Goal: Register for event/course: Sign up to attend an event or enroll in a course

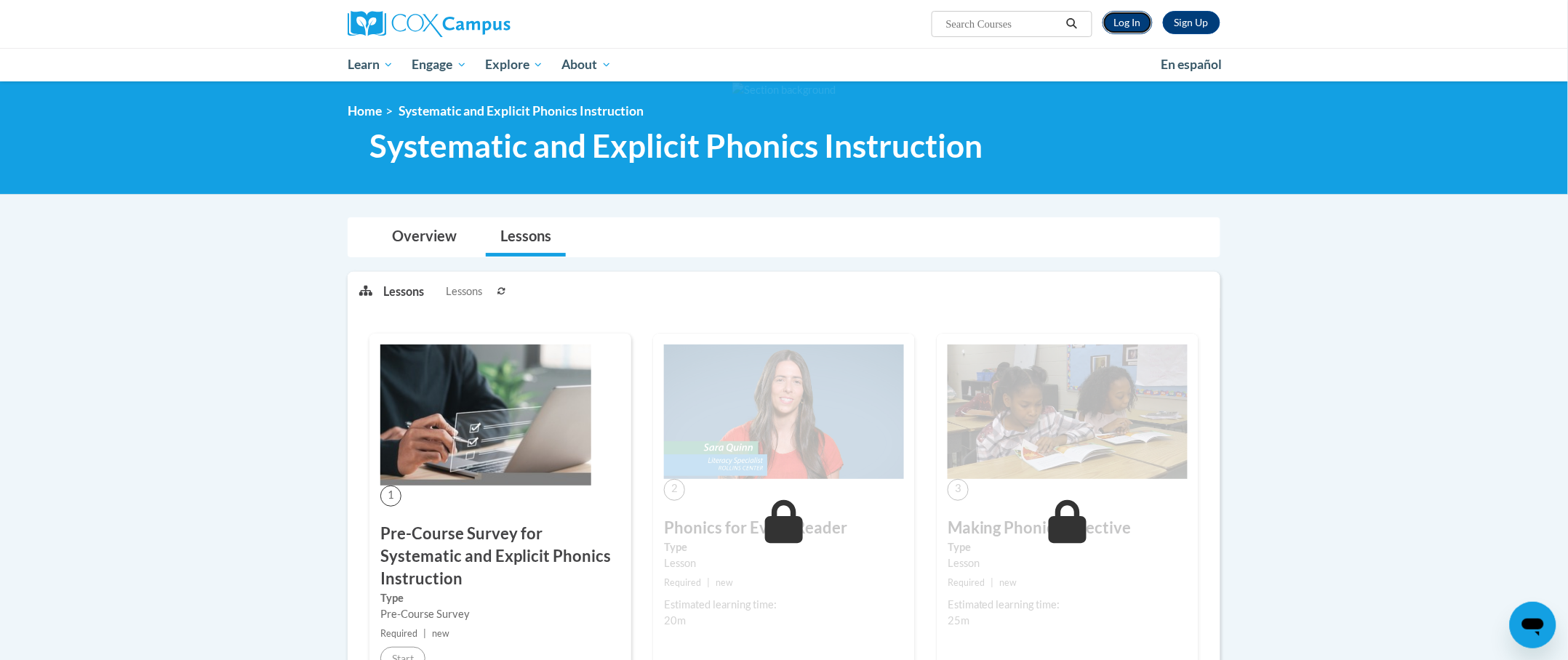
click at [1125, 13] on link "Log In" at bounding box center [1128, 22] width 50 height 23
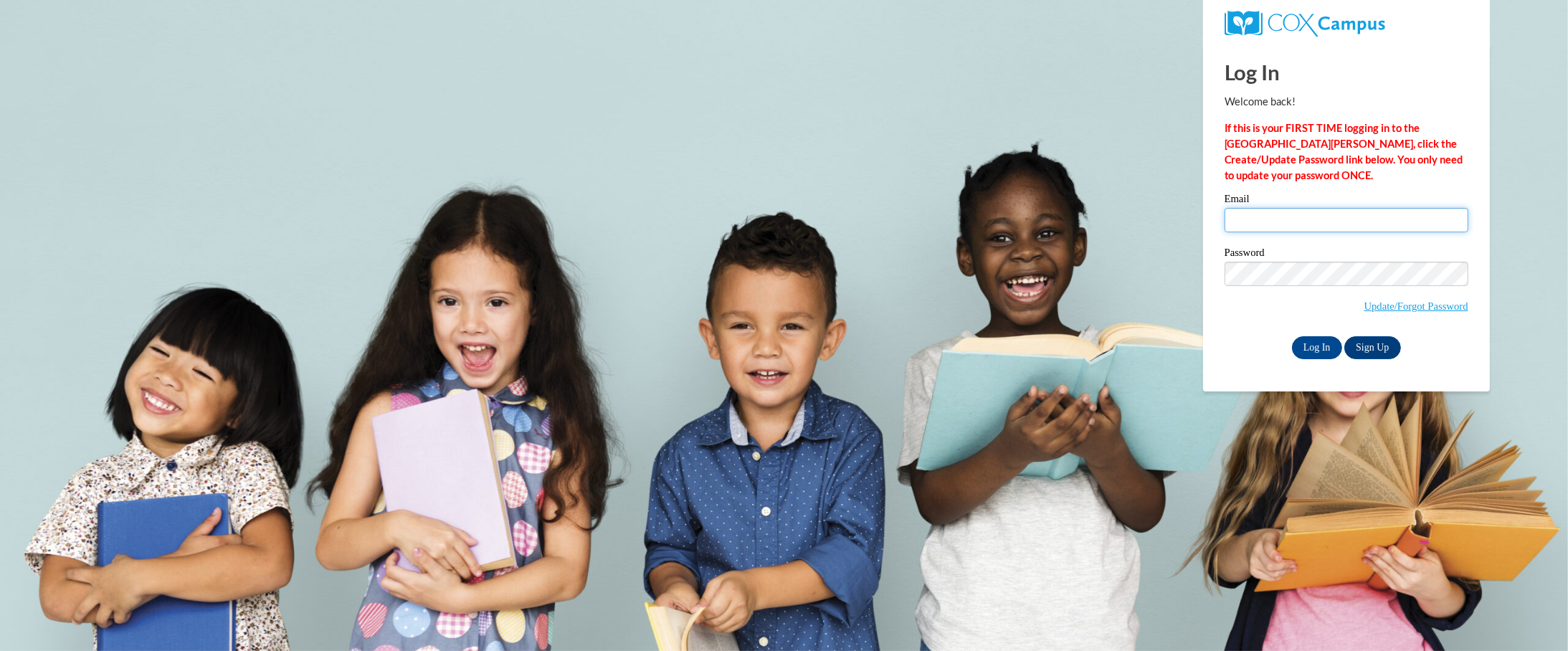
click at [1310, 219] on input "Email" at bounding box center [1345, 220] width 244 height 25
type input "afshep8396@ung.edu"
click at [1291, 336] on input "Log In" at bounding box center [1316, 347] width 50 height 23
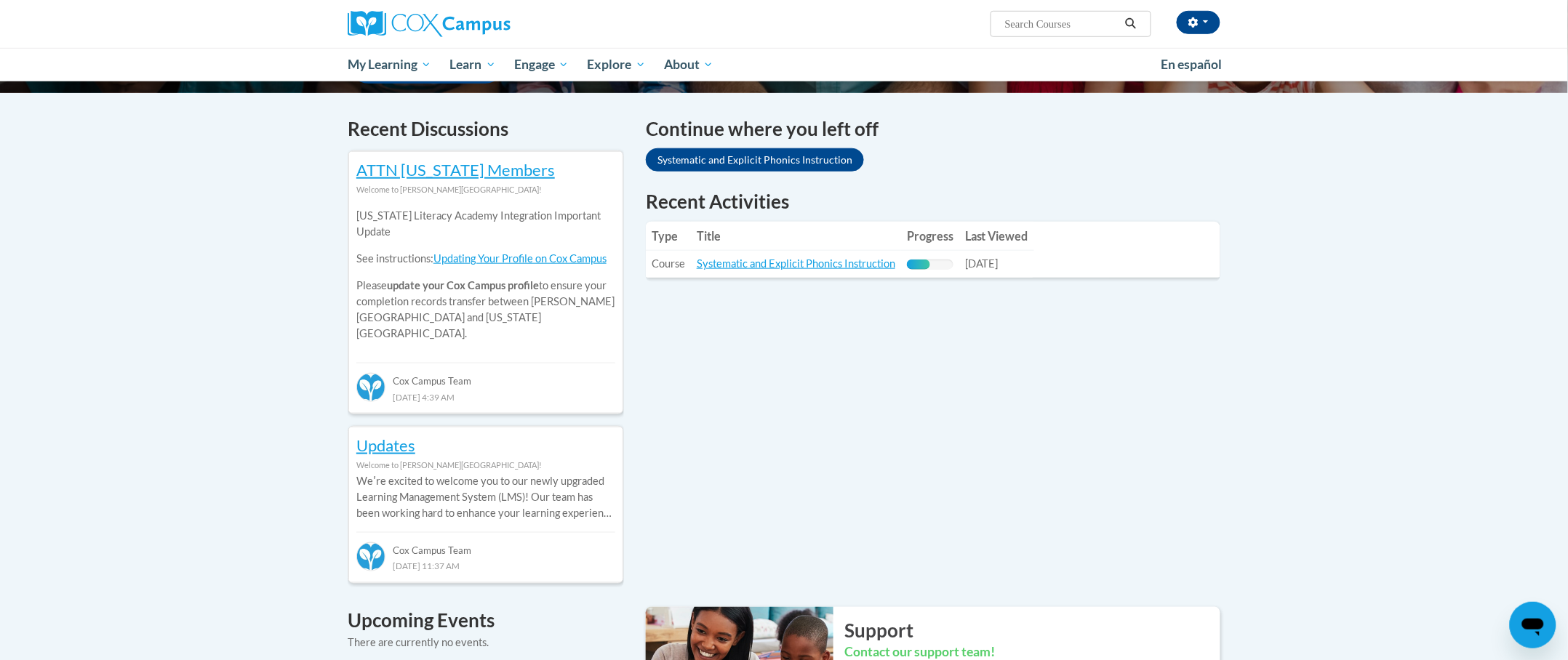
scroll to position [291, 0]
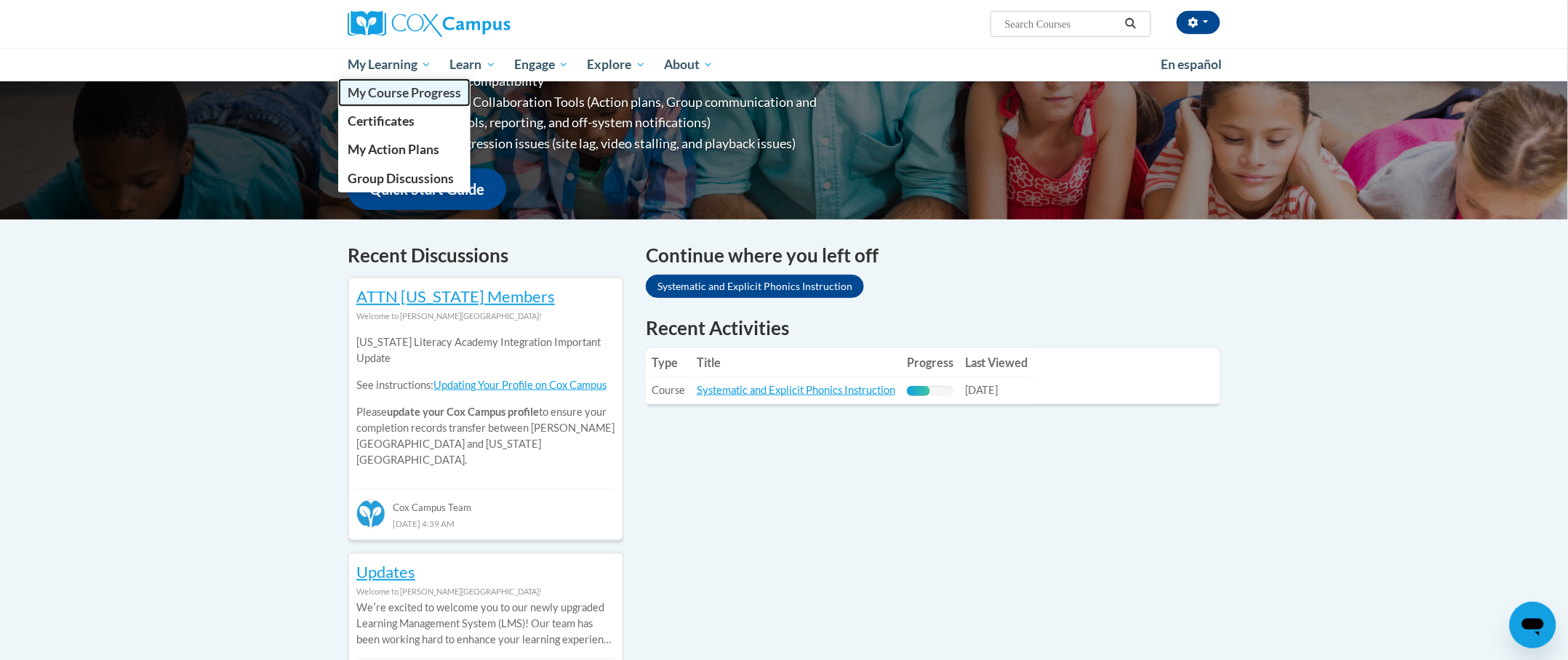
click at [398, 90] on span "My Course Progress" at bounding box center [404, 93] width 114 height 15
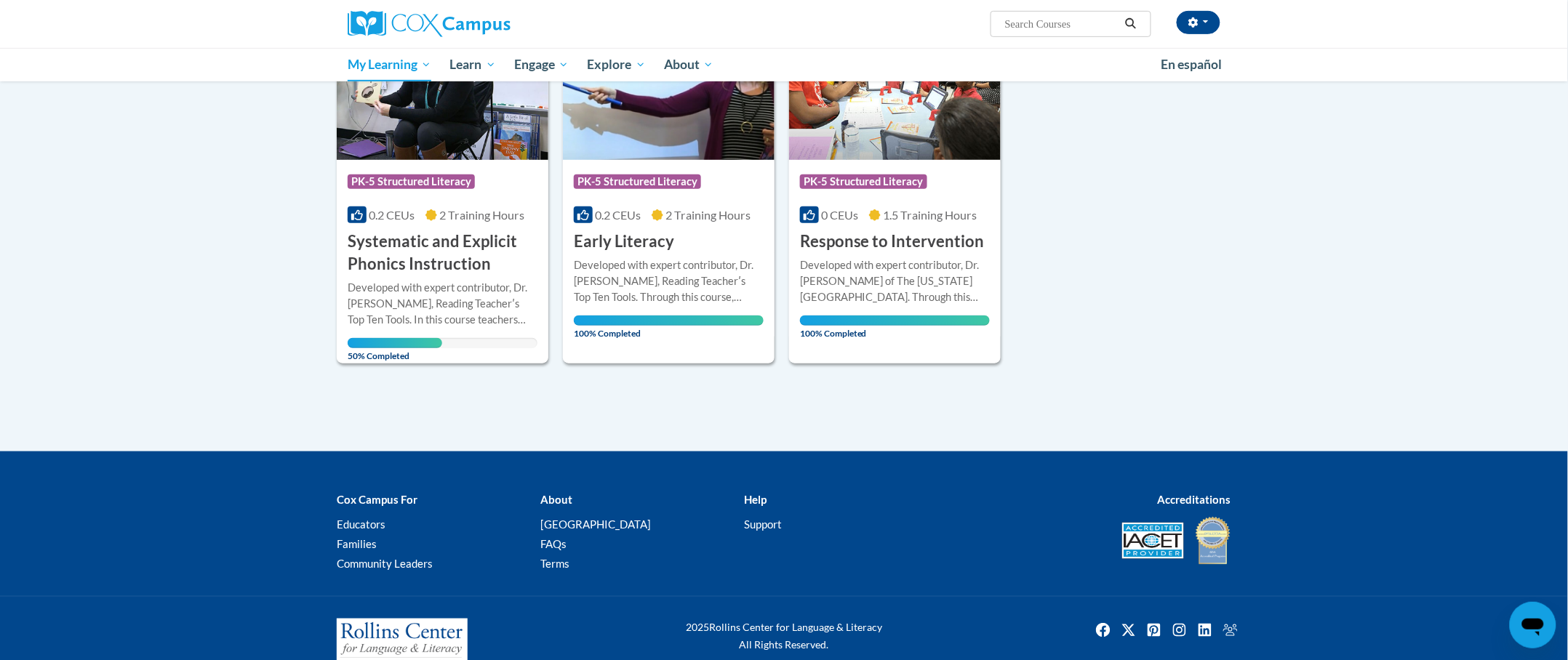
scroll to position [283, 0]
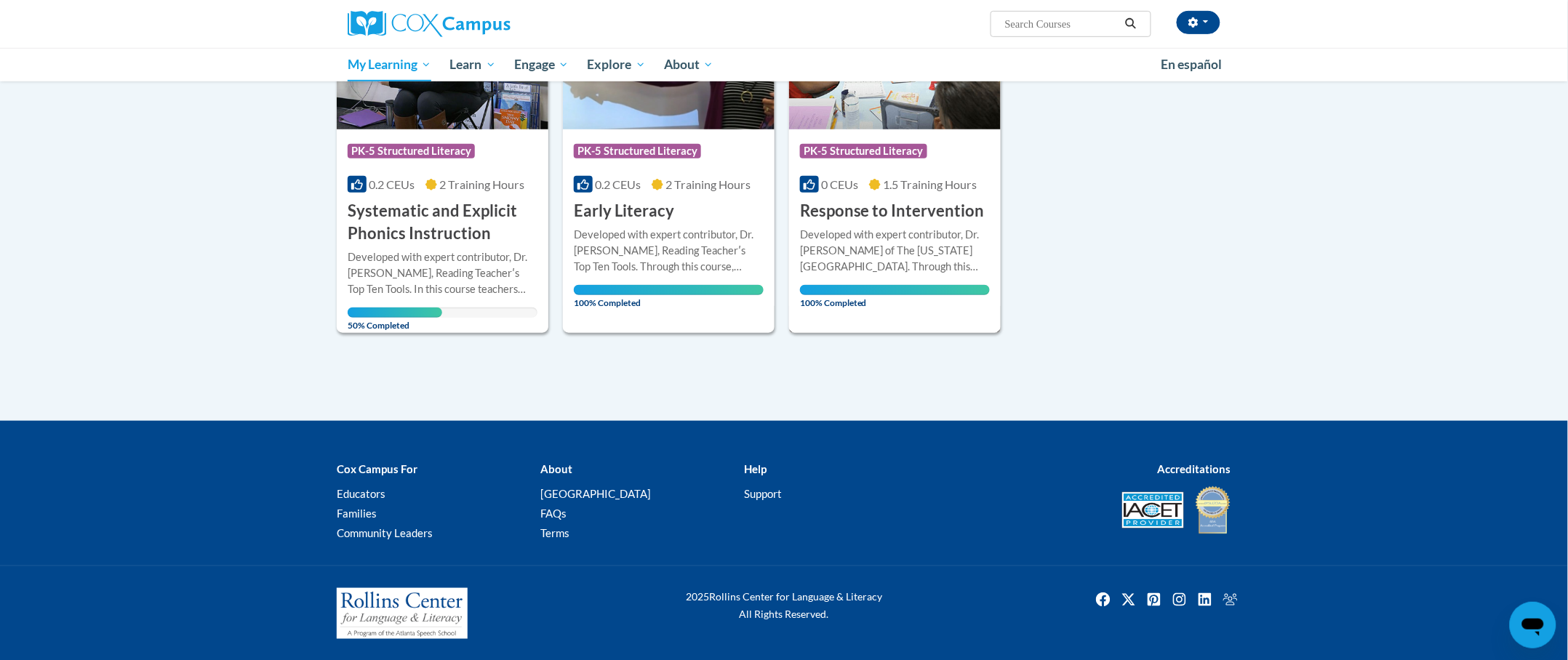
click at [893, 269] on div "Developed with expert contributor, Dr. Laura Justice of The Ohio State Universi…" at bounding box center [895, 251] width 190 height 48
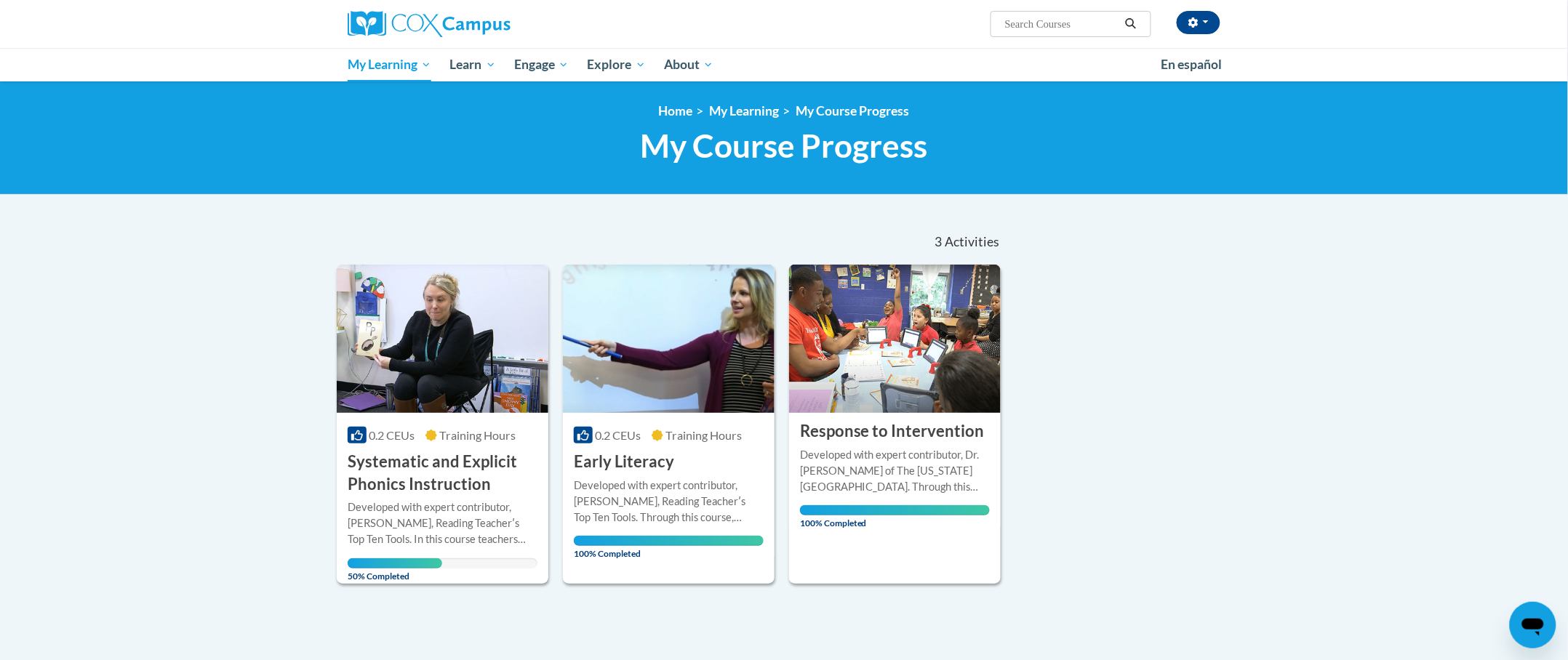
scroll to position [251, 0]
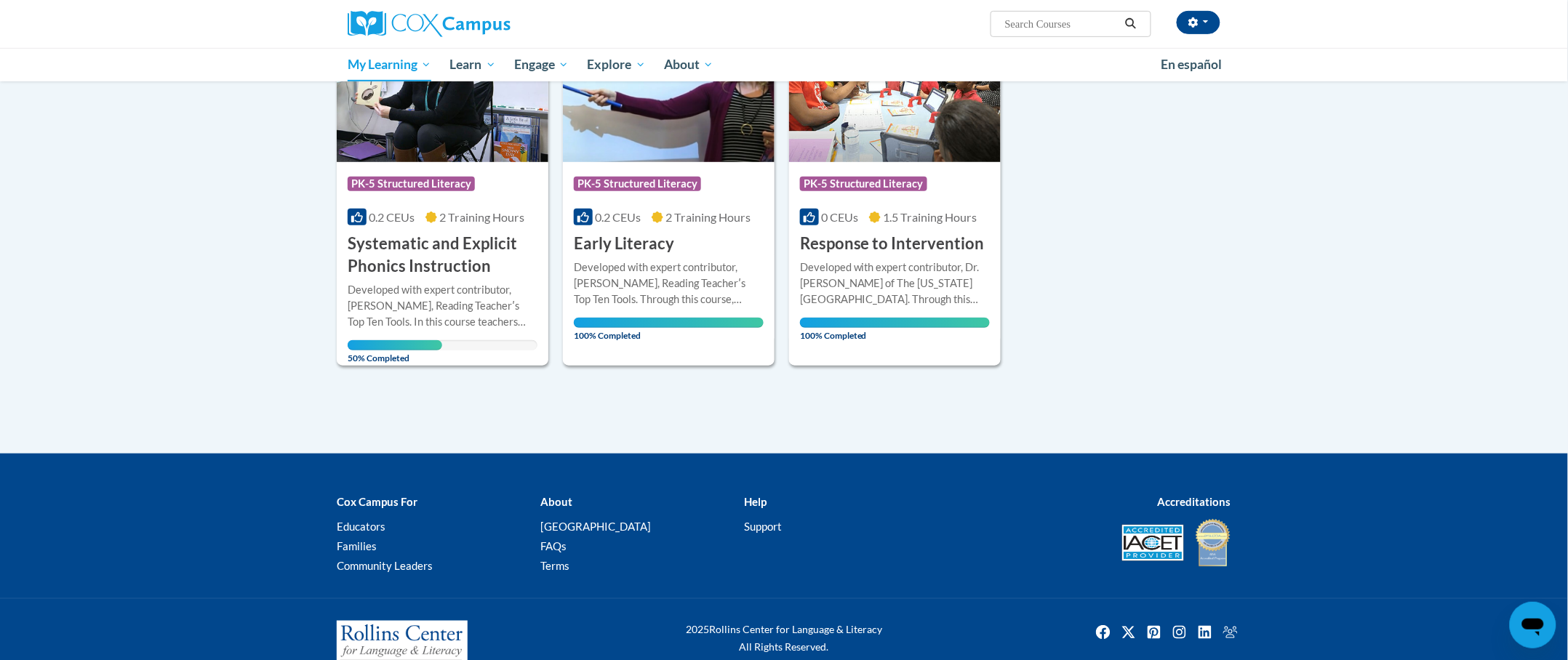
click at [449, 284] on div "Developed with expert contributor, [PERSON_NAME], Reading Teacherʹs Top Ten Too…" at bounding box center [442, 306] width 190 height 48
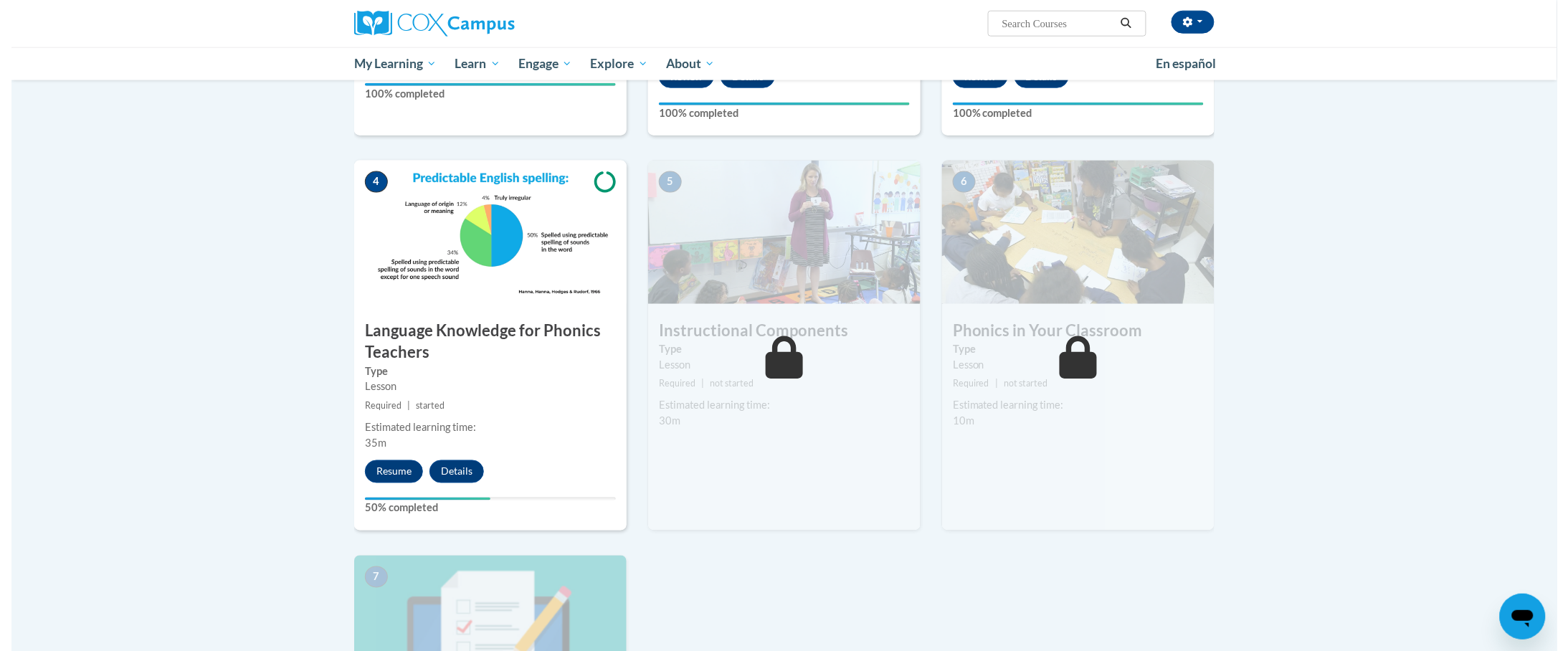
scroll to position [717, 0]
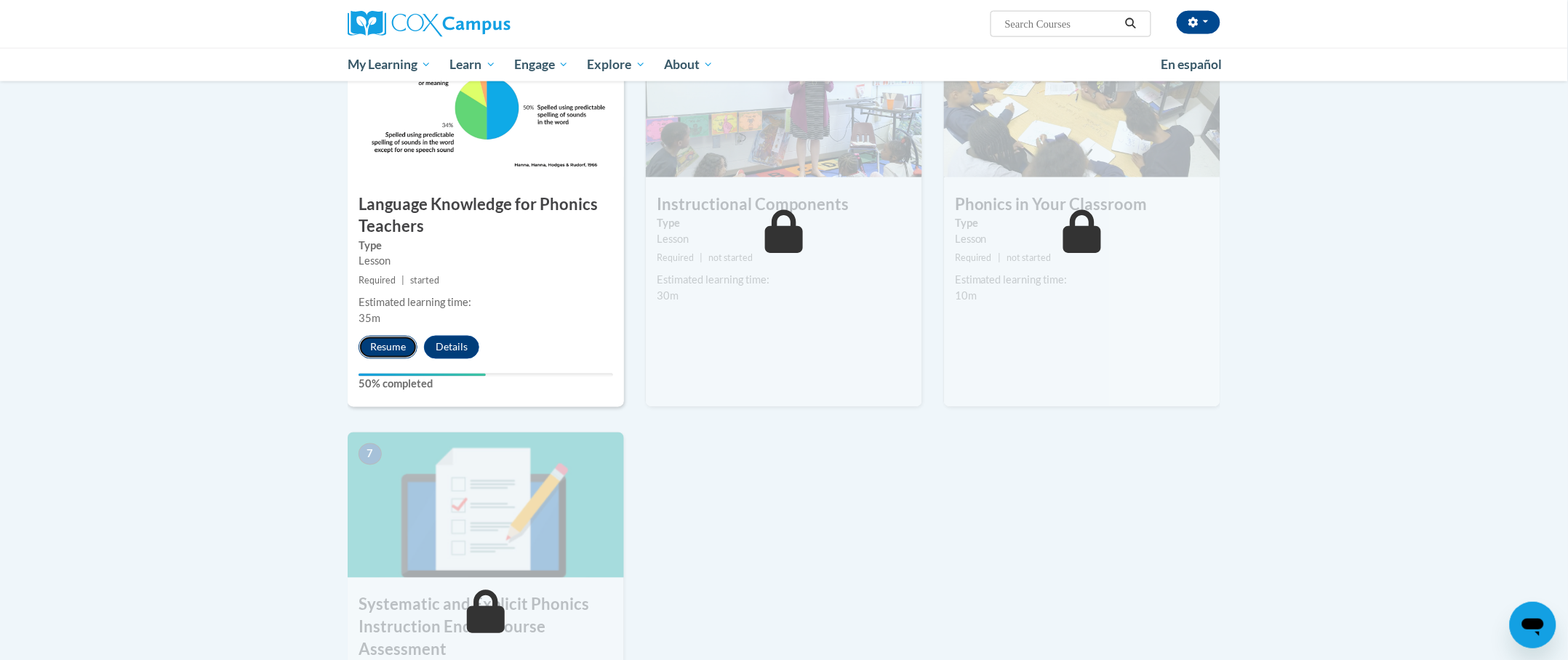
click at [391, 355] on button "Resume" at bounding box center [388, 347] width 59 height 23
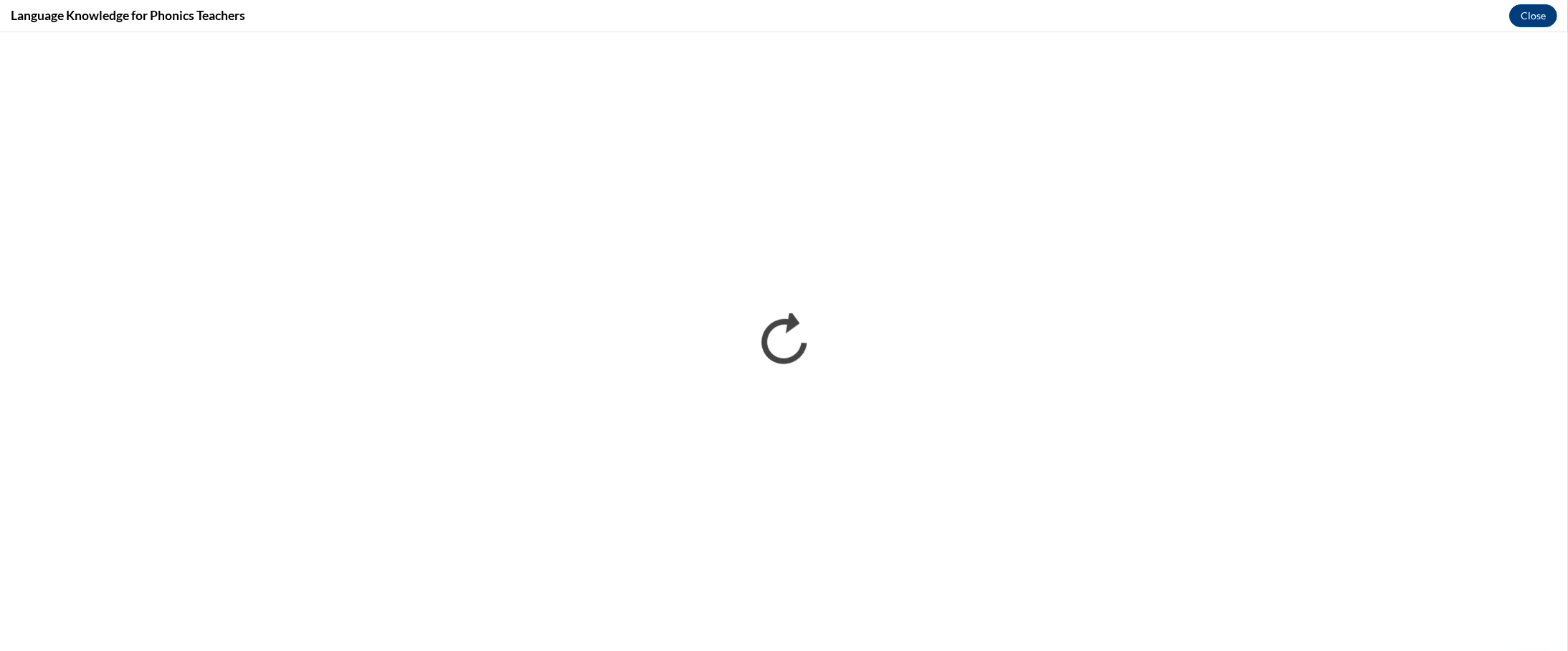
scroll to position [0, 0]
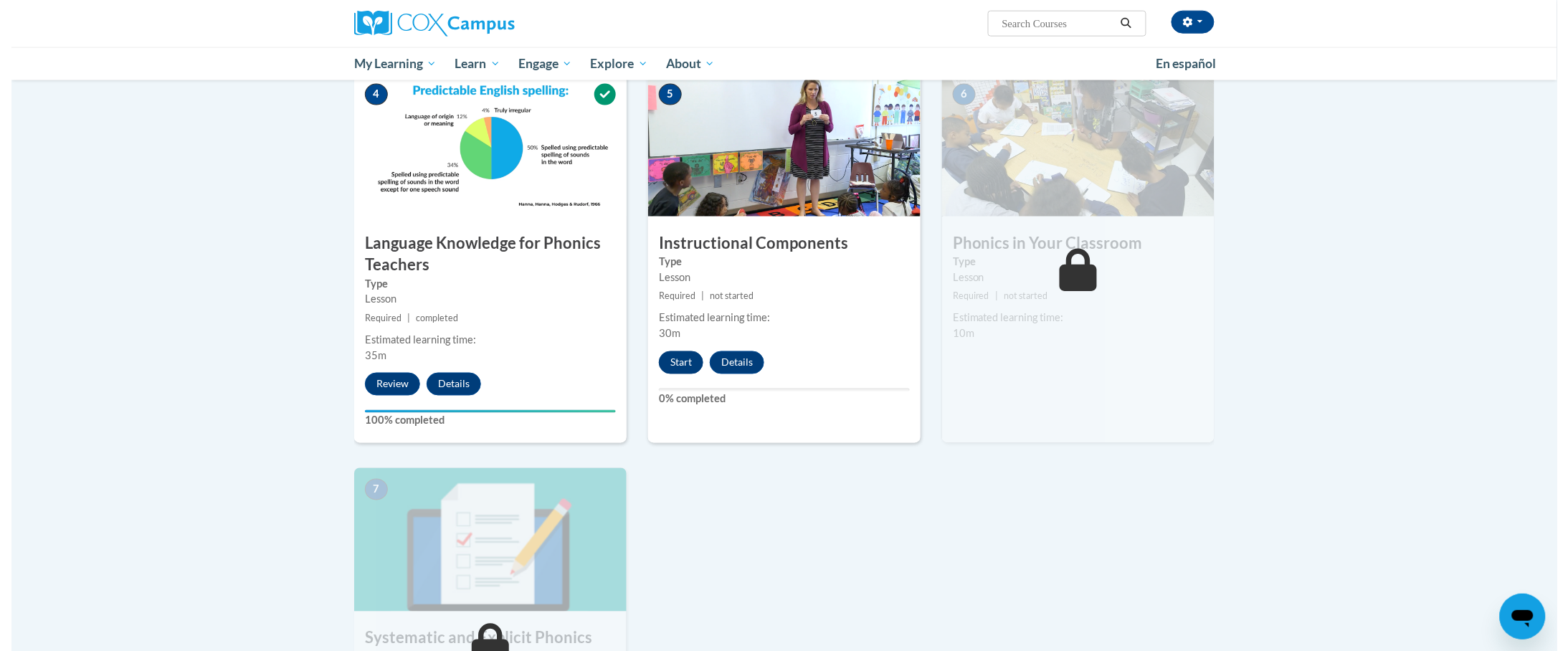
scroll to position [717, 0]
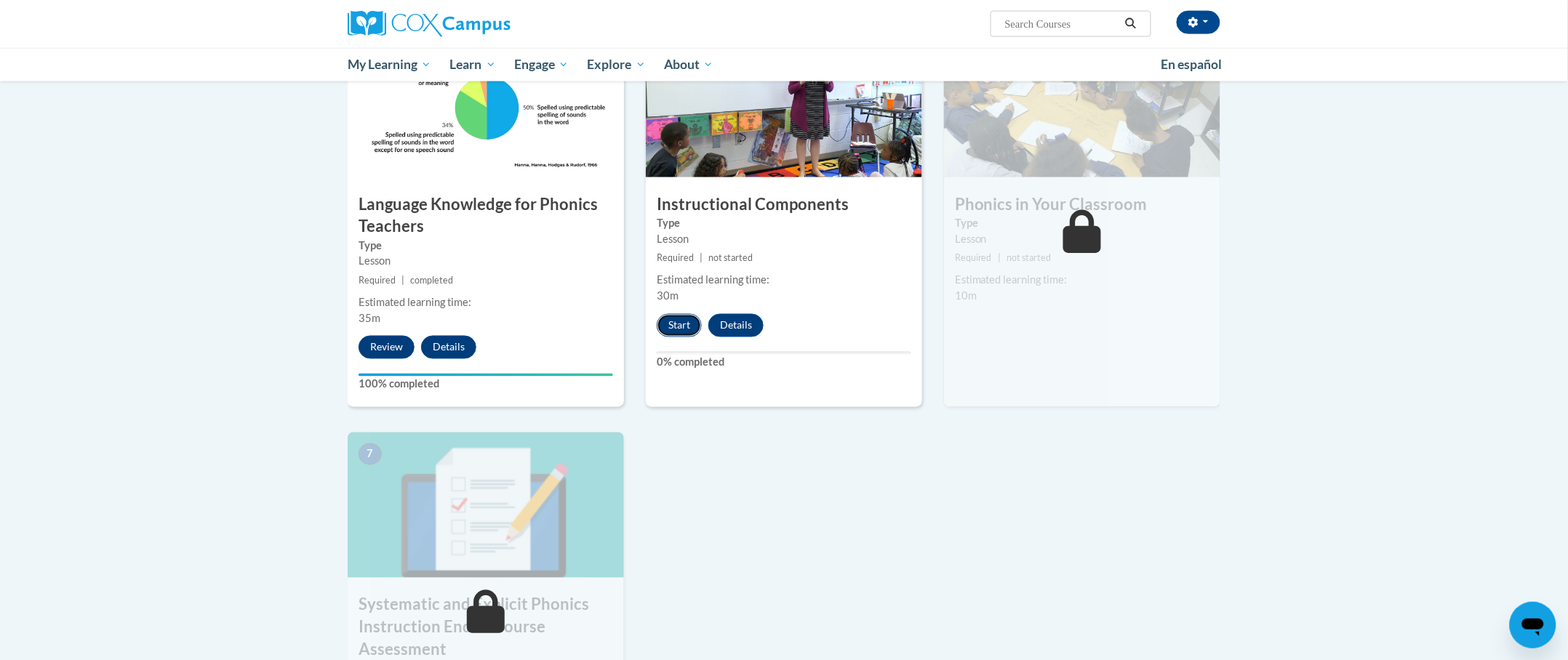
click at [686, 321] on button "Start" at bounding box center [679, 325] width 45 height 23
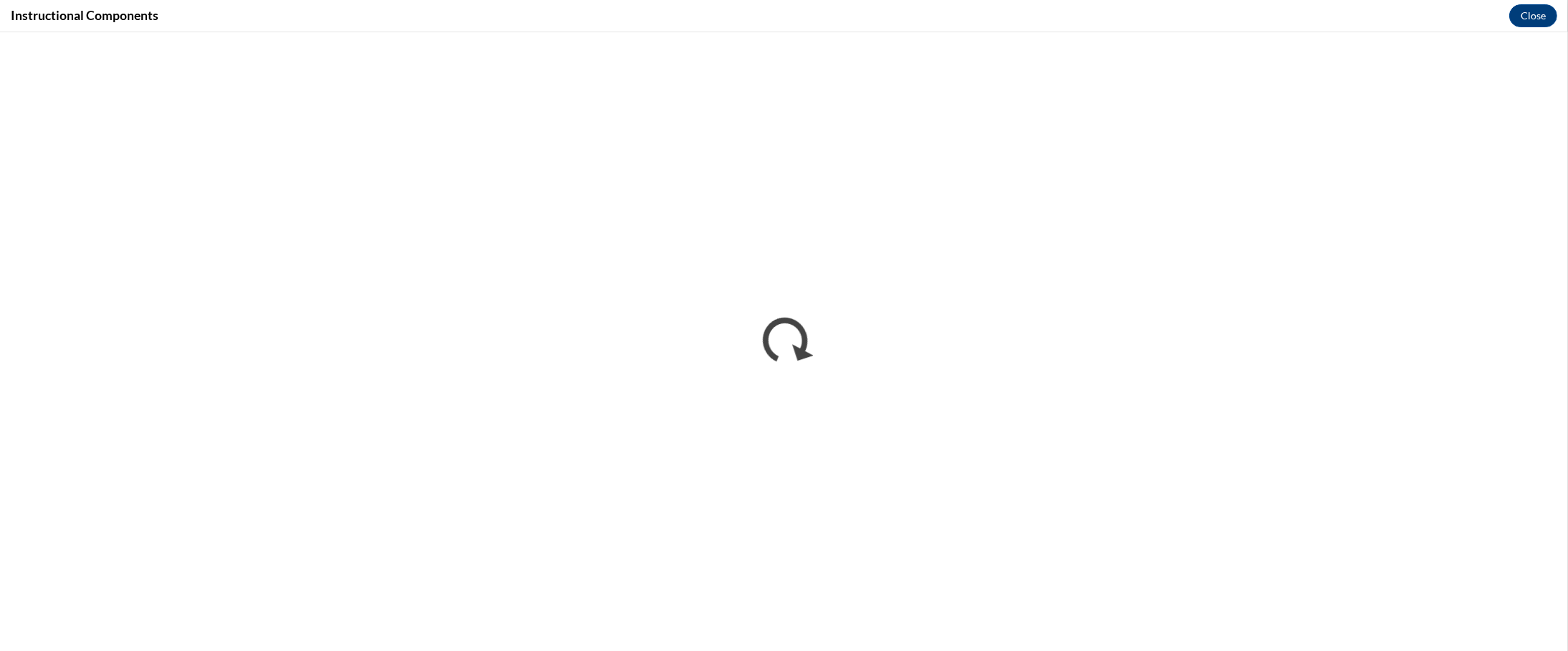
scroll to position [0, 0]
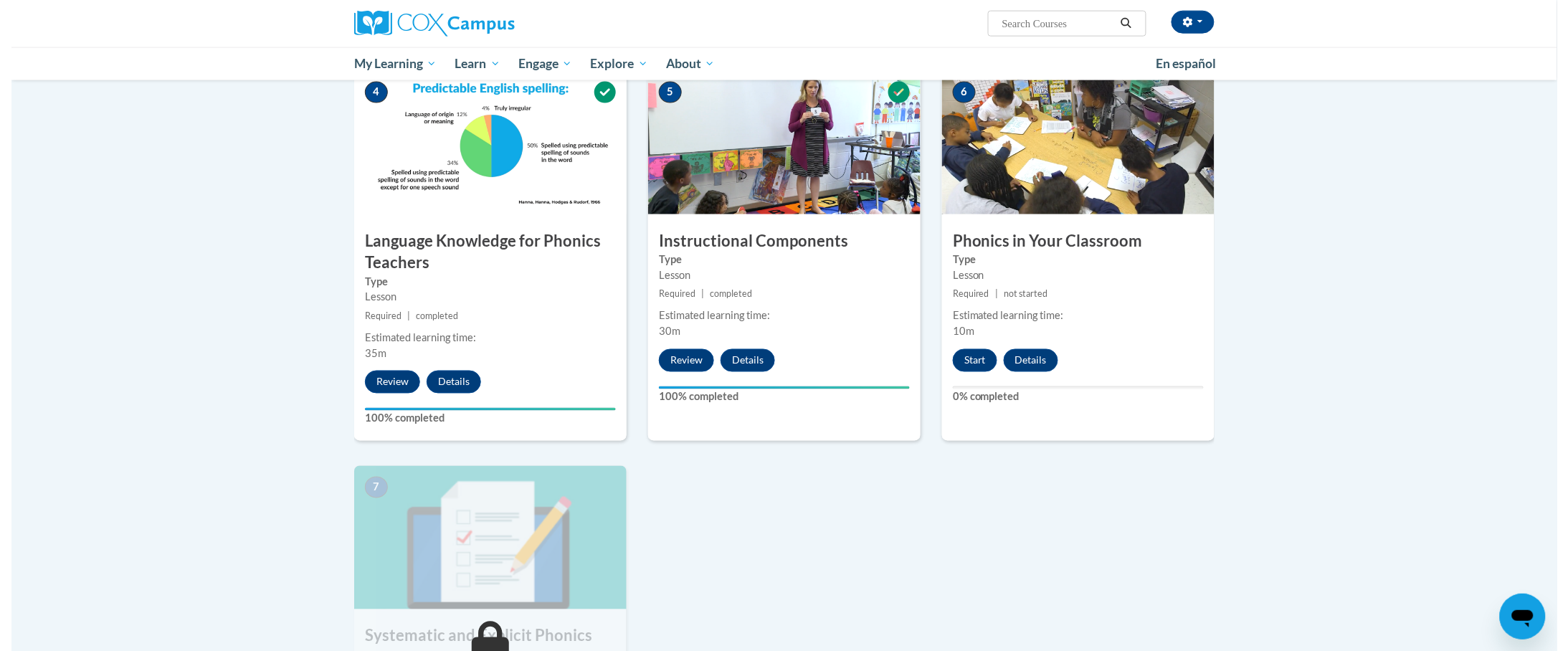
scroll to position [860, 0]
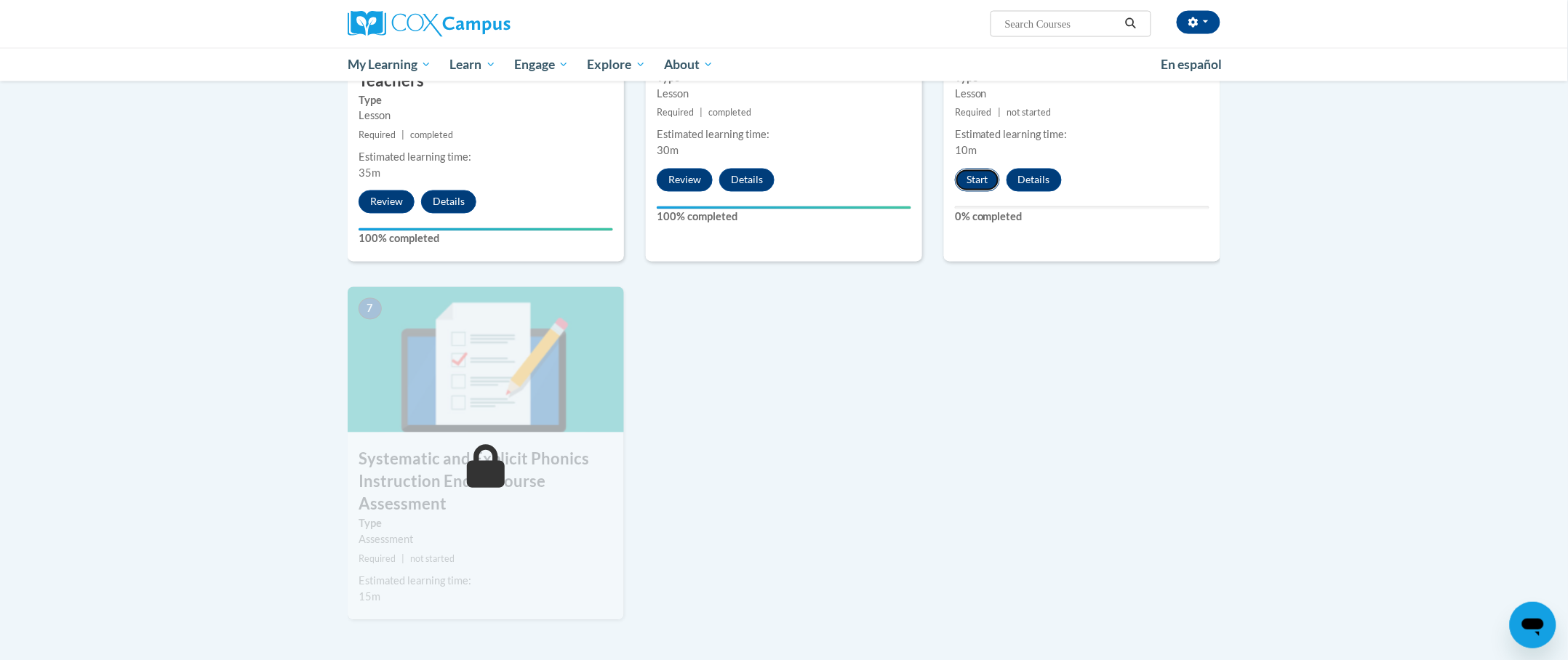
click at [969, 178] on button "Start" at bounding box center [977, 180] width 45 height 23
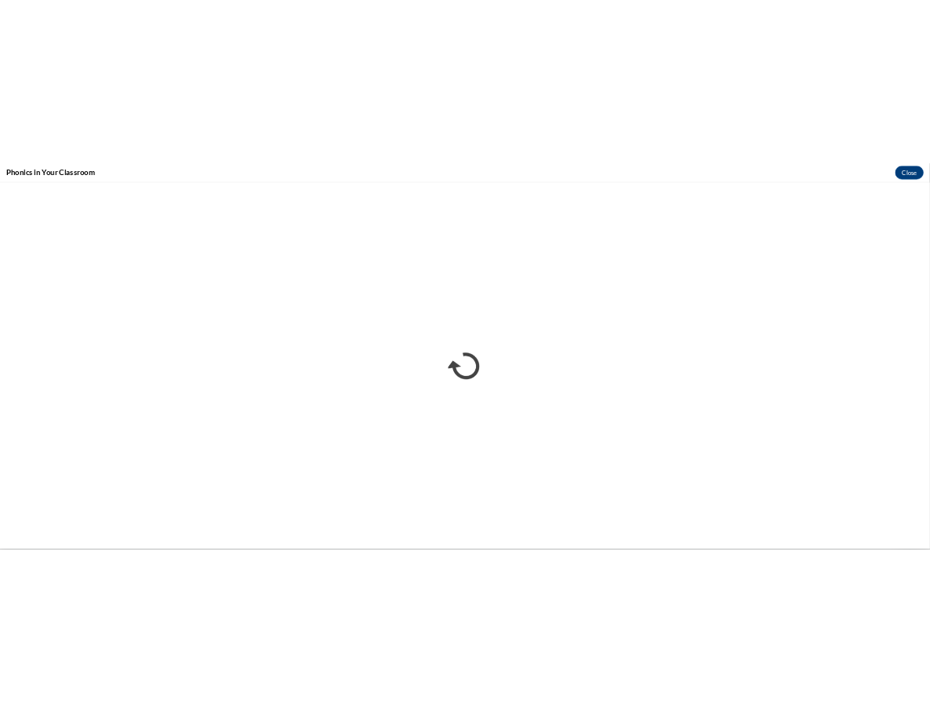
scroll to position [0, 0]
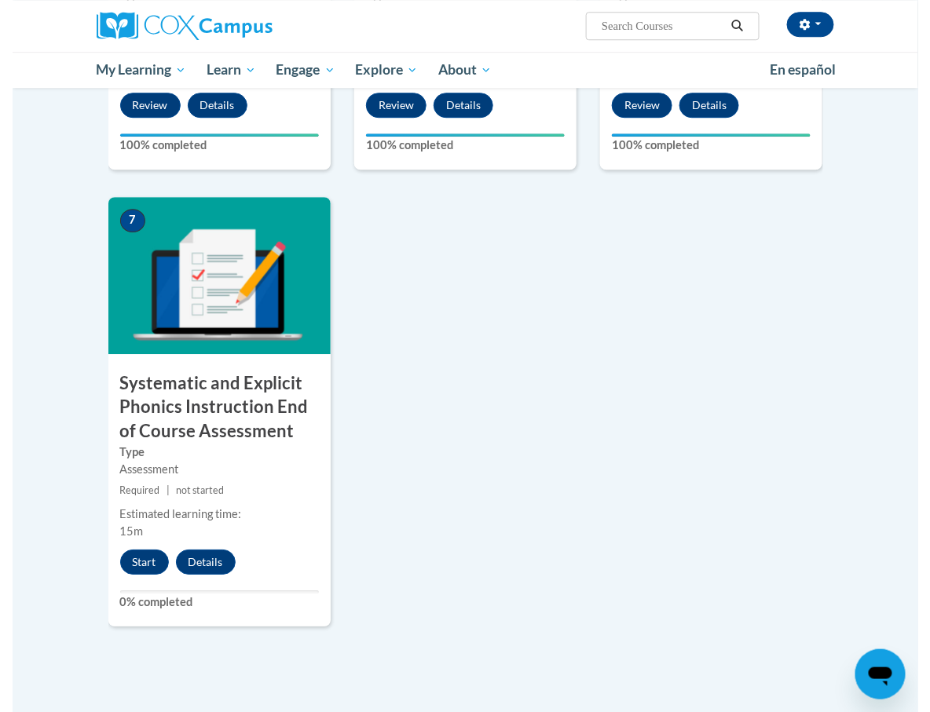
scroll to position [1100, 0]
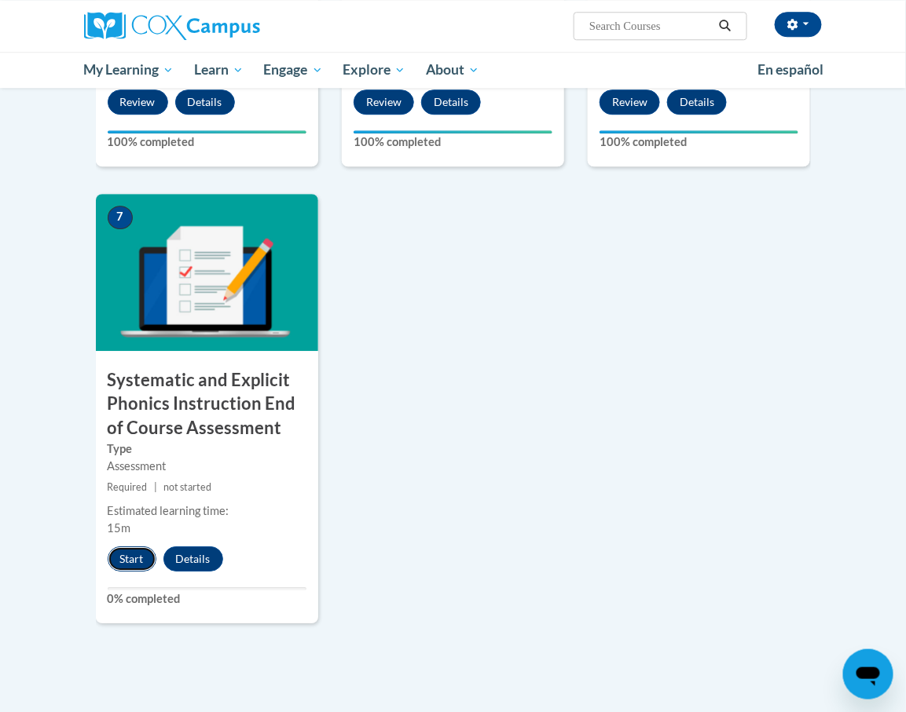
click at [132, 548] on button "Start" at bounding box center [132, 559] width 49 height 25
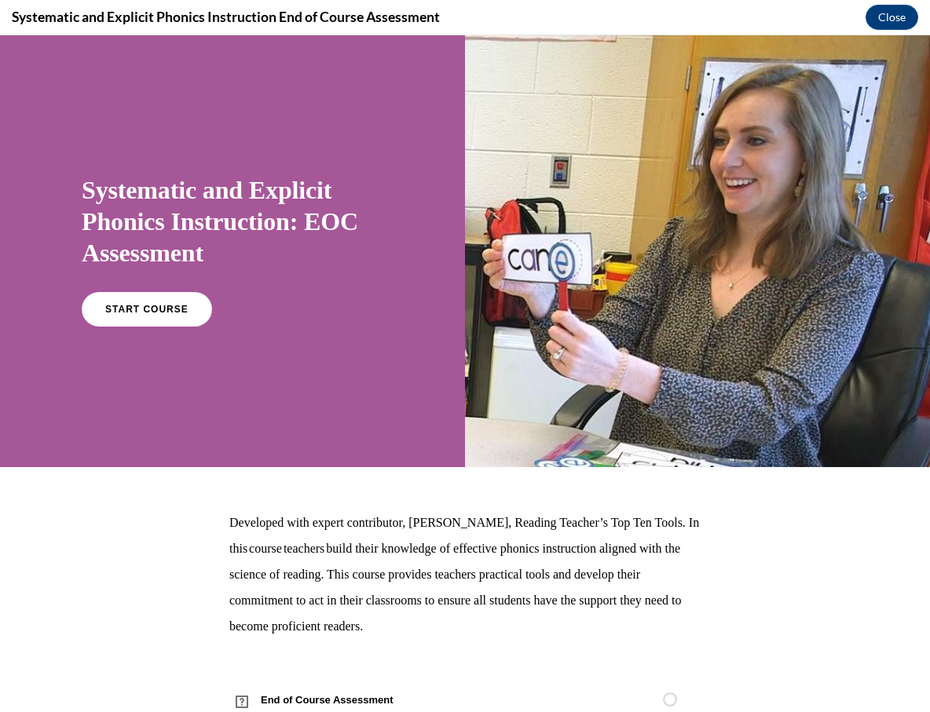
scroll to position [0, 0]
click at [153, 316] on span "START COURSE" at bounding box center [146, 310] width 87 height 12
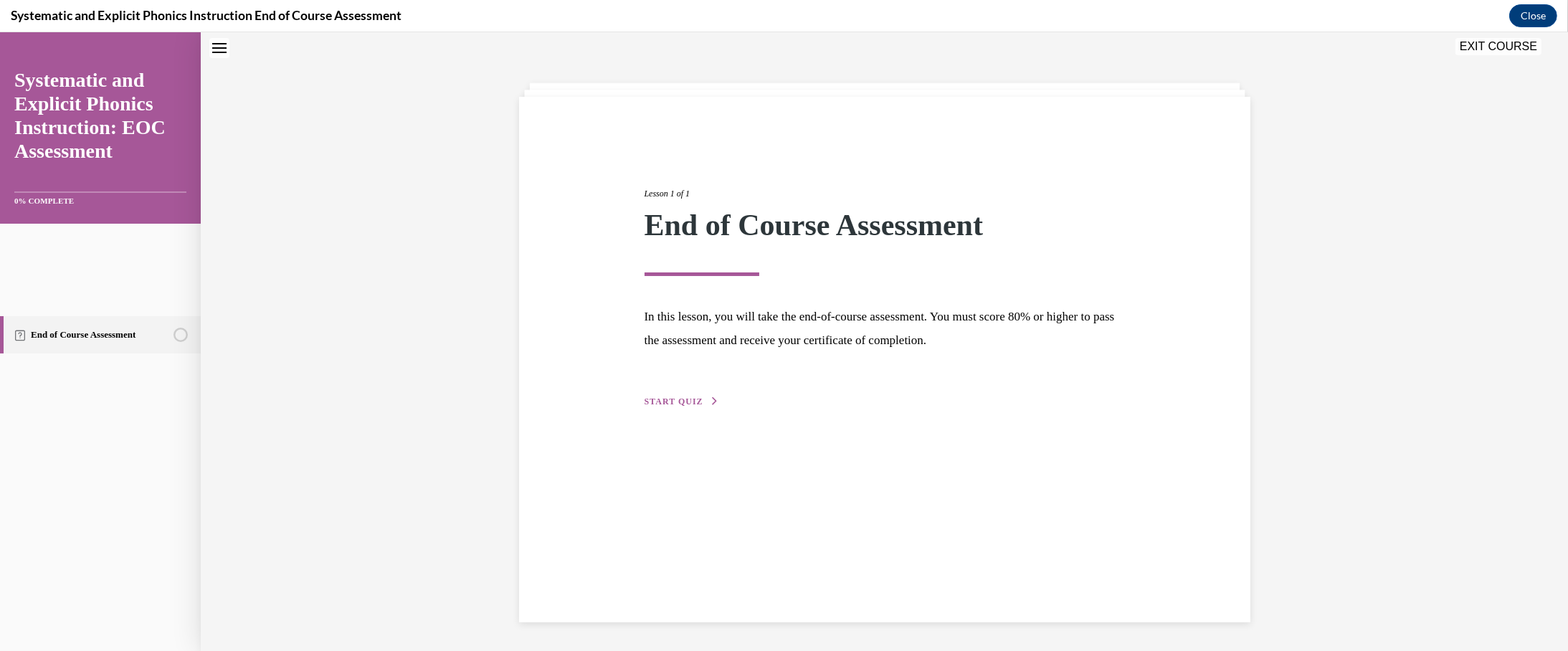
scroll to position [78, 0]
click at [644, 406] on span "START QUIZ" at bounding box center [674, 401] width 58 height 10
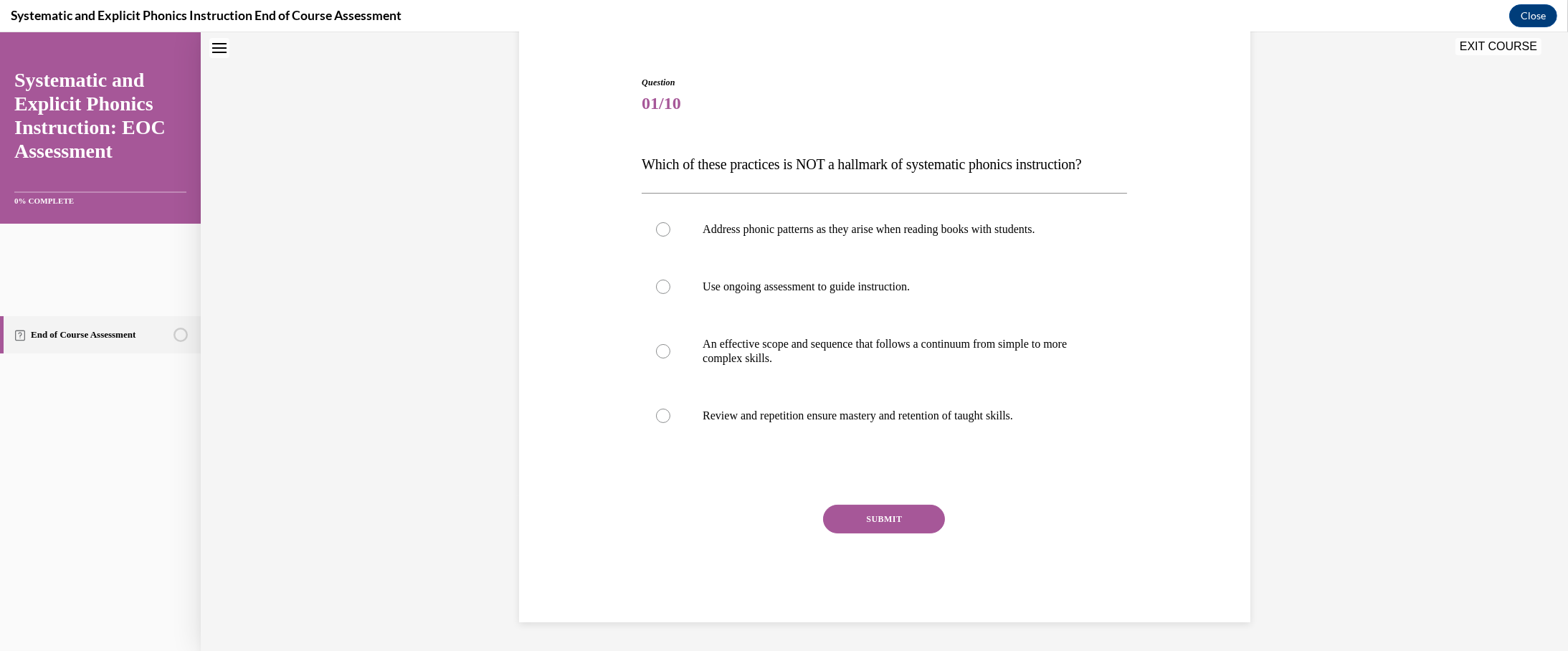
scroll to position [221, 0]
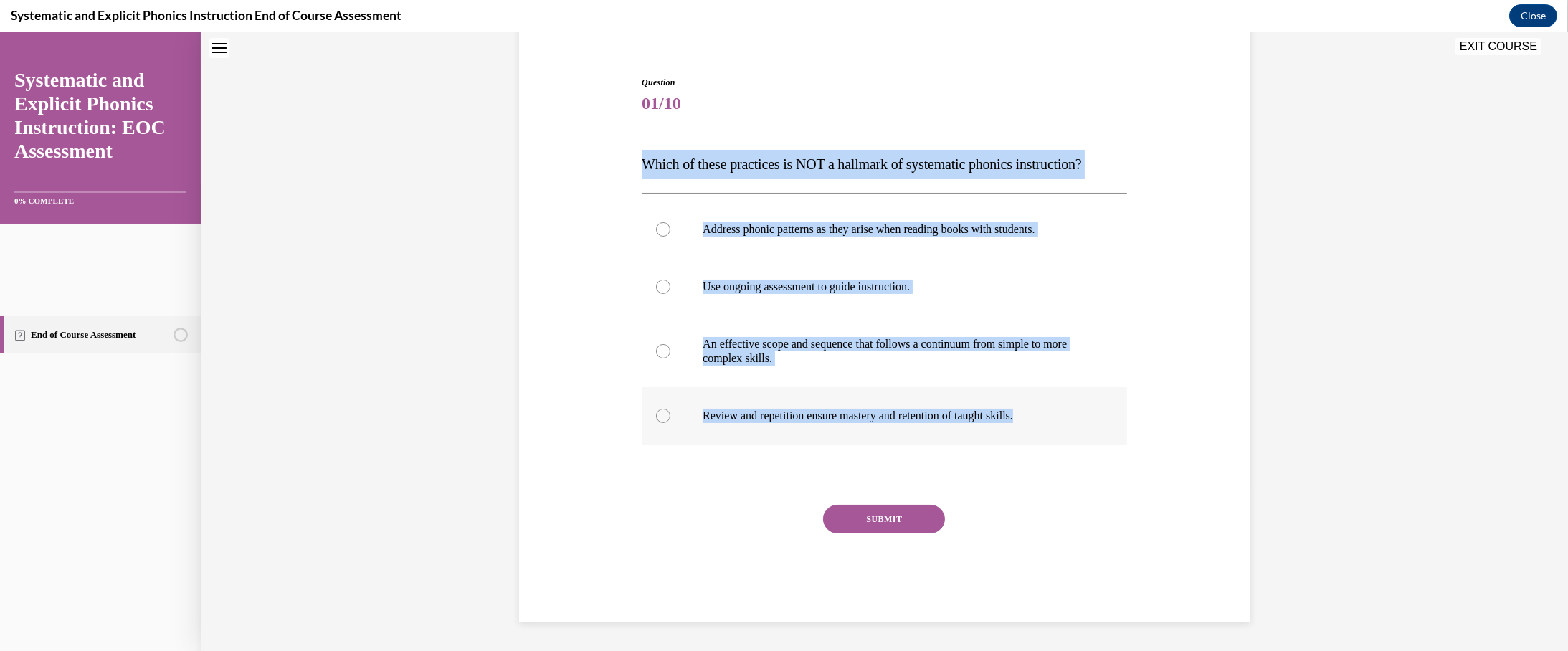
drag, startPoint x: 576, startPoint y: 156, endPoint x: 1147, endPoint y: 513, distance: 673.4
click at [826, 506] on div "Question 01/10 Which of these practices is NOT a hallmark of systematic phonics…" at bounding box center [884, 349] width 486 height 546
copy div "Which of these practices is NOT a hallmark of systematic phonics instruction? A…"
click at [826, 352] on div "Question 01/10 Which of these practices is NOT a hallmark of systematic phonics…" at bounding box center [884, 328] width 738 height 590
click at [516, 192] on div "Question 01/10 Which of these practices is NOT a hallmark of systematic phonics…" at bounding box center [884, 328] width 738 height 590
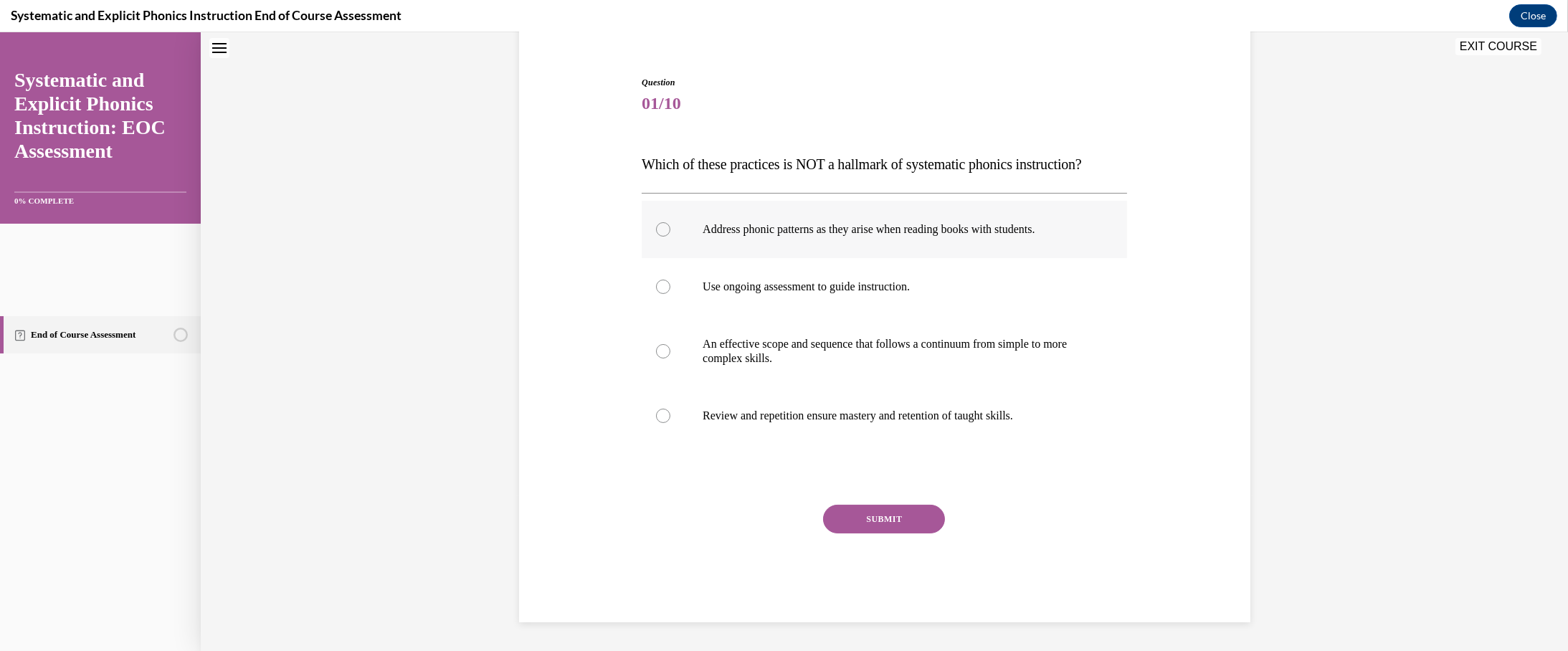
click at [656, 236] on div at bounding box center [664, 229] width 15 height 15
click at [826, 505] on button "SUBMIT" at bounding box center [884, 519] width 122 height 28
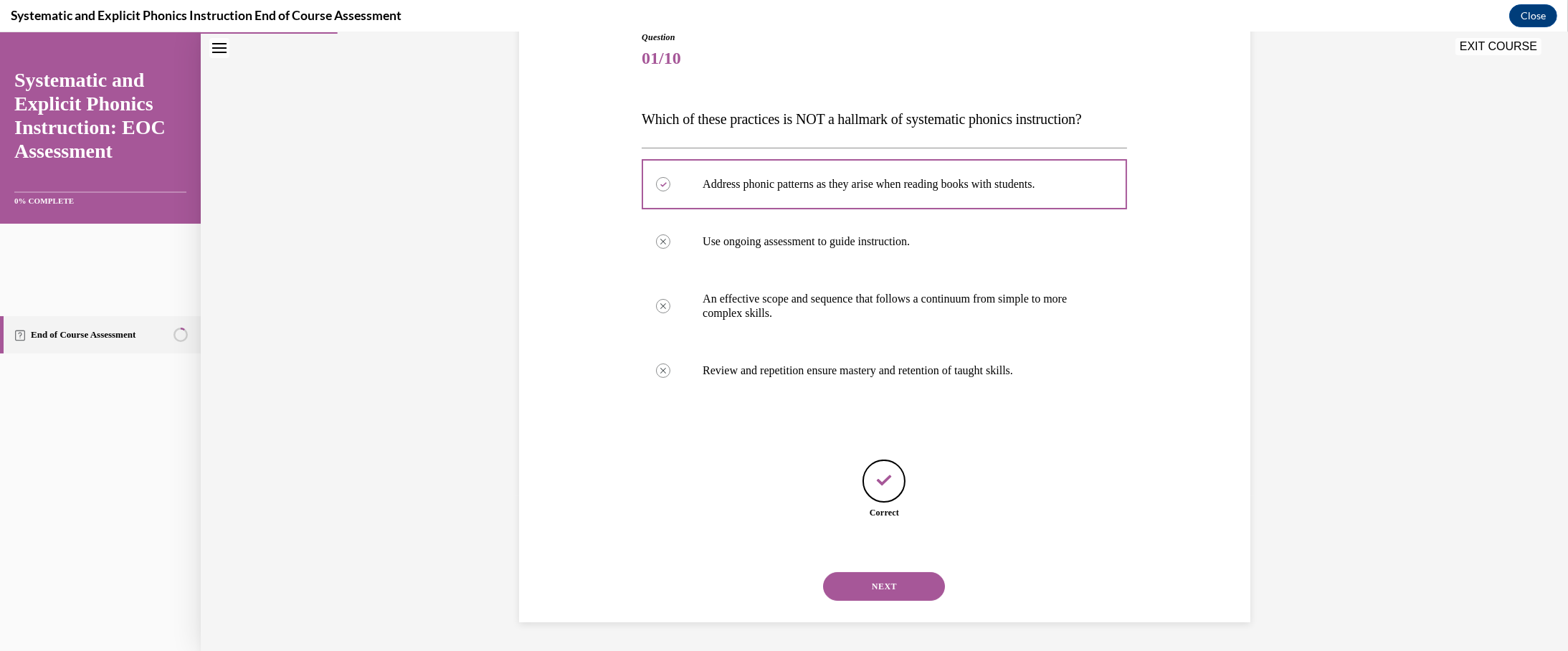
scroll to position [456, 0]
click at [826, 572] on button "NEXT" at bounding box center [884, 586] width 122 height 28
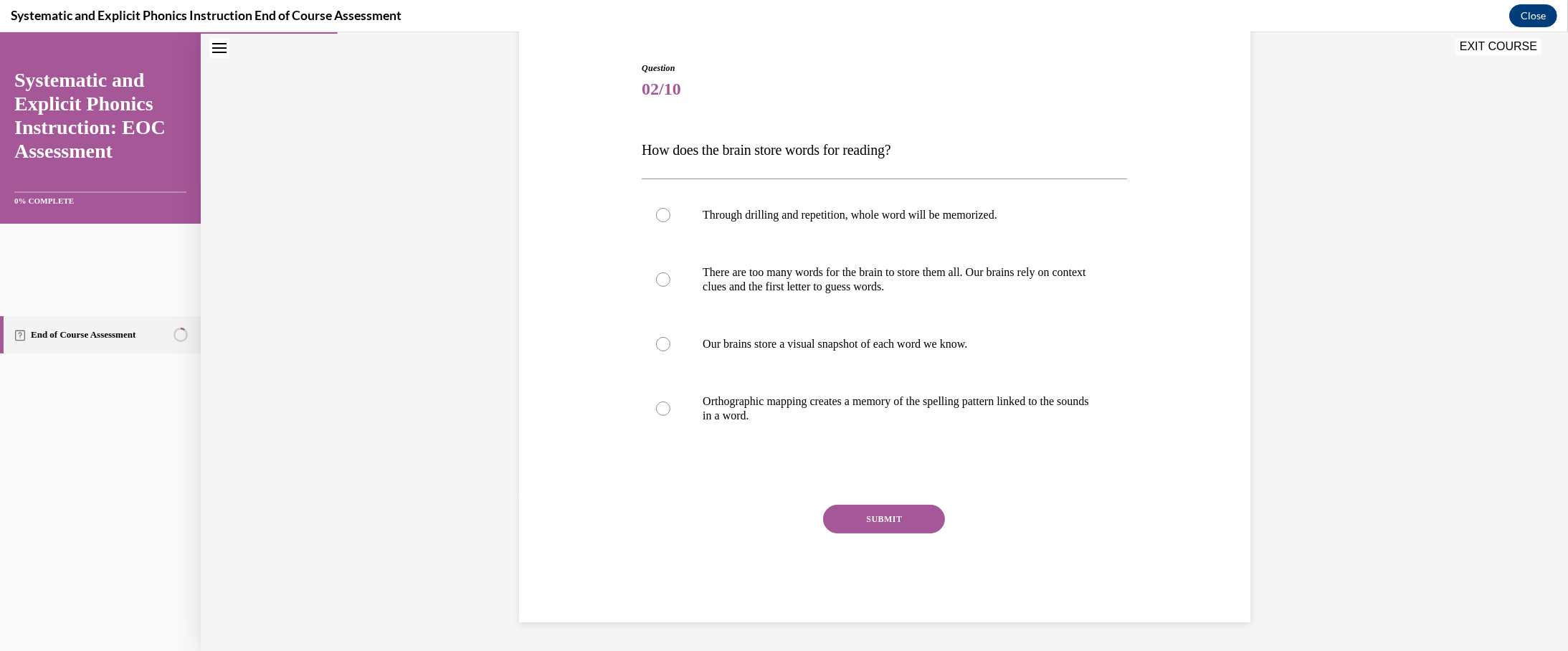
scroll to position [287, 0]
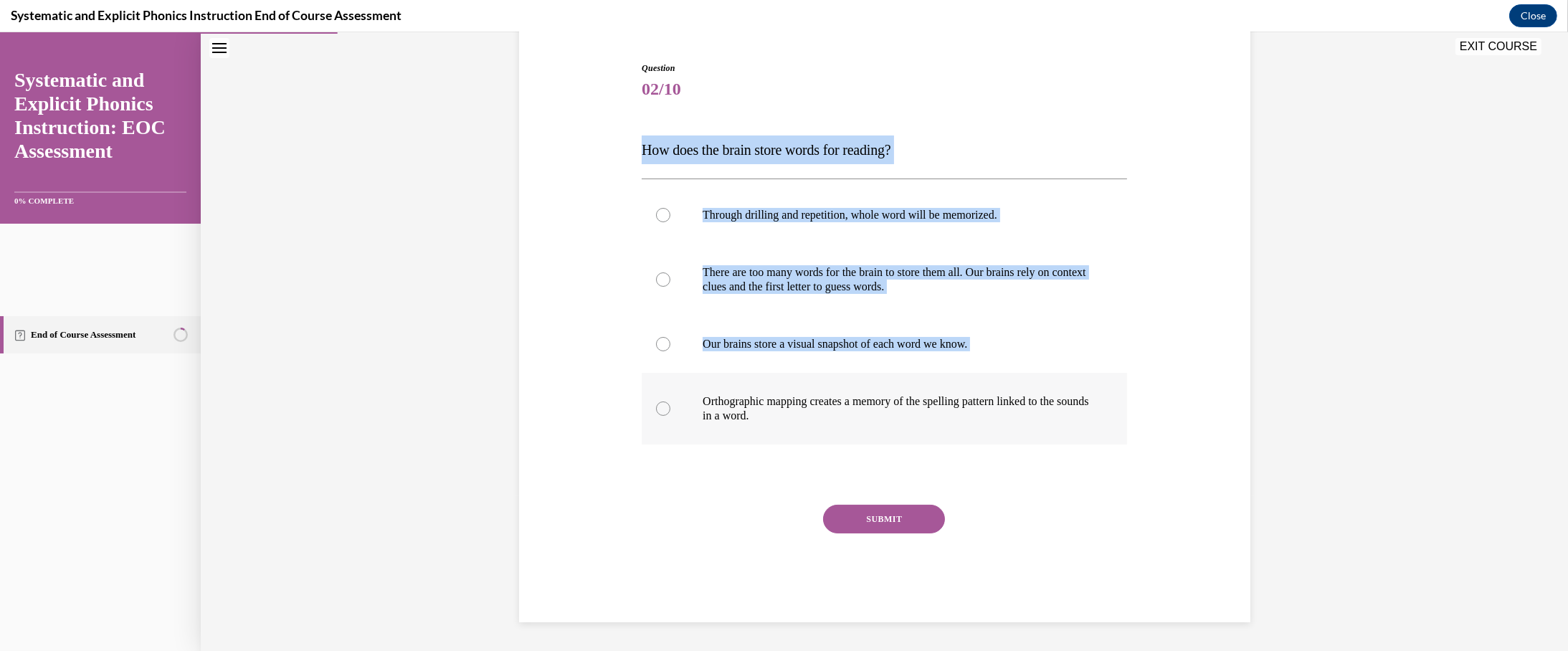
drag, startPoint x: 576, startPoint y: 89, endPoint x: 894, endPoint y: 469, distance: 495.5
click at [826, 469] on div "Question 02/10 How does the brain store words for reading? Through drilling and…" at bounding box center [884, 331] width 493 height 583
drag, startPoint x: 857, startPoint y: 460, endPoint x: 548, endPoint y: 88, distance: 483.6
click at [548, 88] on div "Question 02/10 How does the brain store words for reading? Through drilling and…" at bounding box center [884, 320] width 738 height 604
copy div "How does the brain store words for reading? Through drilling and repetition, wh…"
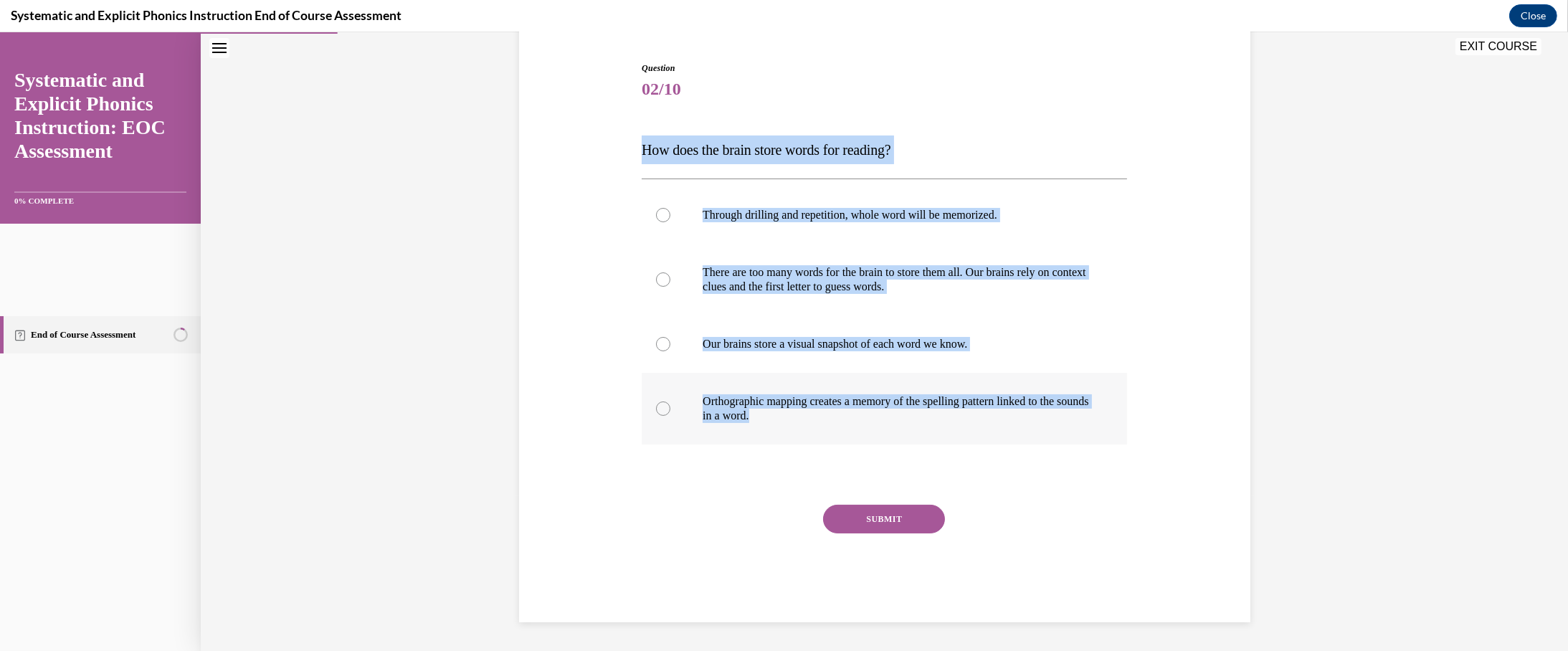
click at [642, 445] on div at bounding box center [884, 408] width 486 height 72
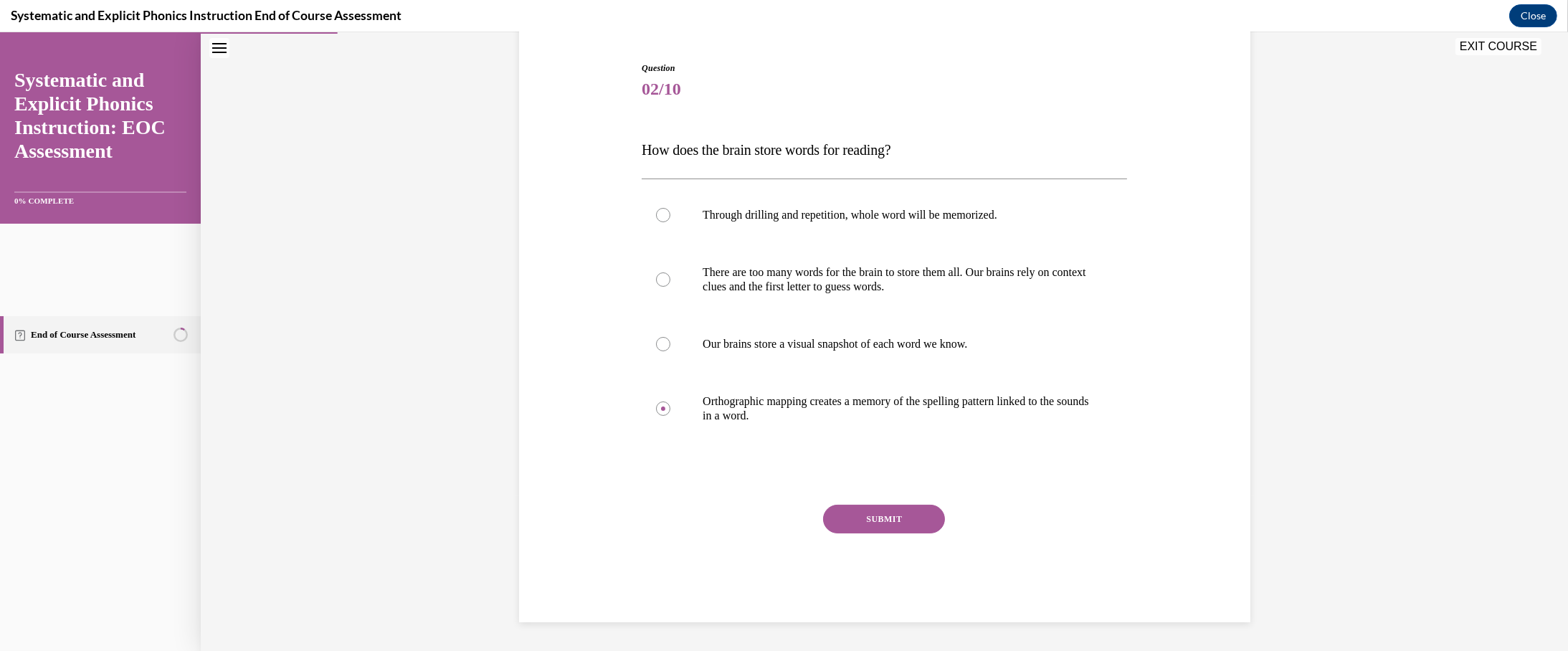
click at [826, 533] on button "SUBMIT" at bounding box center [884, 519] width 122 height 28
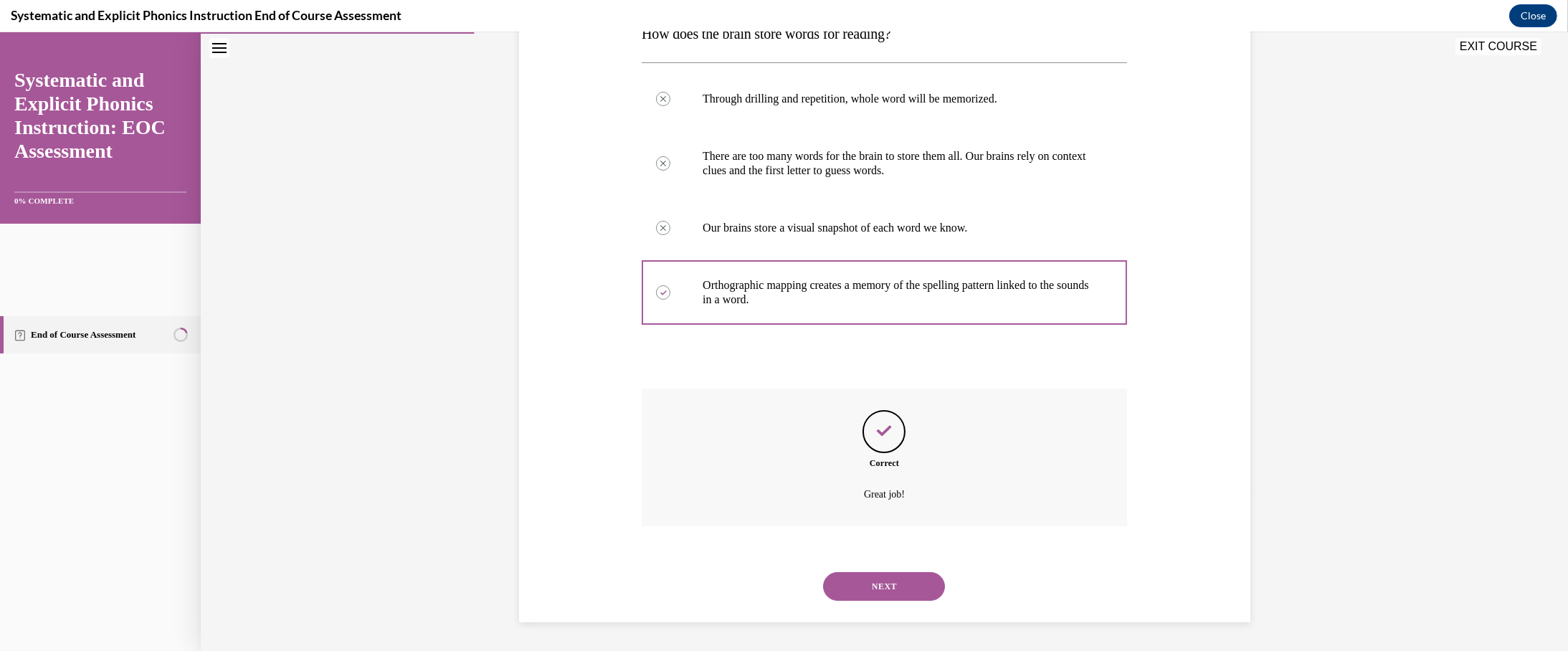
scroll to position [573, 0]
click at [826, 572] on button "NEXT" at bounding box center [884, 586] width 122 height 28
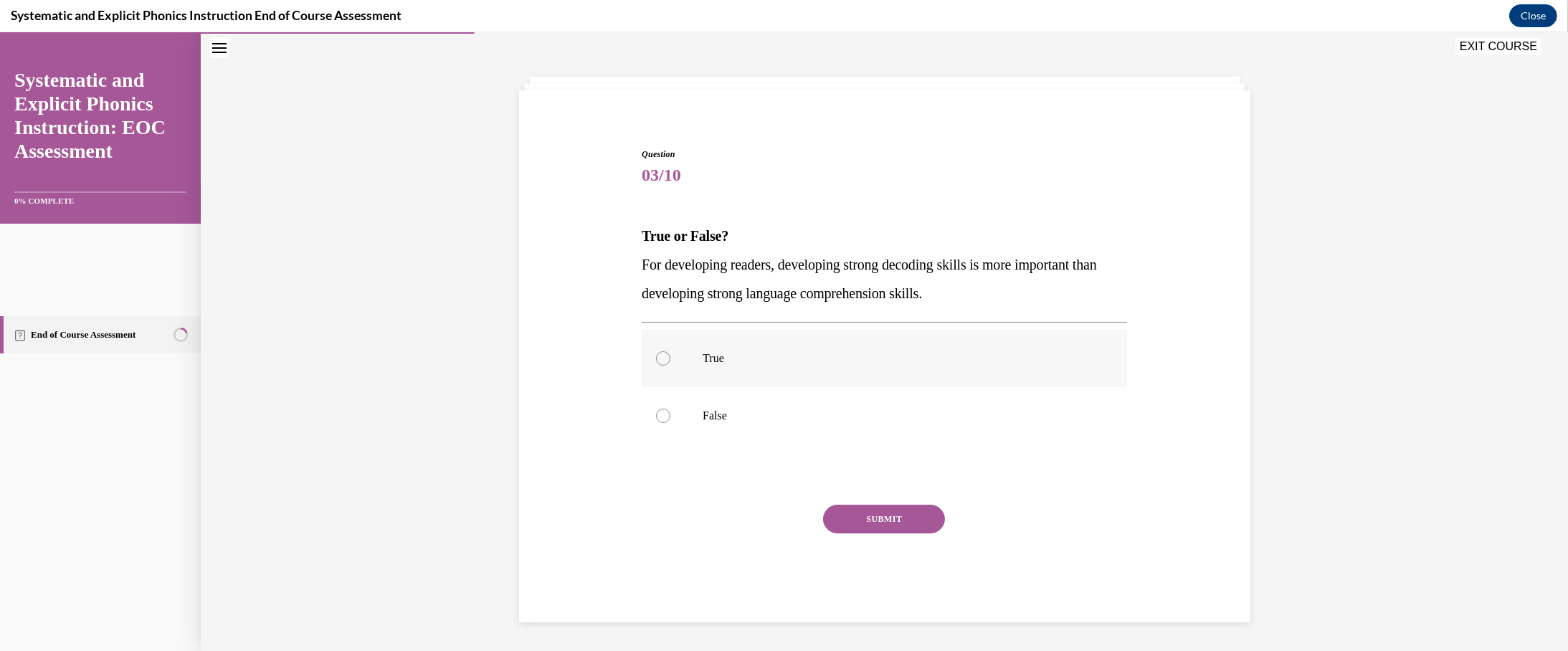
scroll to position [143, 0]
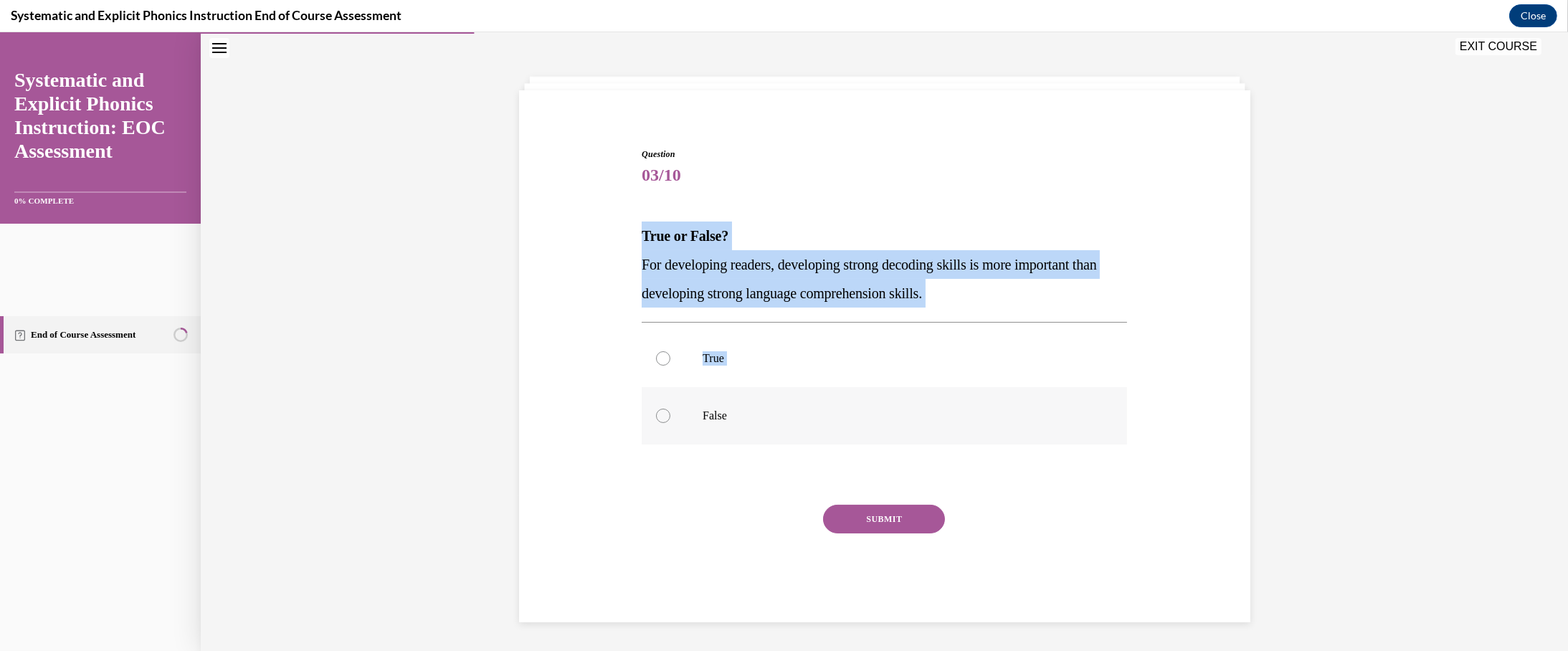
drag, startPoint x: 569, startPoint y: 219, endPoint x: 766, endPoint y: 492, distance: 336.7
click at [766, 492] on div "Question 03/10 True or False? For developing readers, developing strong decodin…" at bounding box center [884, 363] width 738 height 518
click at [557, 234] on div "Question 03/10 True or False? For developing readers, developing strong decodin…" at bounding box center [884, 363] width 738 height 518
drag, startPoint x: 576, startPoint y: 236, endPoint x: 703, endPoint y: 476, distance: 271.5
click at [703, 476] on div "Question 03/10 True or False? For developing readers, developing strong decodin…" at bounding box center [884, 385] width 486 height 475
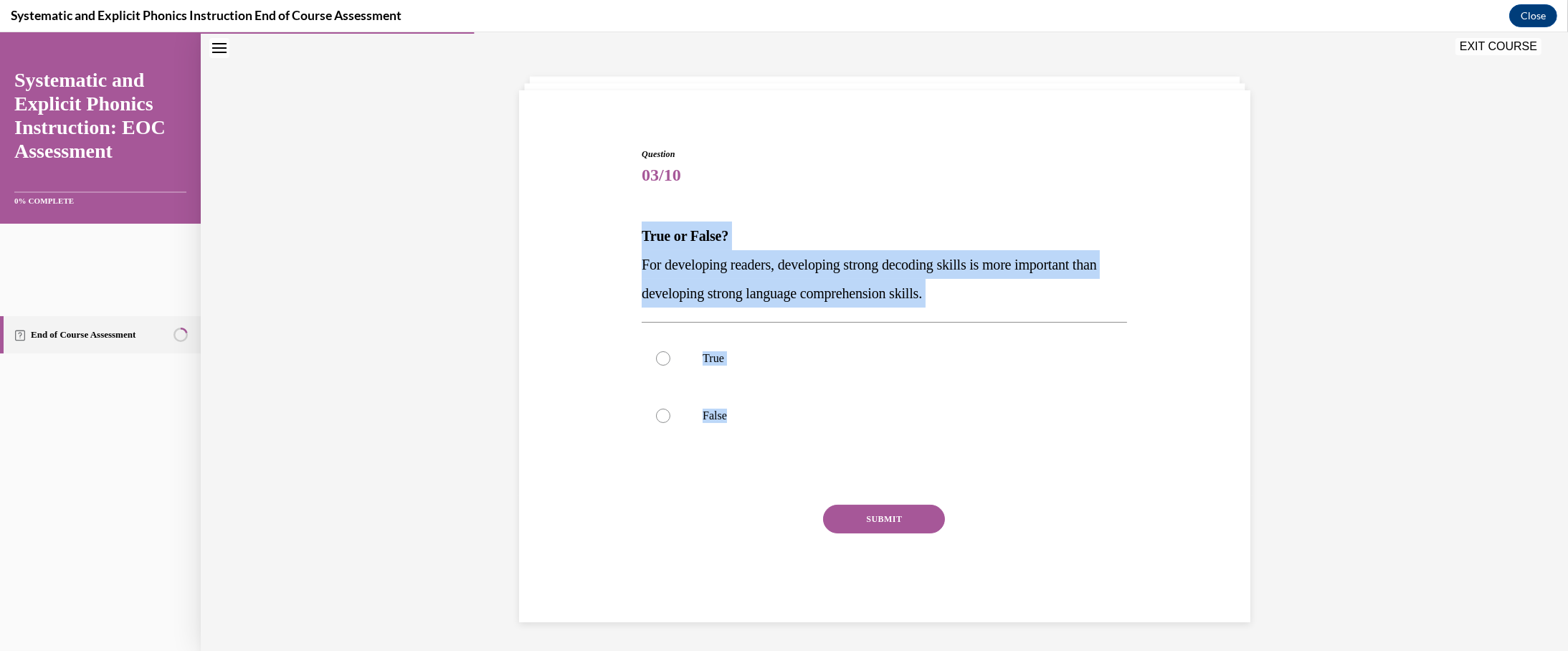
drag, startPoint x: 651, startPoint y: 305, endPoint x: 618, endPoint y: 332, distance: 42.6
click at [642, 332] on div "Question 03/10 True or False? For developing readers, developing strong decodin…" at bounding box center [884, 385] width 486 height 475
click at [642, 236] on strong "True or False?" at bounding box center [685, 236] width 87 height 16
click at [642, 230] on strong "True or False?" at bounding box center [685, 236] width 87 height 16
drag, startPoint x: 576, startPoint y: 231, endPoint x: 757, endPoint y: 317, distance: 200.4
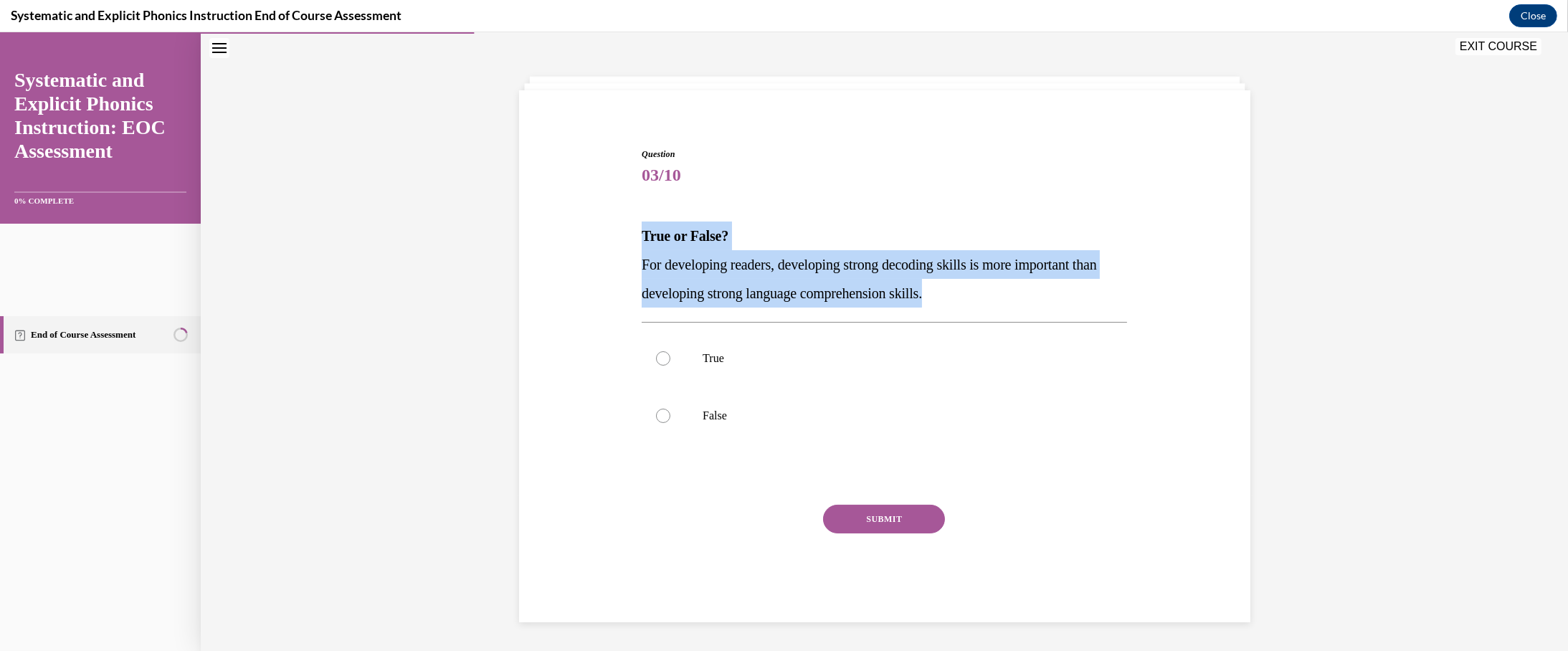
click at [782, 308] on div "True or False? For developing readers, developing strong decoding skills is mor…" at bounding box center [884, 265] width 486 height 86
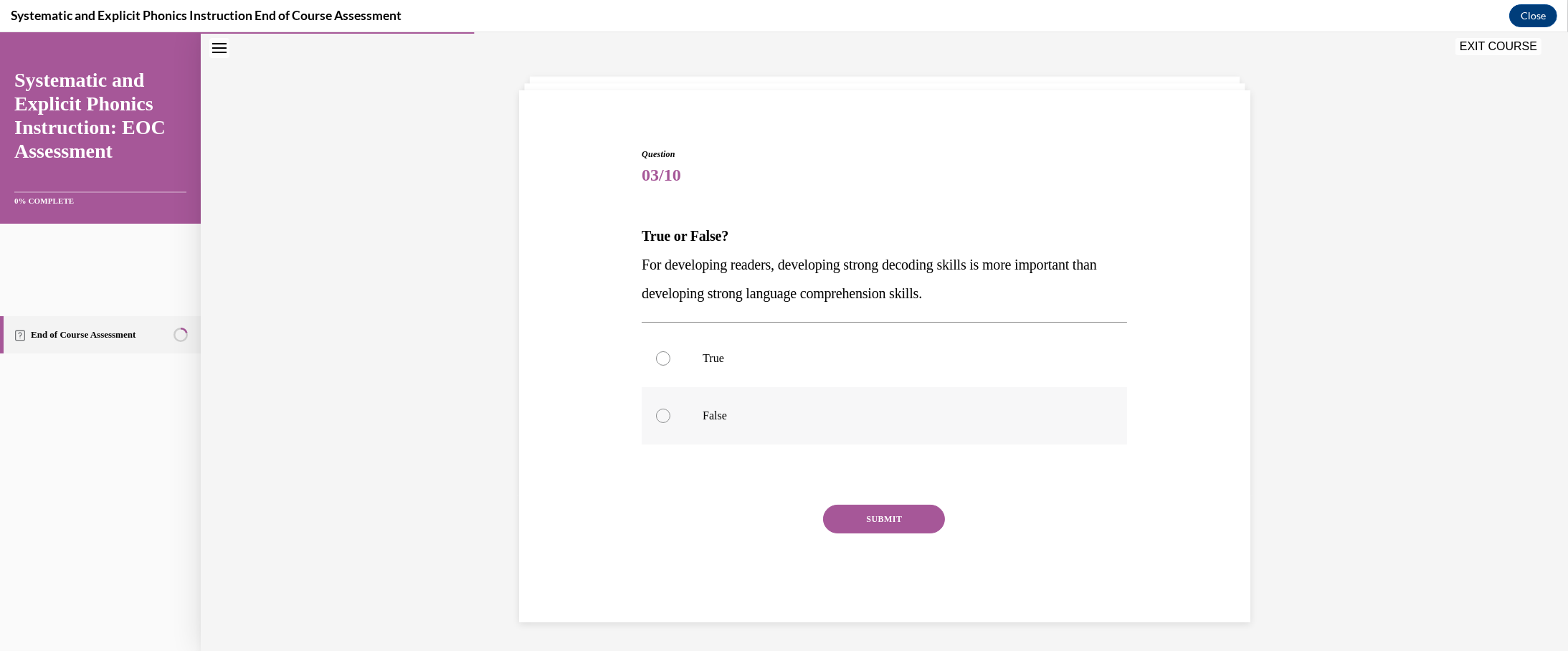
click at [642, 445] on div at bounding box center [884, 415] width 486 height 58
click at [826, 533] on button "SUBMIT" at bounding box center [884, 519] width 122 height 28
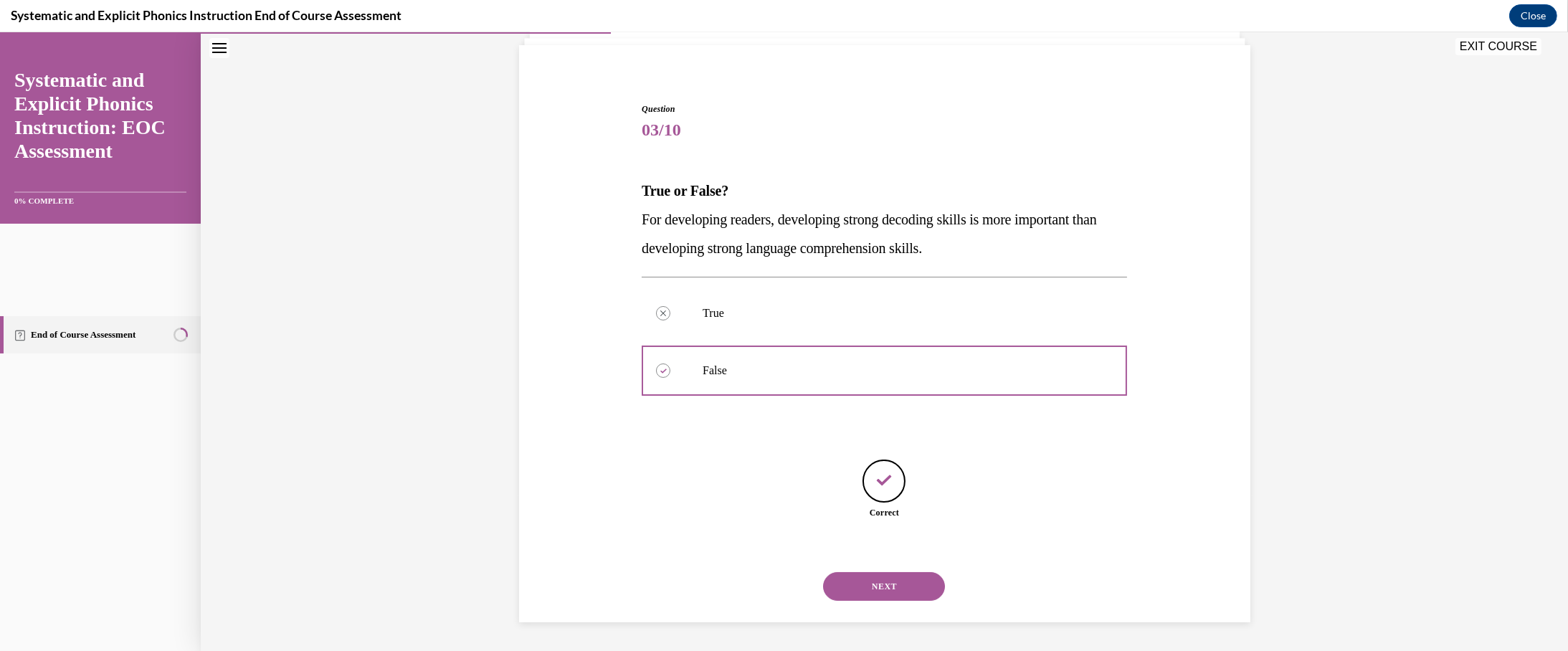
scroll to position [346, 0]
click at [826, 572] on button "NEXT" at bounding box center [884, 586] width 122 height 28
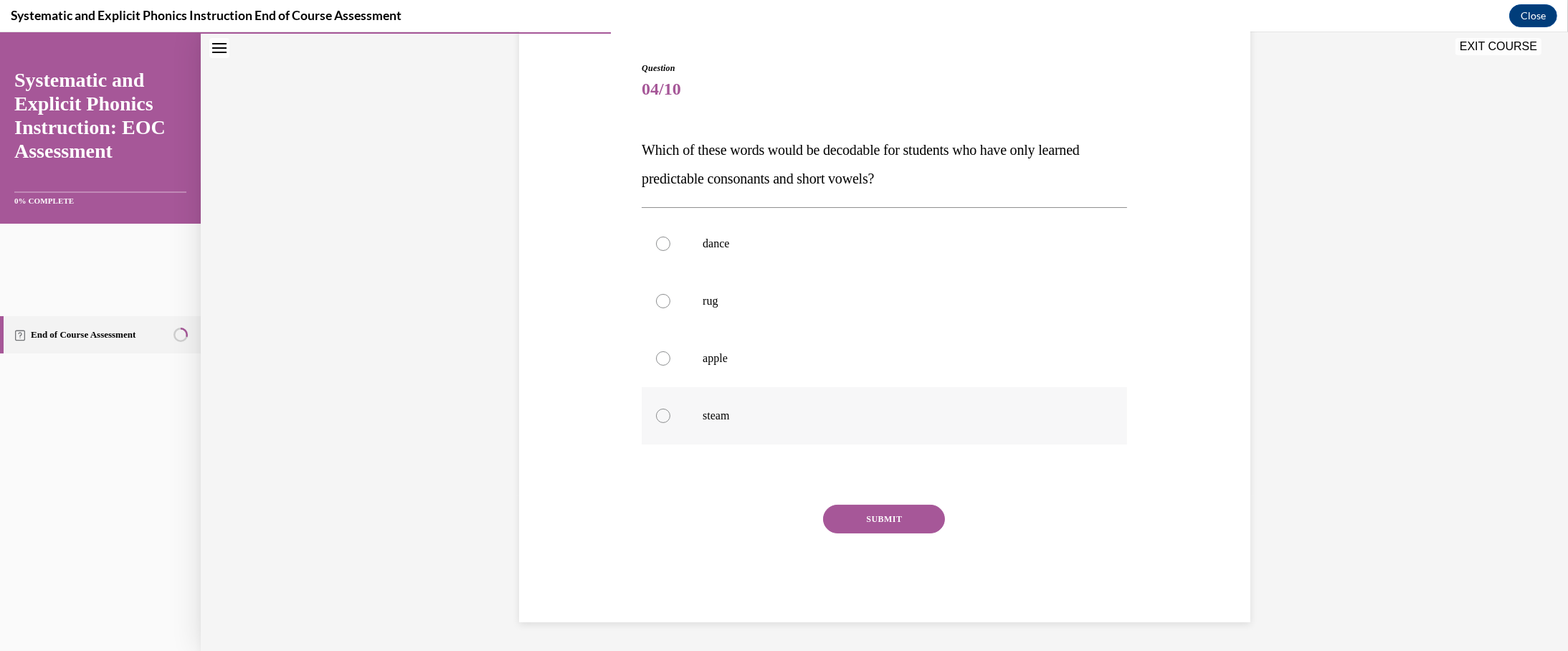
scroll to position [287, 0]
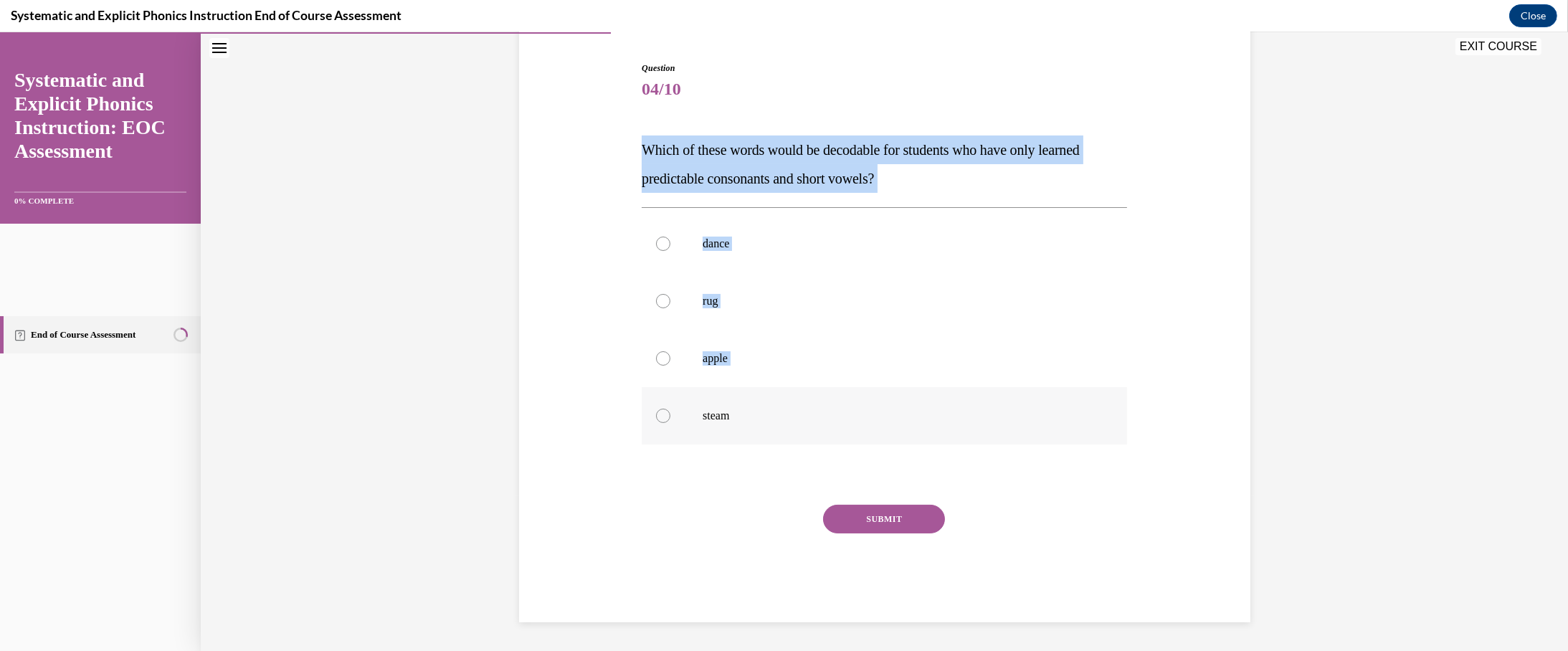
drag, startPoint x: 580, startPoint y: 88, endPoint x: 737, endPoint y: 472, distance: 414.9
click at [744, 472] on div "Question 04/10 Which of these words would be decodable for students who have on…" at bounding box center [884, 342] width 486 height 561
click at [737, 445] on div at bounding box center [884, 415] width 486 height 58
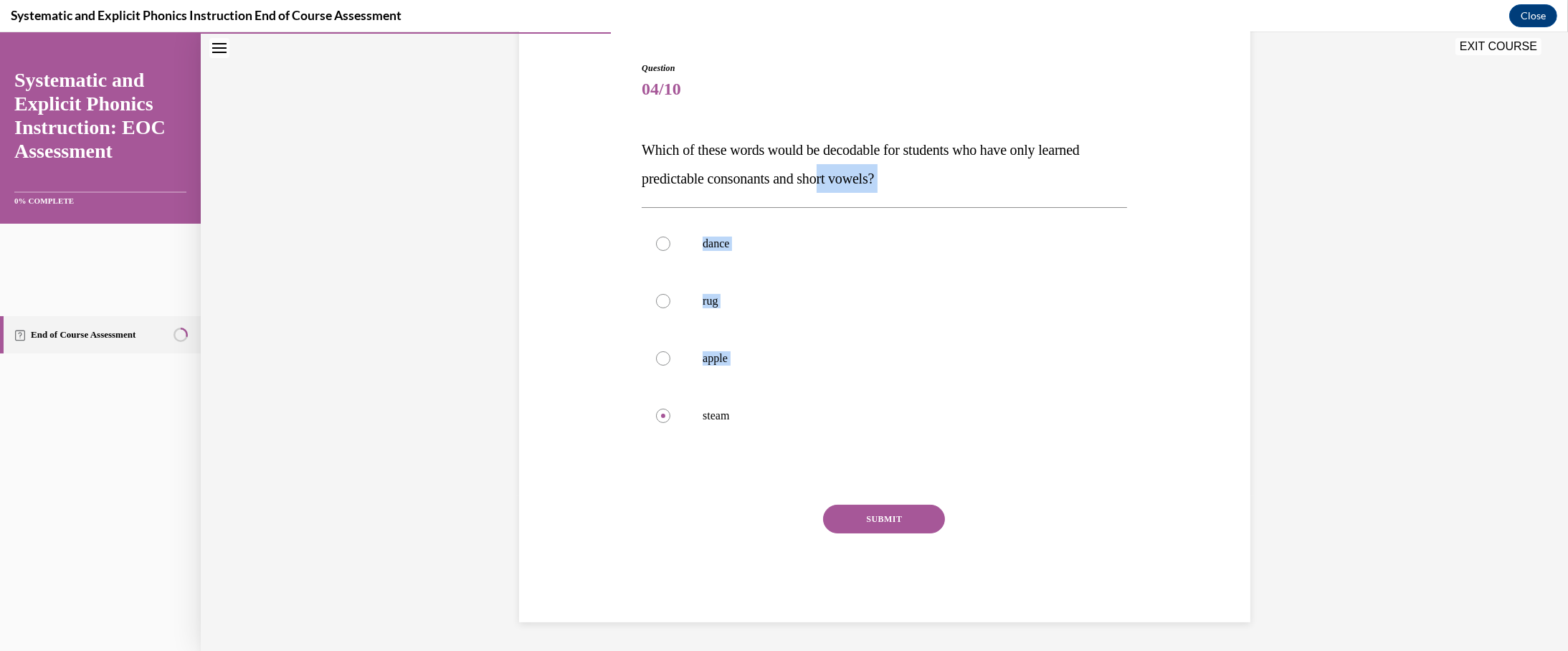
drag, startPoint x: 734, startPoint y: 467, endPoint x: 596, endPoint y: 136, distance: 358.6
click at [642, 136] on div "Question 04/10 Which of these words would be decodable for students who have on…" at bounding box center [884, 342] width 486 height 561
click at [555, 115] on div "Question 04/10 Which of these words would be decodable for students who have on…" at bounding box center [884, 320] width 738 height 604
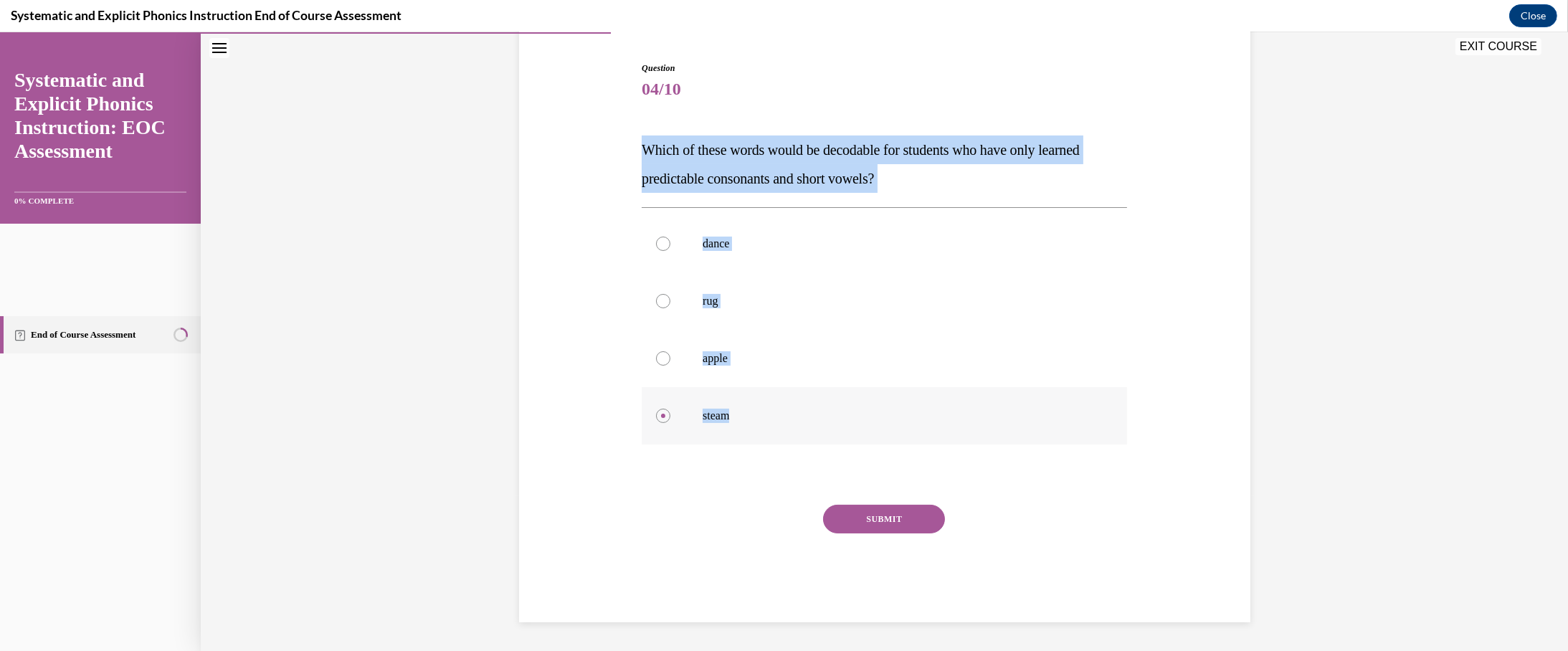
drag, startPoint x: 580, startPoint y: 87, endPoint x: 704, endPoint y: 453, distance: 386.4
click at [704, 453] on div "Question 04/10 Which of these words would be decodable for students who have on…" at bounding box center [884, 342] width 486 height 561
copy div "Which of these words would be decodable for students who have only learned pred…"
click at [642, 293] on div at bounding box center [884, 300] width 486 height 58
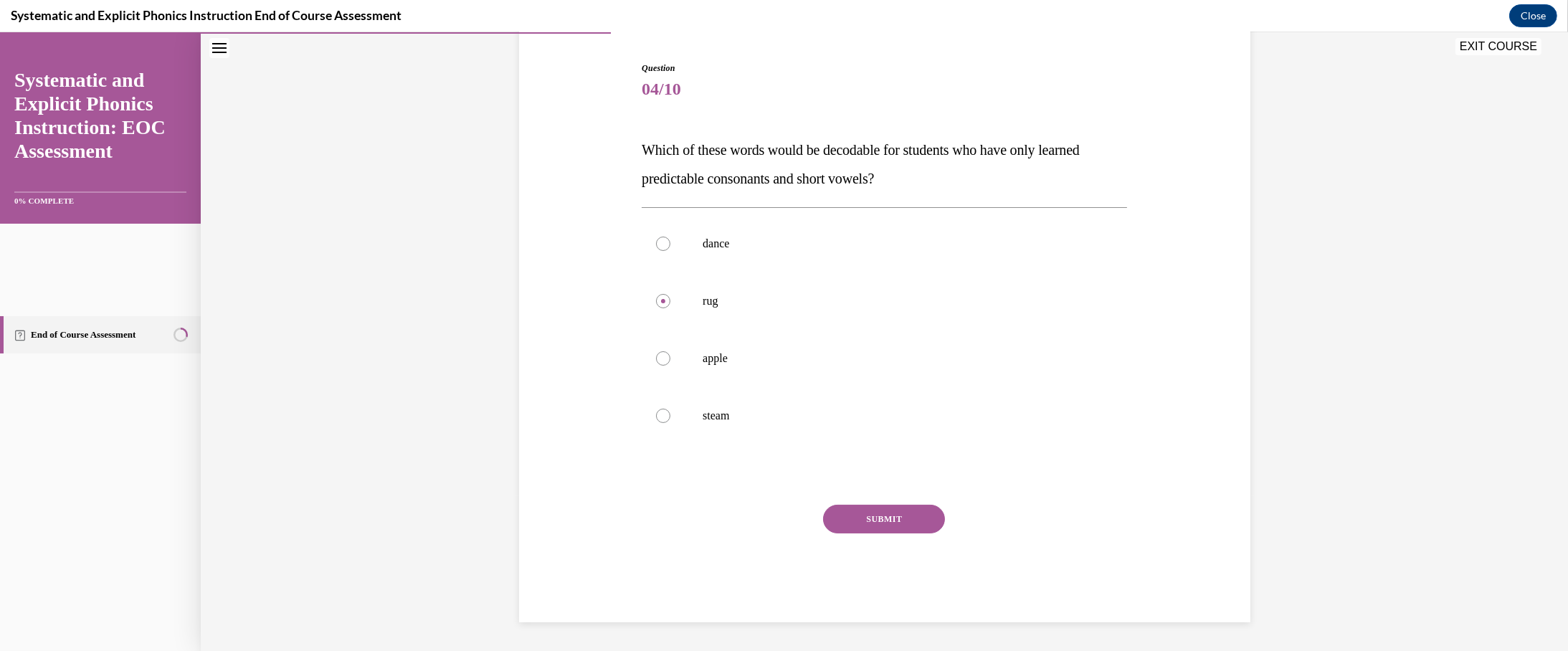
click at [826, 533] on button "SUBMIT" at bounding box center [884, 519] width 122 height 28
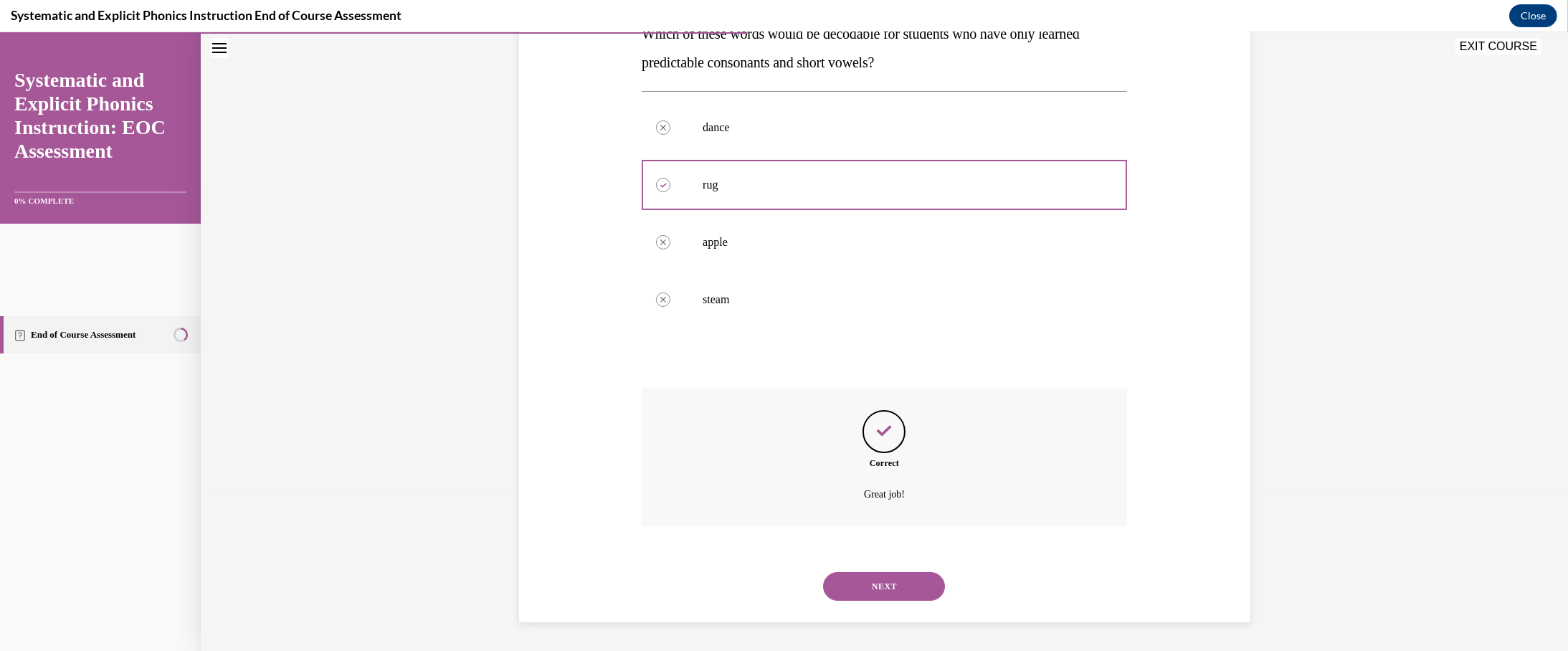
scroll to position [568, 0]
click at [826, 572] on button "NEXT" at bounding box center [884, 586] width 122 height 28
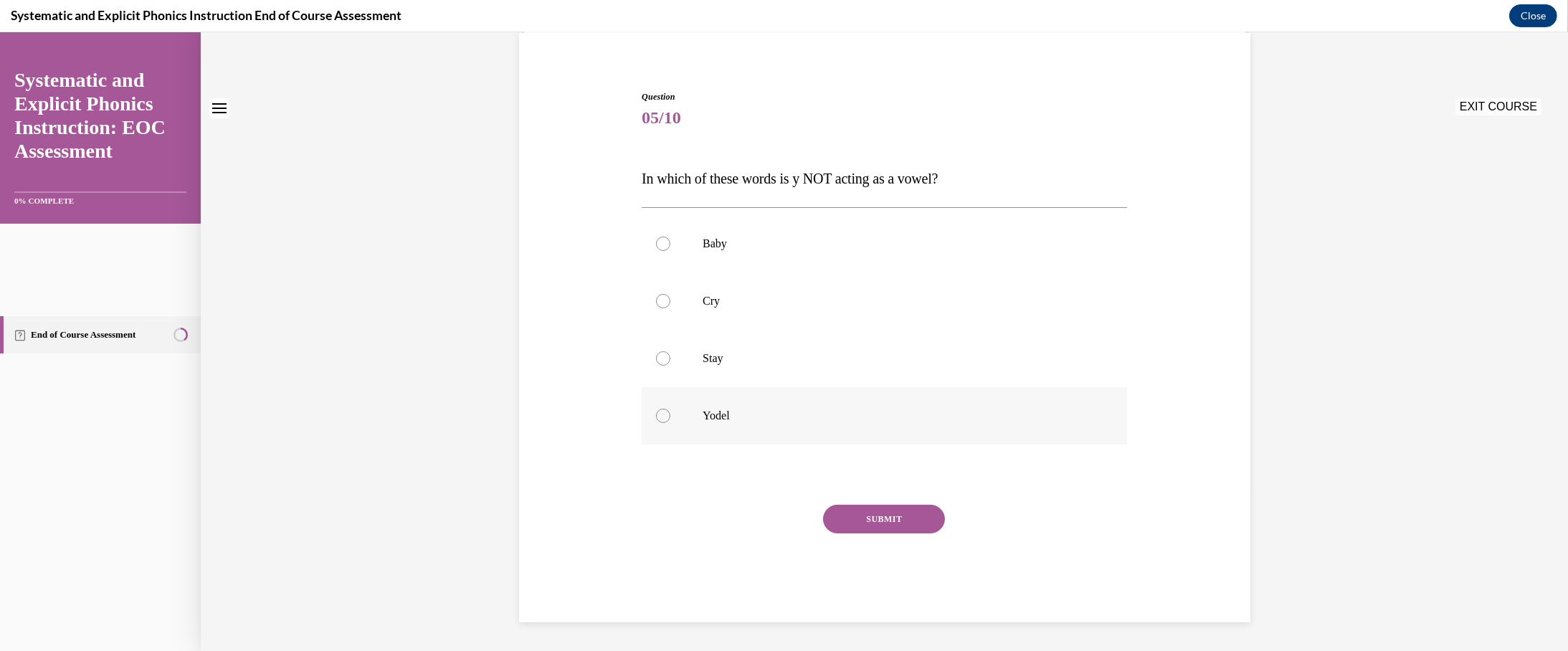
scroll to position [287, 0]
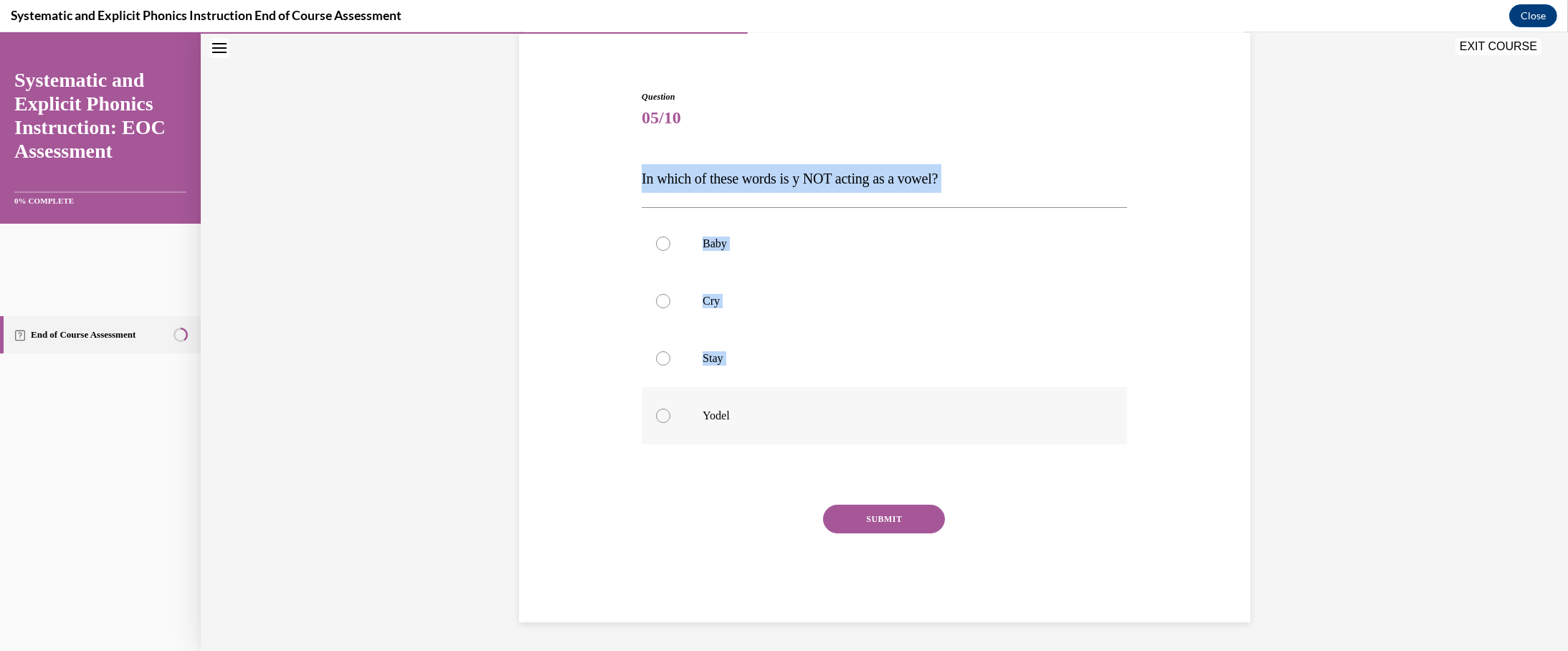
drag, startPoint x: 566, startPoint y: 91, endPoint x: 733, endPoint y: 427, distance: 375.2
click at [733, 427] on div "Question 05/10 In which of these words is y NOT acting as a vowel? Baby Cry Sta…" at bounding box center [884, 335] width 738 height 575
click at [516, 205] on div "Question 05/10 In which of these words is y NOT acting as a vowel? Baby Cry Sta…" at bounding box center [884, 335] width 738 height 575
drag, startPoint x: 578, startPoint y: 89, endPoint x: 725, endPoint y: 422, distance: 364.0
click at [725, 422] on div "Question 05/10 In which of these words is y NOT acting as a vowel? Baby Cry Sta…" at bounding box center [884, 356] width 486 height 532
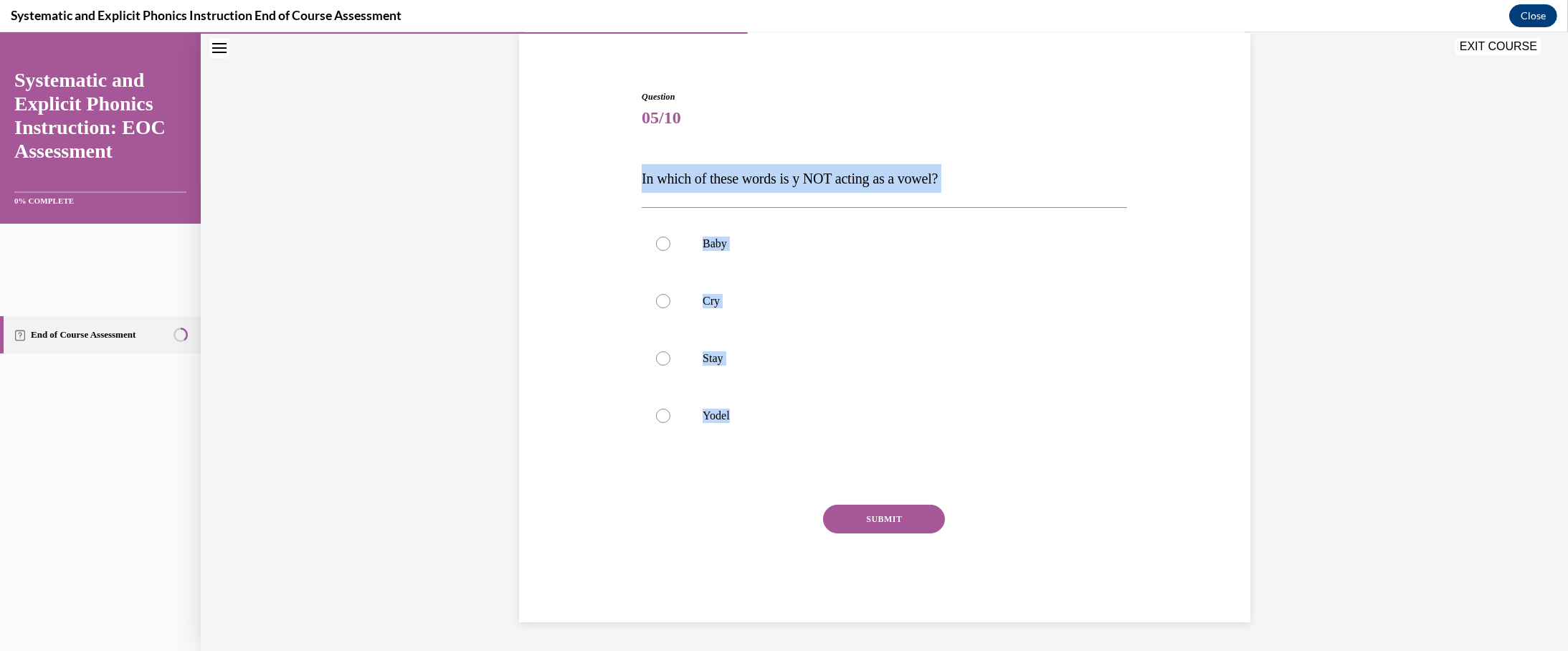
copy div "In which of these words is y NOT acting as a vowel? Baby Cry Stay Yodel"
click at [642, 423] on div at bounding box center [884, 415] width 486 height 58
click at [826, 533] on button "SUBMIT" at bounding box center [884, 519] width 122 height 28
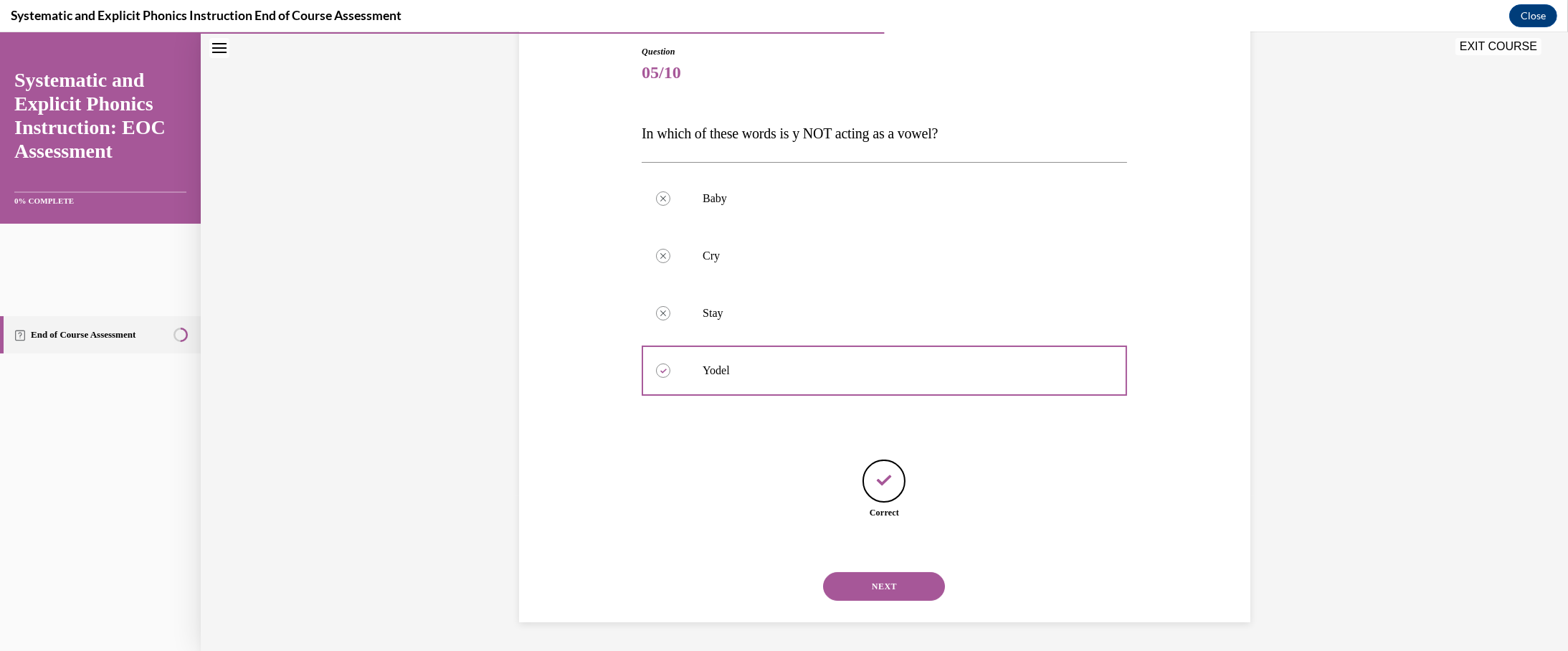
scroll to position [436, 0]
drag, startPoint x: 916, startPoint y: 565, endPoint x: 908, endPoint y: 560, distance: 9.4
click at [826, 572] on button "NEXT" at bounding box center [884, 586] width 122 height 28
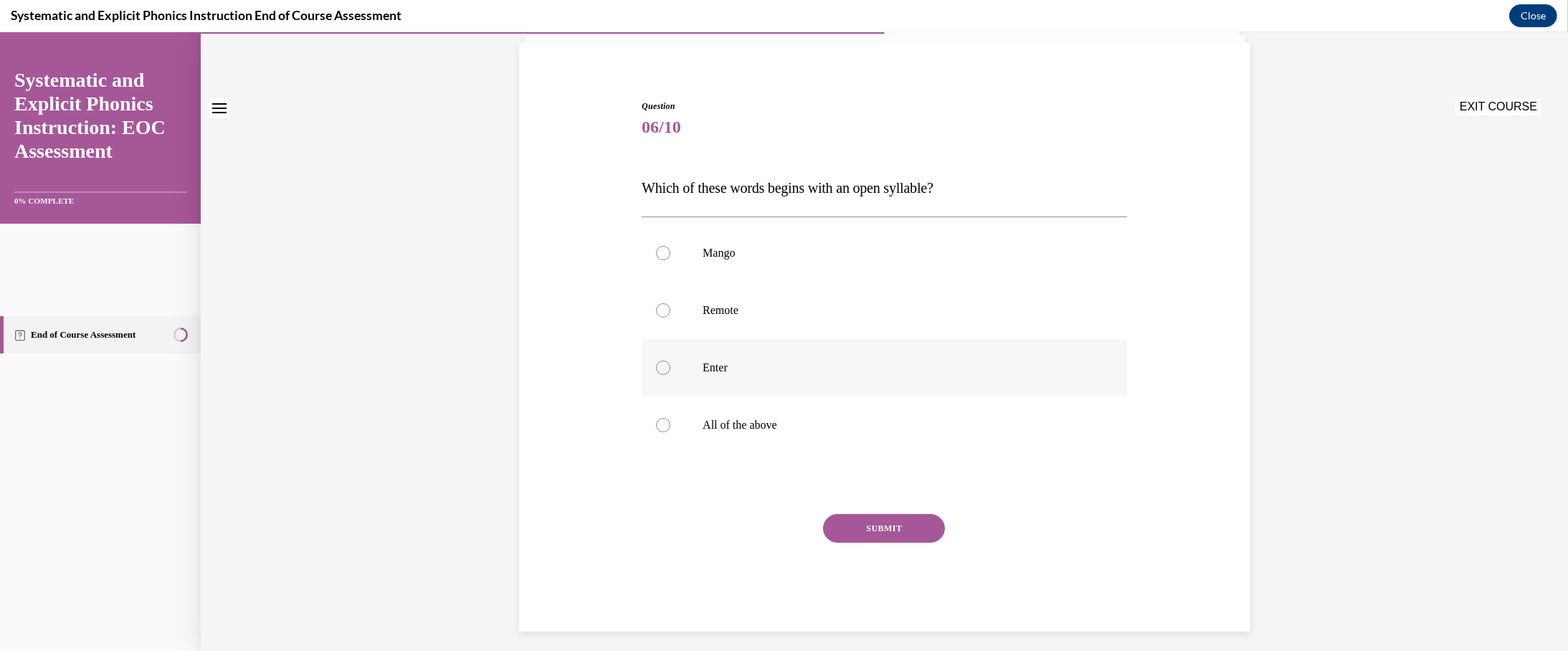
scroll to position [143, 0]
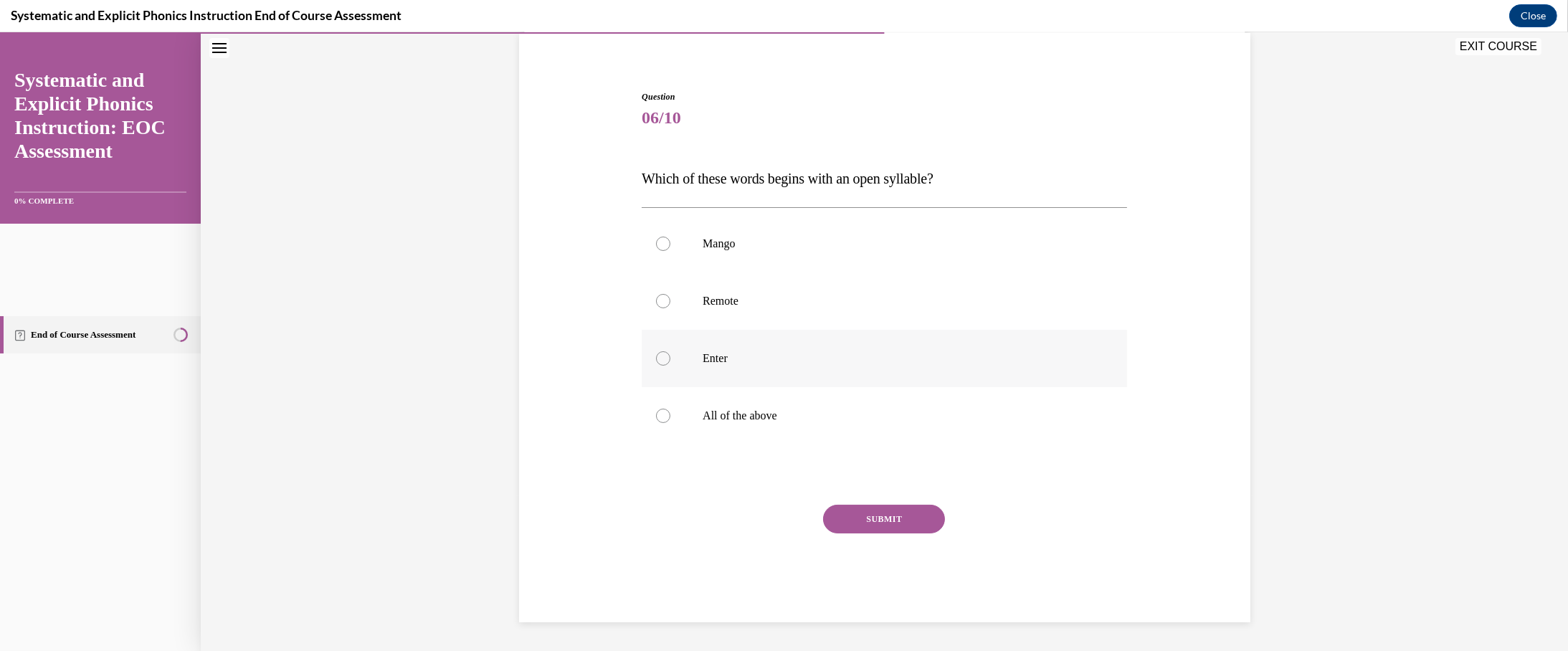
click at [642, 387] on div at bounding box center [884, 358] width 486 height 58
click at [826, 533] on button "SUBMIT" at bounding box center [884, 519] width 122 height 28
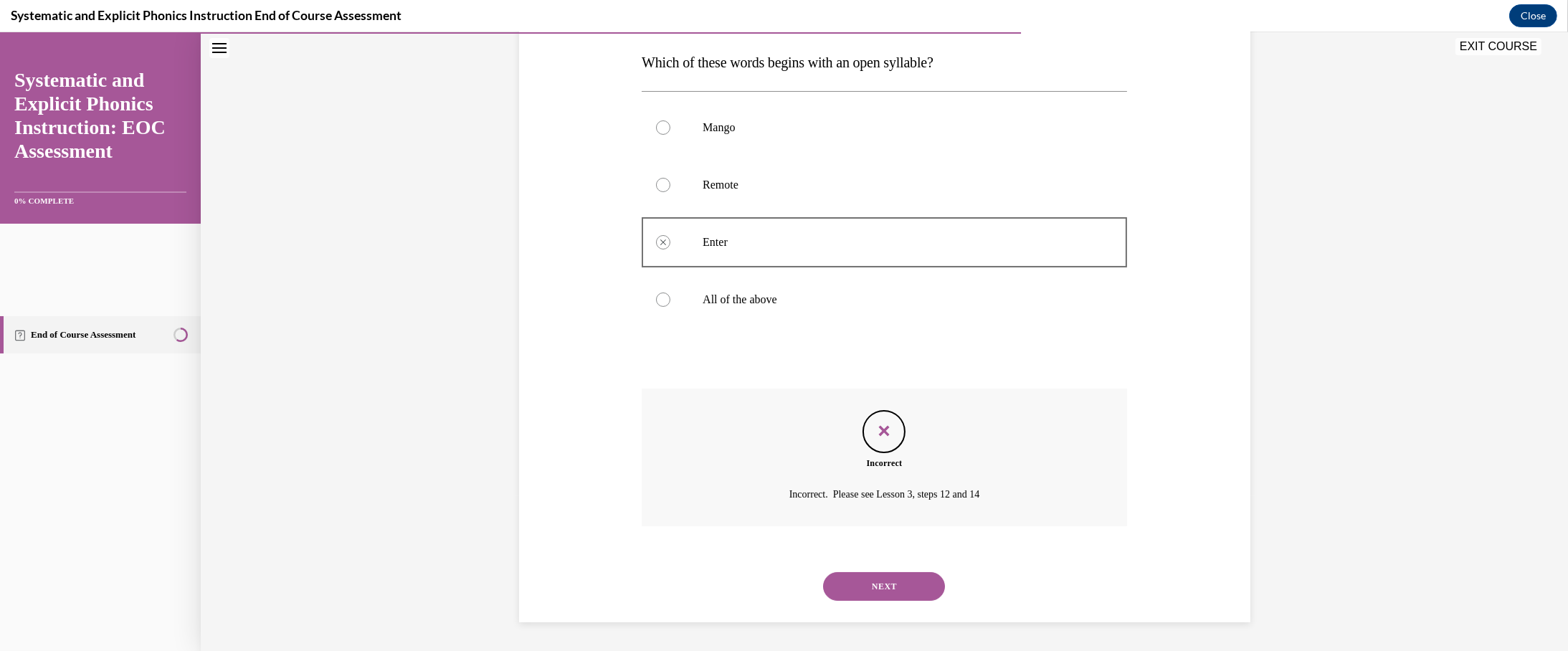
scroll to position [534, 0]
click at [826, 572] on button "NEXT" at bounding box center [884, 586] width 122 height 28
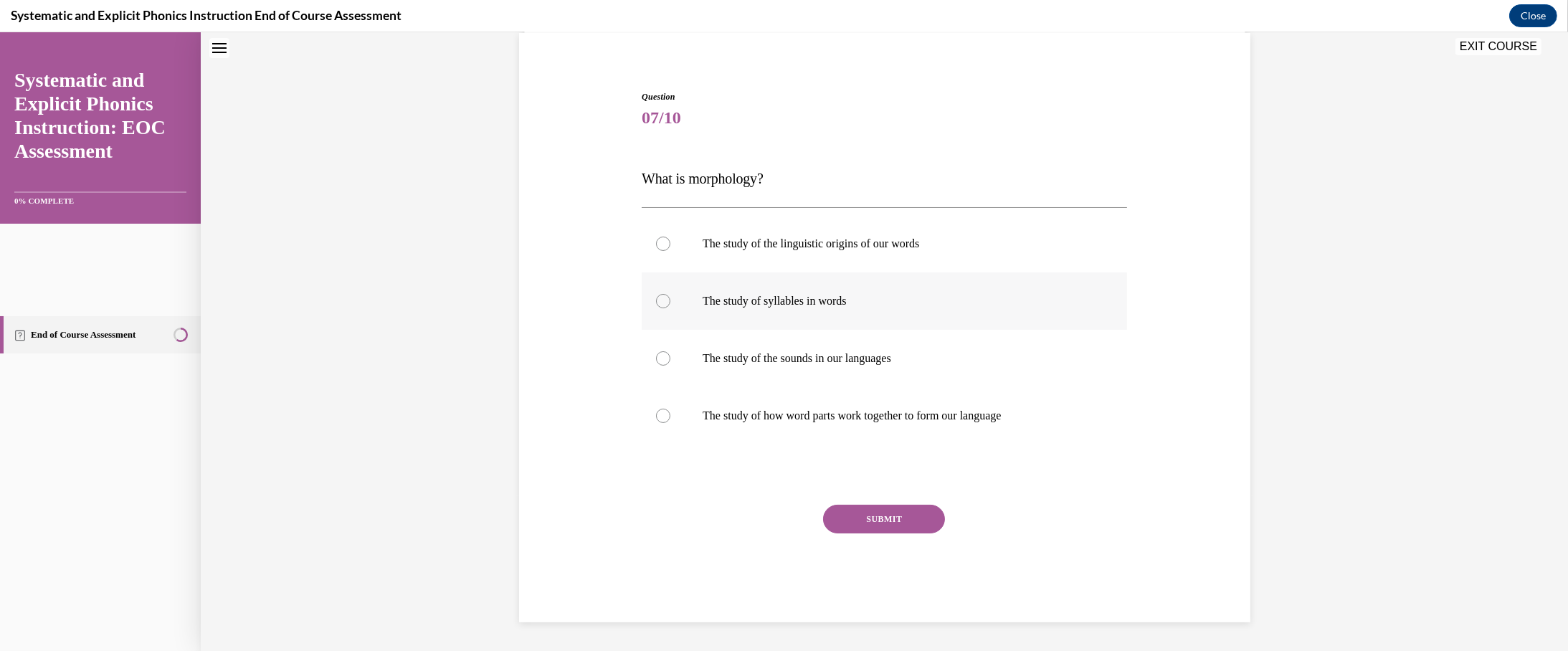
scroll to position [0, 0]
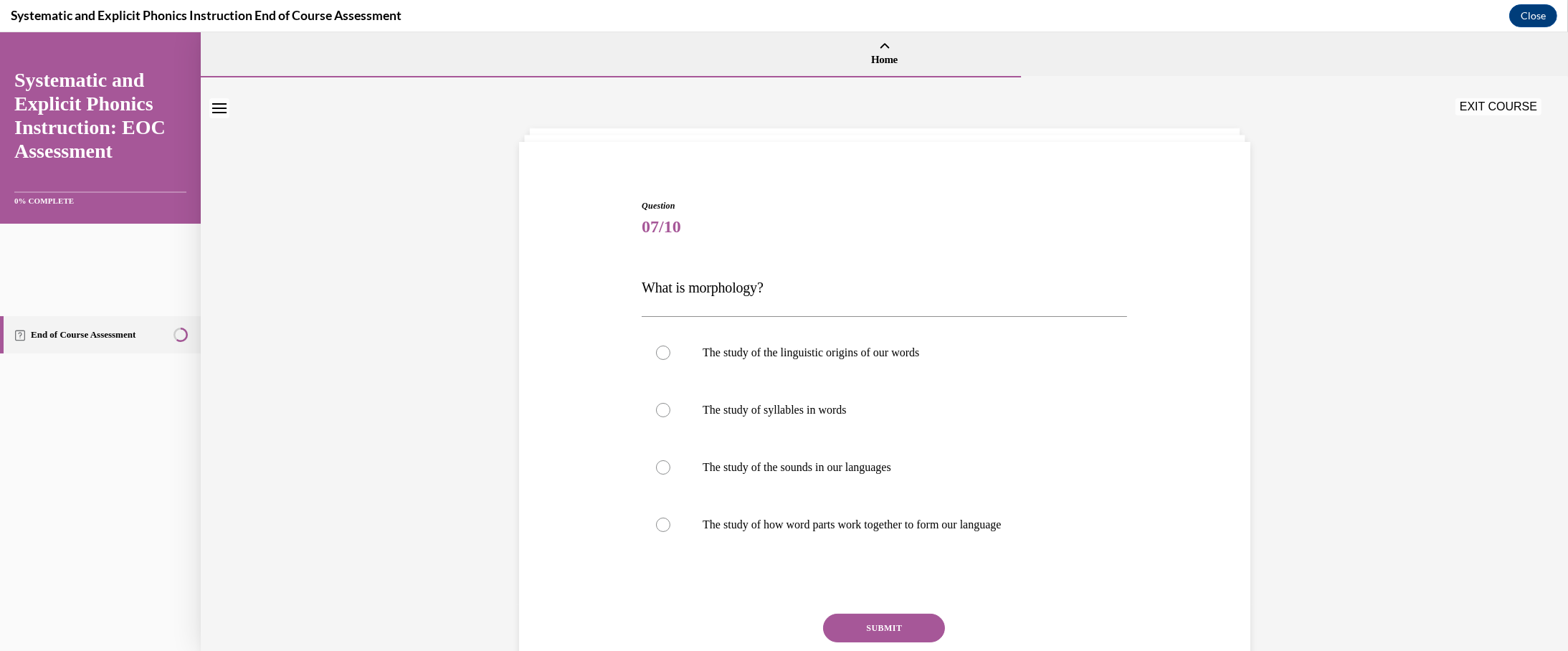
click at [142, 353] on link "End of Course Assessment" at bounding box center [100, 334] width 201 height 37
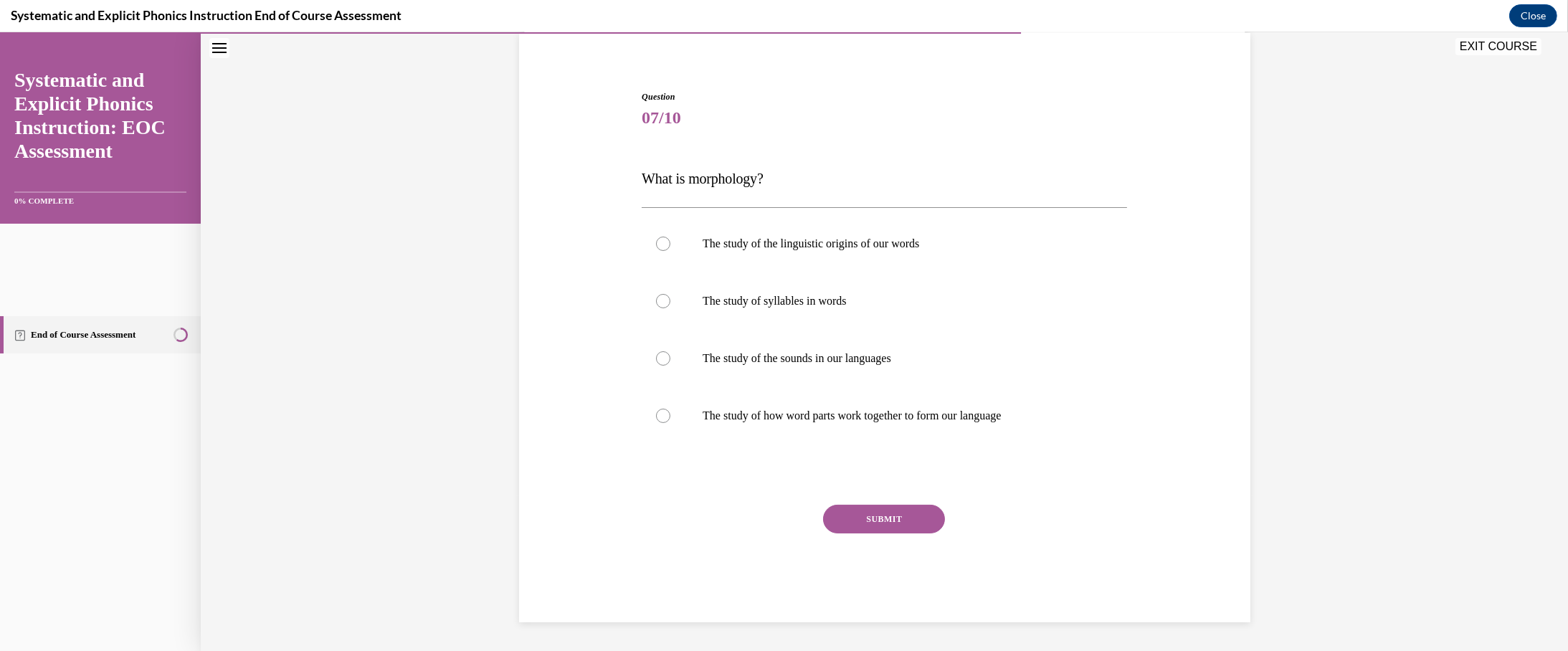
scroll to position [232, 0]
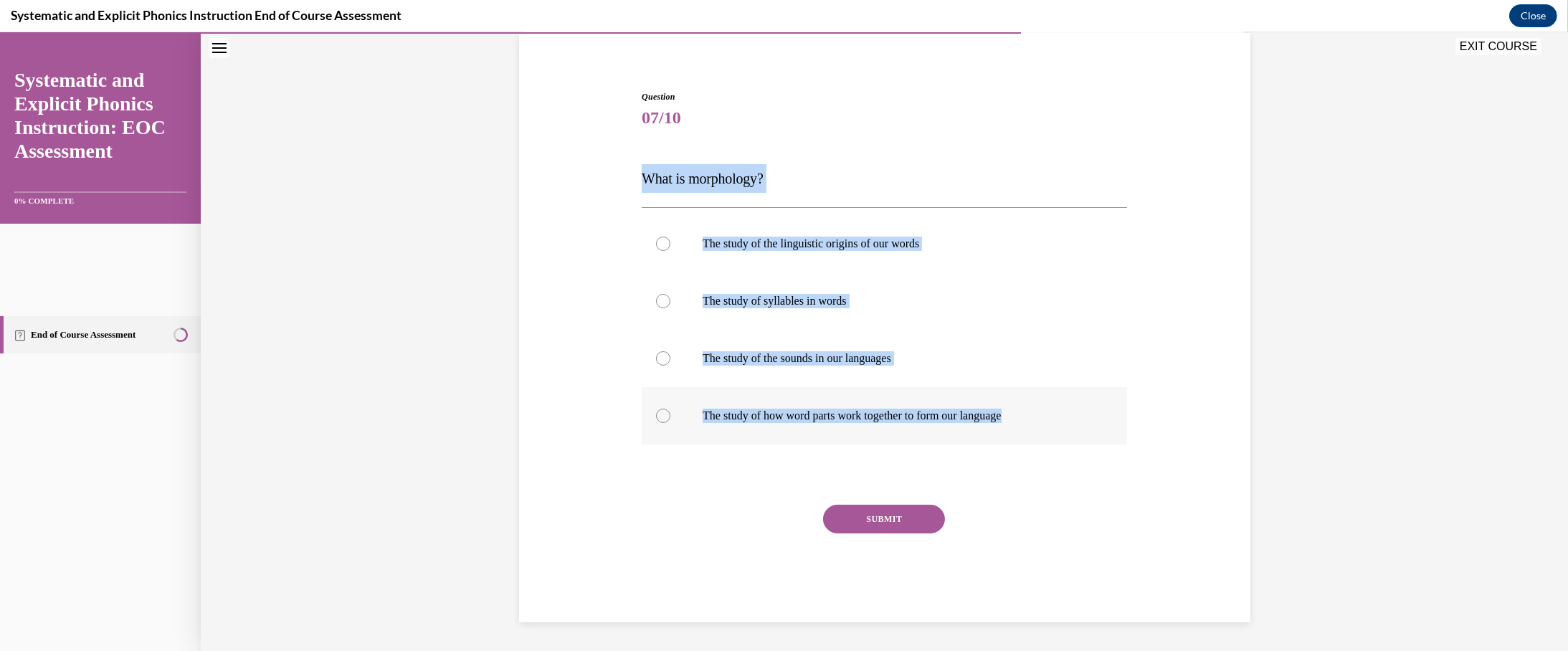
drag, startPoint x: 572, startPoint y: 139, endPoint x: 1103, endPoint y: 472, distance: 626.8
click at [826, 472] on div "Question 07/10 What is morphology? The study of the linguistic origins of our w…" at bounding box center [884, 345] width 493 height 553
copy div "What is morphology? The study of the linguistic origins of our words The study …"
click at [658, 445] on div at bounding box center [884, 415] width 486 height 58
click at [826, 533] on button "SUBMIT" at bounding box center [884, 519] width 122 height 28
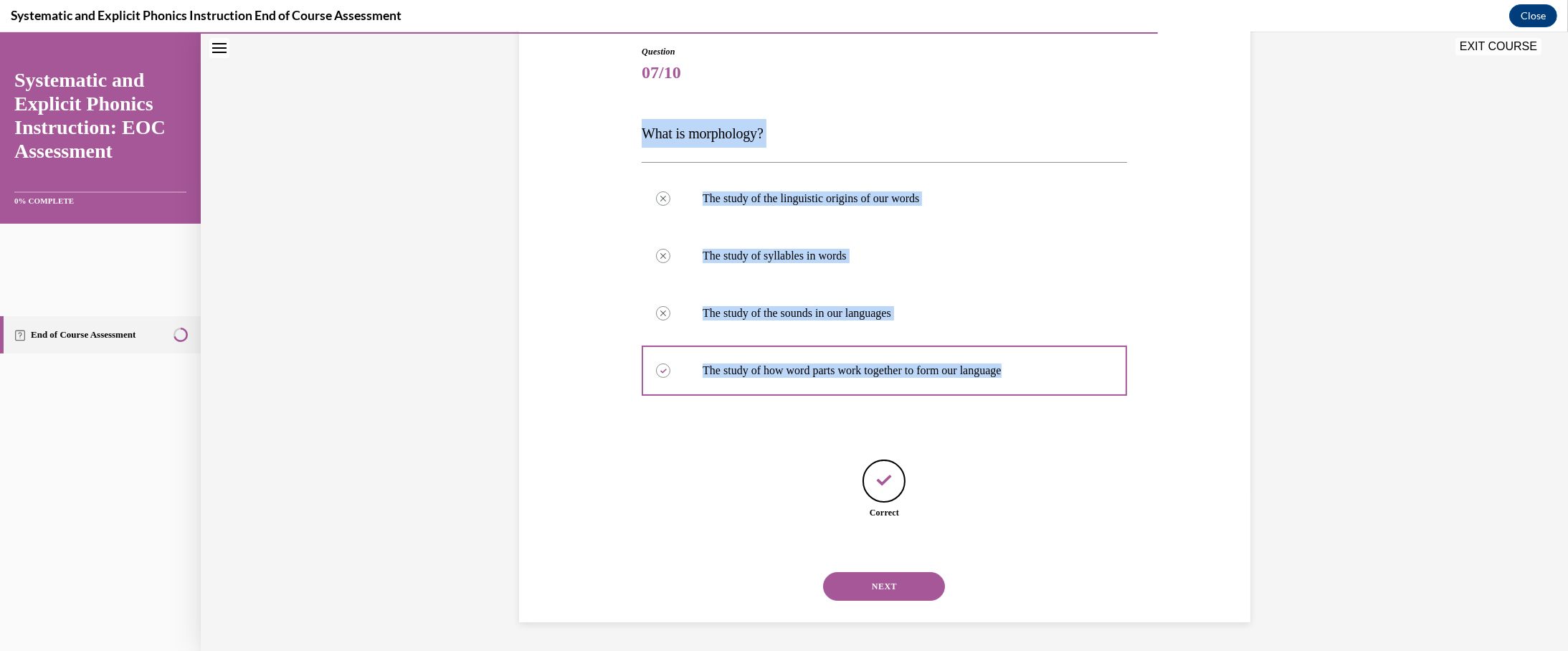
scroll to position [436, 0]
click at [826, 572] on button "NEXT" at bounding box center [884, 586] width 122 height 28
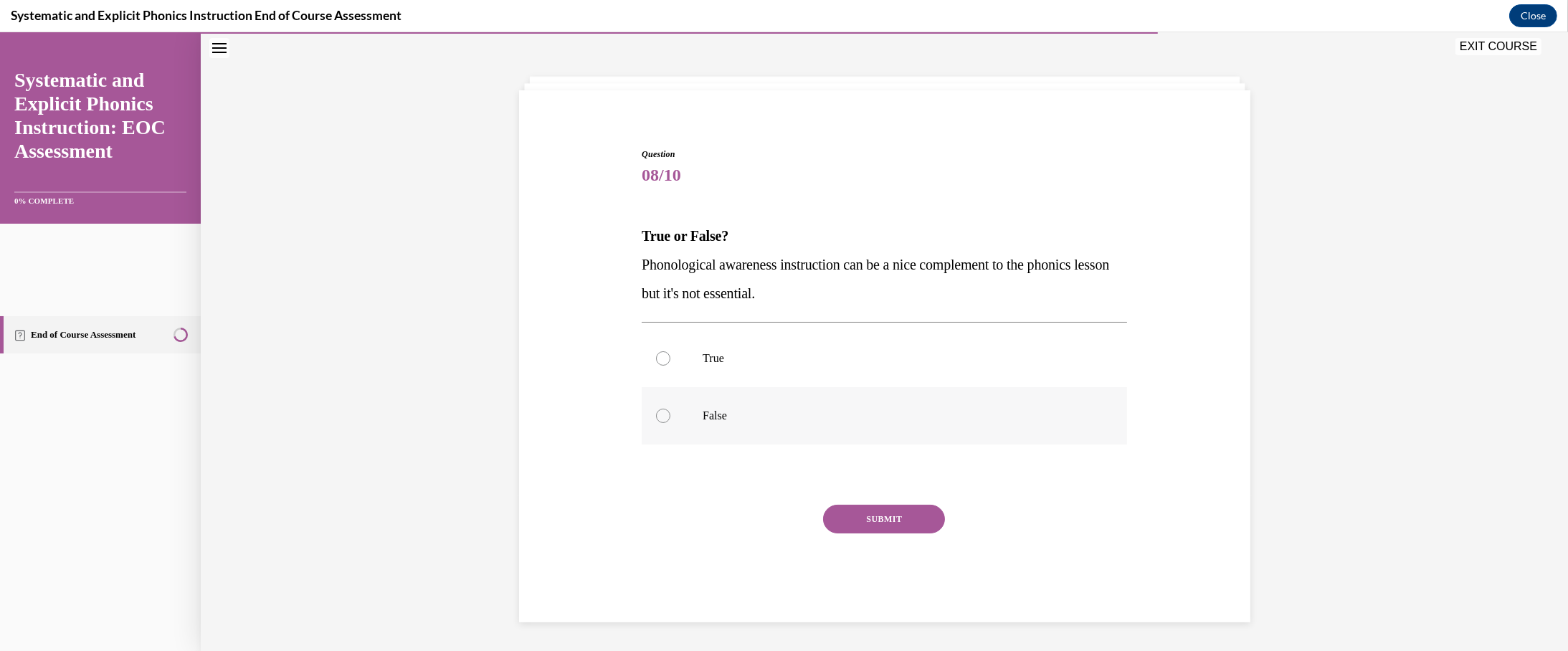
click at [653, 387] on div at bounding box center [884, 415] width 486 height 58
click at [826, 505] on button "SUBMIT" at bounding box center [884, 519] width 122 height 28
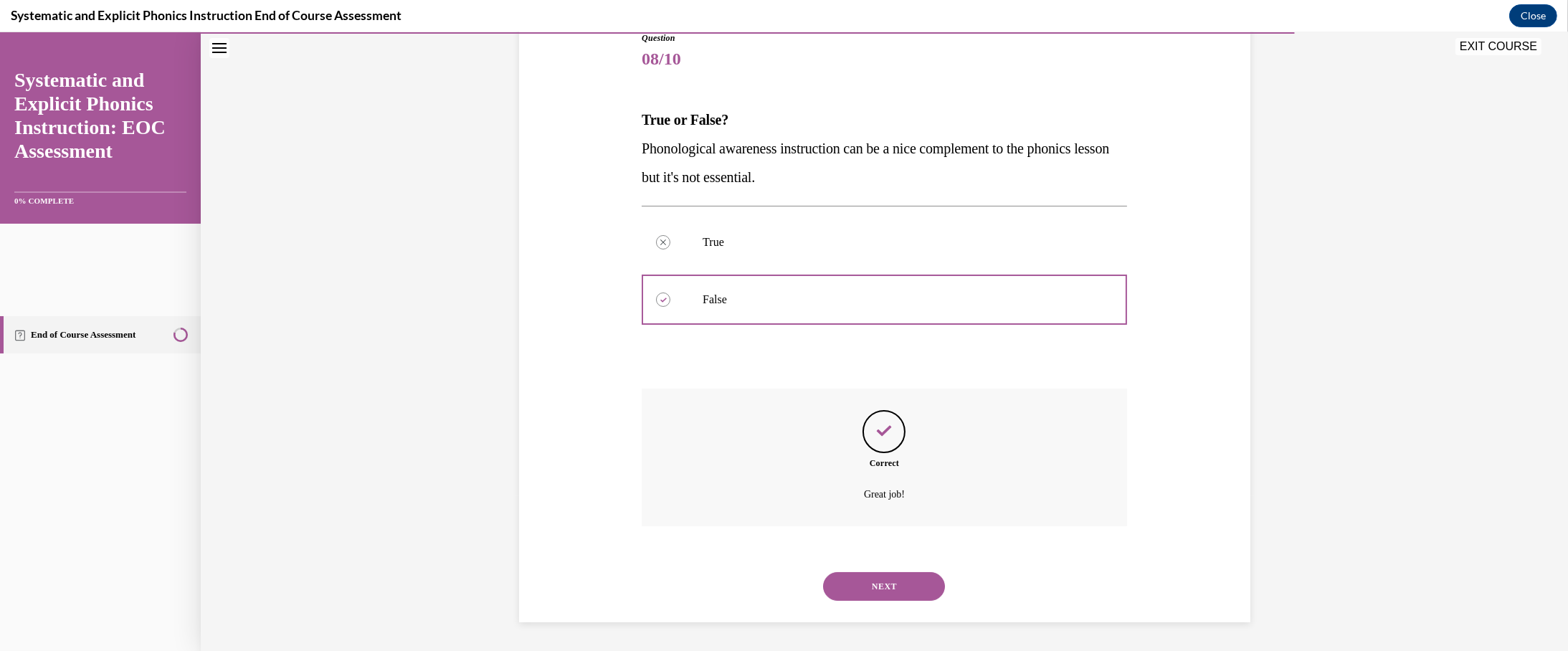
scroll to position [410, 0]
click at [826, 572] on button "NEXT" at bounding box center [884, 586] width 122 height 28
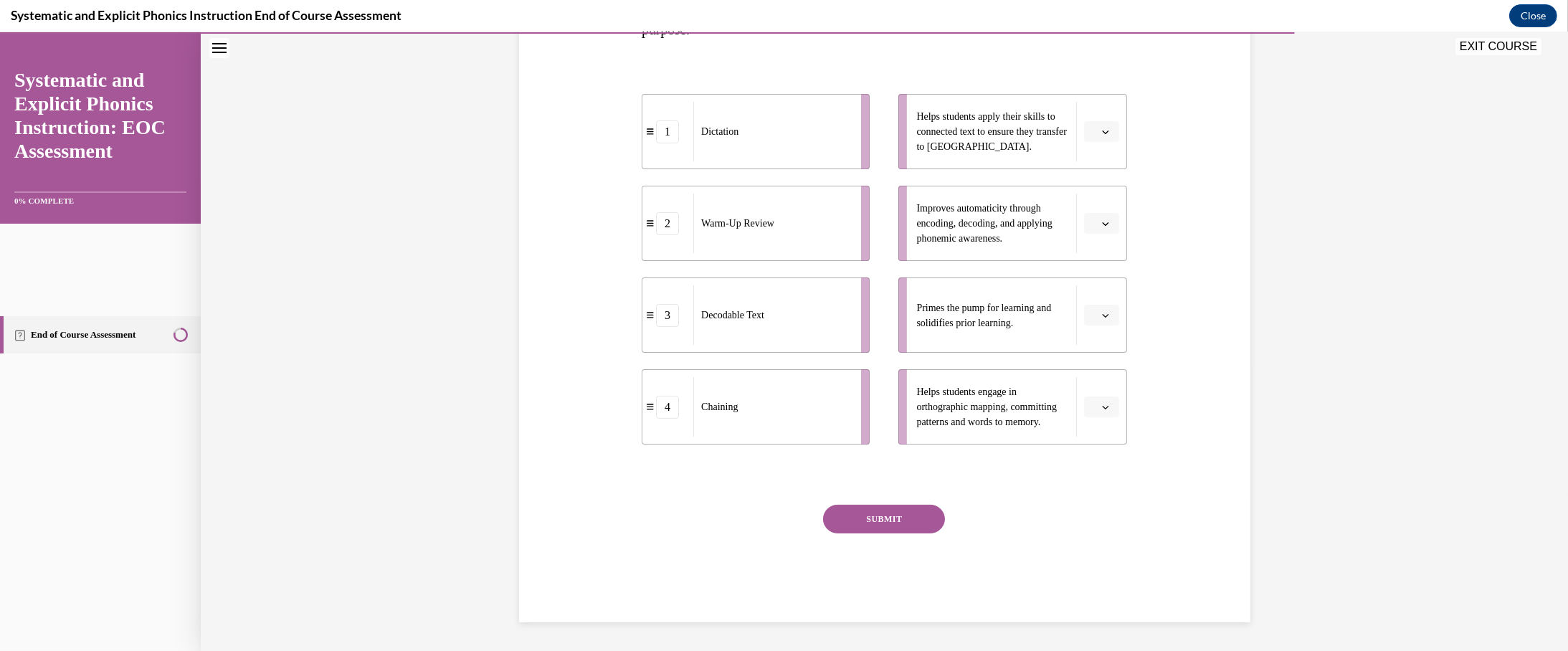
scroll to position [384, 0]
drag, startPoint x: 806, startPoint y: 440, endPoint x: 895, endPoint y: 6, distance: 443.0
click at [826, 32] on html "SKIP TO LESSON EXIT COURSE Systematic and Explicit Phonics Instruction: EOC Ass…" at bounding box center [784, 341] width 1568 height 619
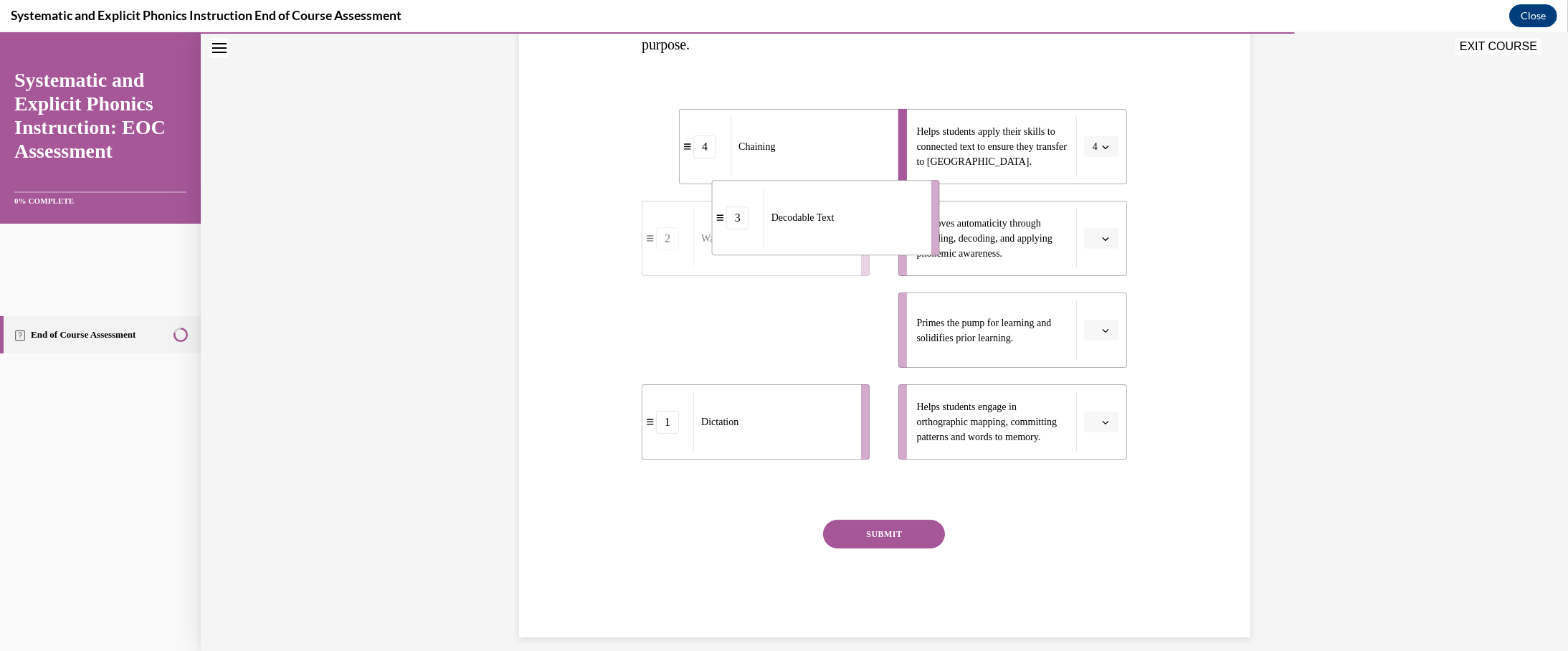
drag, startPoint x: 740, startPoint y: 458, endPoint x: 810, endPoint y: 345, distance: 132.9
click at [810, 247] on div "Decodable Text" at bounding box center [842, 217] width 159 height 59
drag, startPoint x: 756, startPoint y: 449, endPoint x: 840, endPoint y: 454, distance: 84.1
click at [826, 364] on div "Warm-Up Review" at bounding box center [831, 334] width 159 height 59
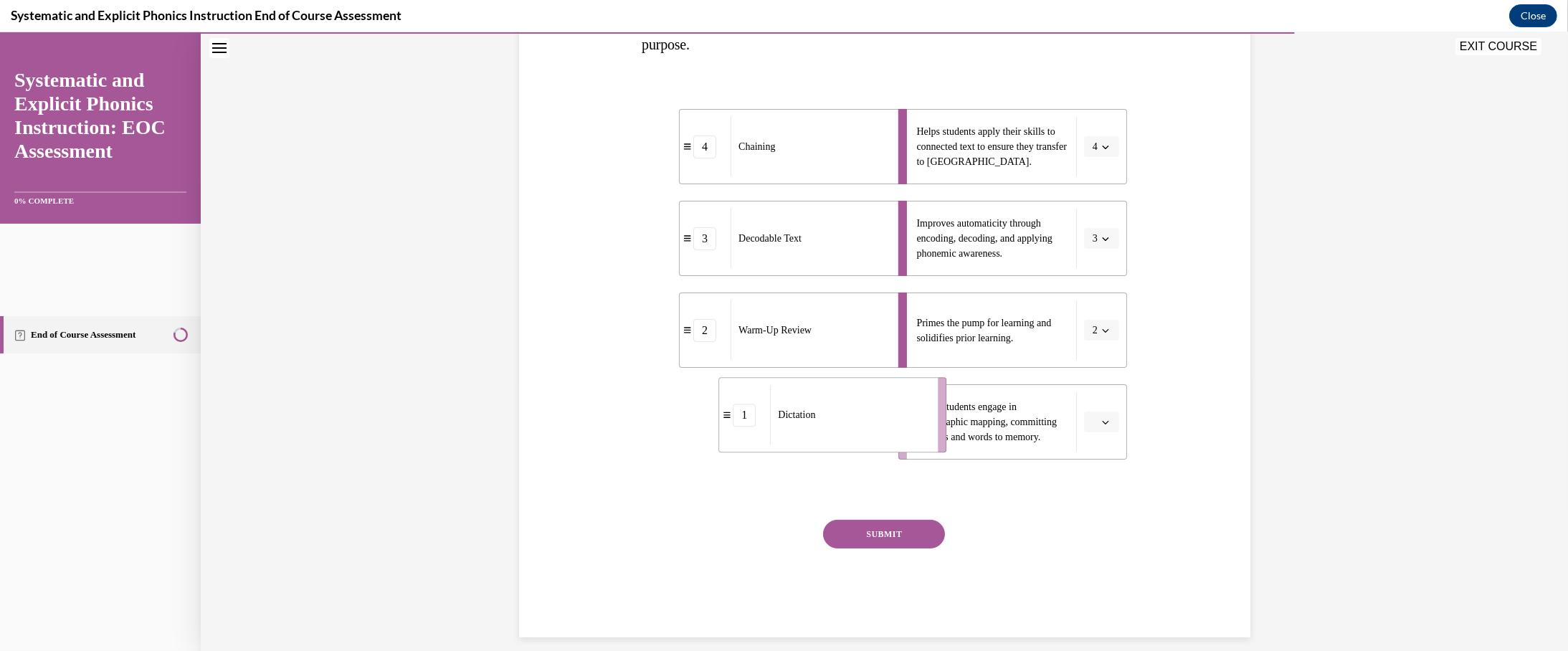
drag, startPoint x: 814, startPoint y: 553, endPoint x: 891, endPoint y: 546, distance: 77.3
click at [826, 445] on div "Dictation" at bounding box center [849, 415] width 159 height 59
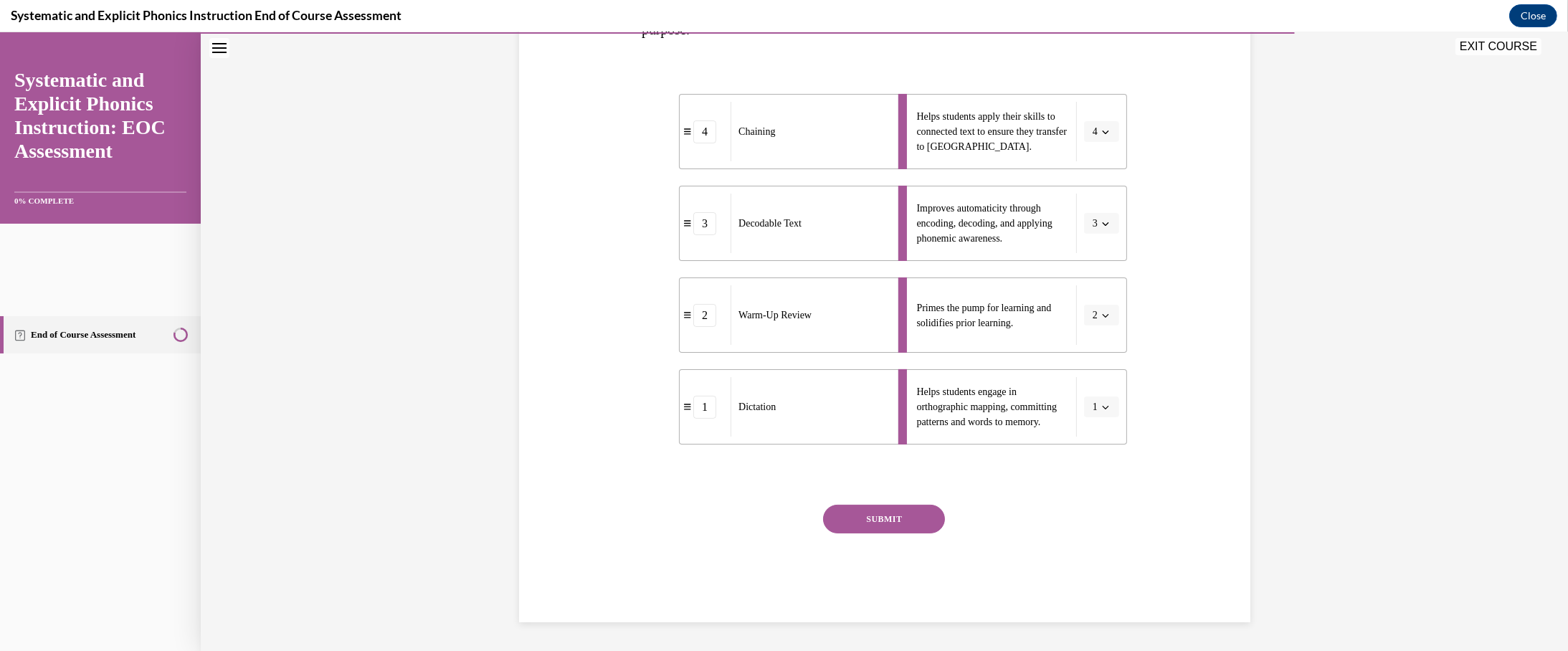
click at [826, 505] on button "SUBMIT" at bounding box center [884, 519] width 122 height 28
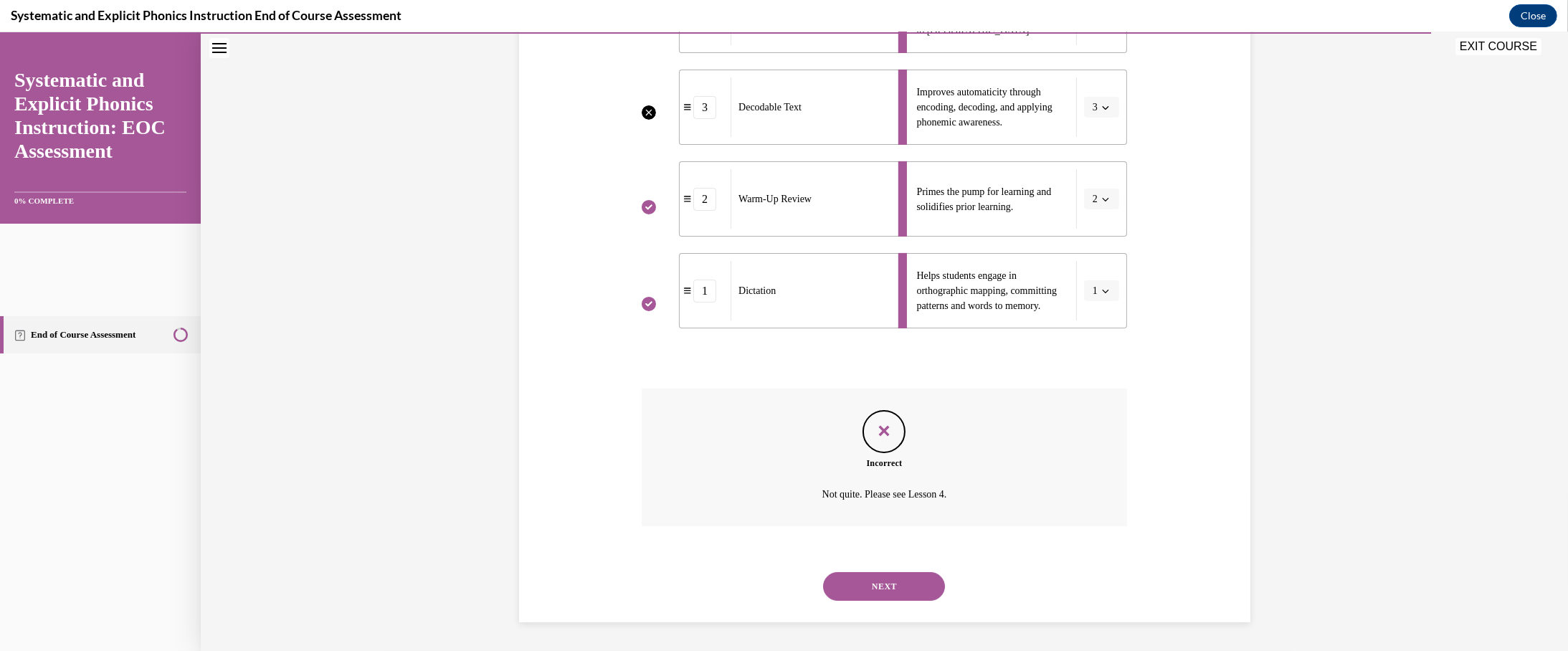
scroll to position [641, 0]
click at [826, 572] on button "NEXT" at bounding box center [884, 586] width 122 height 28
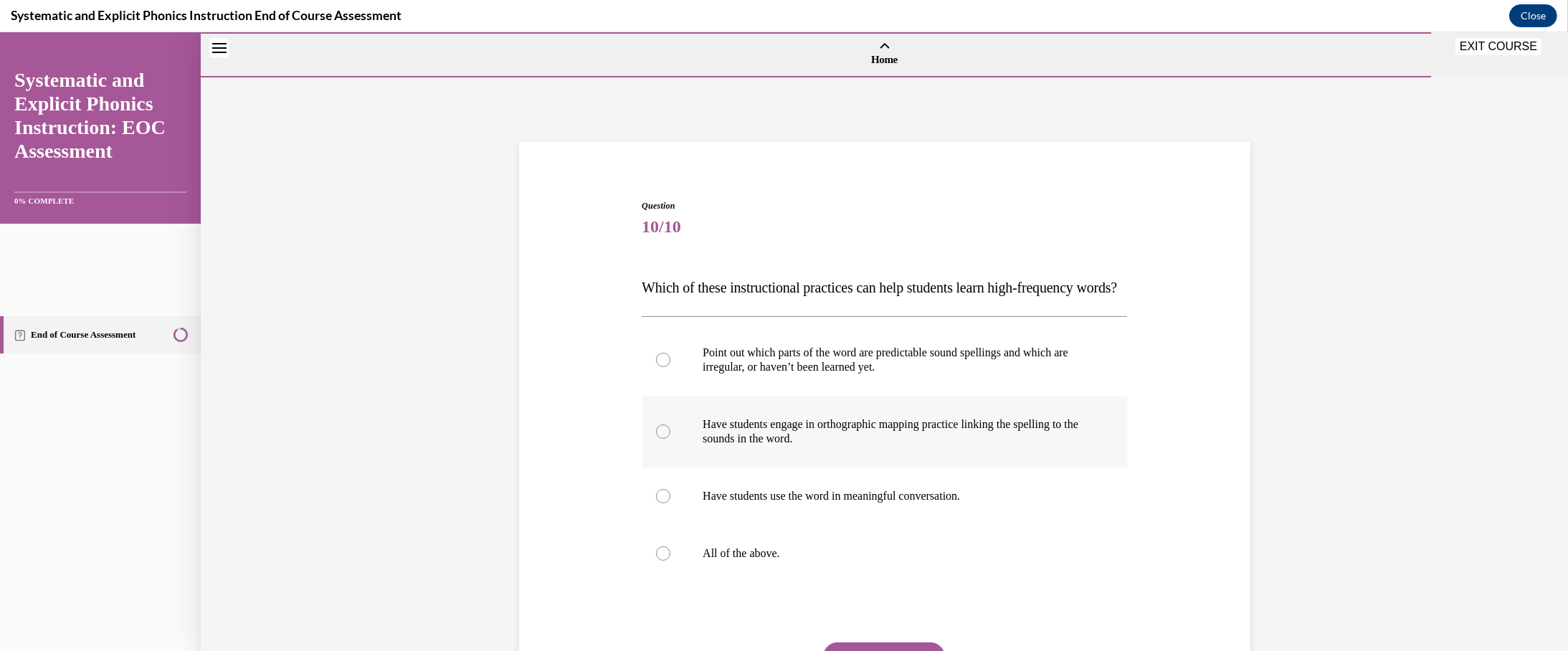
scroll to position [143, 0]
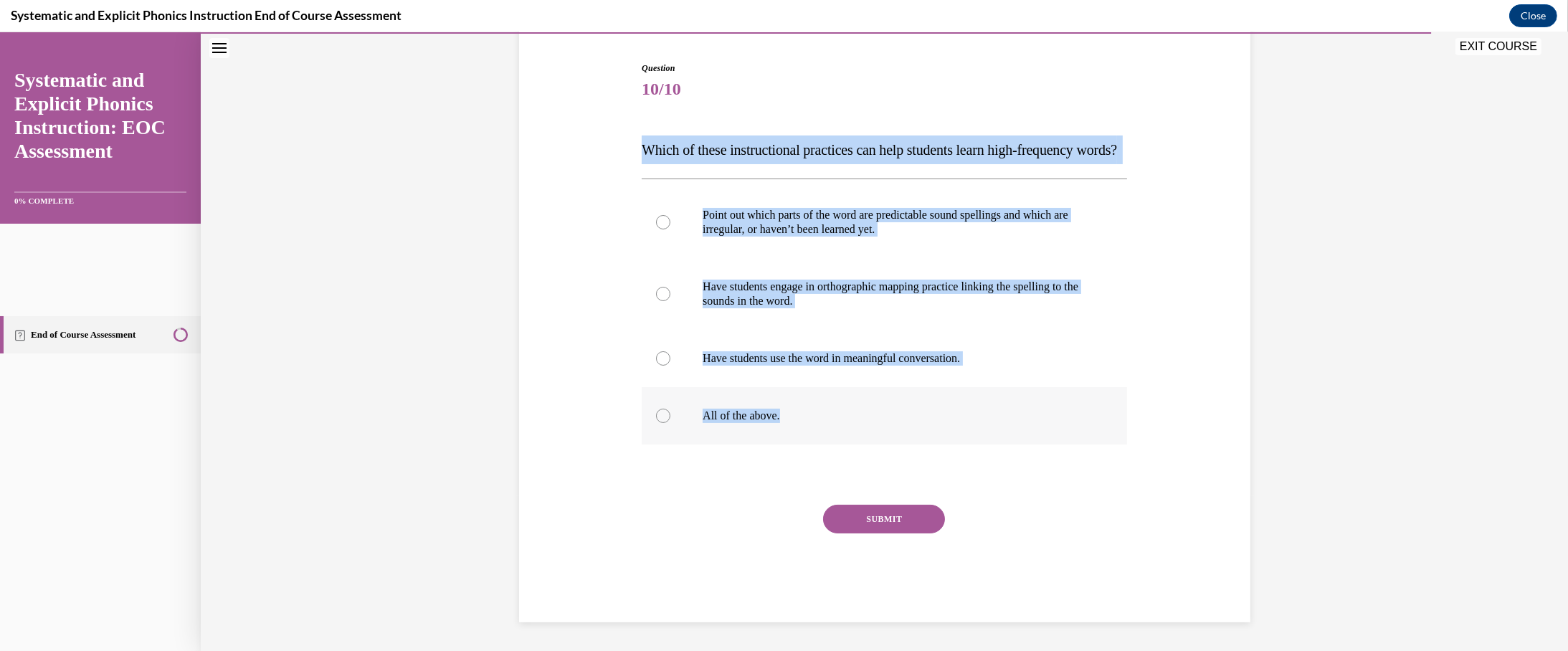
drag, startPoint x: 573, startPoint y: 229, endPoint x: 784, endPoint y: 605, distance: 431.2
click at [784, 605] on div "Question 10/10 Which of these instructional practices can help students learn h…" at bounding box center [884, 331] width 493 height 583
copy div "Which of these instructional practices can help students learn high-frequency w…"
click at [656, 423] on div at bounding box center [664, 416] width 15 height 15
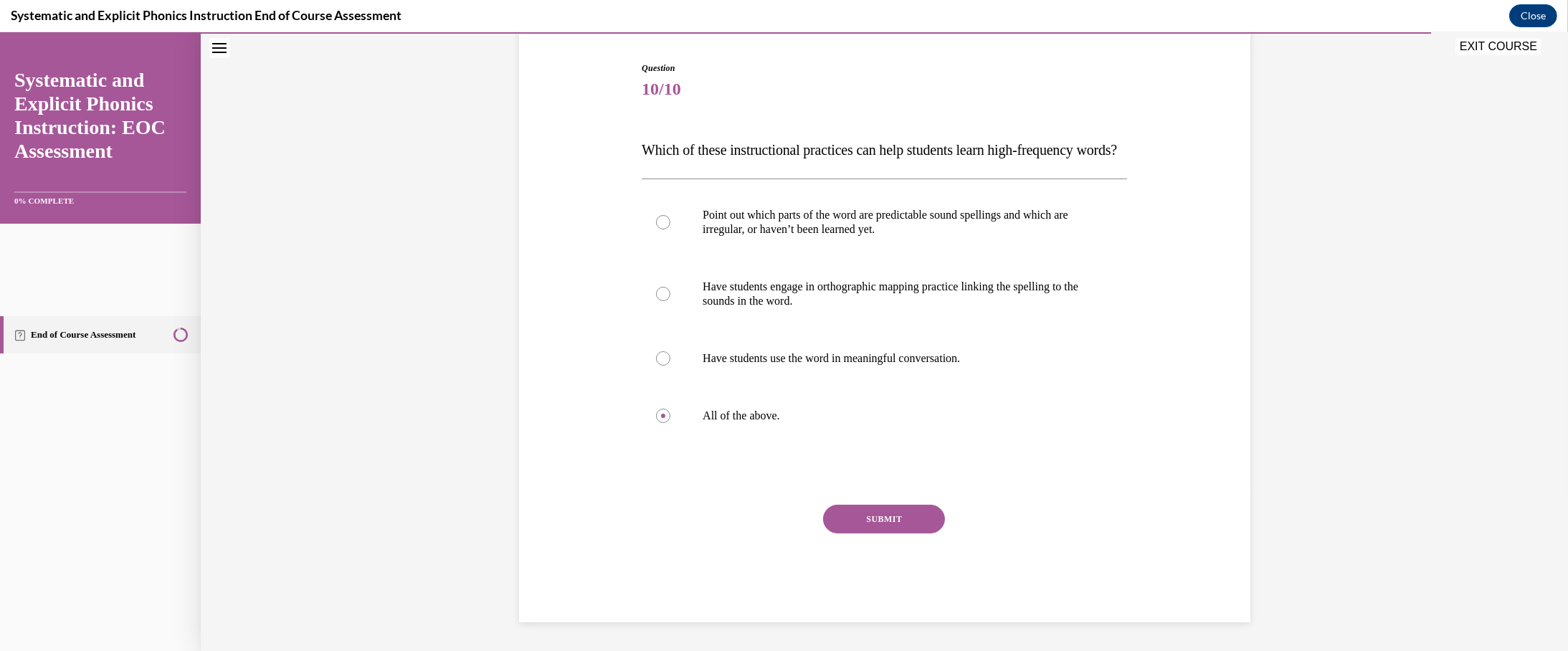
click at [526, 469] on div "Question 10/10 Which of these instructional practices can help students learn h…" at bounding box center [884, 320] width 738 height 604
click at [826, 505] on button "SUBMIT" at bounding box center [884, 519] width 122 height 28
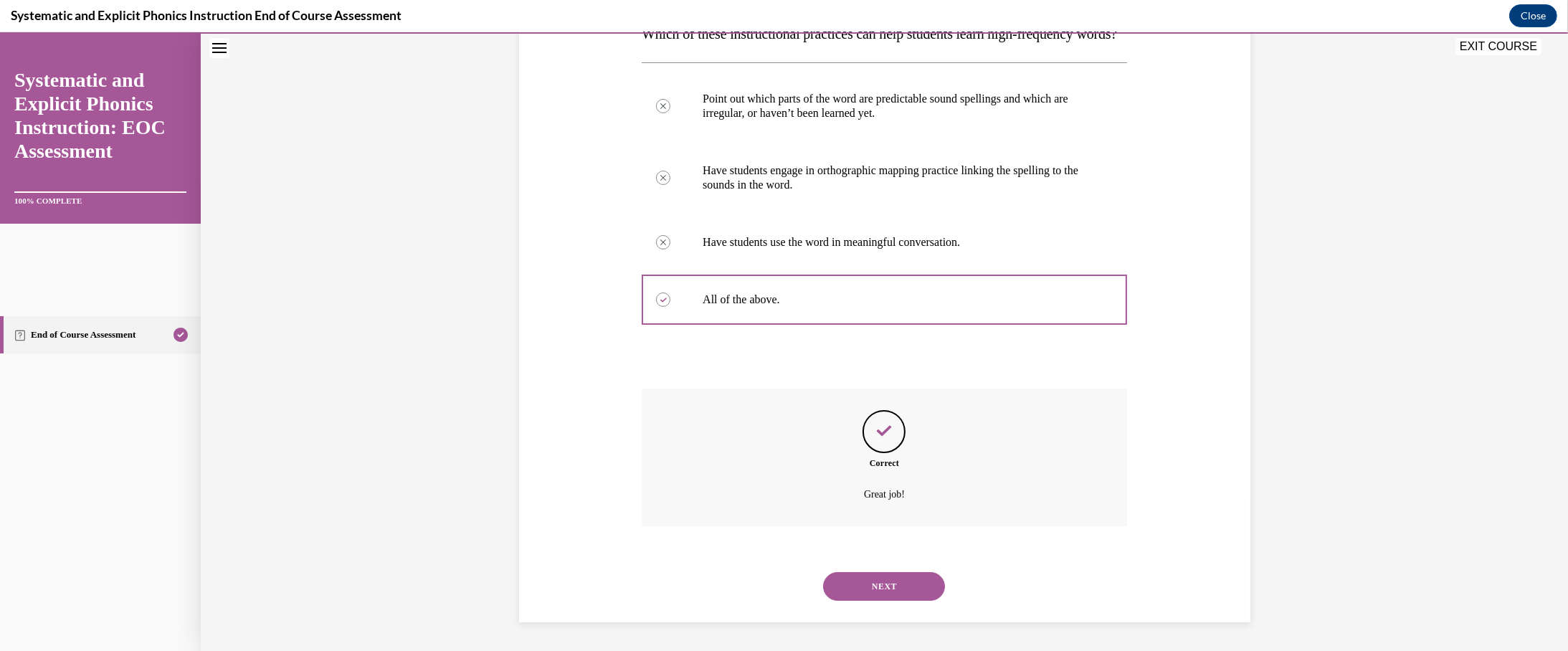
scroll to position [573, 0]
click at [826, 572] on button "NEXT" at bounding box center [884, 586] width 122 height 28
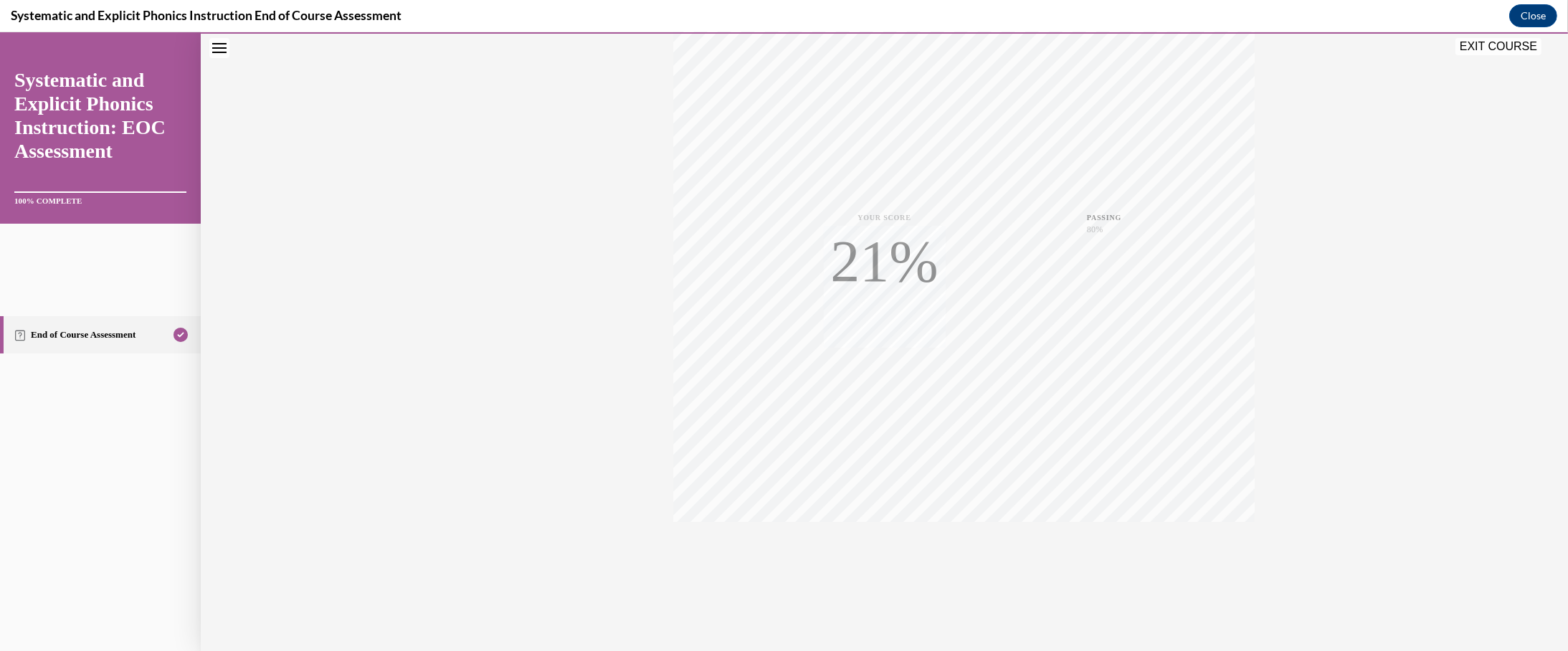
scroll to position [391, 0]
click at [826, 540] on span "TAKE AGAIN" at bounding box center [884, 543] width 51 height 8
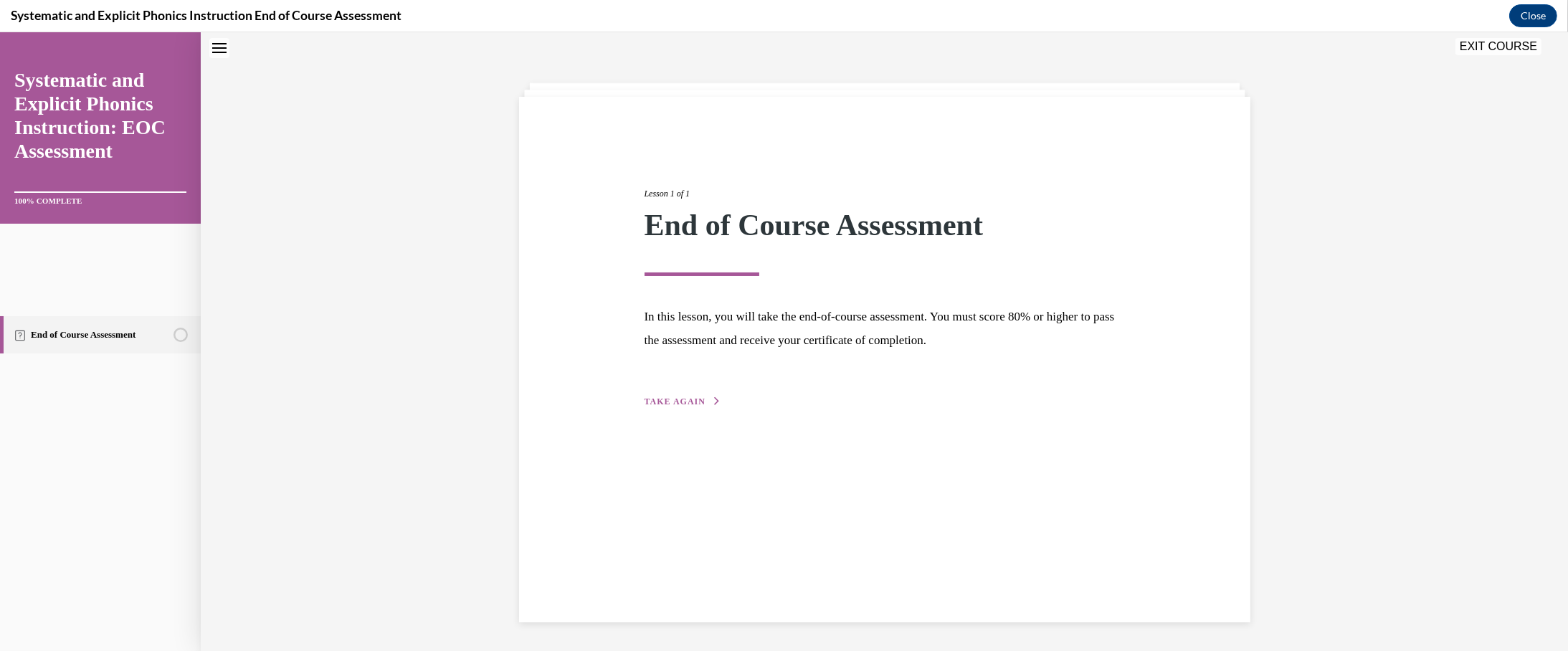
click at [644, 406] on span "TAKE AGAIN" at bounding box center [674, 401] width 61 height 10
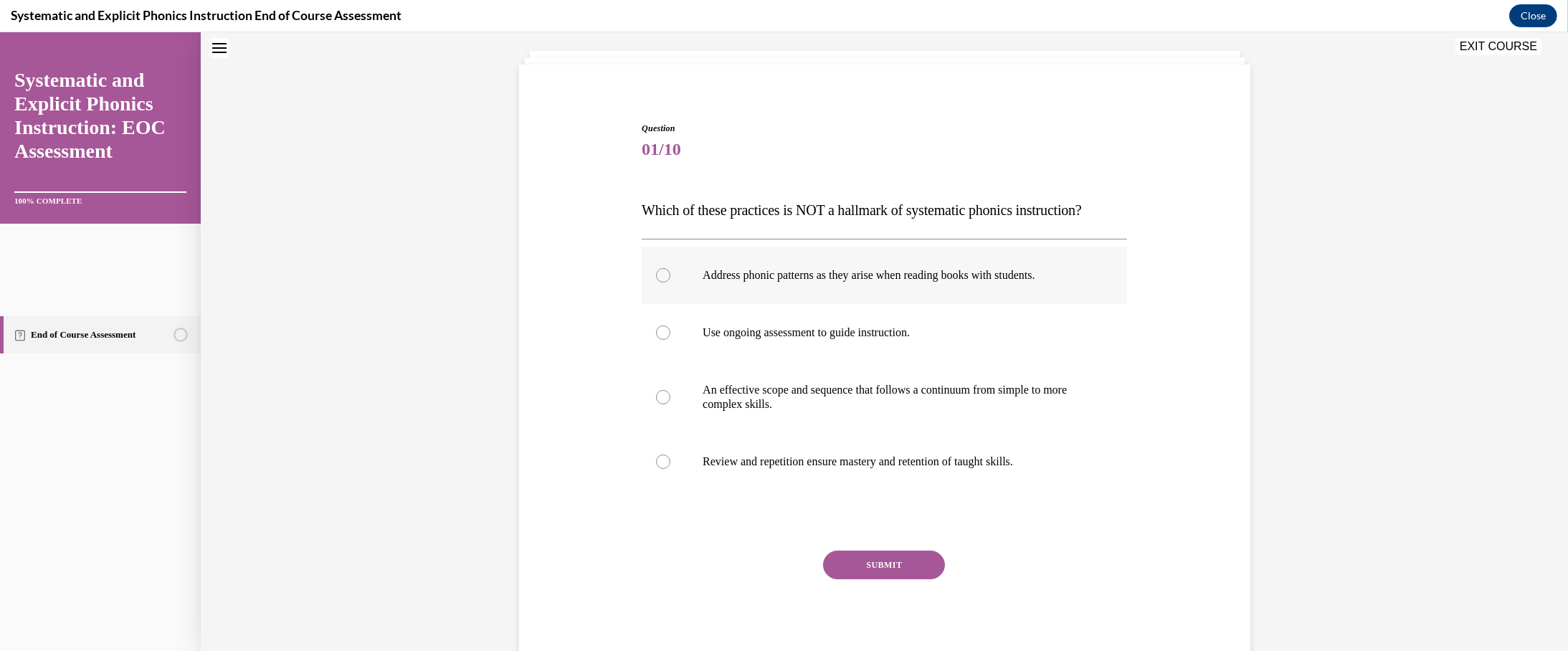
click at [810, 282] on p "Address phonic patterns as they arise when reading books with students." at bounding box center [897, 276] width 389 height 15
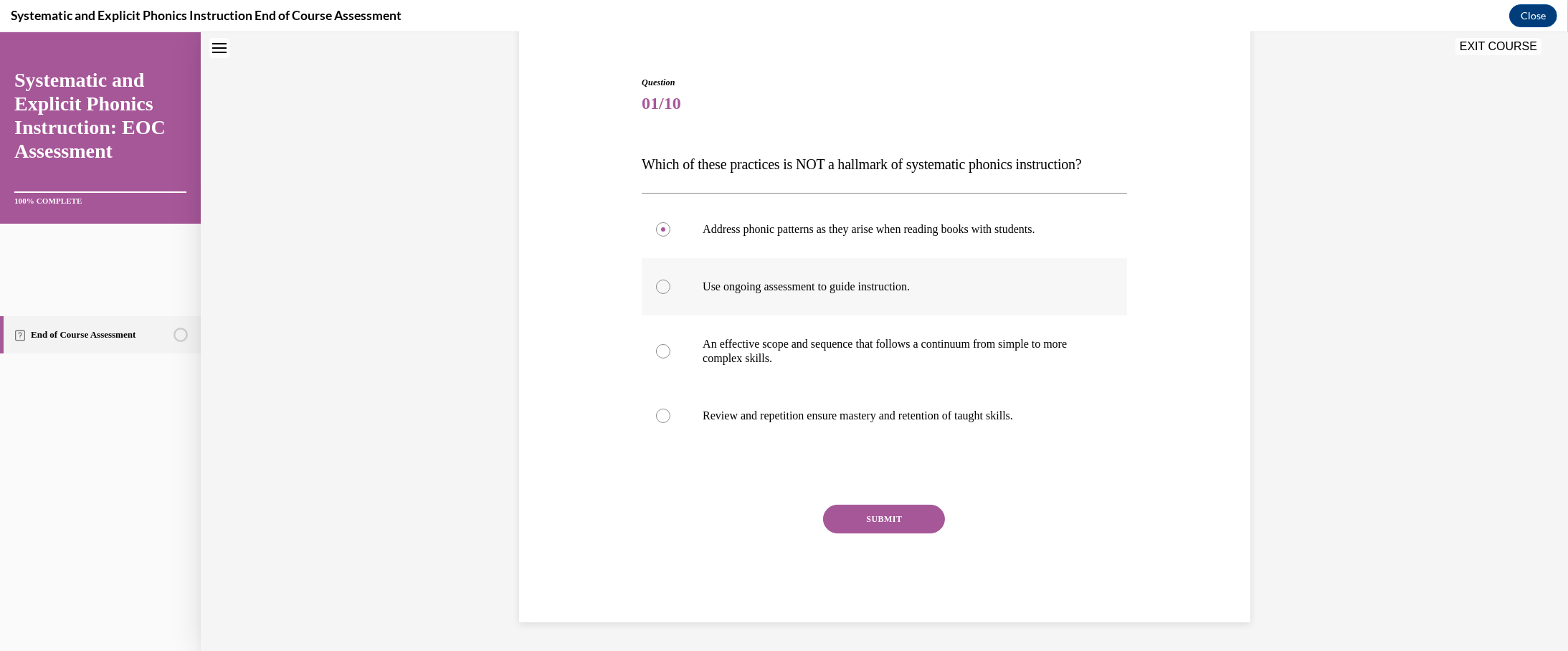
scroll to position [221, 0]
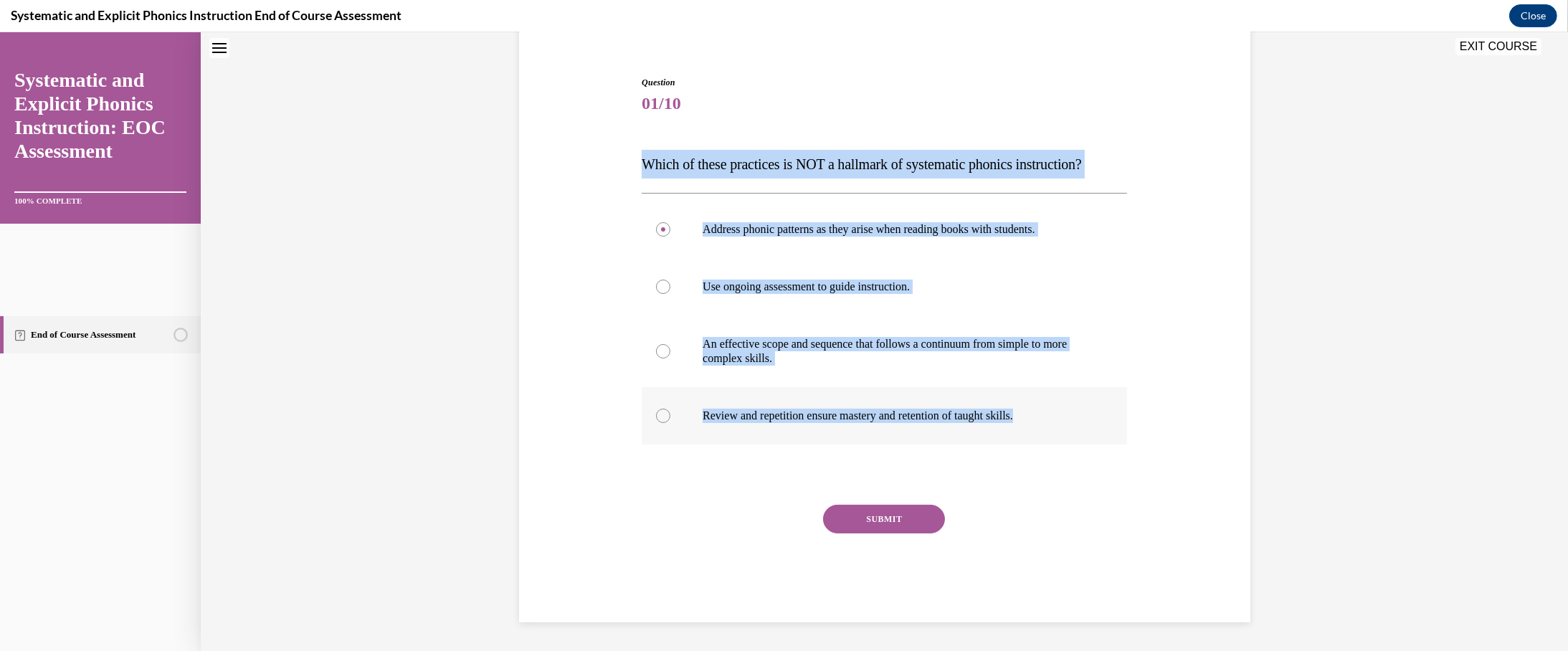
drag, startPoint x: 576, startPoint y: 154, endPoint x: 1147, endPoint y: 504, distance: 669.7
click at [826, 504] on div "Question 01/10 Which of these practices is NOT a hallmark of systematic phonics…" at bounding box center [884, 349] width 486 height 546
copy div "Which of these practices is NOT a hallmark of systematic phonics instruction? A…"
click at [650, 254] on div at bounding box center [884, 229] width 486 height 58
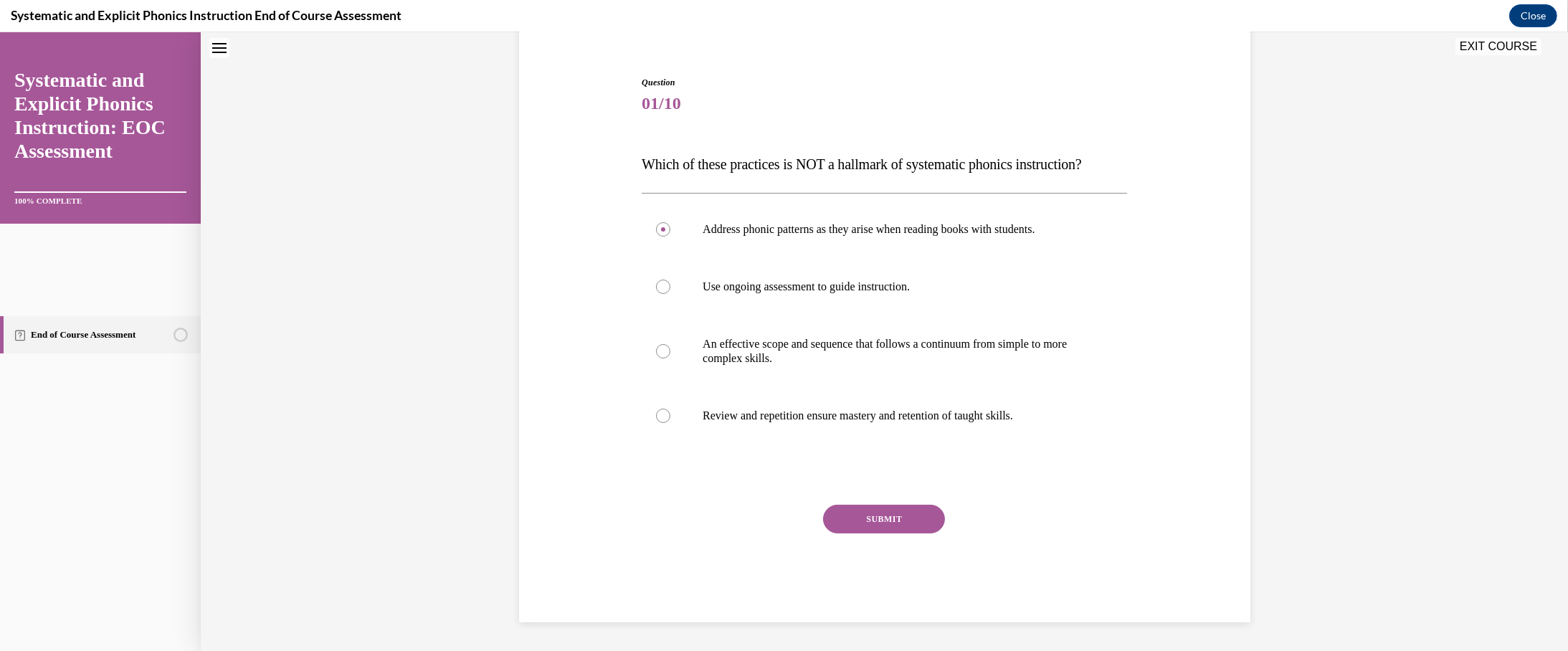
click at [826, 533] on button "SUBMIT" at bounding box center [884, 519] width 122 height 28
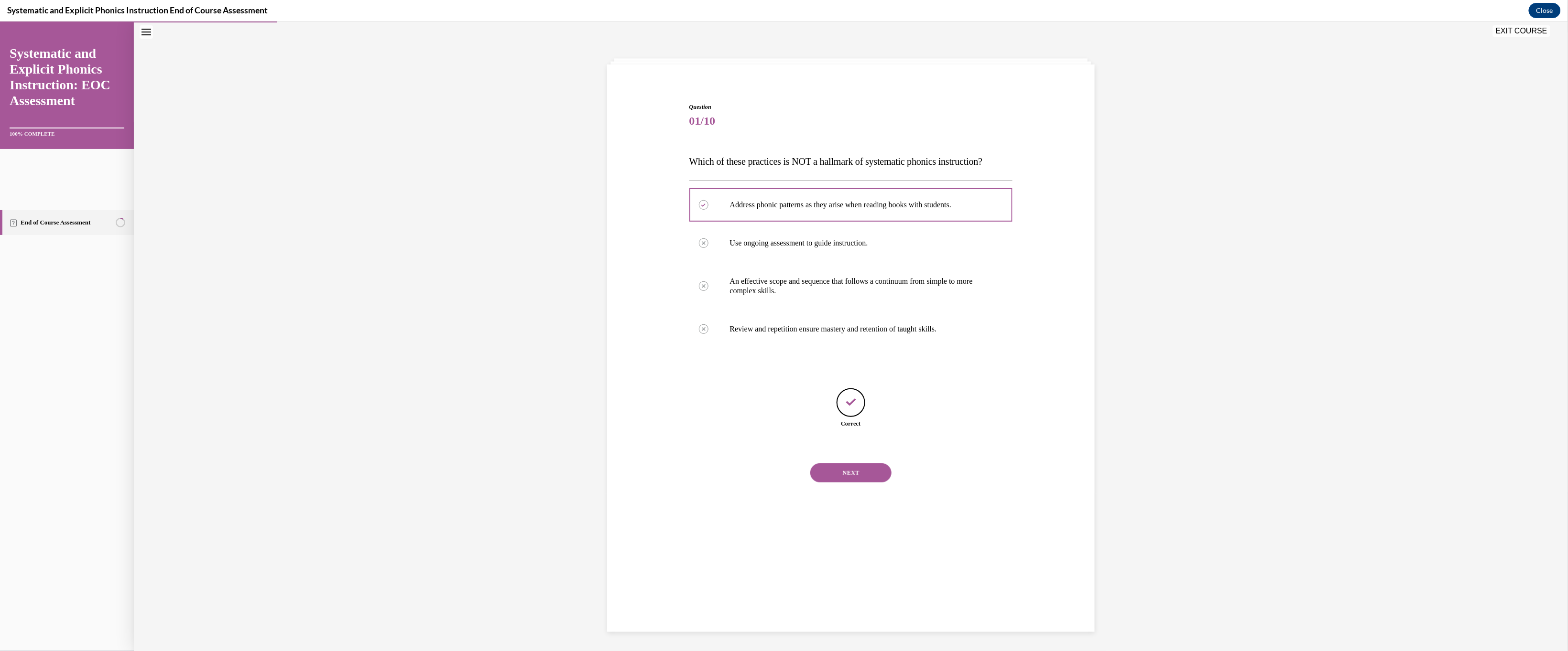
scroll to position [88, 0]
drag, startPoint x: 1021, startPoint y: 22, endPoint x: 435, endPoint y: 395, distance: 694.6
click at [425, 395] on div "Question 01/10 Which of these practices is NOT a hallmark of systematic phonics…" at bounding box center [851, 336] width 1434 height 630
click at [551, 433] on button "NEXT" at bounding box center [851, 472] width 82 height 19
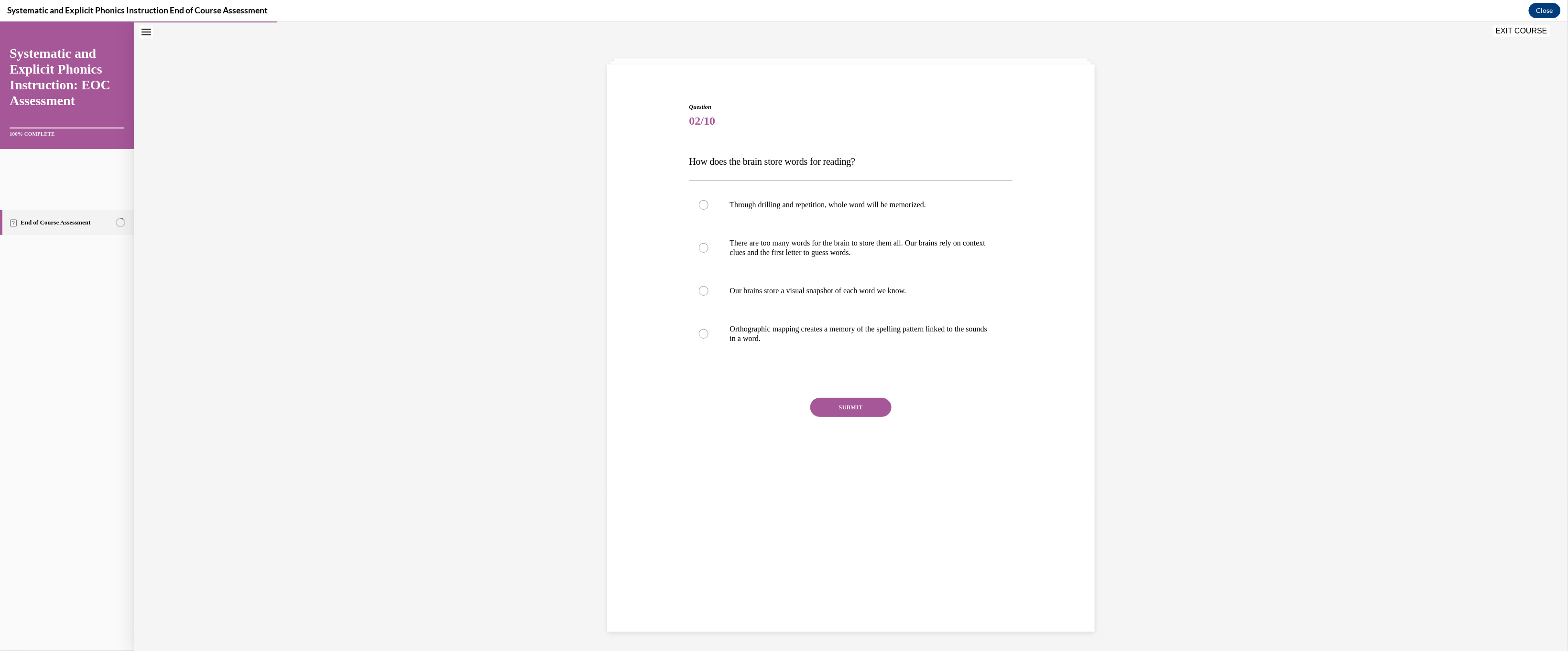
scroll to position [41, 0]
click at [551, 189] on div "Question 02/10 How does the brain store words for reading? Through drilling and…" at bounding box center [850, 274] width 492 height 402
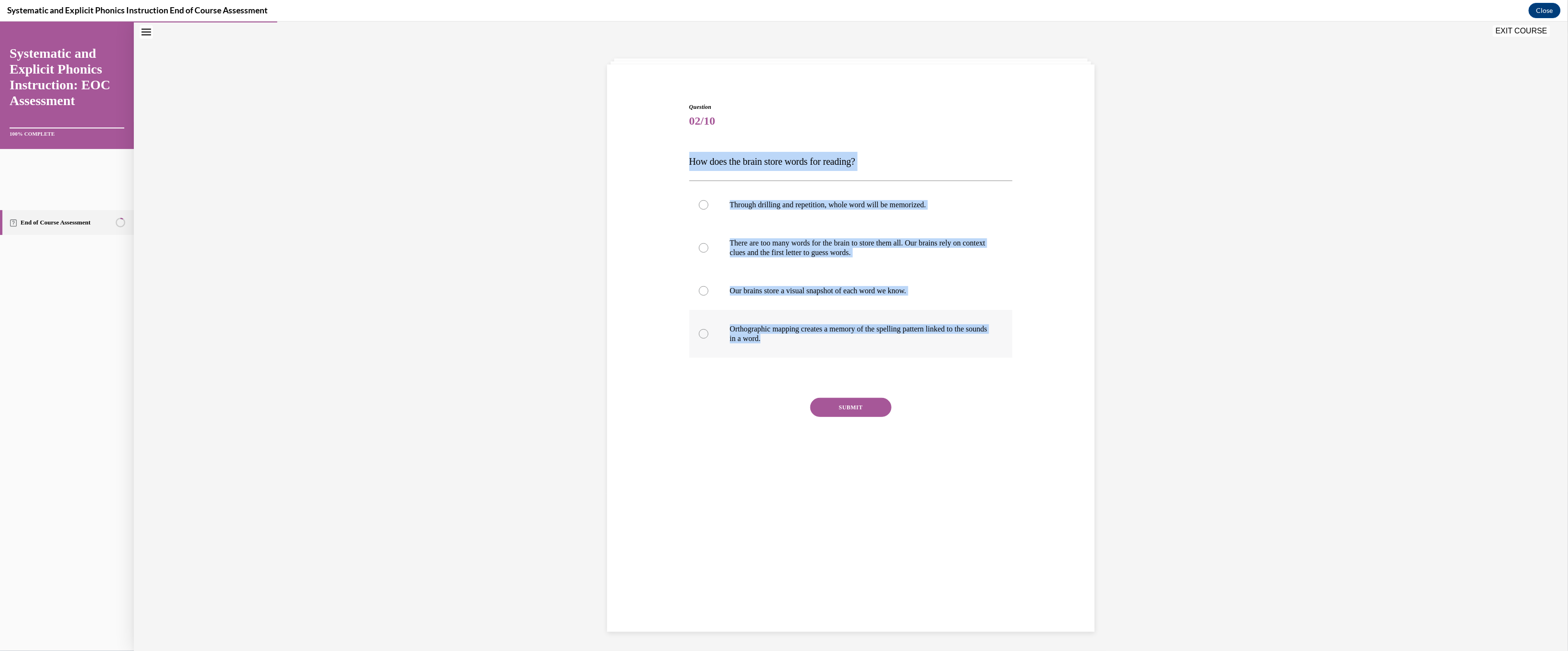
drag, startPoint x: 638, startPoint y: 195, endPoint x: 914, endPoint y: 453, distance: 377.8
click at [551, 433] on div "Question 02/10 How does the brain store words for reading? Through drilling and…" at bounding box center [850, 274] width 492 height 402
click at [551, 343] on p "Orthographic mapping creates a memory of the spelling pattern linked to the sou…" at bounding box center [859, 333] width 259 height 19
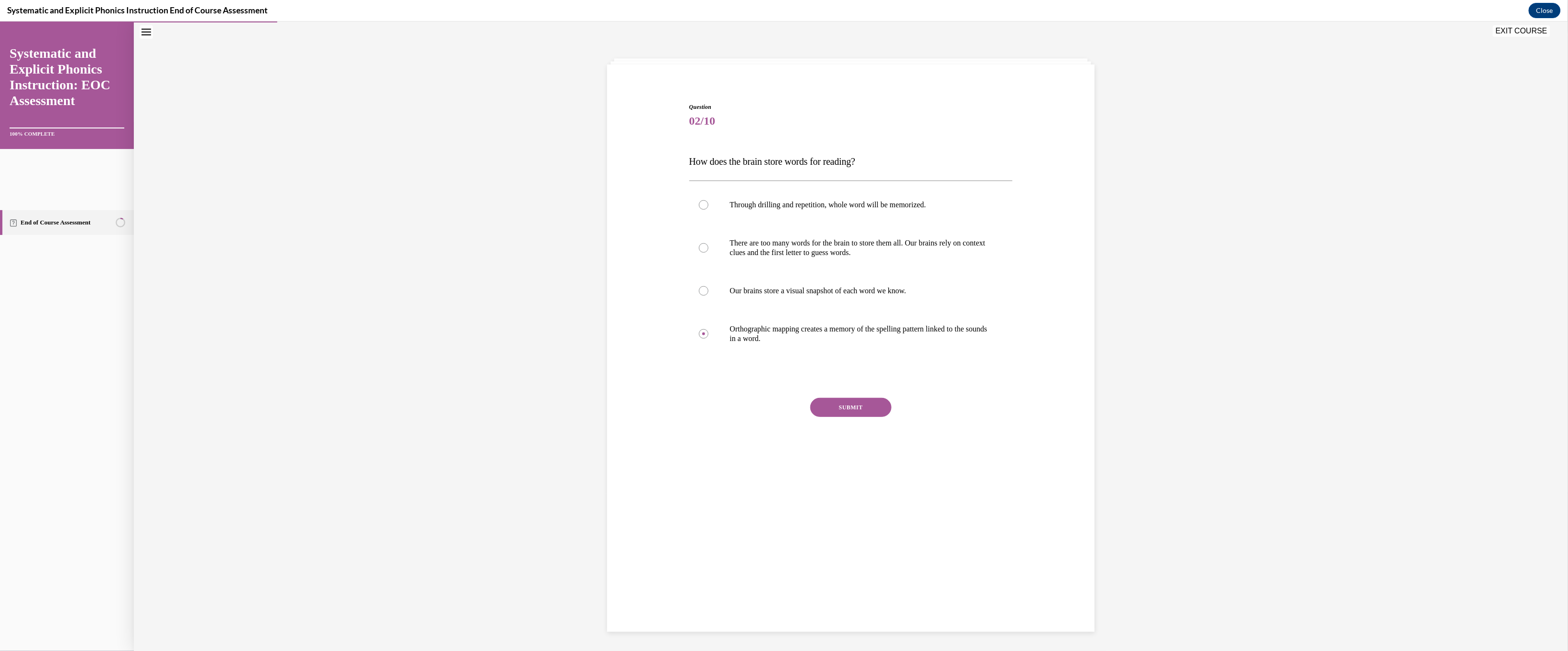
click at [551, 417] on button "SUBMIT" at bounding box center [851, 406] width 82 height 19
click at [551, 433] on button "NEXT" at bounding box center [851, 529] width 82 height 19
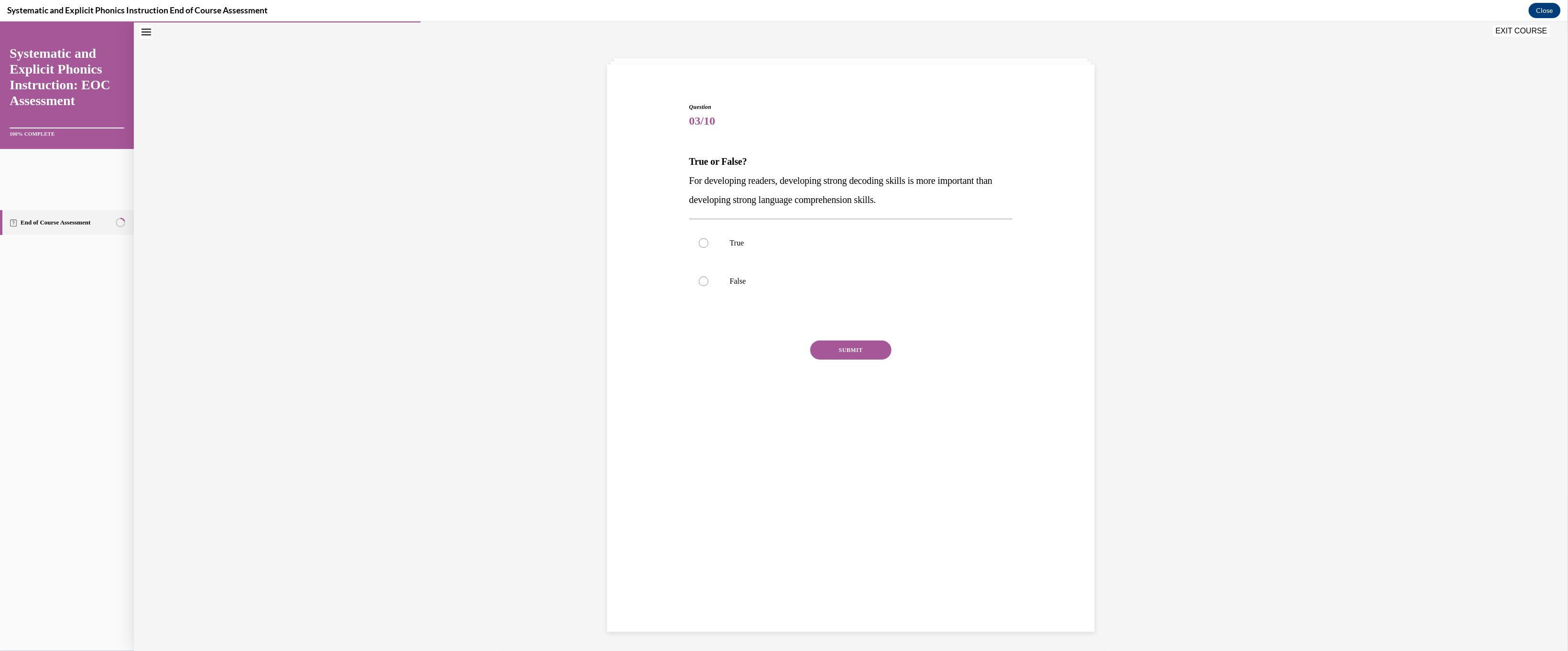
scroll to position [41, 0]
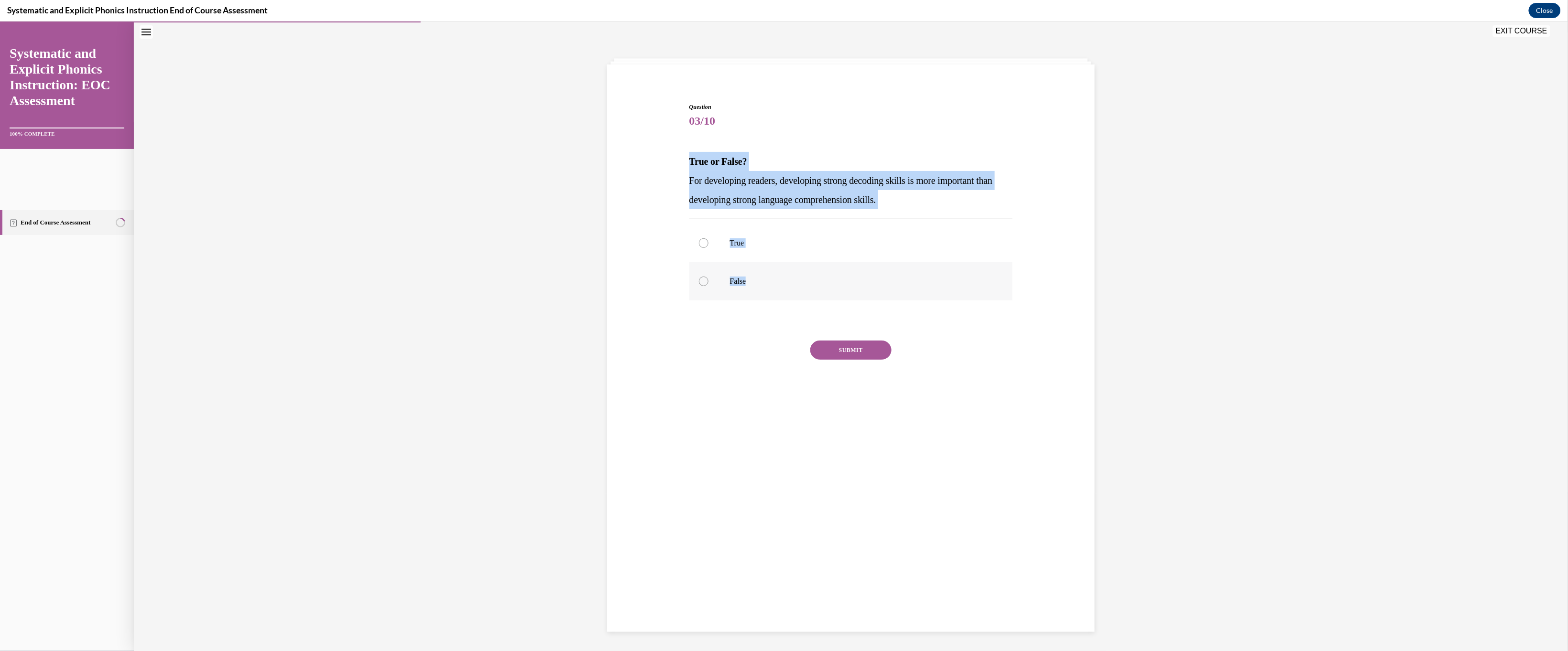
drag, startPoint x: 643, startPoint y: 211, endPoint x: 723, endPoint y: 366, distance: 174.4
click at [551, 366] on div "Question 03/10 True or False? For developing readers, developing strong decodin…" at bounding box center [851, 260] width 324 height 316
copy div "True or False? For developing readers, developing strong decoding skills is mor…"
click at [551, 300] on div at bounding box center [851, 280] width 324 height 38
click at [551, 360] on button "SUBMIT" at bounding box center [851, 349] width 82 height 19
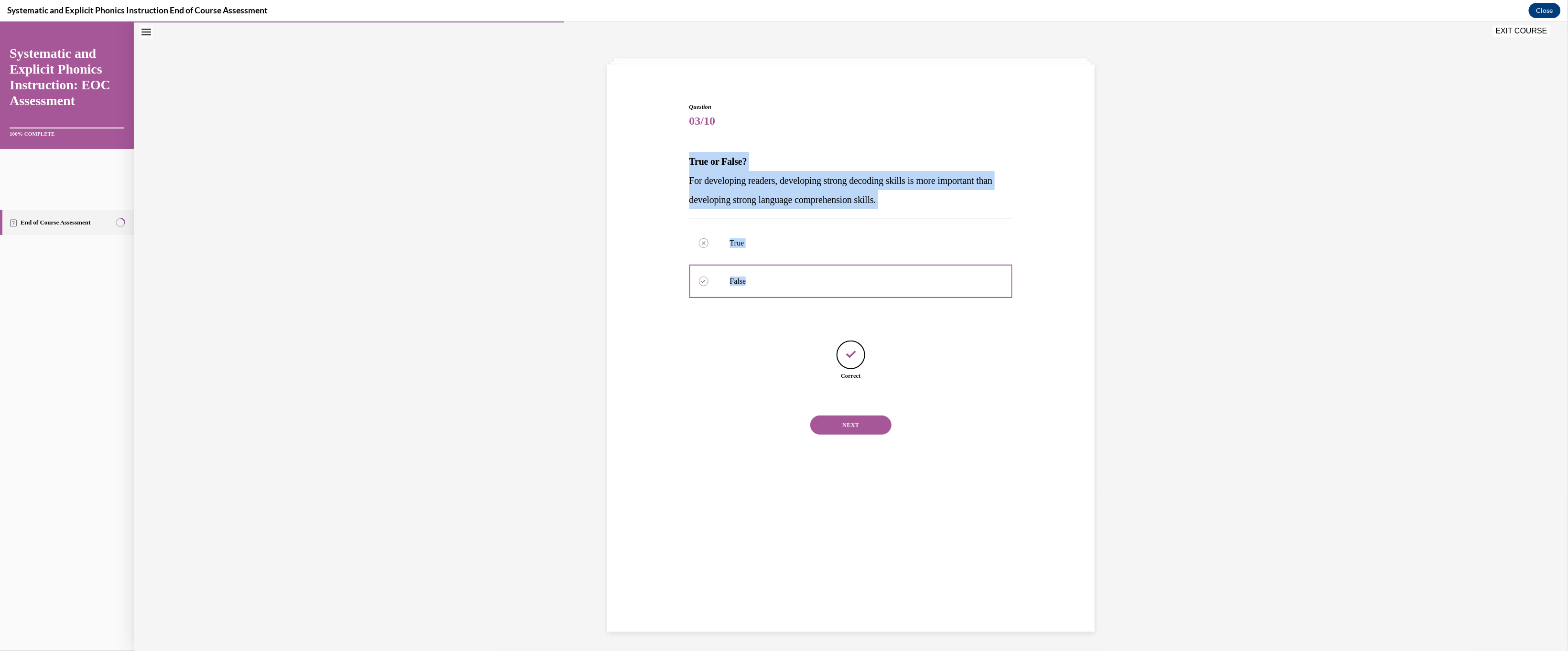
click at [551, 433] on button "NEXT" at bounding box center [851, 424] width 82 height 19
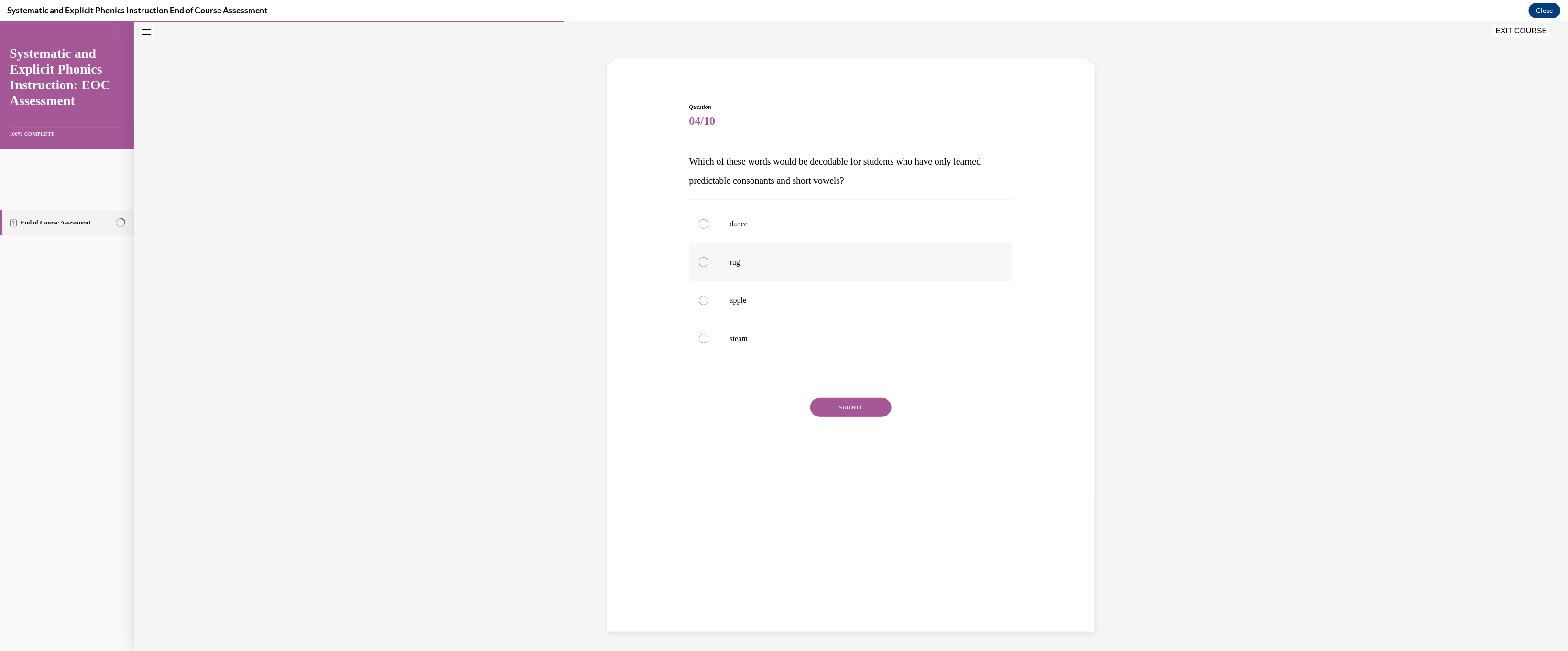
click at [551, 281] on div at bounding box center [851, 262] width 324 height 38
click at [551, 417] on button "SUBMIT" at bounding box center [851, 406] width 82 height 19
click at [551, 433] on button "NEXT" at bounding box center [851, 529] width 82 height 19
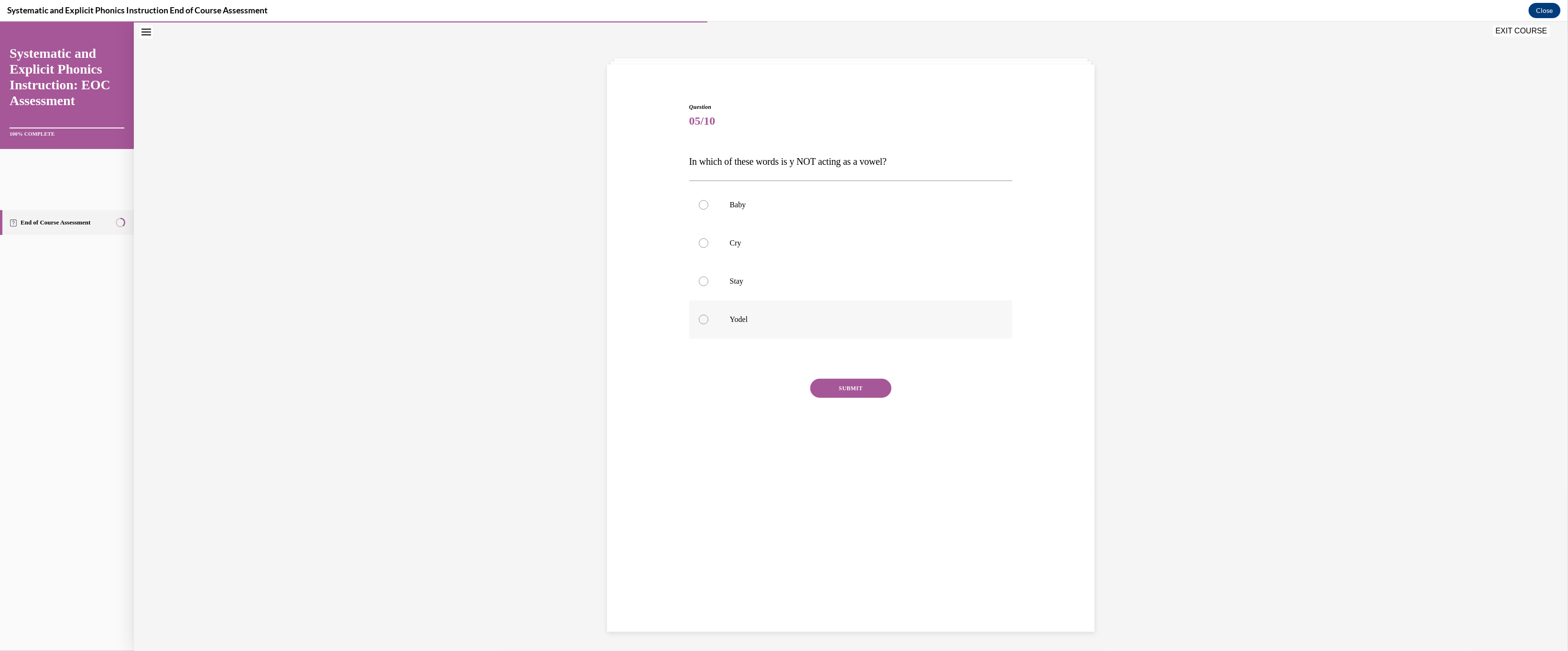
click at [551, 324] on p "Yodel" at bounding box center [859, 319] width 259 height 10
click at [551, 397] on button "SUBMIT" at bounding box center [851, 388] width 82 height 19
click at [551, 433] on button "NEXT" at bounding box center [851, 462] width 82 height 19
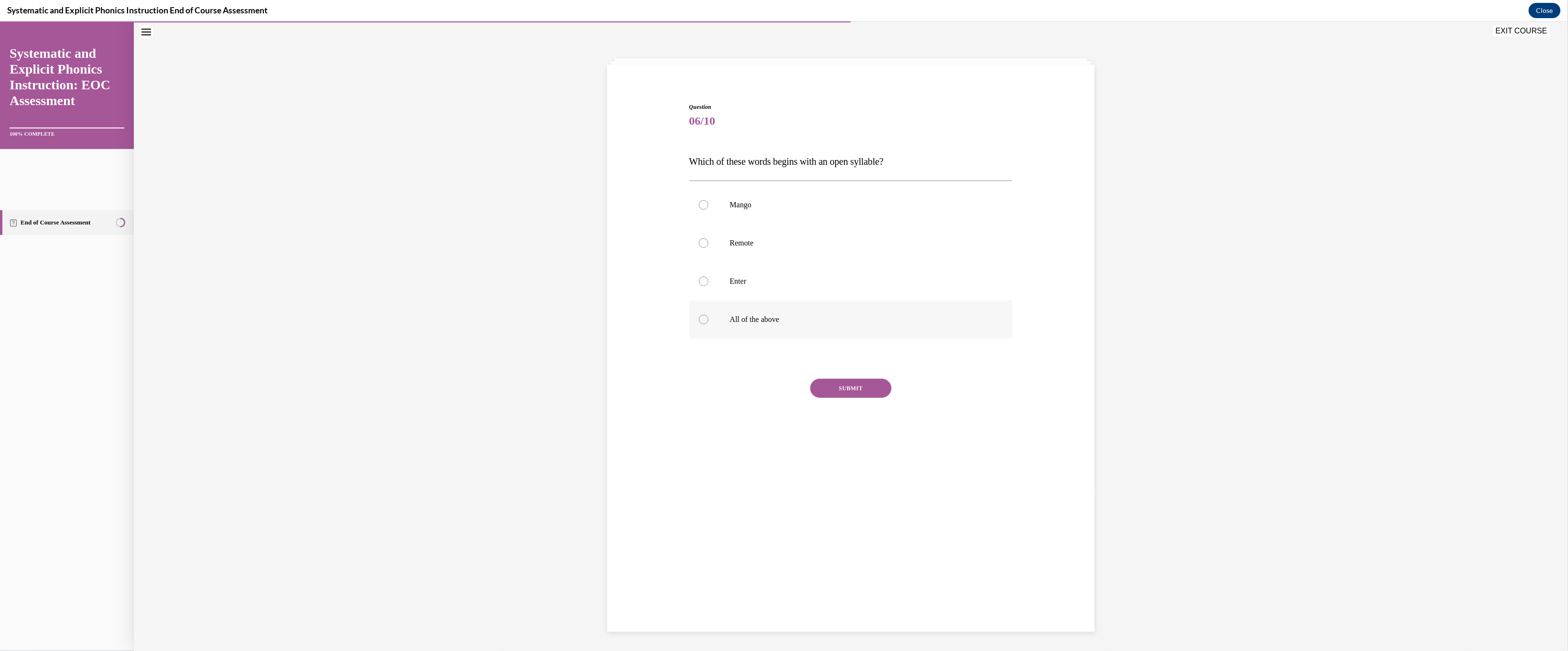
click at [551, 324] on p "All of the above" at bounding box center [859, 319] width 259 height 10
click at [551, 397] on button "SUBMIT" at bounding box center [851, 388] width 82 height 19
click at [551, 277] on div at bounding box center [704, 281] width 10 height 10
click at [551, 280] on div at bounding box center [704, 281] width 10 height 10
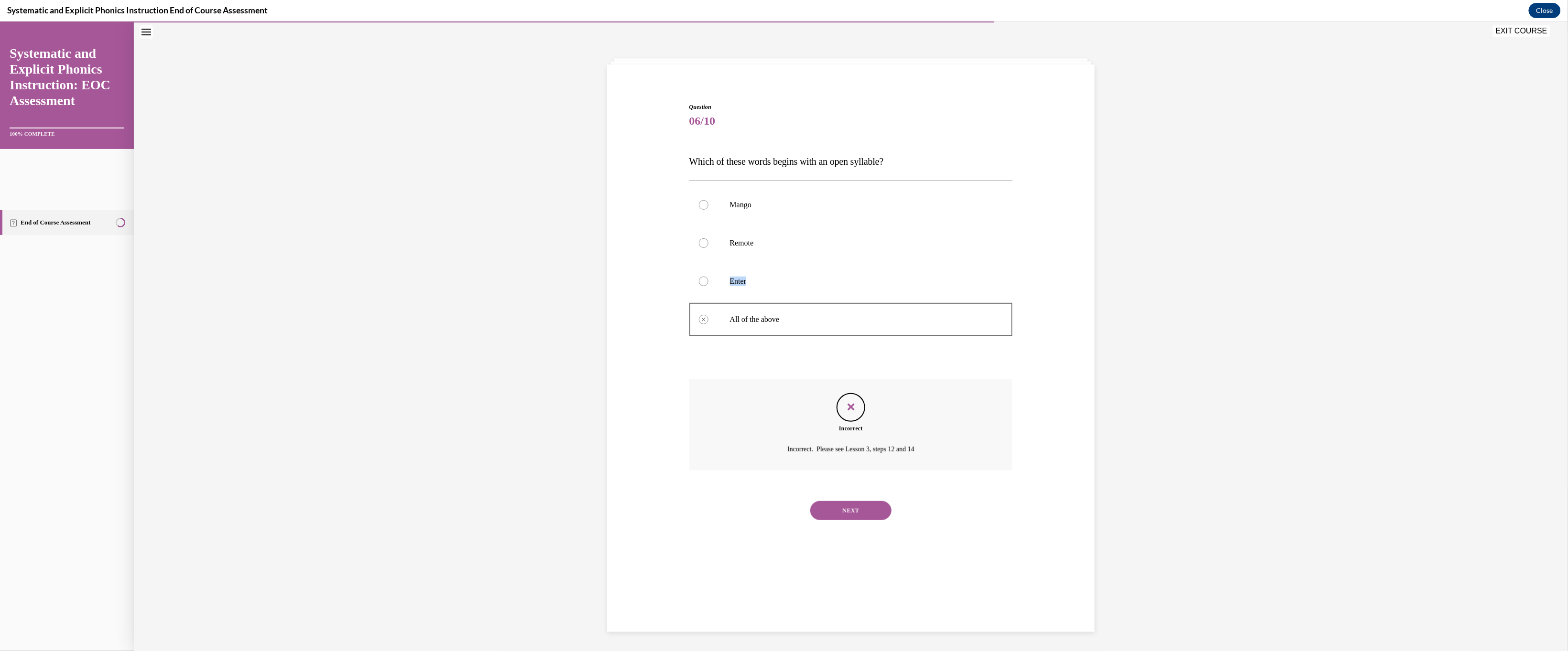
click at [551, 281] on div at bounding box center [704, 281] width 10 height 10
click at [551, 433] on button "NEXT" at bounding box center [851, 510] width 82 height 19
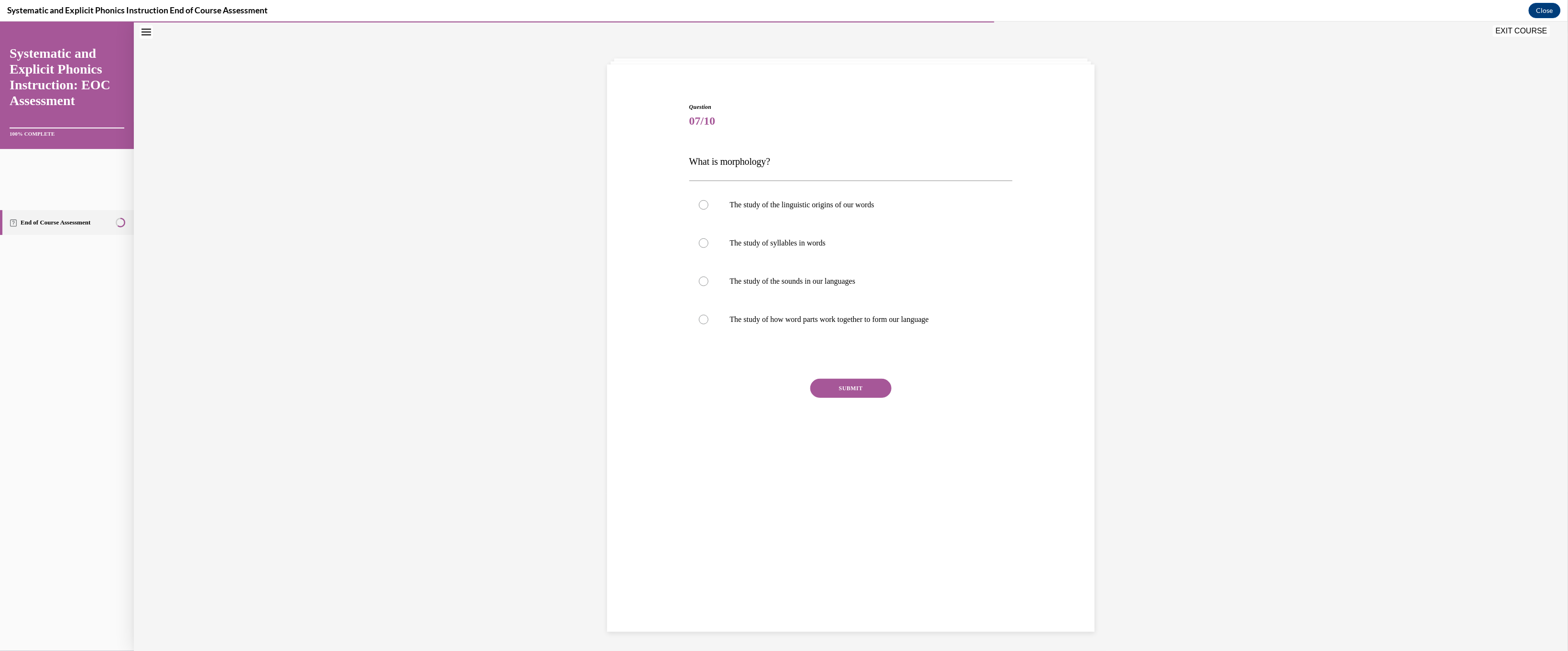
scroll to position [41, 0]
click at [551, 397] on button "SUBMIT" at bounding box center [851, 388] width 82 height 19
click at [551, 338] on div at bounding box center [851, 319] width 324 height 38
click at [551, 397] on button "SUBMIT" at bounding box center [851, 388] width 82 height 19
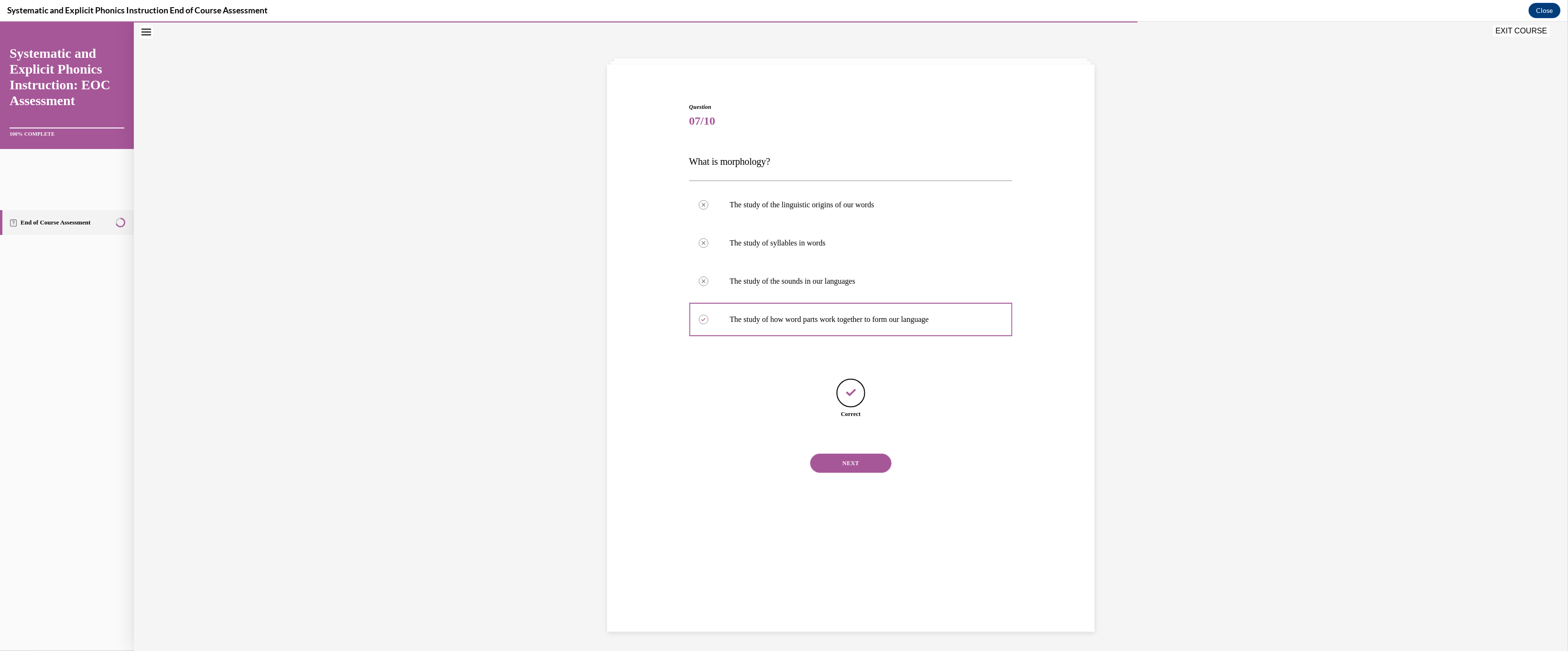
click at [551, 433] on button "NEXT" at bounding box center [851, 462] width 82 height 19
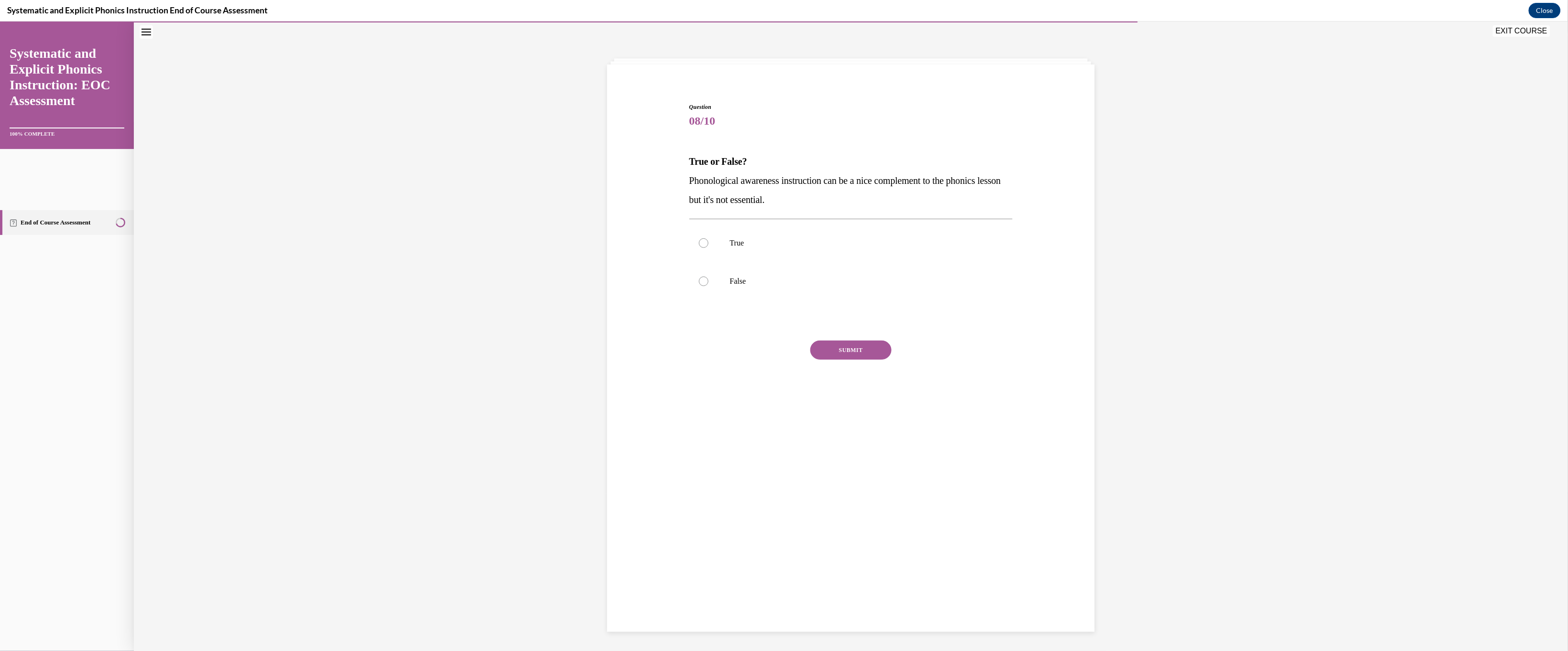
scroll to position [41, 0]
click at [551, 286] on p "False" at bounding box center [859, 281] width 259 height 10
click at [551, 360] on button "SUBMIT" at bounding box center [851, 349] width 82 height 19
drag, startPoint x: 897, startPoint y: 602, endPoint x: 892, endPoint y: 600, distance: 5.4
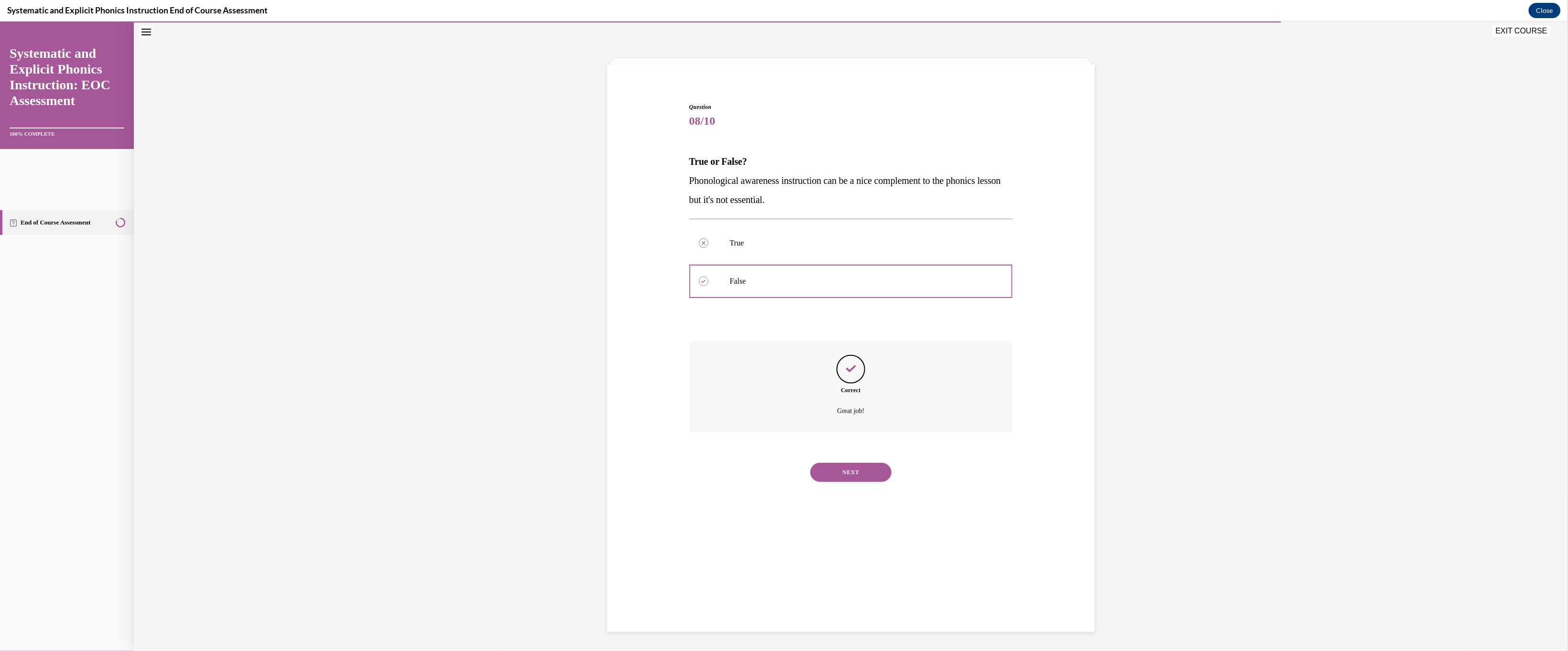
click at [551, 433] on button "NEXT" at bounding box center [851, 472] width 82 height 19
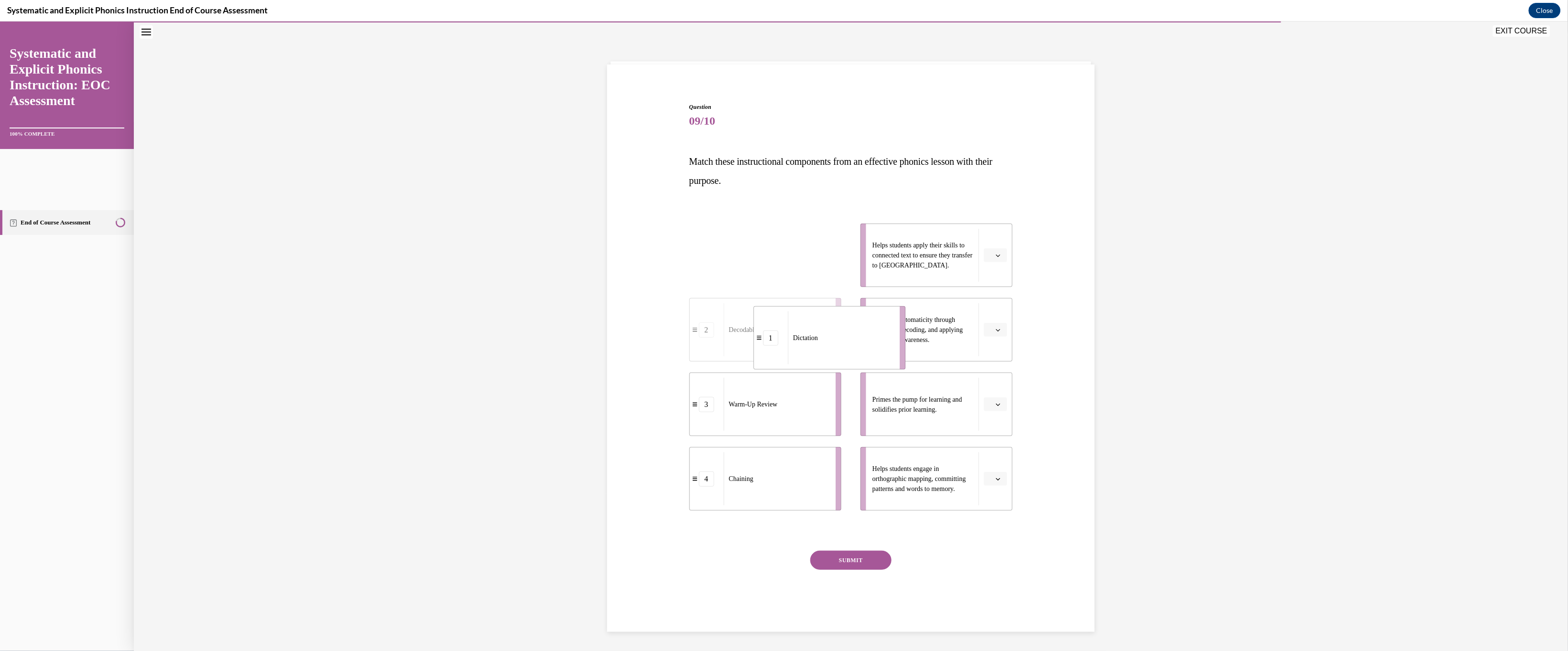
drag, startPoint x: 745, startPoint y: 295, endPoint x: 810, endPoint y: 377, distance: 104.6
drag, startPoint x: 751, startPoint y: 373, endPoint x: 799, endPoint y: 360, distance: 49.7
click at [551, 342] on div "Dictation" at bounding box center [849, 315] width 106 height 53
drag, startPoint x: 752, startPoint y: 452, endPoint x: 880, endPoint y: 459, distance: 128.2
click at [551, 433] on div "Warm-Up Review" at bounding box center [904, 412] width 106 height 53
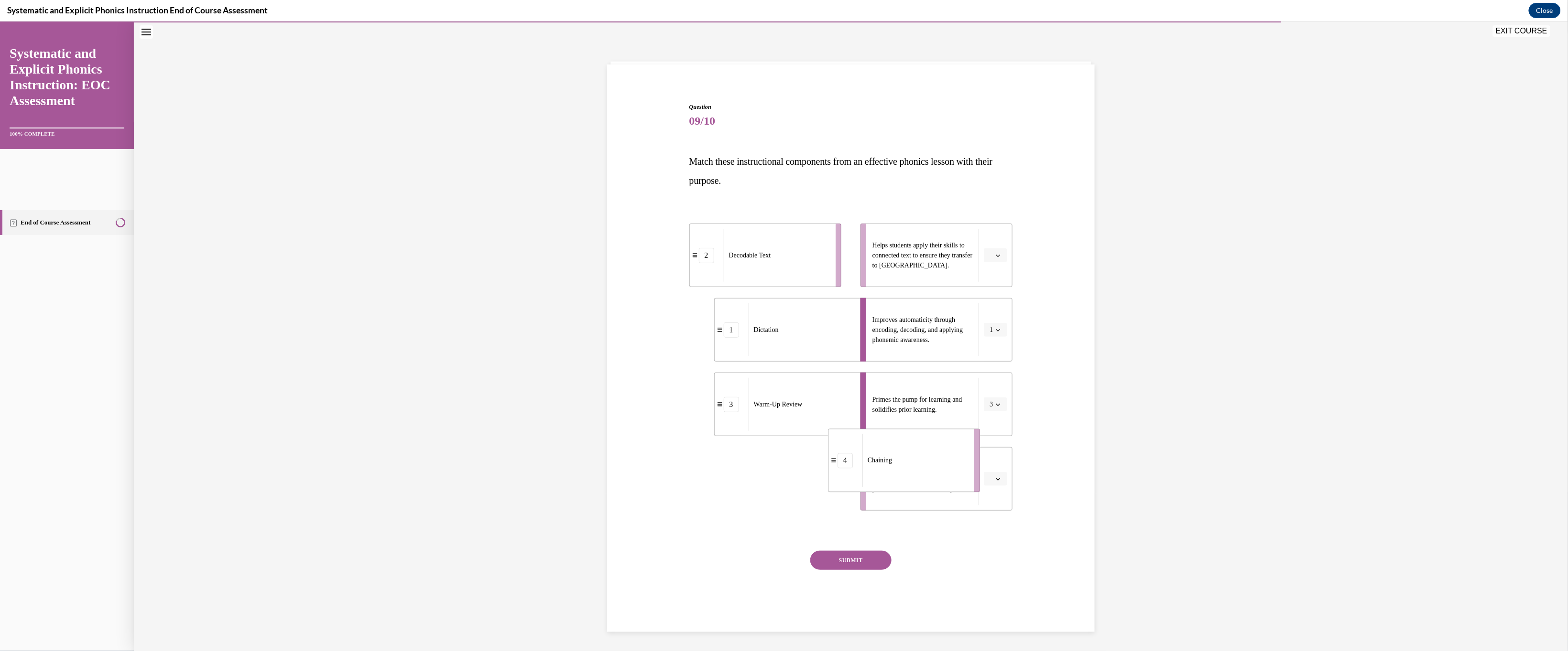
drag, startPoint x: 750, startPoint y: 547, endPoint x: 883, endPoint y: 529, distance: 134.2
click at [551, 433] on li "4 Chaining" at bounding box center [904, 460] width 152 height 63
drag, startPoint x: 791, startPoint y: 533, endPoint x: 771, endPoint y: 367, distance: 167.2
click at [551, 339] on div "Chaining" at bounding box center [780, 312] width 106 height 53
drag, startPoint x: 795, startPoint y: 451, endPoint x: 818, endPoint y: 525, distance: 77.5
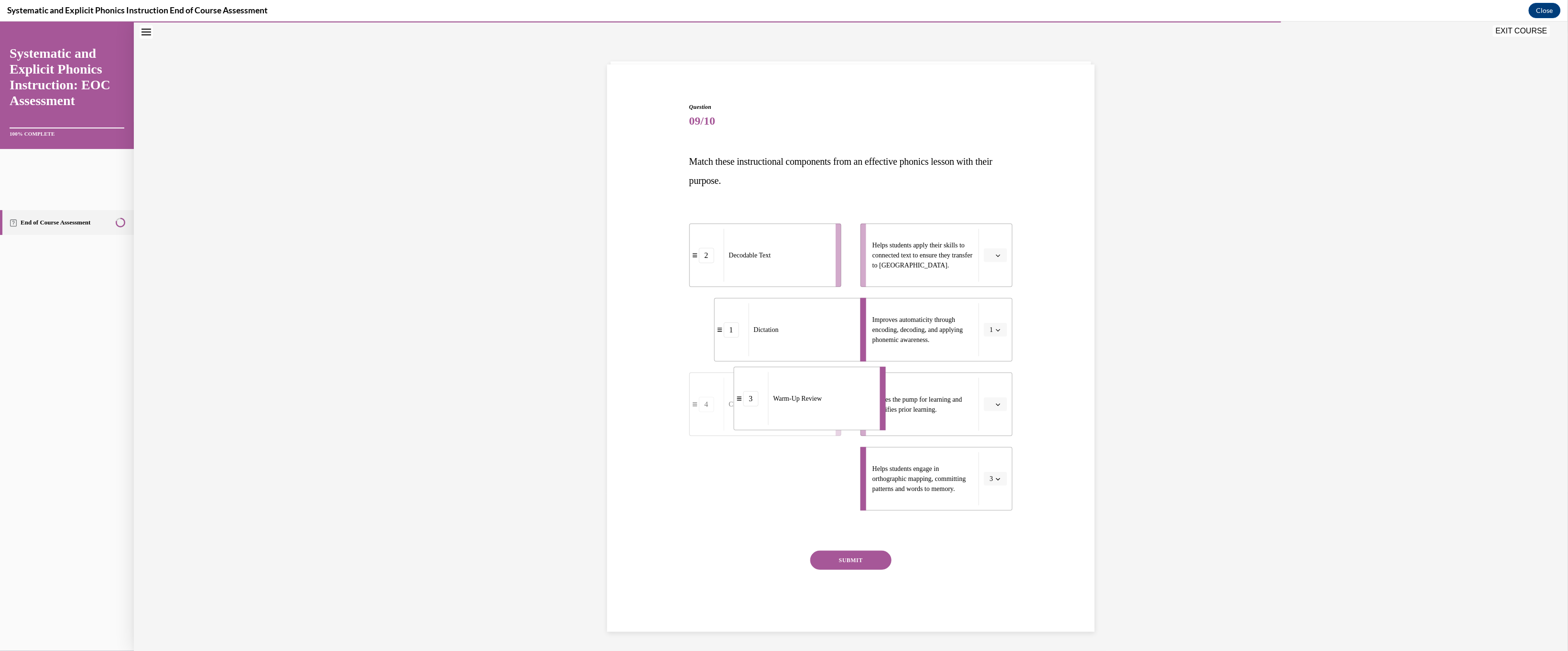
drag, startPoint x: 810, startPoint y: 529, endPoint x: 804, endPoint y: 452, distance: 77.2
click at [551, 425] on div "Warm-Up Review" at bounding box center [821, 398] width 106 height 53
drag, startPoint x: 694, startPoint y: 513, endPoint x: 769, endPoint y: 515, distance: 75.0
click at [551, 433] on div "Chaining" at bounding box center [852, 479] width 106 height 53
drag, startPoint x: 754, startPoint y: 303, endPoint x: 837, endPoint y: 302, distance: 83.0
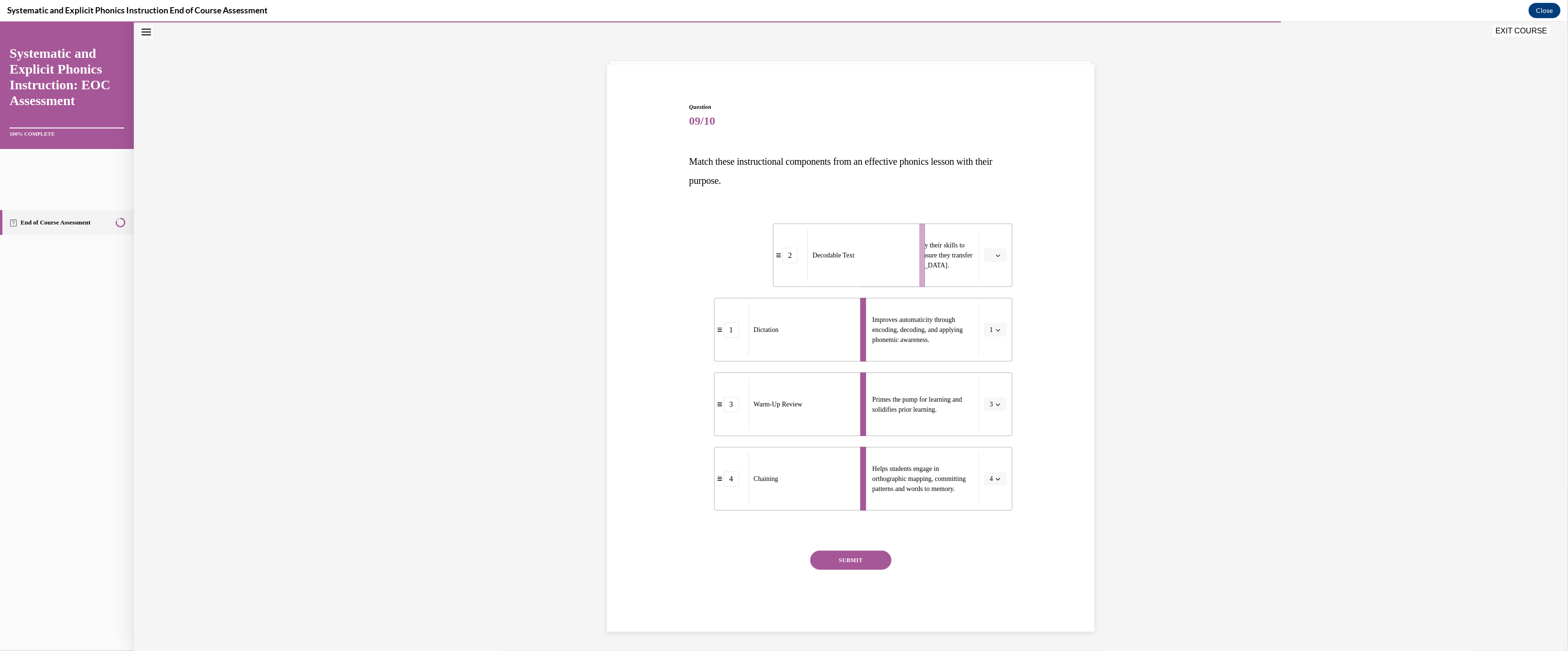
click at [551, 282] on div "Decodable Text" at bounding box center [860, 254] width 106 height 53
click at [551, 433] on button "SUBMIT" at bounding box center [851, 560] width 82 height 19
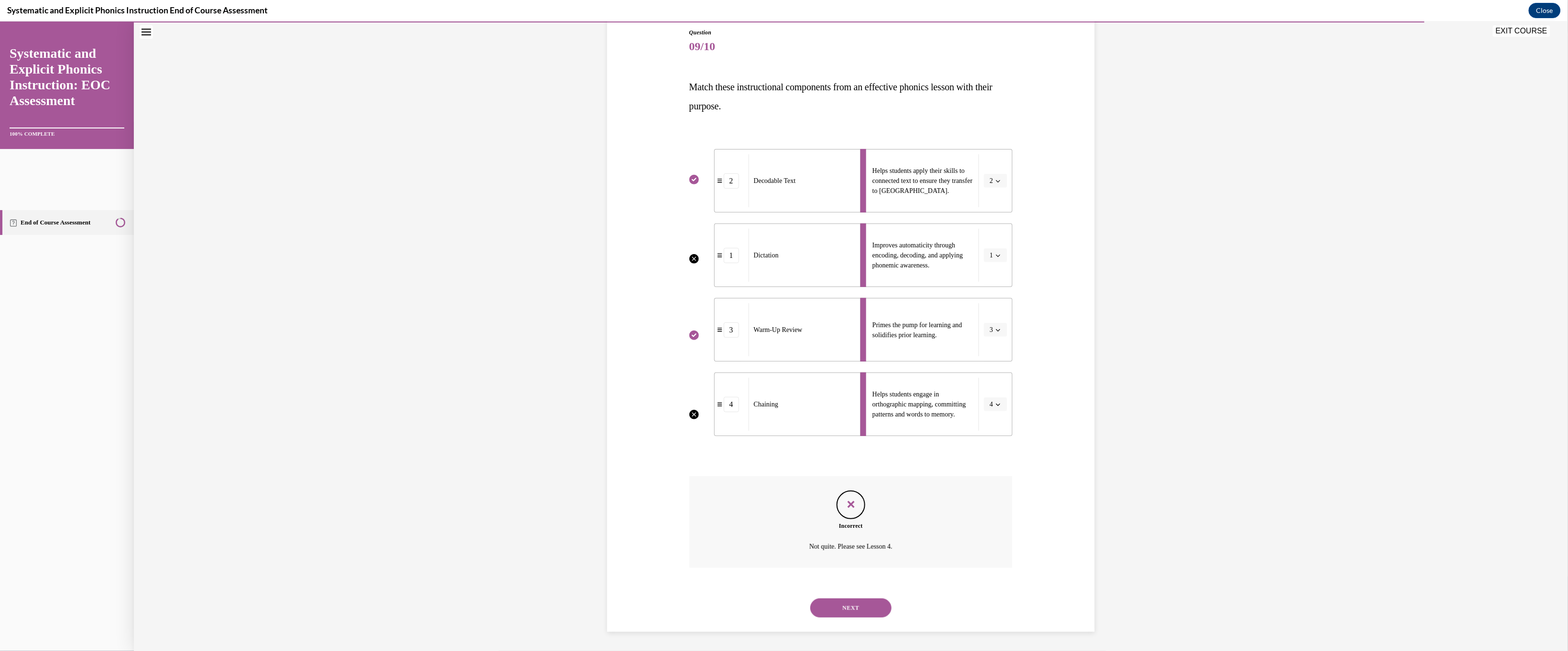
scroll to position [253, 0]
click at [551, 433] on button "NEXT" at bounding box center [851, 607] width 82 height 19
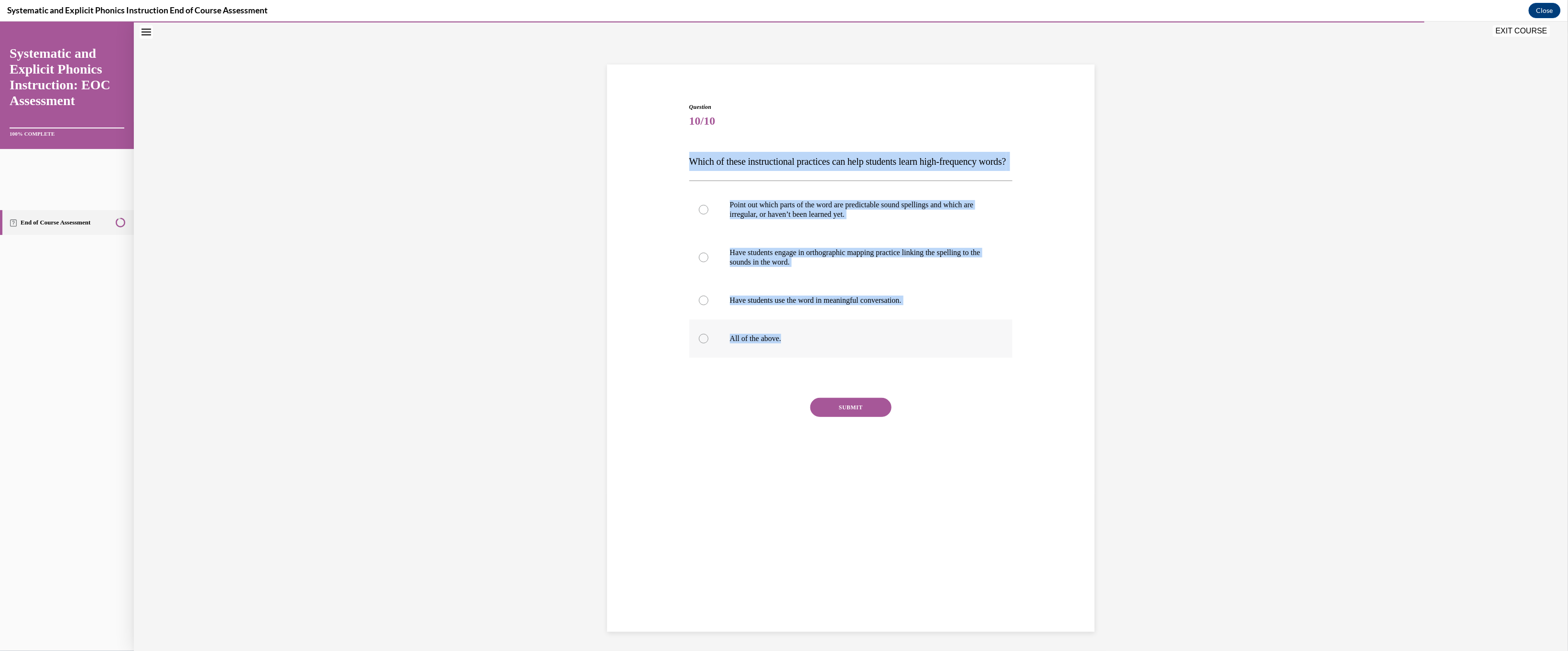
drag, startPoint x: 646, startPoint y: 193, endPoint x: 805, endPoint y: 436, distance: 290.4
click at [551, 433] on div "Question 10/10 Which of these instructional practices can help students learn h…" at bounding box center [851, 289] width 324 height 374
copy div "Which of these instructional practices can help students learn high-frequency w…"
click at [551, 357] on div at bounding box center [851, 338] width 324 height 38
click at [551, 417] on button "SUBMIT" at bounding box center [851, 406] width 82 height 19
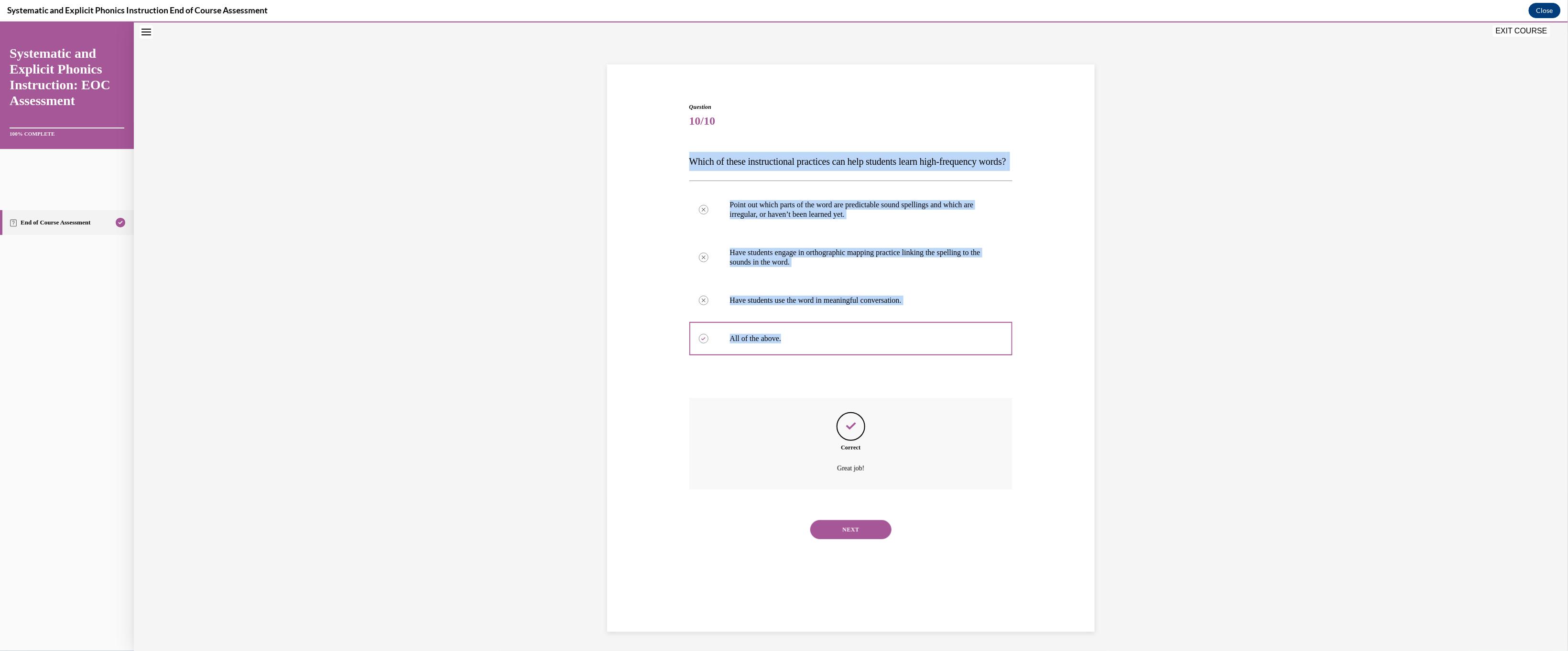
scroll to position [166, 0]
click at [551, 433] on button "NEXT" at bounding box center [851, 529] width 82 height 19
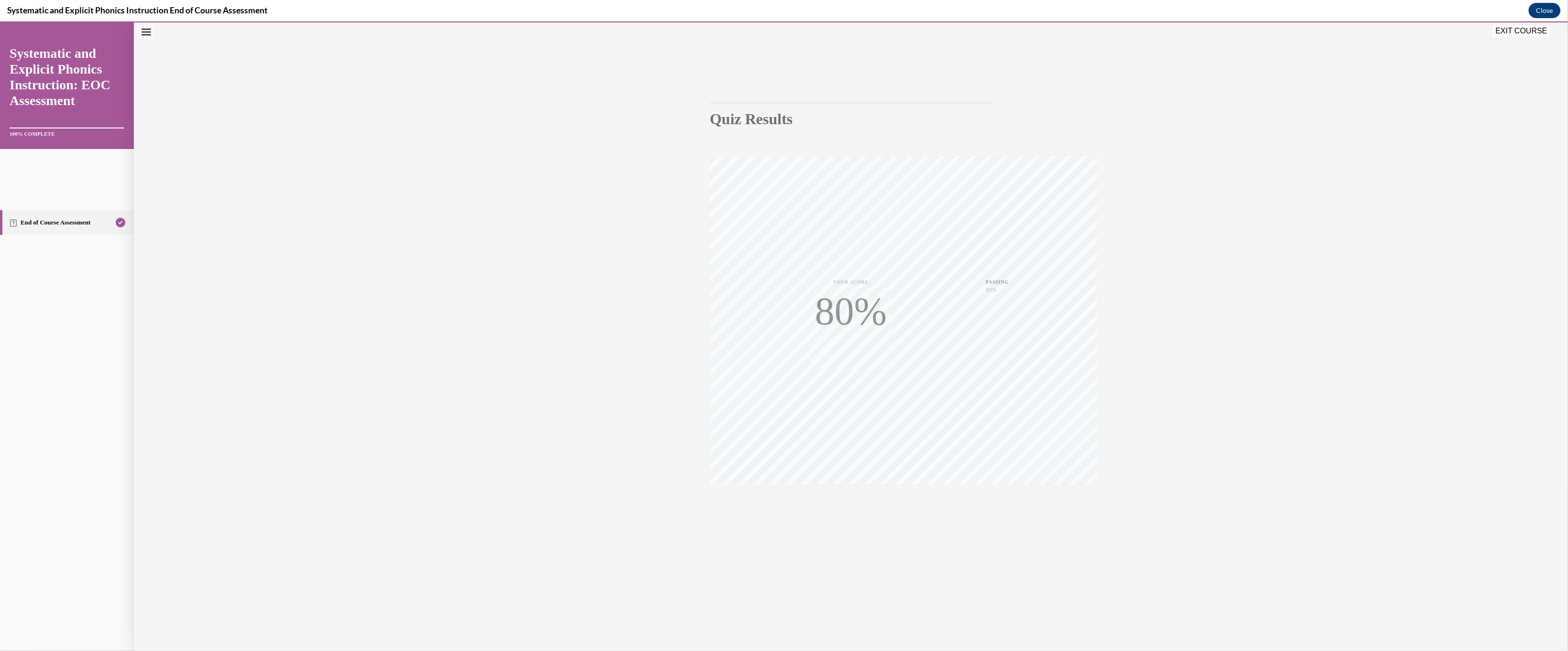
scroll to position [43, 0]
click at [551, 433] on span "TAKE AGAIN" at bounding box center [851, 498] width 34 height 5
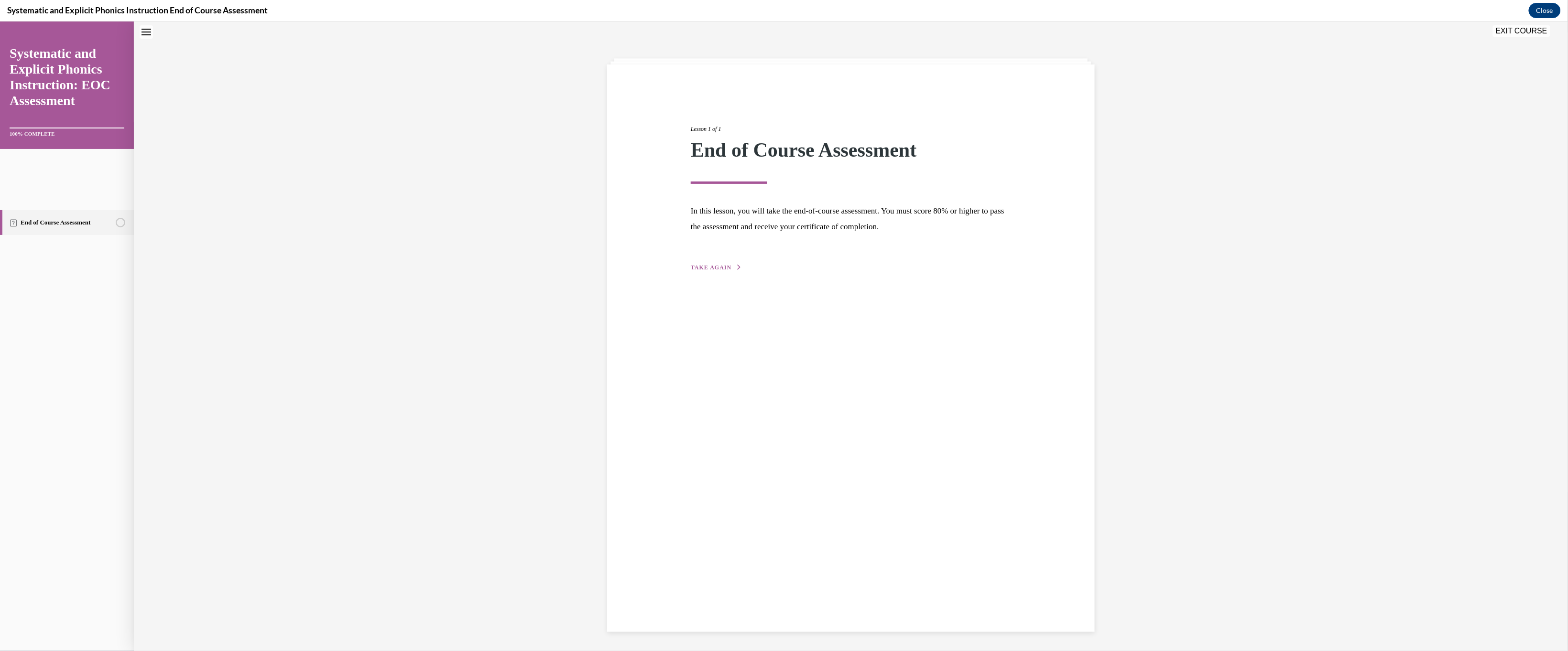
scroll to position [41, 0]
click at [551, 273] on div "Lesson 1 of 1 End of Course Assessment In this lesson, you will take the end-of…" at bounding box center [851, 187] width 335 height 170
click at [551, 271] on span "TAKE AGAIN" at bounding box center [711, 267] width 41 height 7
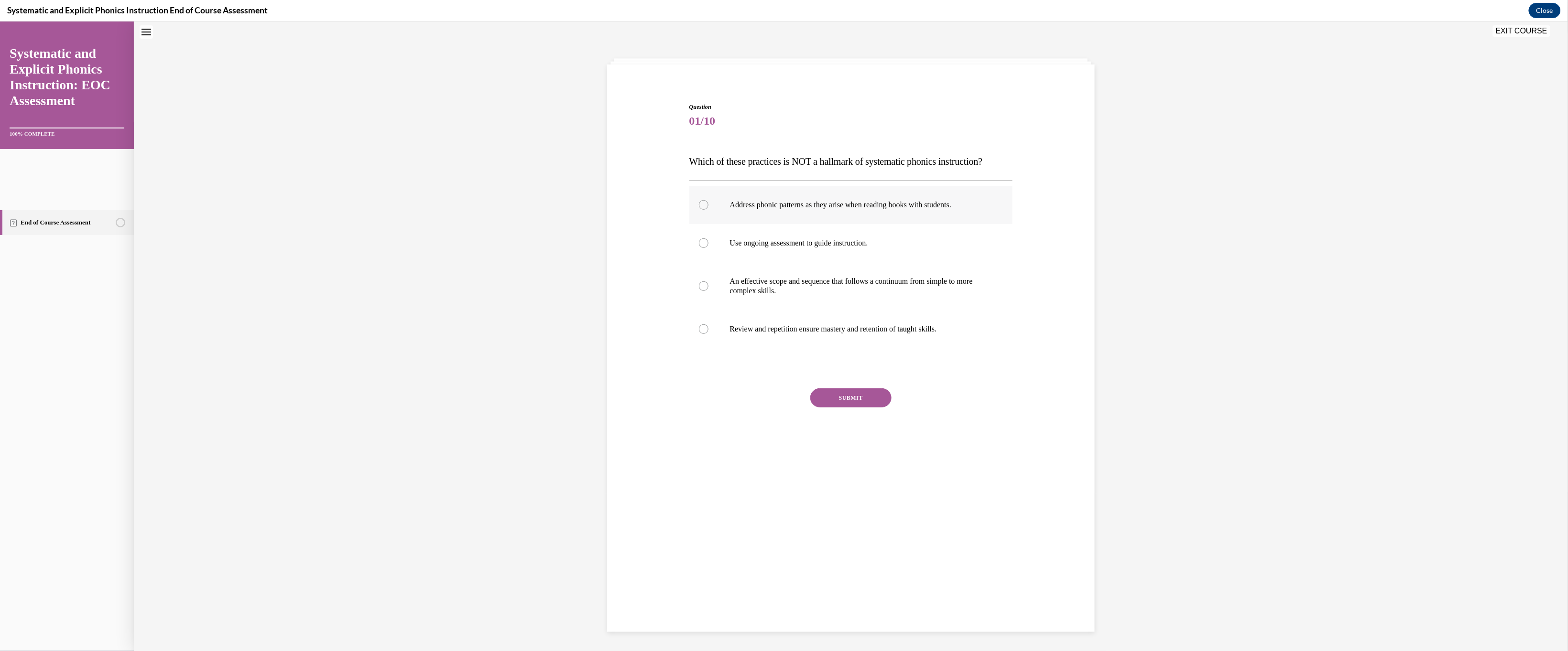
click at [551, 224] on div at bounding box center [851, 204] width 324 height 38
click at [551, 407] on button "SUBMIT" at bounding box center [851, 397] width 82 height 19
drag, startPoint x: 856, startPoint y: 592, endPoint x: 856, endPoint y: 587, distance: 5.0
click at [551, 433] on button "NEXT" at bounding box center [851, 472] width 82 height 19
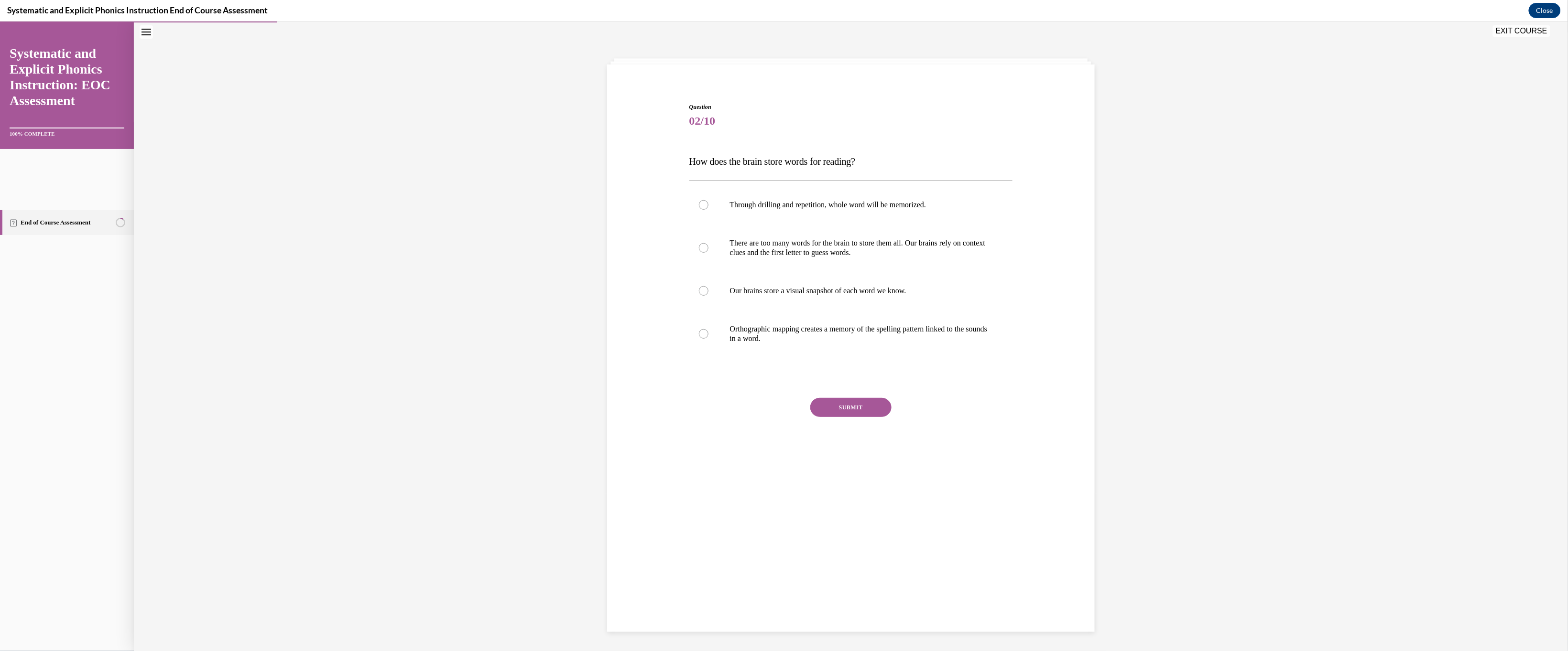
scroll to position [59, 0]
click at [551, 343] on p "Orthographic mapping creates a memory of the spelling pattern linked to the sou…" at bounding box center [859, 333] width 259 height 19
click at [551, 417] on button "SUBMIT" at bounding box center [851, 406] width 82 height 19
click at [551, 433] on button "NEXT" at bounding box center [851, 529] width 82 height 19
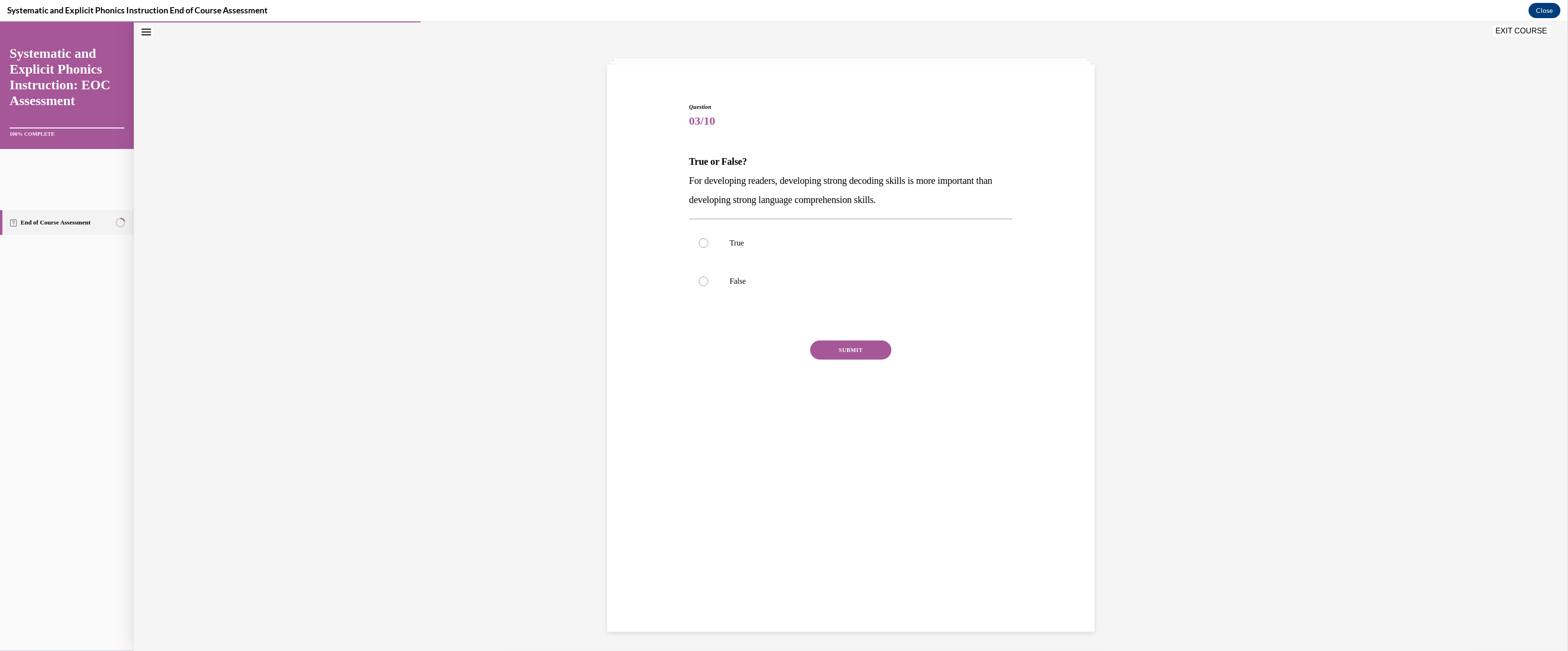
scroll to position [41, 0]
click at [551, 286] on p "False" at bounding box center [859, 281] width 259 height 10
click at [551, 360] on button "SUBMIT" at bounding box center [851, 349] width 82 height 19
click at [551, 433] on button "NEXT" at bounding box center [851, 424] width 82 height 19
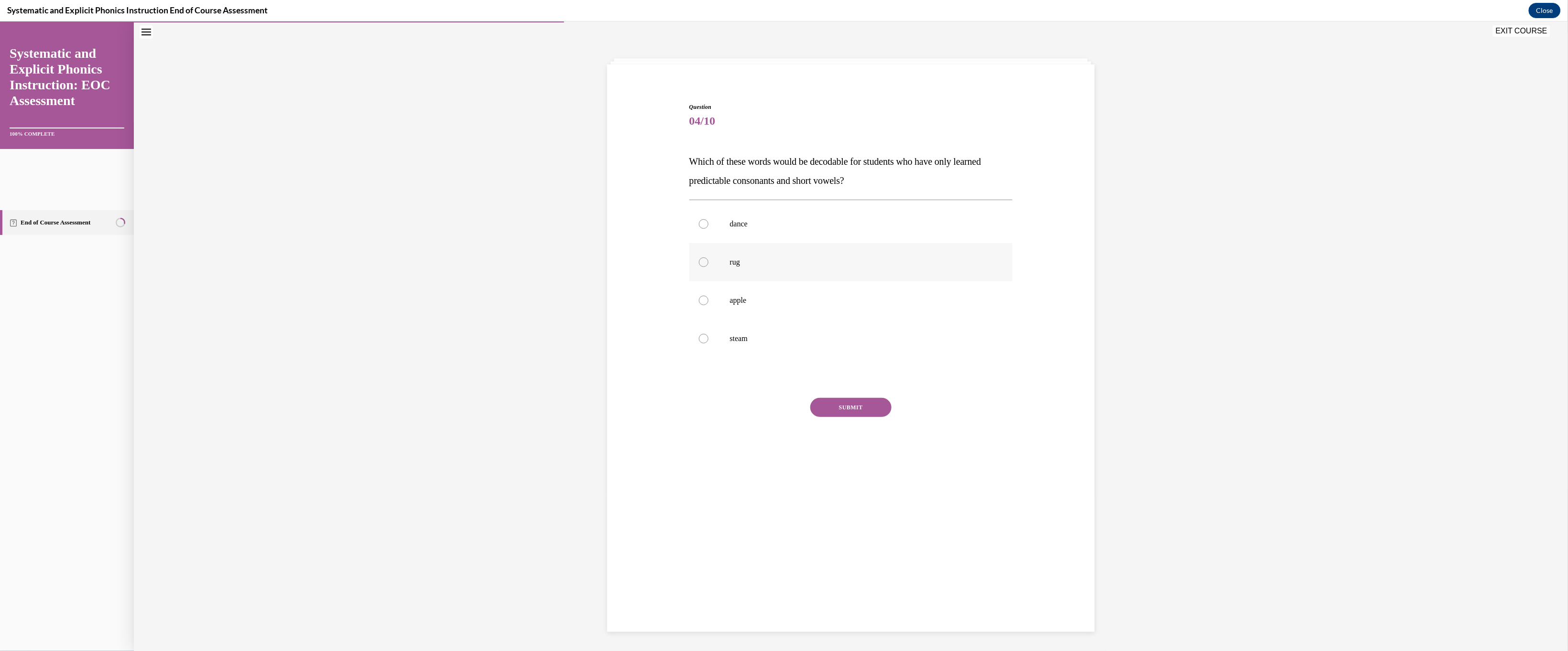
click at [551, 266] on p "rug" at bounding box center [859, 262] width 259 height 10
click at [551, 417] on button "SUBMIT" at bounding box center [851, 406] width 82 height 19
click at [551, 433] on div "NEXT" at bounding box center [851, 529] width 324 height 38
click at [551, 433] on button "NEXT" at bounding box center [851, 529] width 82 height 19
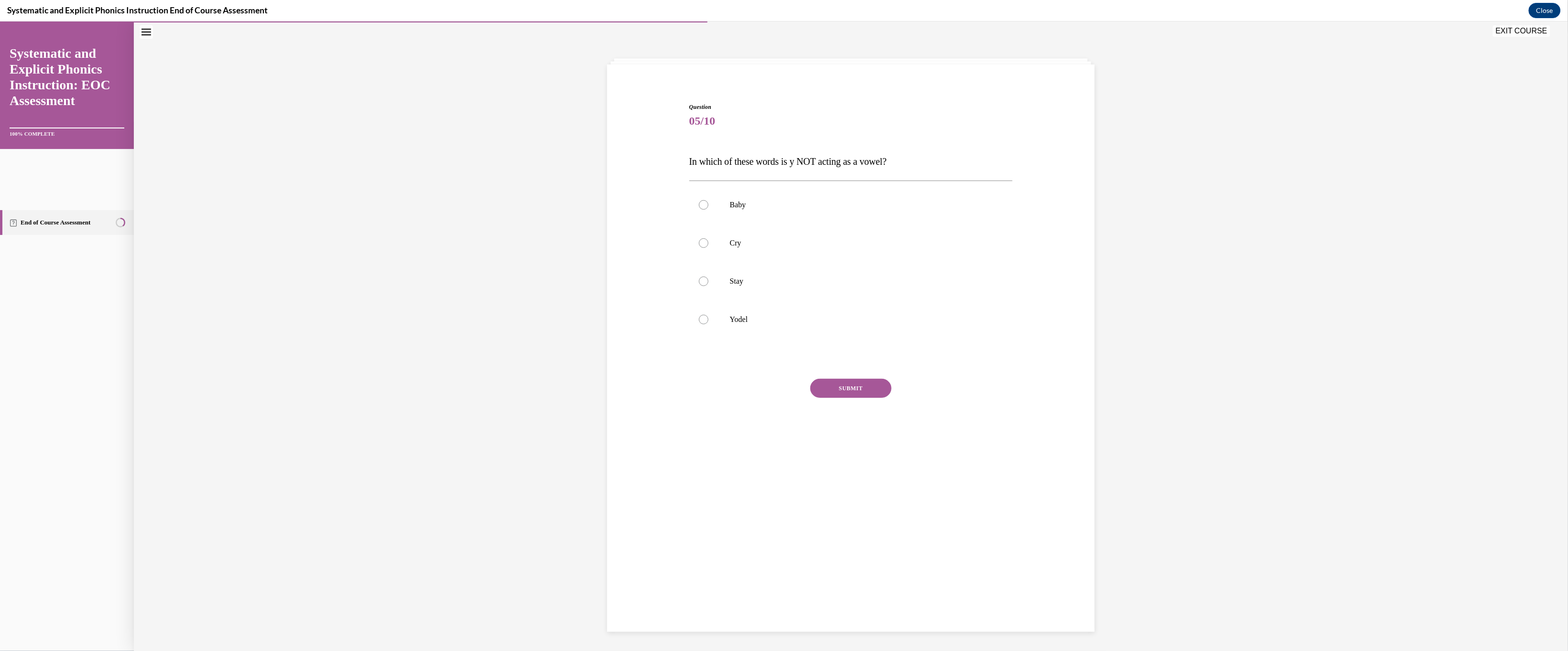
scroll to position [41, 0]
click at [551, 324] on p "Yodel" at bounding box center [859, 319] width 259 height 10
click at [551, 397] on button "SUBMIT" at bounding box center [851, 388] width 82 height 19
click at [551, 433] on button "NEXT" at bounding box center [851, 462] width 82 height 19
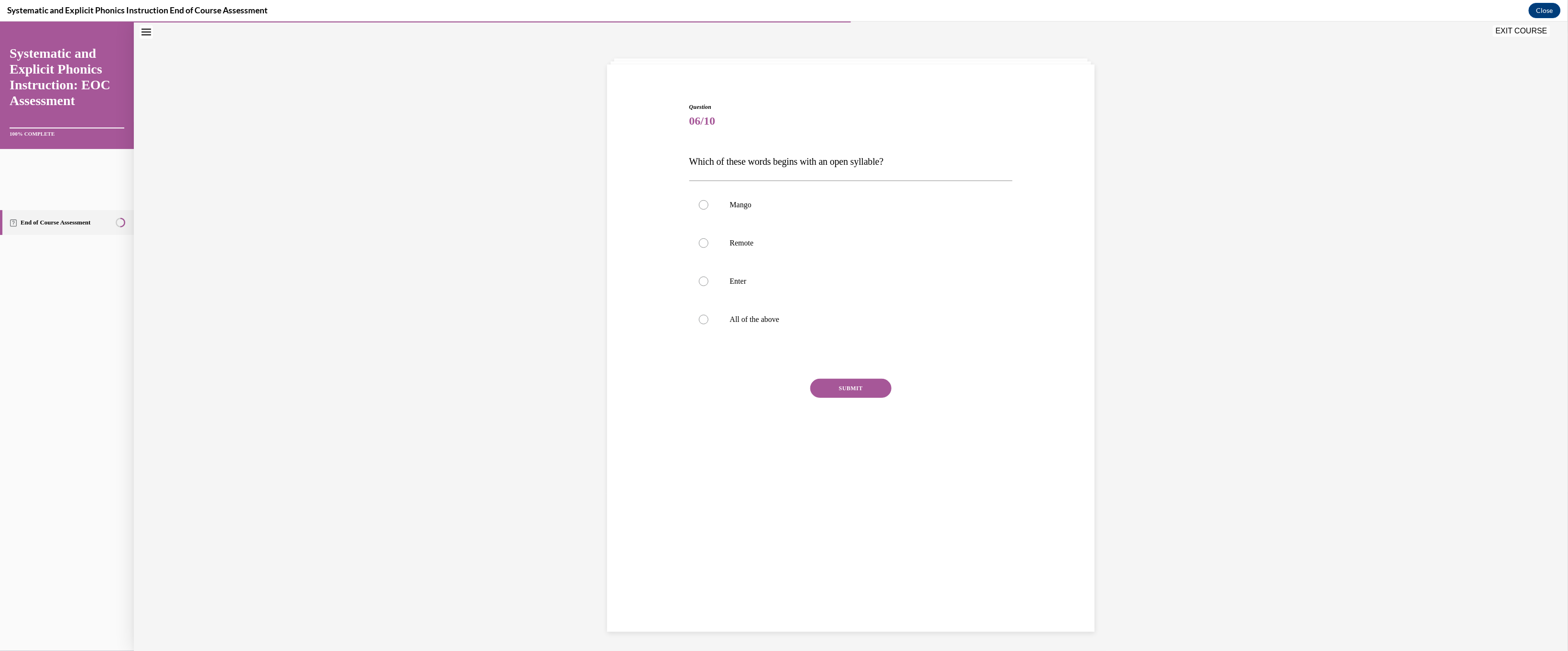
scroll to position [41, 0]
click at [551, 286] on p "Enter" at bounding box center [859, 281] width 259 height 10
click at [551, 397] on button "SUBMIT" at bounding box center [851, 388] width 82 height 19
click at [551, 433] on button "NEXT" at bounding box center [851, 510] width 82 height 19
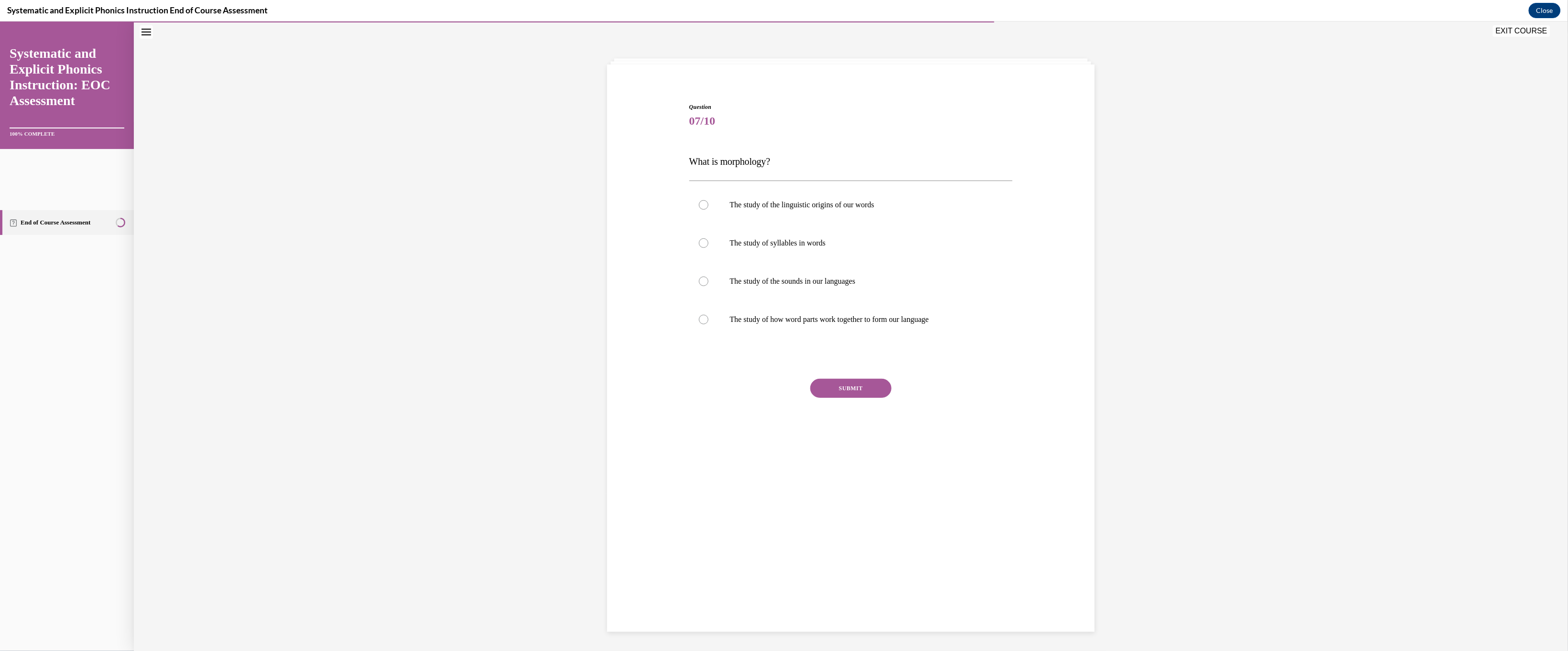
scroll to position [41, 0]
click at [551, 324] on p "The study of how word parts work together to form our language" at bounding box center [859, 319] width 259 height 10
click at [551, 397] on button "SUBMIT" at bounding box center [851, 388] width 82 height 19
click at [551, 433] on button "NEXT" at bounding box center [851, 462] width 82 height 19
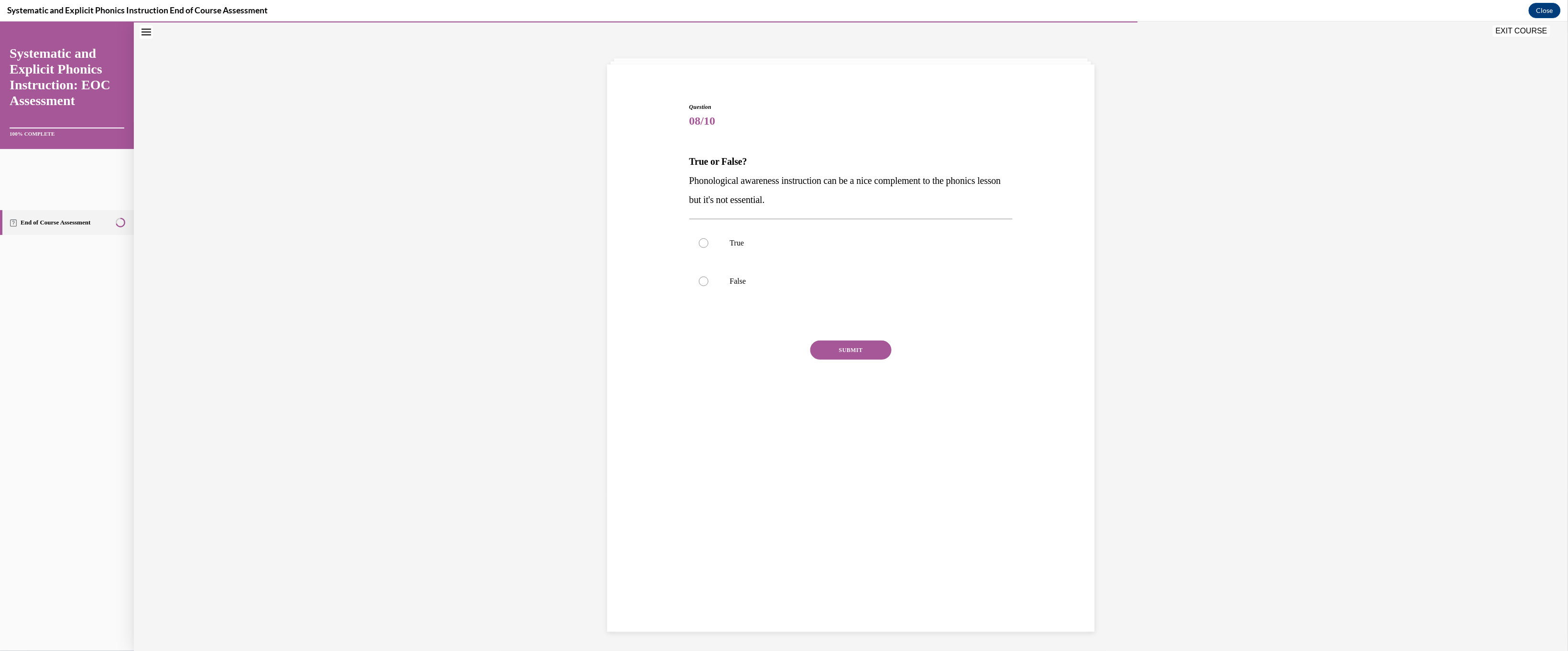
scroll to position [41, 0]
click at [551, 360] on button "SUBMIT" at bounding box center [851, 349] width 82 height 19
click at [551, 286] on p "False" at bounding box center [859, 281] width 259 height 10
click at [551, 360] on button "SUBMIT" at bounding box center [851, 349] width 82 height 19
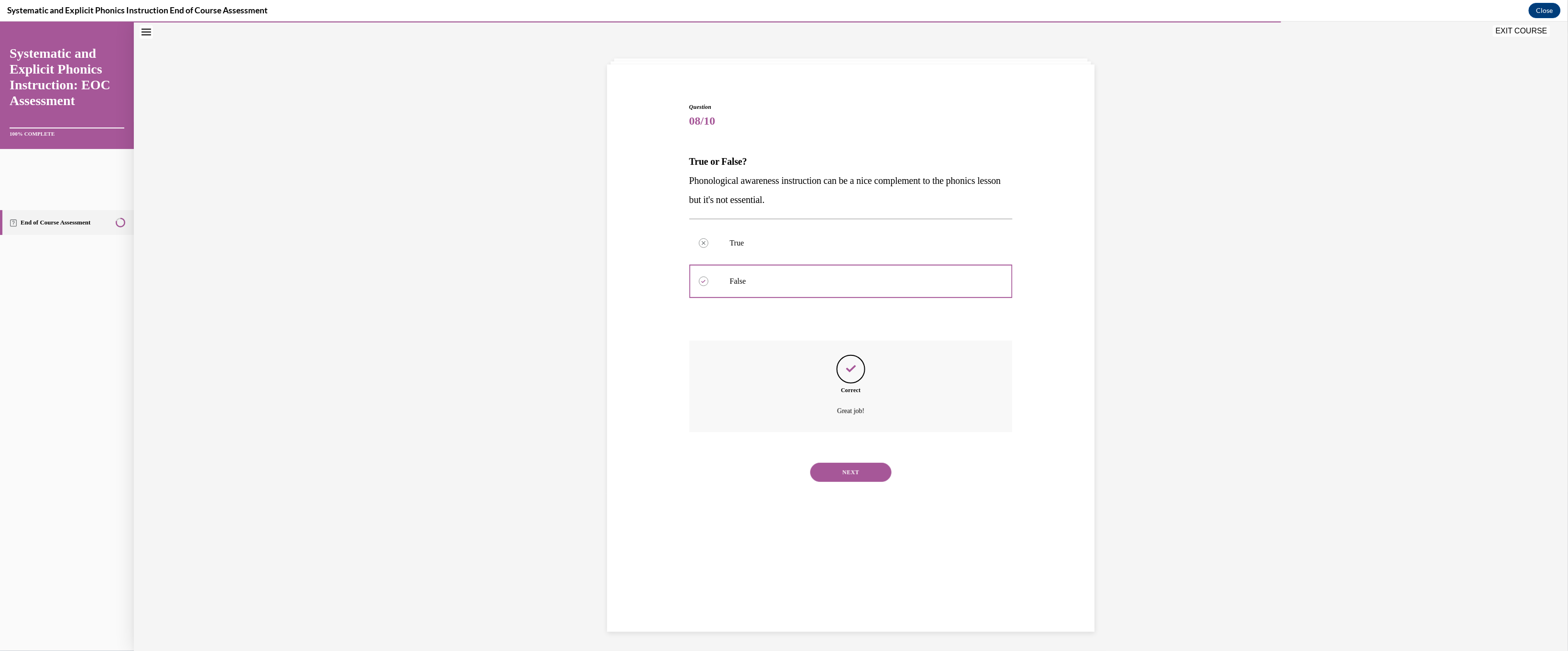
click at [551, 433] on button "NEXT" at bounding box center [851, 472] width 82 height 19
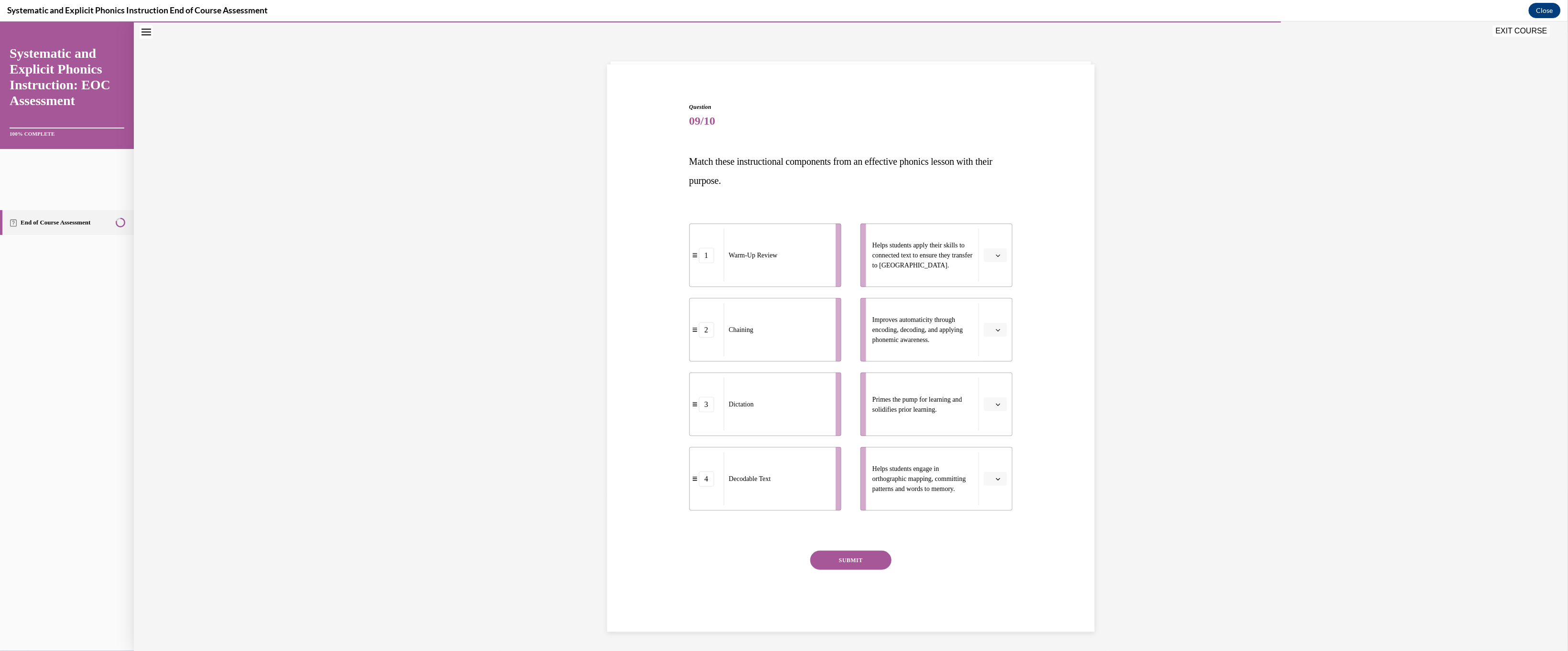
scroll to position [148, 0]
drag, startPoint x: 774, startPoint y: 202, endPoint x: 863, endPoint y: 378, distance: 197.2
drag, startPoint x: 782, startPoint y: 284, endPoint x: 835, endPoint y: 193, distance: 105.3
click at [551, 212] on div "Chaining" at bounding box center [829, 238] width 106 height 53
drag, startPoint x: 715, startPoint y: 357, endPoint x: 804, endPoint y: 271, distance: 123.8
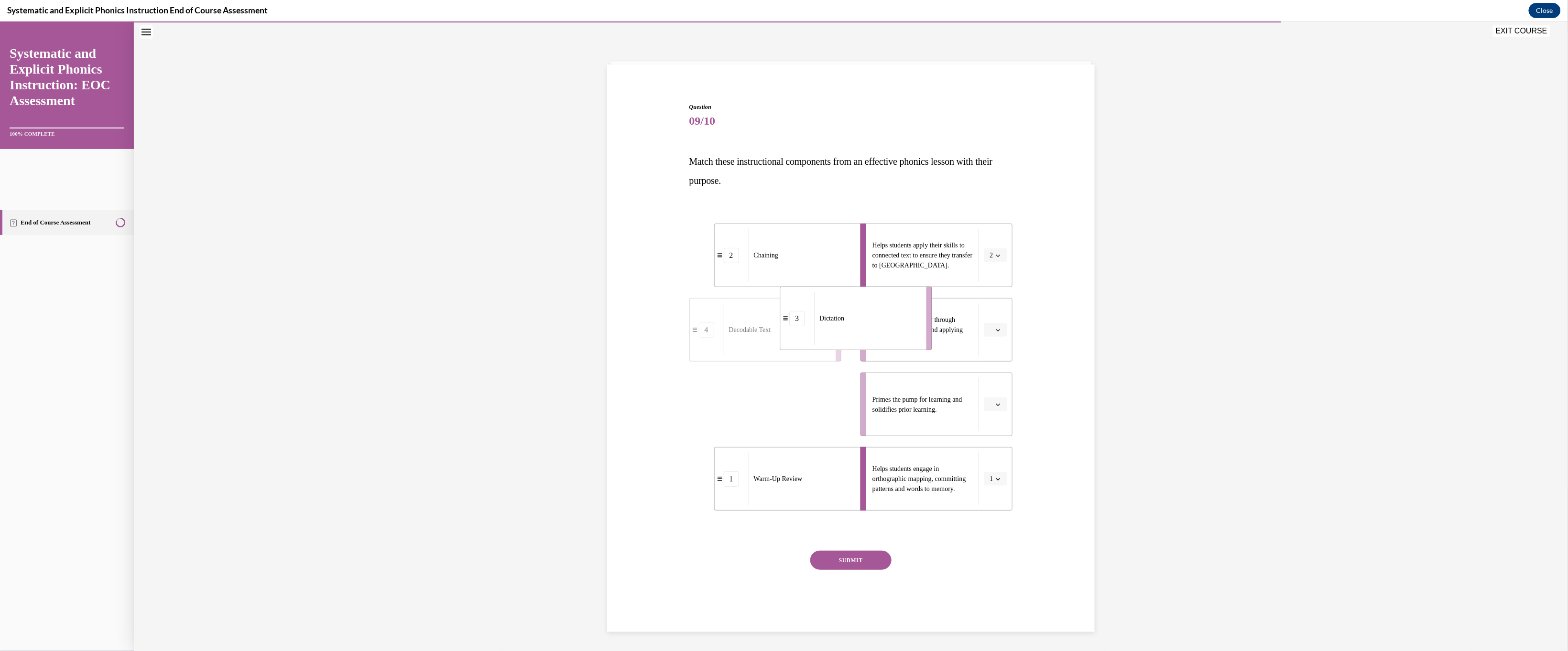
click at [551, 313] on span "Dictation" at bounding box center [831, 318] width 25 height 10
drag, startPoint x: 695, startPoint y: 350, endPoint x: 733, endPoint y: 444, distance: 101.4
drag, startPoint x: 719, startPoint y: 445, endPoint x: 754, endPoint y: 364, distance: 88.2
click at [551, 364] on li "4 Decodable Text" at bounding box center [825, 394] width 152 height 63
drag, startPoint x: 704, startPoint y: 443, endPoint x: 751, endPoint y: 442, distance: 47.0
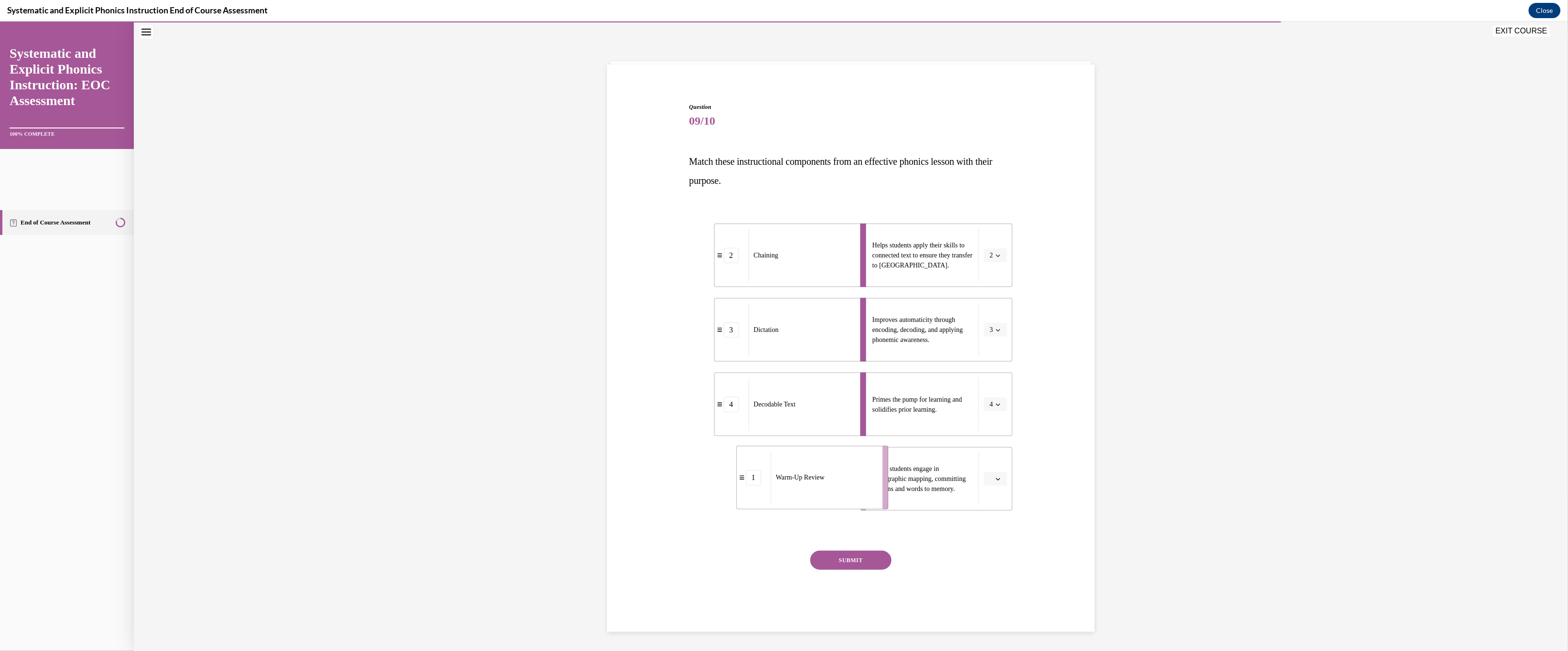
click at [551, 433] on div "Warm-Up Review" at bounding box center [824, 477] width 106 height 53
drag, startPoint x: 782, startPoint y: 341, endPoint x: 802, endPoint y: 421, distance: 82.5
drag, startPoint x: 772, startPoint y: 363, endPoint x: 836, endPoint y: 355, distance: 64.5
click at [551, 371] on div "Warm-Up Review" at bounding box center [843, 397] width 106 height 53
click at [551, 433] on div "Question 09/10 Match these instructional components from an effective phonics l…" at bounding box center [851, 365] width 324 height 526
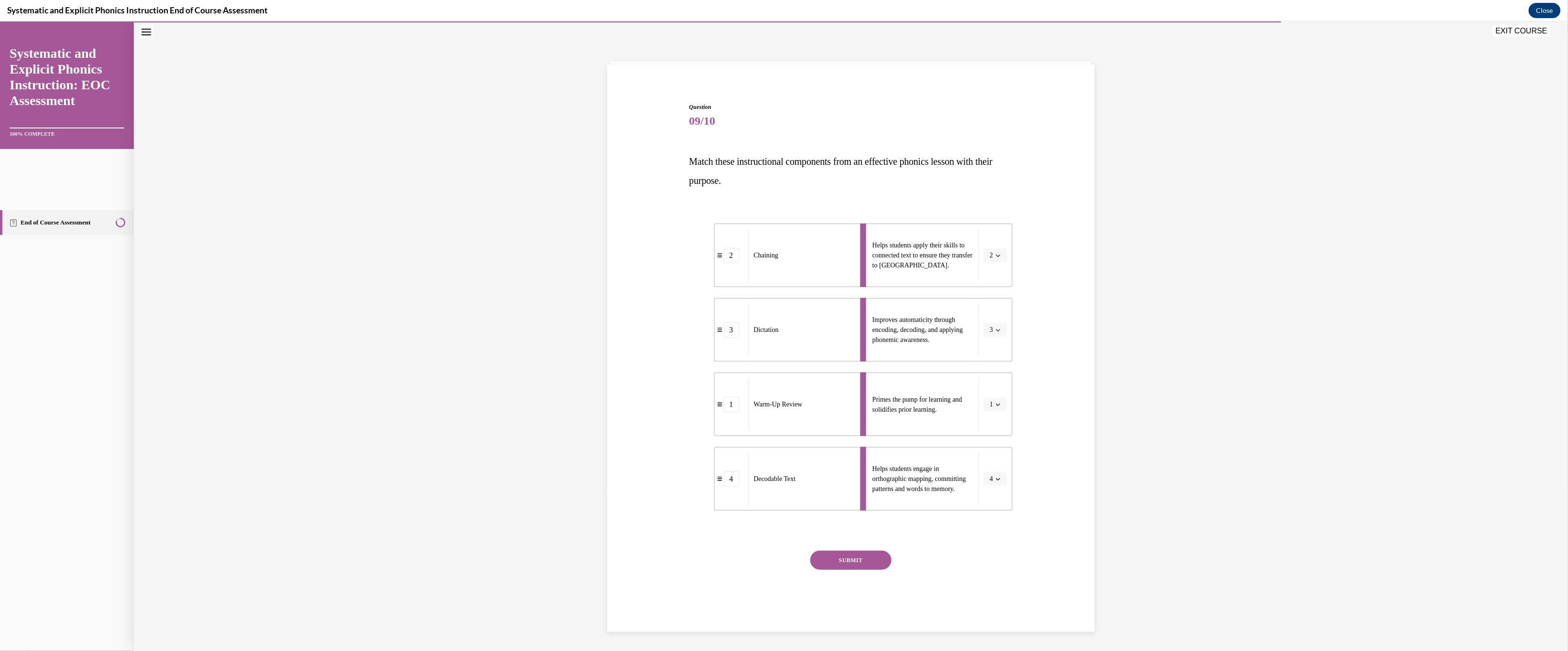
click at [551, 433] on button "SUBMIT" at bounding box center [851, 560] width 82 height 19
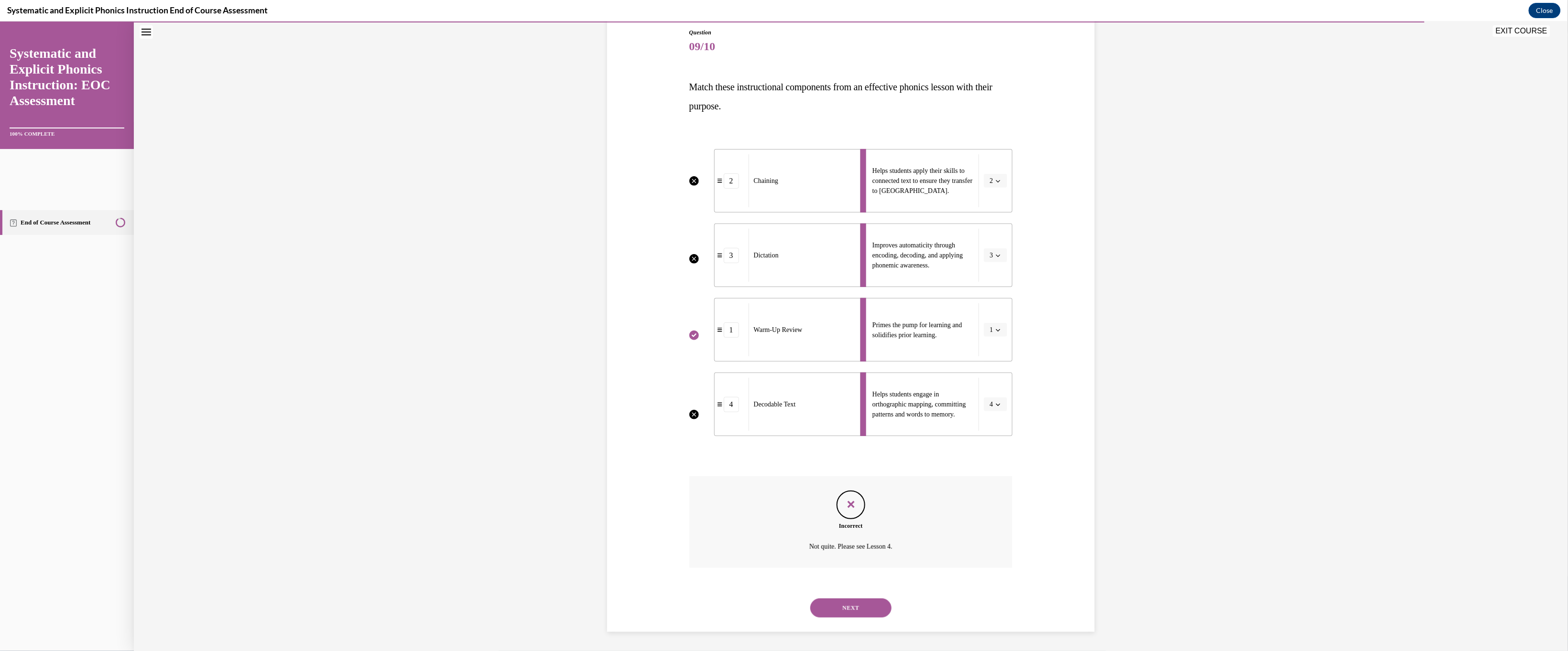
scroll to position [253, 0]
drag, startPoint x: 896, startPoint y: 79, endPoint x: 977, endPoint y: 113, distance: 87.8
click at [551, 148] on li "Helps students apply their skills to connected text to ensure they transfer to …" at bounding box center [937, 180] width 152 height 63
copy span "Helps students apply their skills to connected text to ensure they transfer to …"
click at [551, 433] on button "NEXT" at bounding box center [851, 607] width 82 height 19
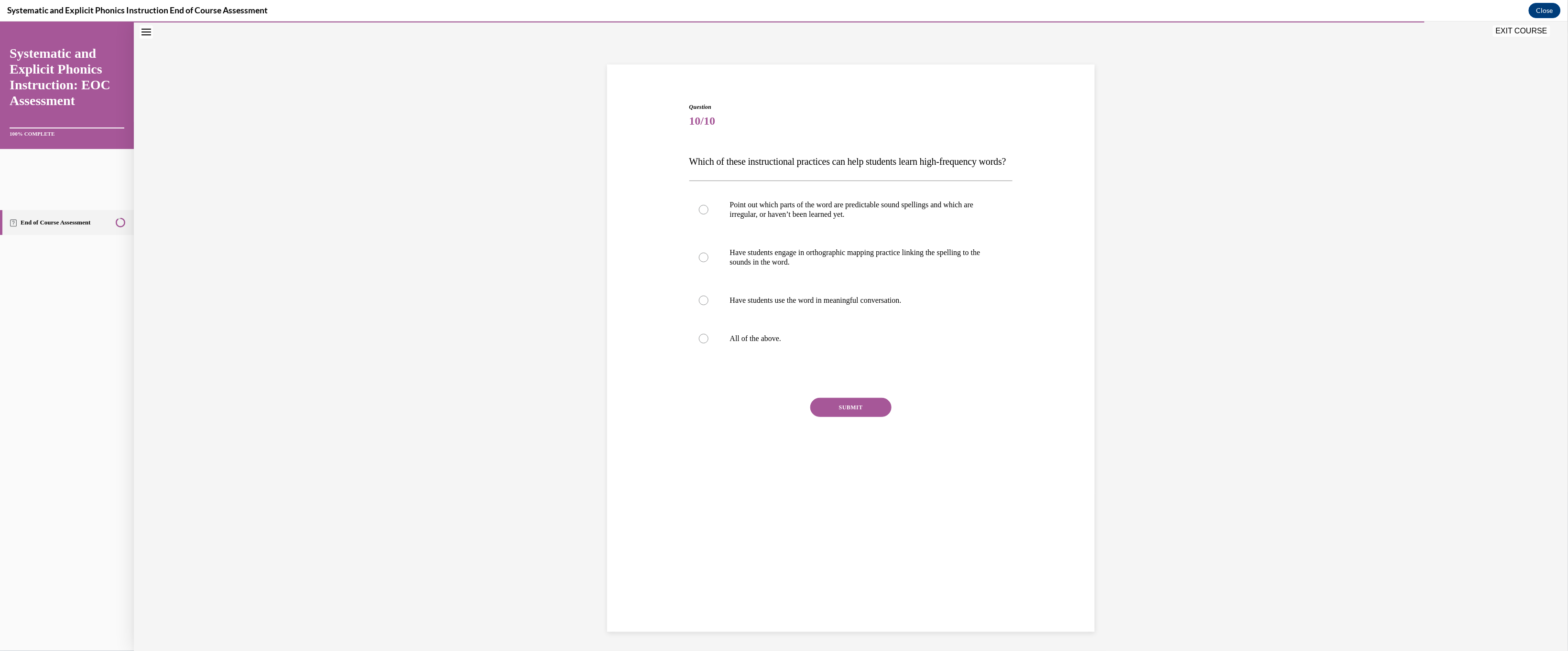
scroll to position [59, 0]
click at [551, 343] on p "All of the above." at bounding box center [859, 338] width 259 height 10
click at [551, 417] on button "SUBMIT" at bounding box center [851, 406] width 82 height 19
drag, startPoint x: 891, startPoint y: 592, endPoint x: 887, endPoint y: 587, distance: 6.4
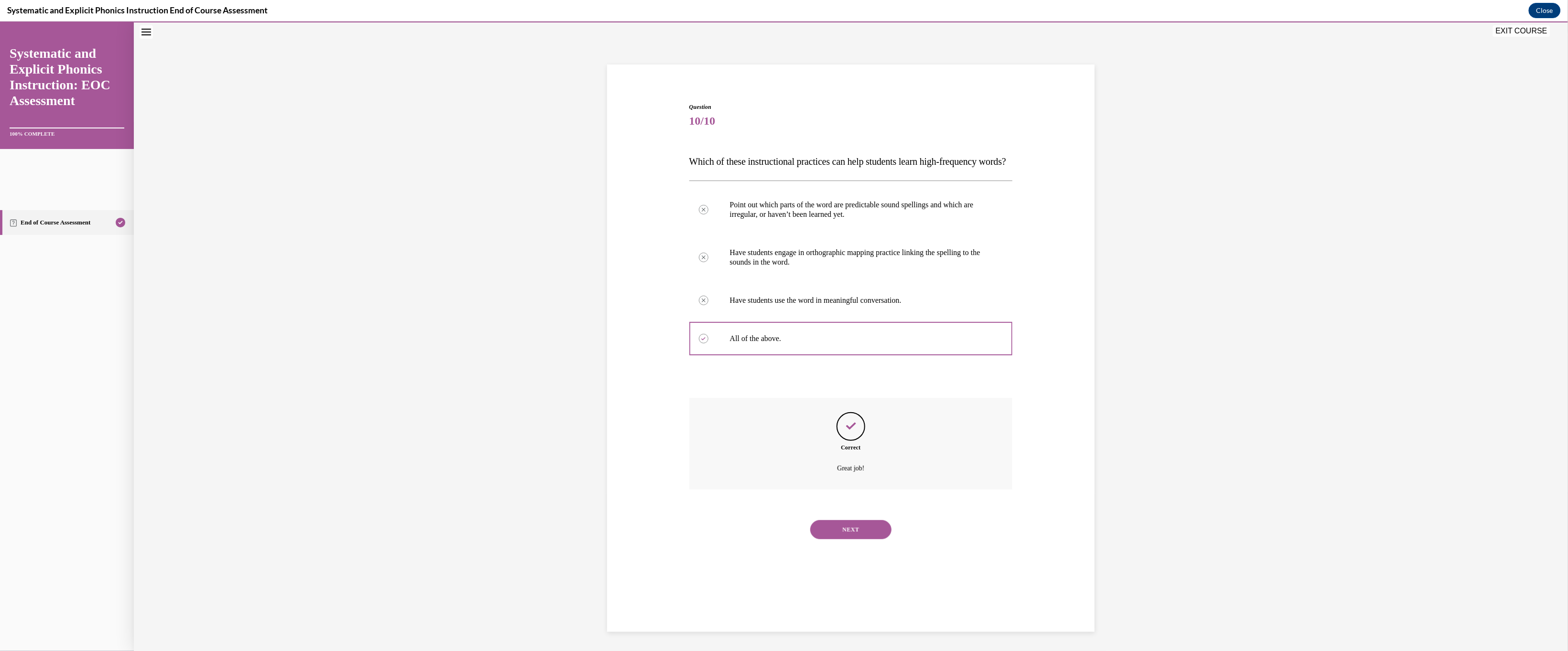
click at [551, 433] on button "NEXT" at bounding box center [851, 529] width 82 height 19
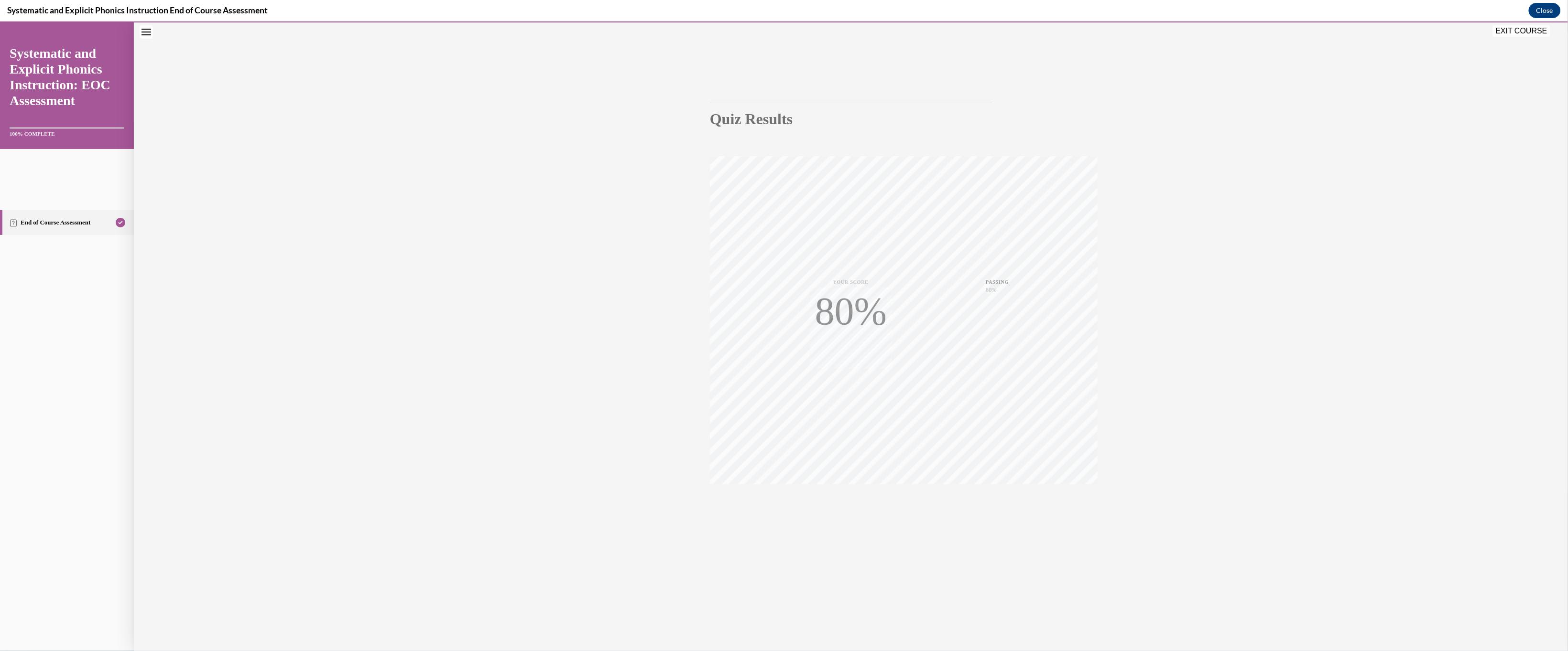
scroll to position [43, 0]
click at [551, 433] on icon "button" at bounding box center [851, 511] width 34 height 10
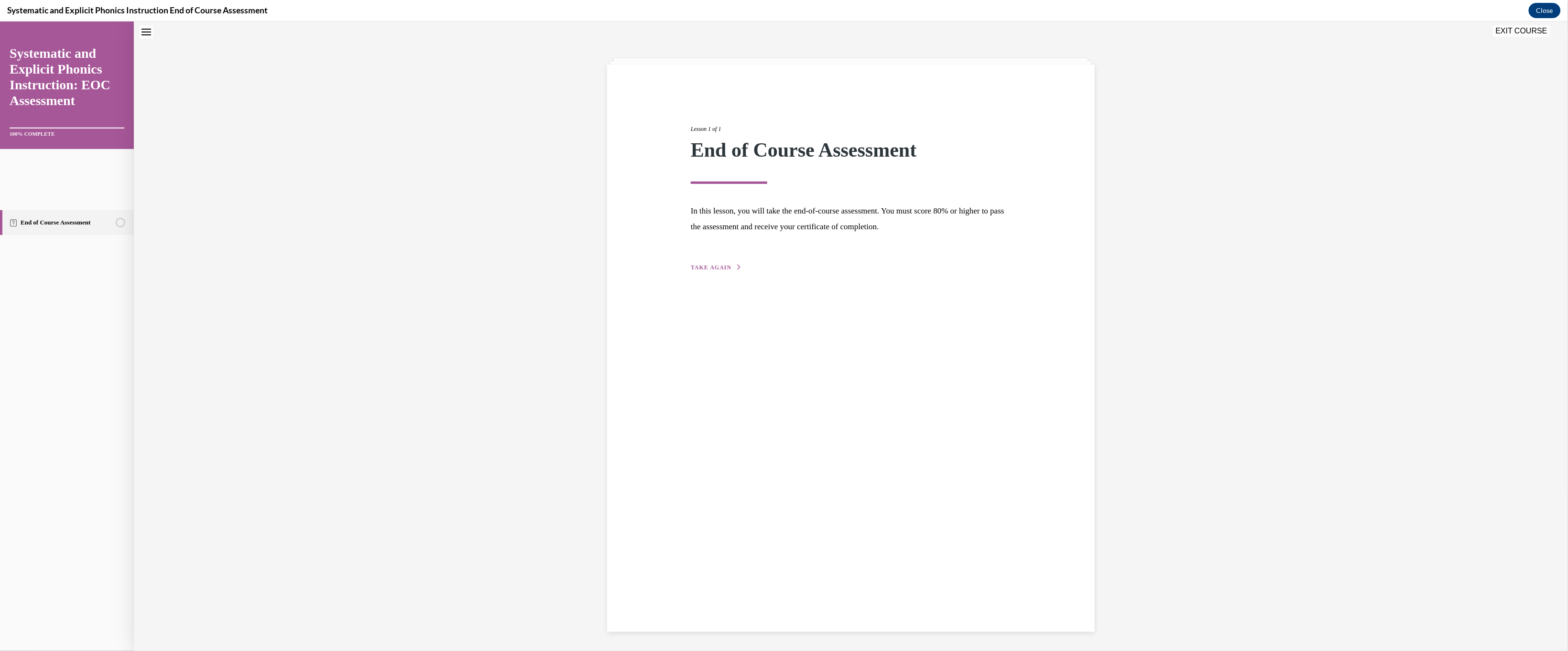
scroll to position [41, 0]
click at [551, 271] on span "TAKE AGAIN" at bounding box center [711, 267] width 41 height 7
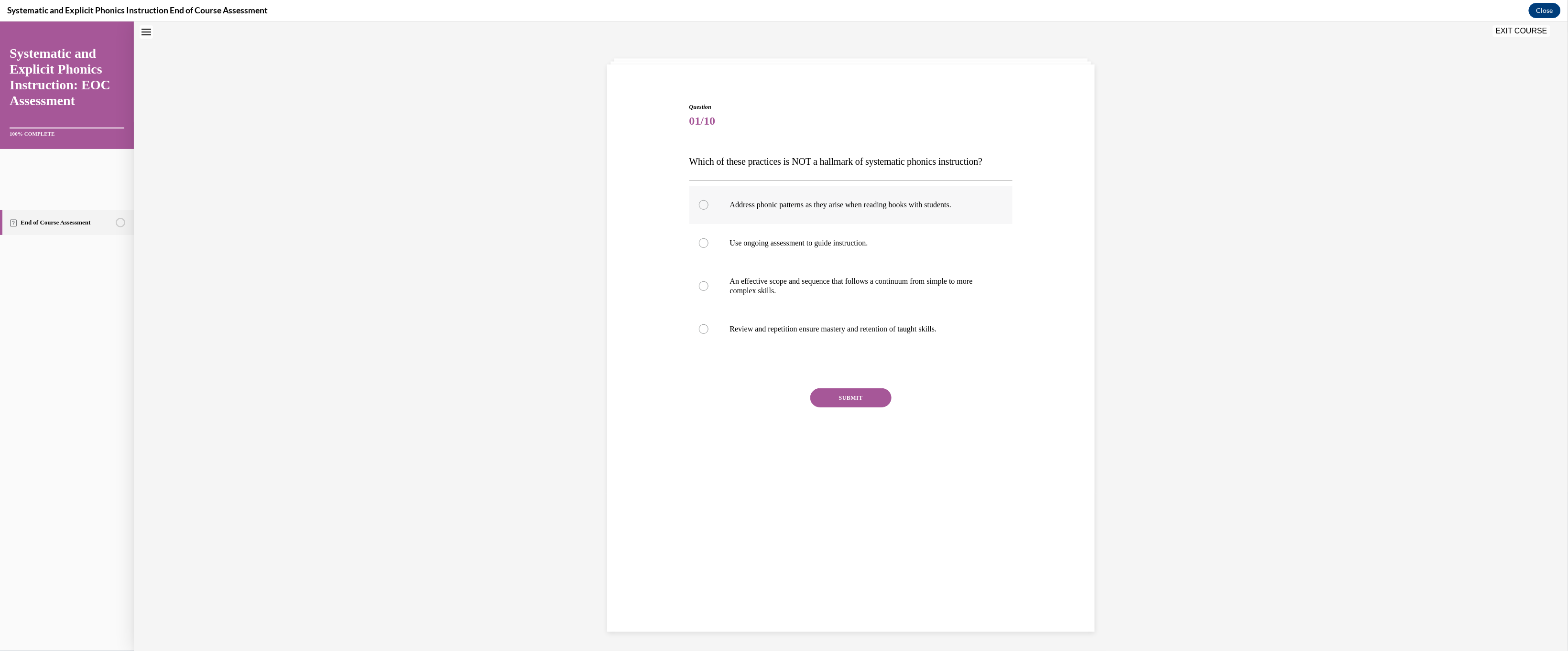
drag, startPoint x: 804, startPoint y: 264, endPoint x: 803, endPoint y: 280, distance: 16.0
click at [551, 209] on p "Address phonic patterns as they arise when reading books with students." at bounding box center [859, 204] width 259 height 10
click at [551, 407] on button "SUBMIT" at bounding box center [851, 397] width 82 height 19
drag, startPoint x: 881, startPoint y: 588, endPoint x: 877, endPoint y: 585, distance: 5.0
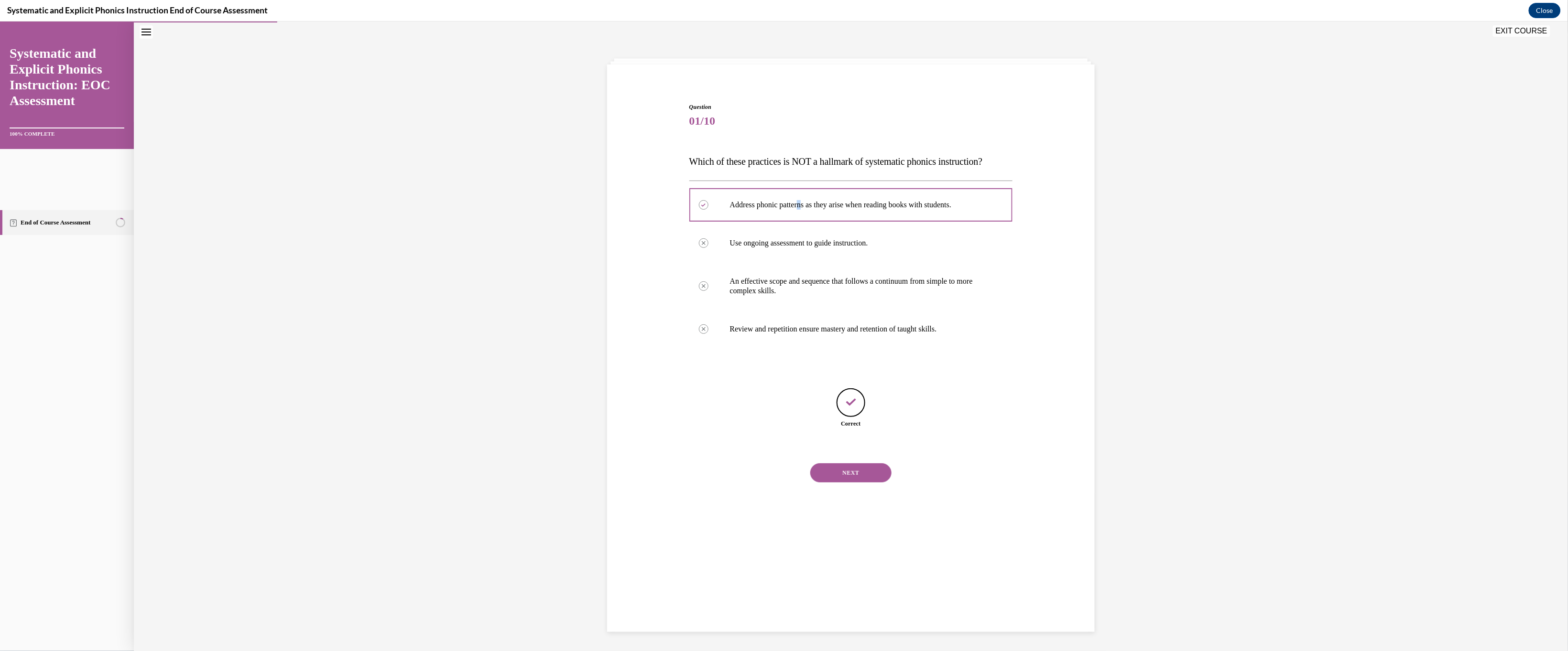
click at [551, 433] on button "NEXT" at bounding box center [851, 472] width 82 height 19
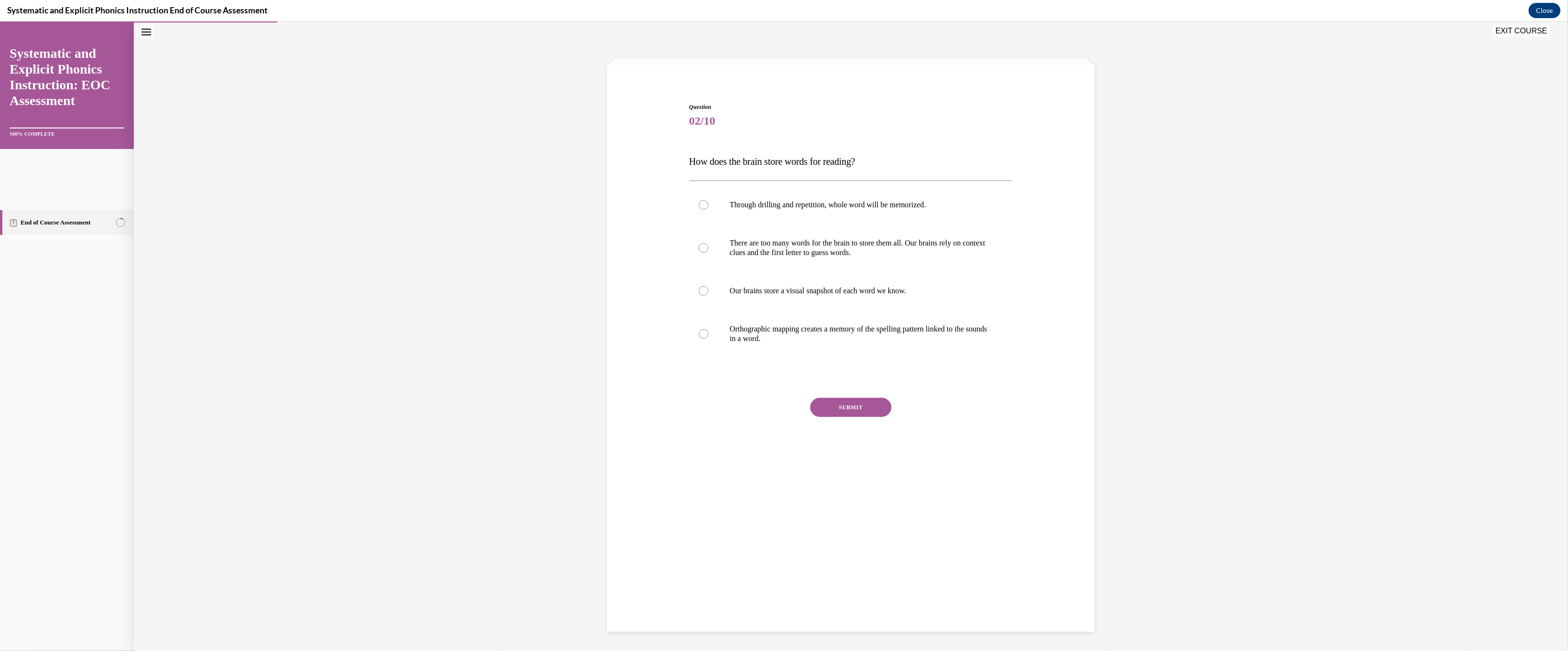
scroll to position [46, 0]
click at [551, 343] on p "Orthographic mapping creates a memory of the spelling pattern linked to the sou…" at bounding box center [859, 333] width 259 height 19
click at [551, 417] on button "SUBMIT" at bounding box center [851, 406] width 82 height 19
click at [551, 433] on button "NEXT" at bounding box center [851, 529] width 82 height 19
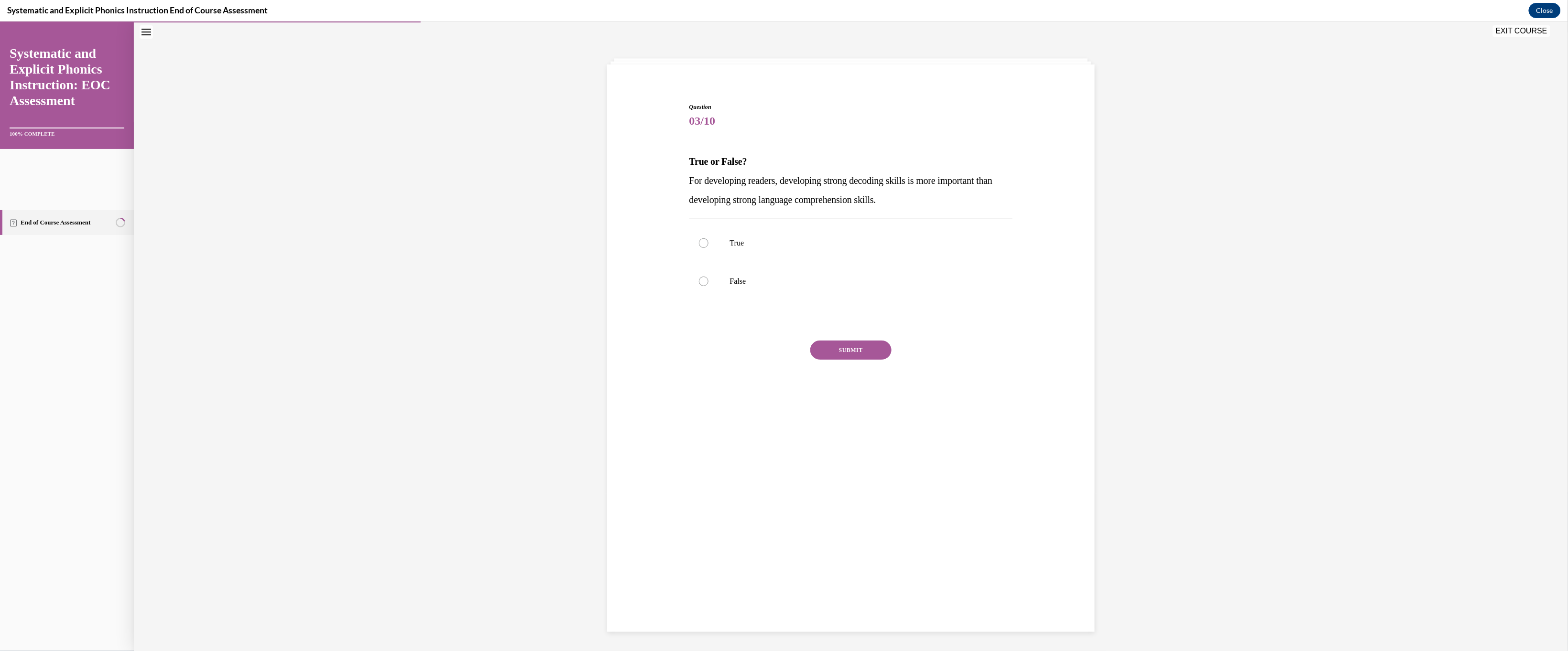
scroll to position [41, 0]
click at [551, 286] on p "False" at bounding box center [859, 281] width 259 height 10
click at [551, 360] on button "SUBMIT" at bounding box center [851, 349] width 82 height 19
click at [551, 433] on button "NEXT" at bounding box center [851, 424] width 82 height 19
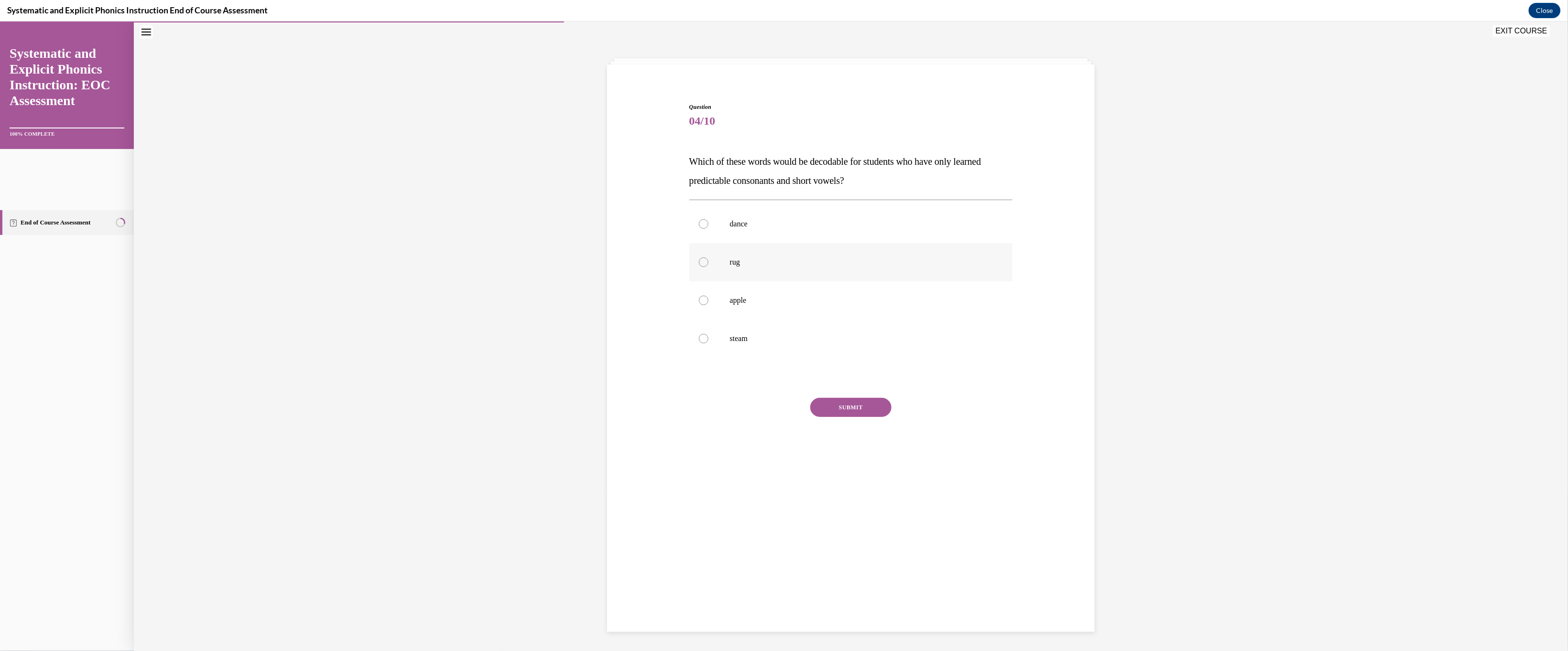
click at [551, 266] on p "rug" at bounding box center [859, 262] width 259 height 10
click at [551, 417] on button "SUBMIT" at bounding box center [851, 406] width 82 height 19
click at [551, 433] on button "NEXT" at bounding box center [851, 529] width 82 height 19
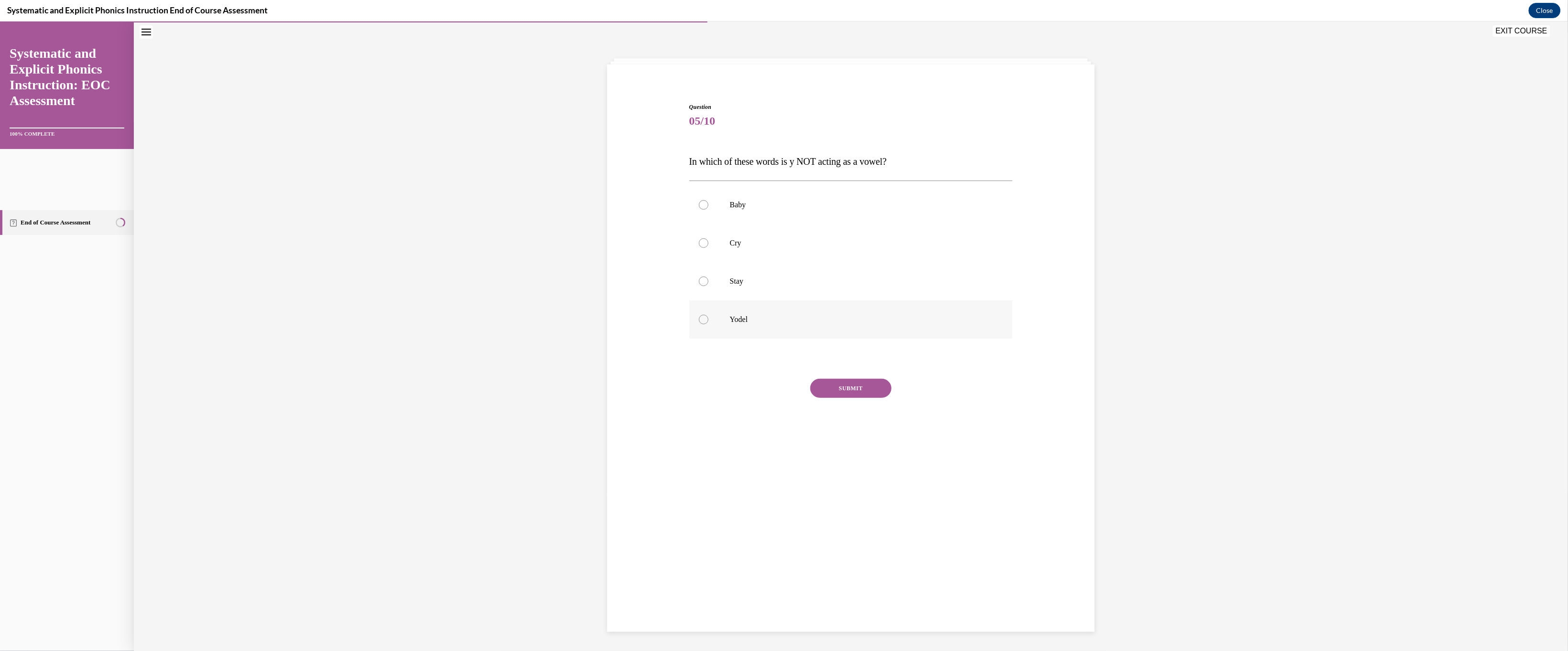
click at [551, 324] on p "Yodel" at bounding box center [859, 319] width 259 height 10
click at [551, 397] on button "SUBMIT" at bounding box center [851, 388] width 82 height 19
click at [551, 433] on button "NEXT" at bounding box center [851, 462] width 82 height 19
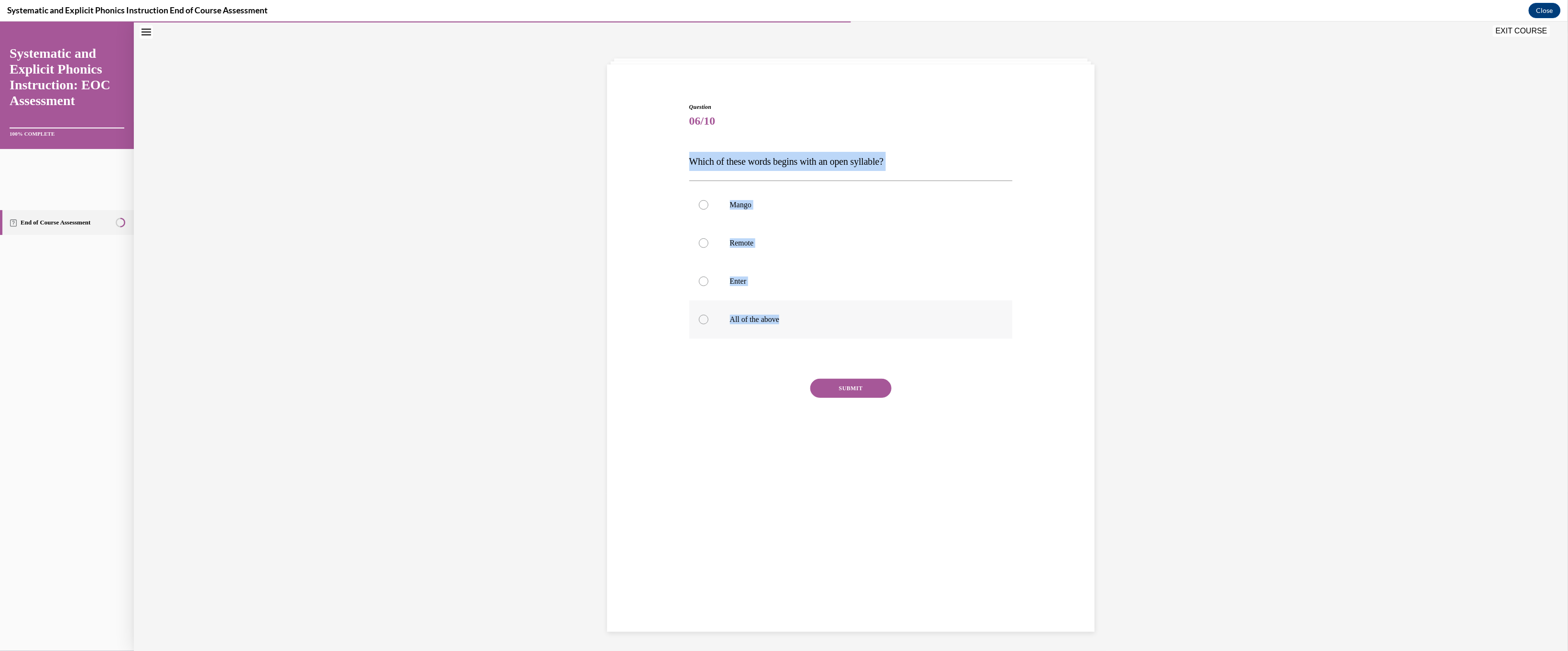
drag, startPoint x: 645, startPoint y: 206, endPoint x: 779, endPoint y: 422, distance: 254.2
click at [551, 422] on div "Question 06/10 Which of these words begins with an open syllable? Mango Remote …" at bounding box center [851, 279] width 324 height 355
click at [551, 324] on div at bounding box center [704, 319] width 10 height 10
click at [551, 397] on button "SUBMIT" at bounding box center [851, 388] width 82 height 19
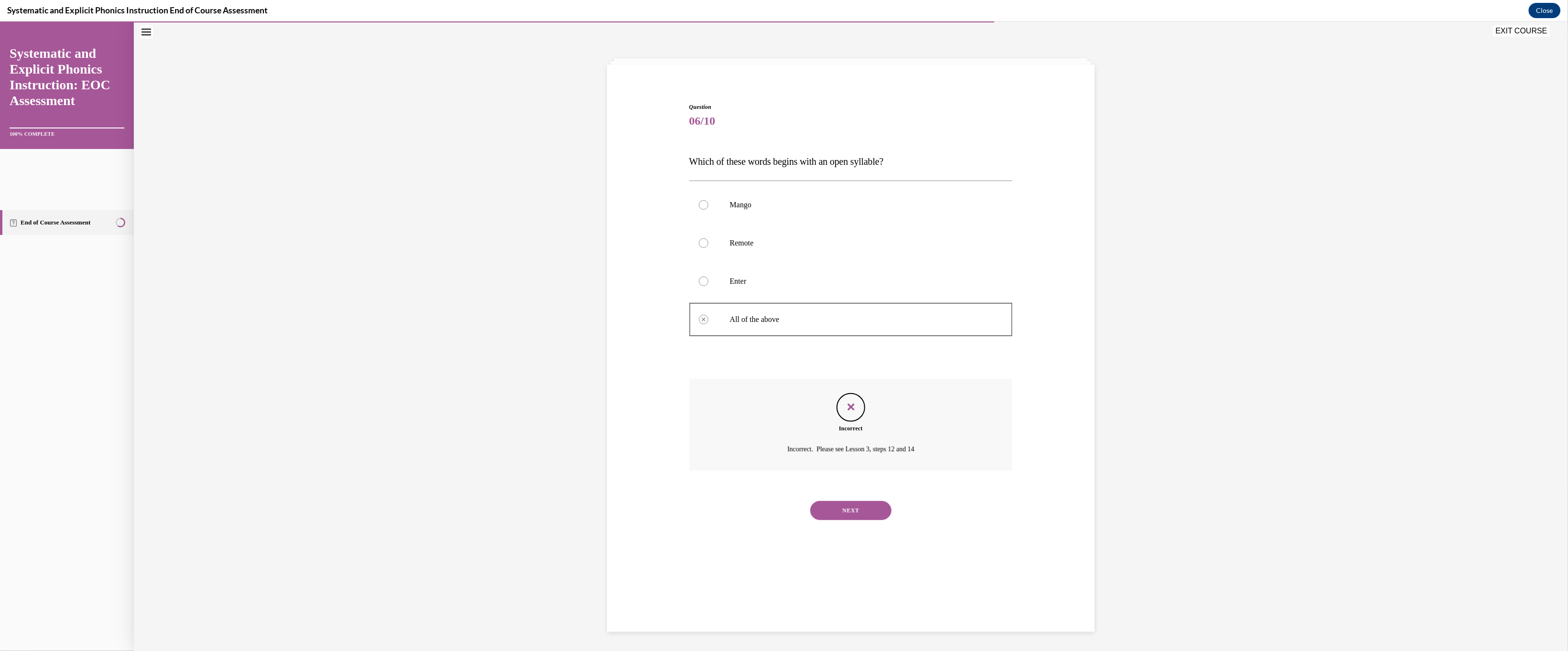
scroll to position [139, 0]
click at [551, 433] on button "NEXT" at bounding box center [851, 510] width 82 height 19
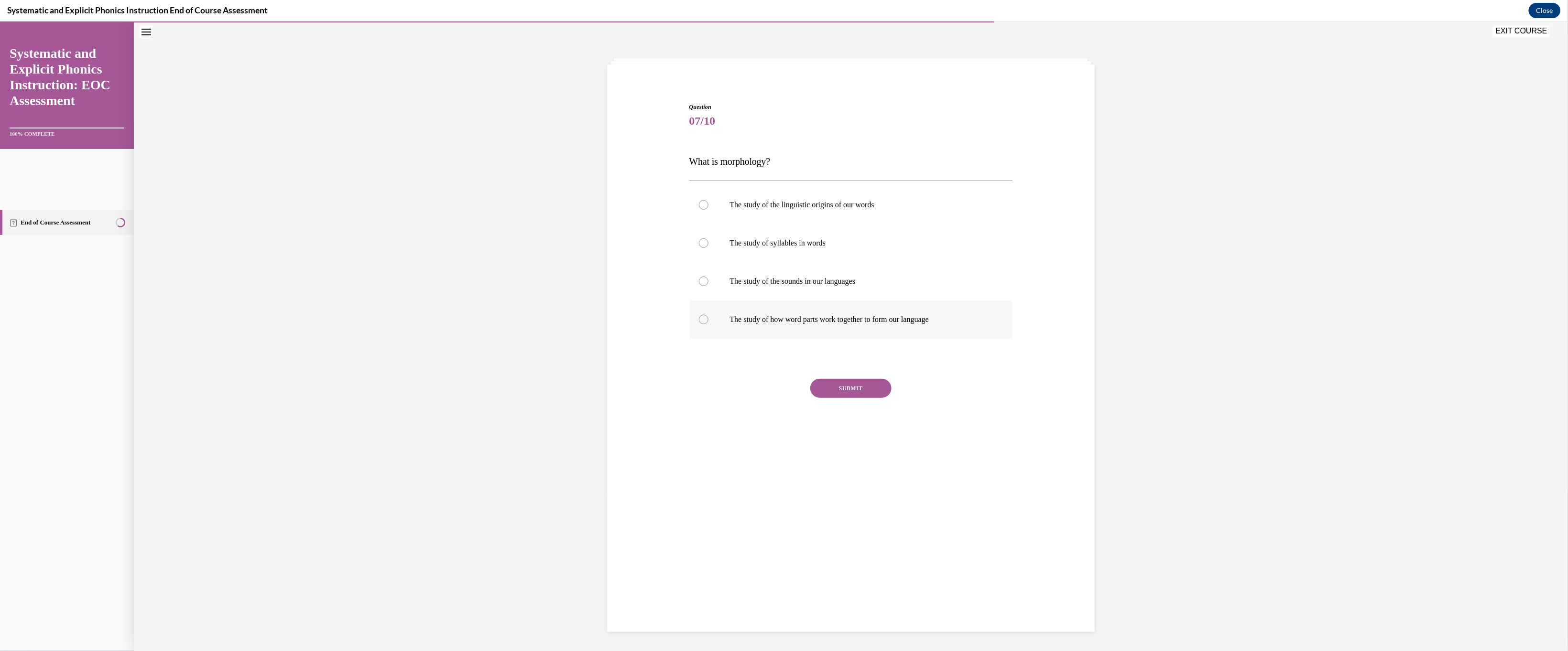
click at [551, 338] on div at bounding box center [851, 319] width 324 height 38
click at [551, 397] on button "SUBMIT" at bounding box center [851, 388] width 82 height 19
click at [551, 433] on button "NEXT" at bounding box center [851, 462] width 82 height 19
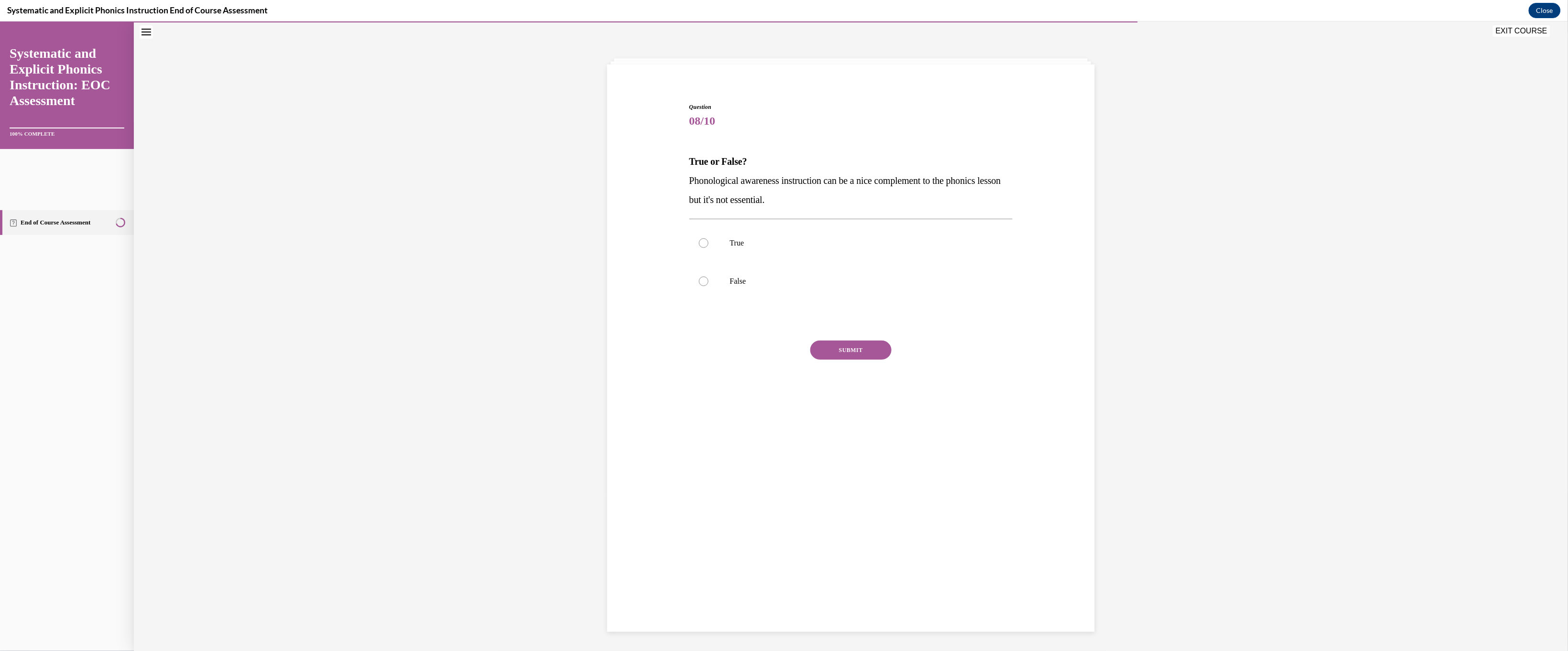
scroll to position [41, 0]
click at [551, 286] on p "False" at bounding box center [859, 281] width 259 height 10
click at [551, 360] on button "SUBMIT" at bounding box center [851, 349] width 82 height 19
click at [551, 433] on button "NEXT" at bounding box center [851, 472] width 82 height 19
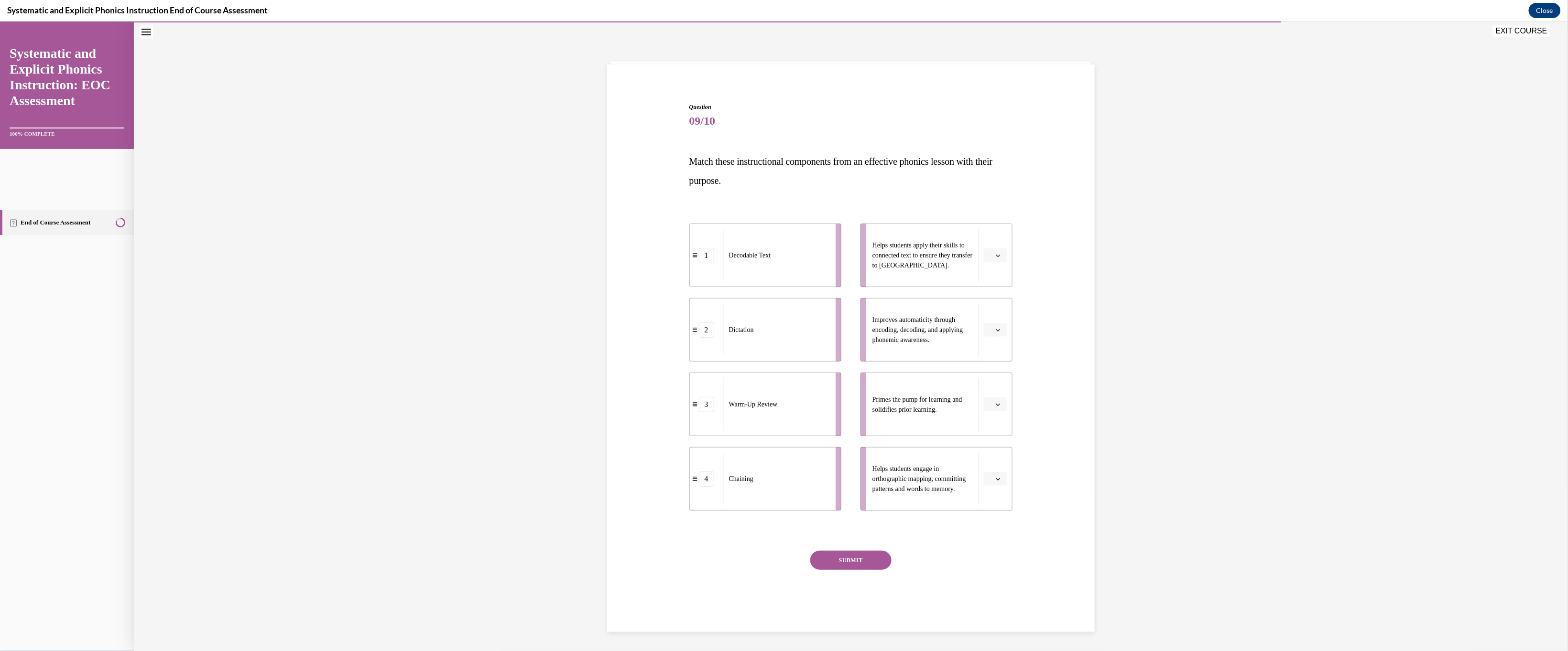
scroll to position [148, 0]
drag, startPoint x: 787, startPoint y: 448, endPoint x: 830, endPoint y: 208, distance: 243.8
click at [551, 220] on div "Chaining" at bounding box center [821, 246] width 106 height 53
drag, startPoint x: 752, startPoint y: 280, endPoint x: 795, endPoint y: 279, distance: 43.0
click at [551, 302] on div "Dictation" at bounding box center [819, 328] width 106 height 53
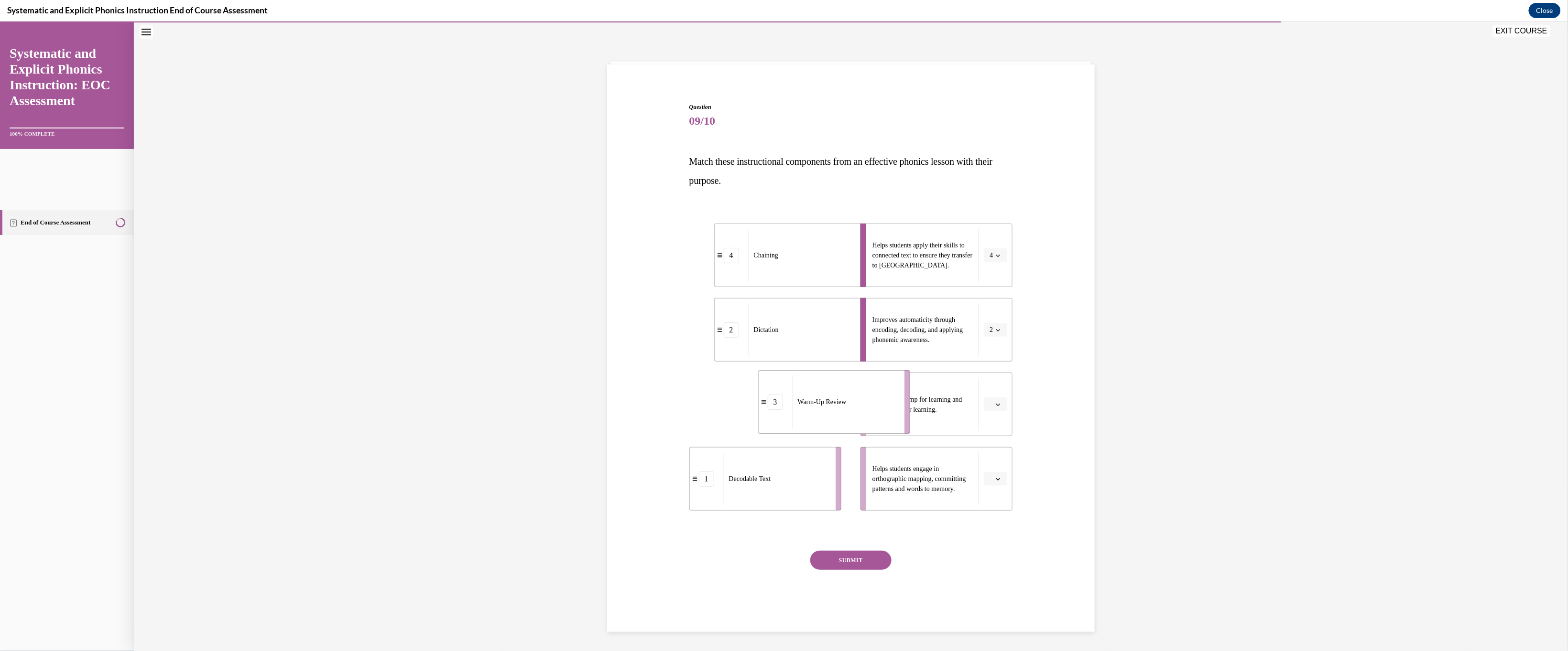
drag, startPoint x: 752, startPoint y: 372, endPoint x: 821, endPoint y: 369, distance: 69.1
click at [551, 375] on div "Warm-Up Review" at bounding box center [845, 402] width 106 height 53
drag, startPoint x: 752, startPoint y: 459, endPoint x: 807, endPoint y: 452, distance: 55.4
click at [551, 433] on li "1 Decodable Text" at bounding box center [821, 472] width 152 height 63
click at [551, 433] on button "SUBMIT" at bounding box center [851, 560] width 82 height 19
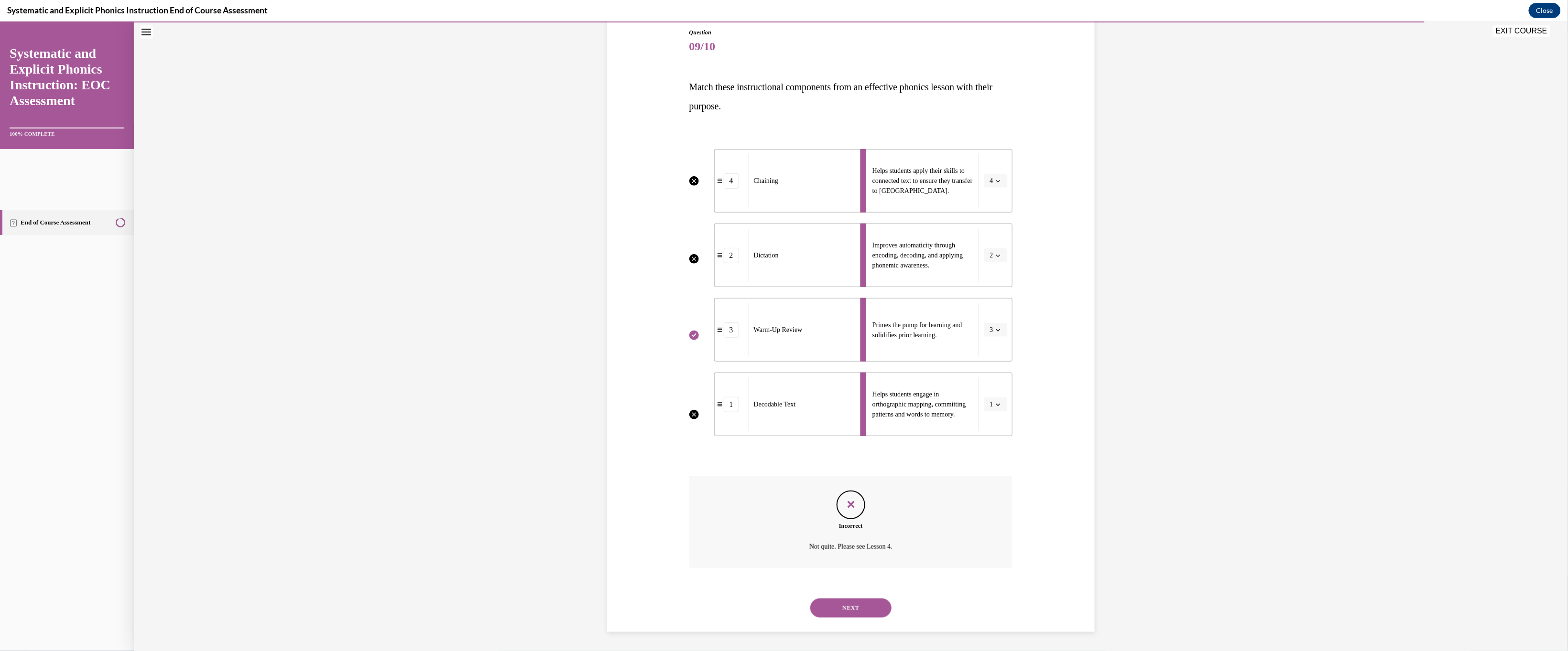
scroll to position [253, 0]
click at [551, 433] on button "NEXT" at bounding box center [851, 607] width 82 height 19
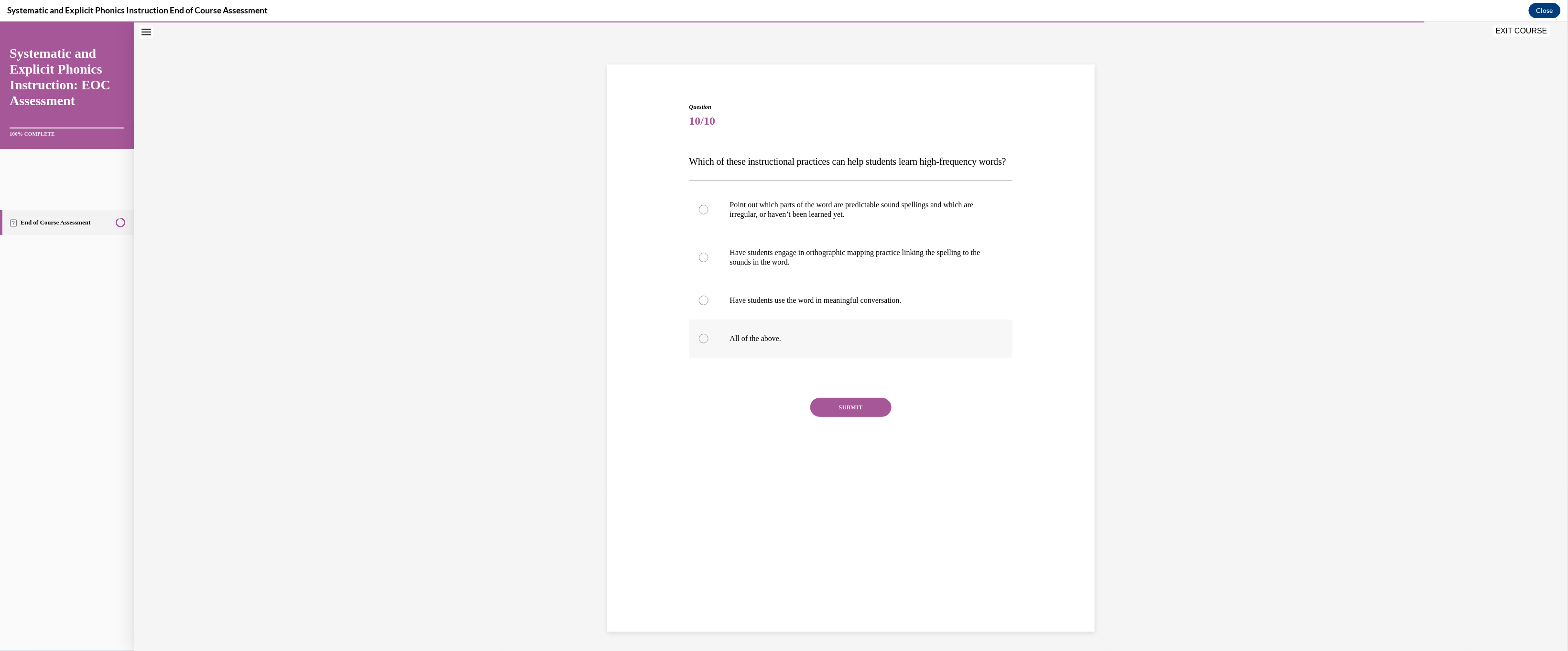
click at [551, 357] on div at bounding box center [851, 338] width 324 height 38
click at [551, 417] on button "SUBMIT" at bounding box center [851, 406] width 82 height 19
click at [551, 433] on button "NEXT" at bounding box center [851, 529] width 82 height 19
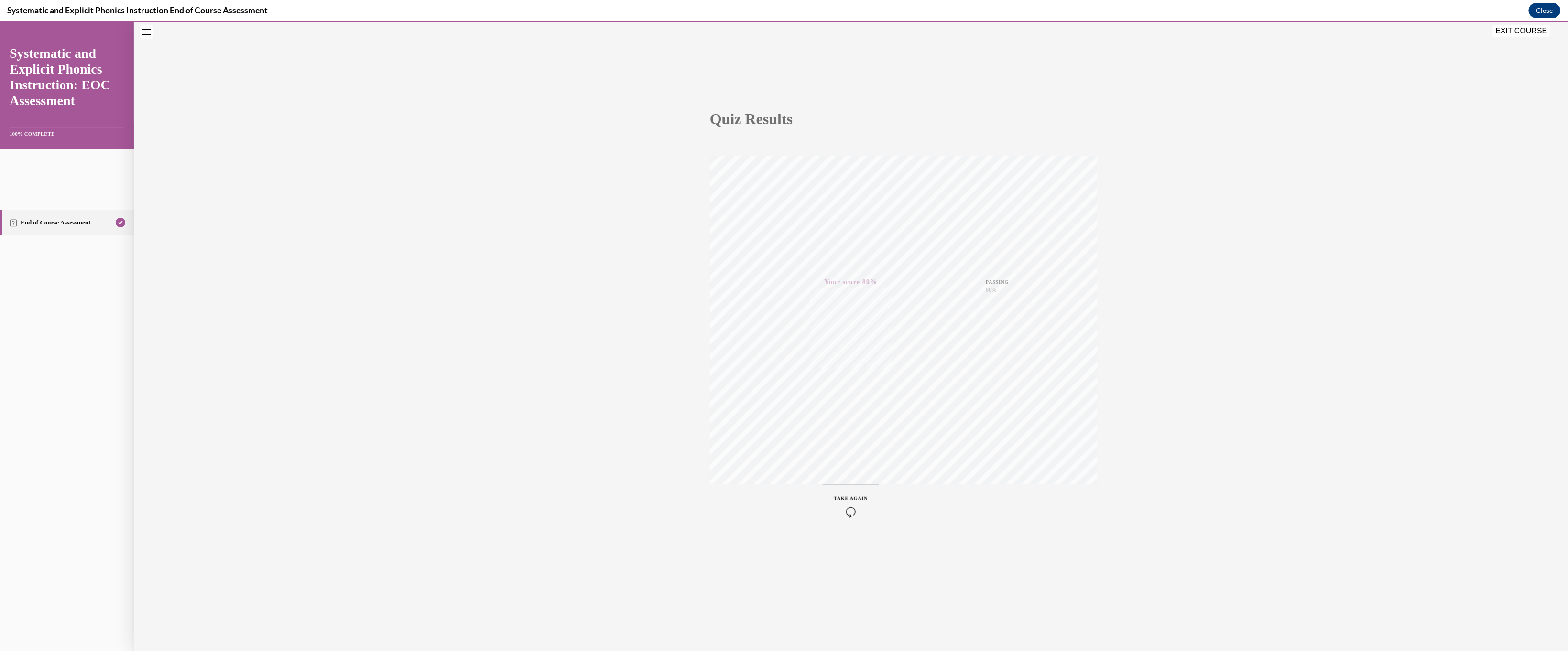
click at [551, 433] on span "TAKE AGAIN" at bounding box center [851, 498] width 34 height 5
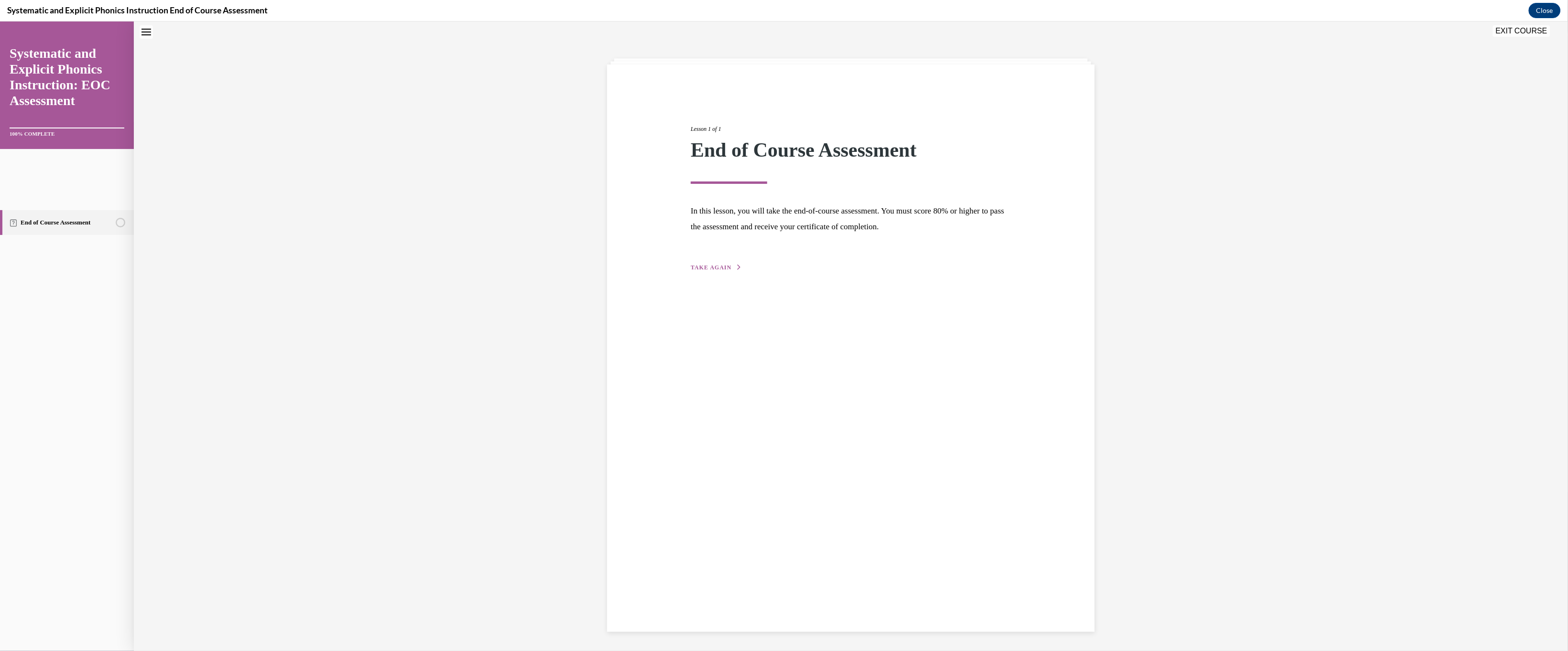
click at [551, 271] on span "TAKE AGAIN" at bounding box center [711, 267] width 41 height 7
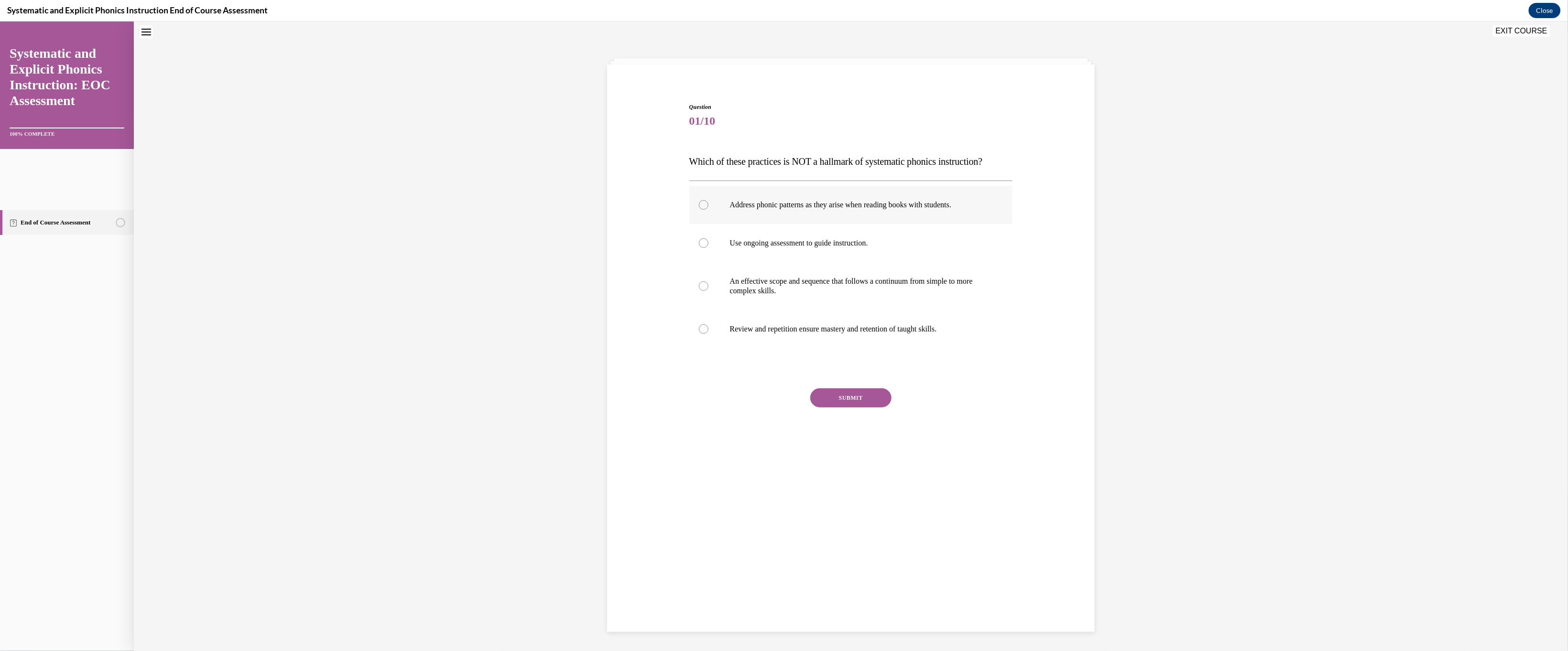
click at [551, 209] on p "Address phonic patterns as they arise when reading books with students." at bounding box center [859, 204] width 259 height 10
click at [551, 407] on button "SUBMIT" at bounding box center [851, 397] width 82 height 19
click at [551, 433] on button "NEXT" at bounding box center [851, 472] width 82 height 19
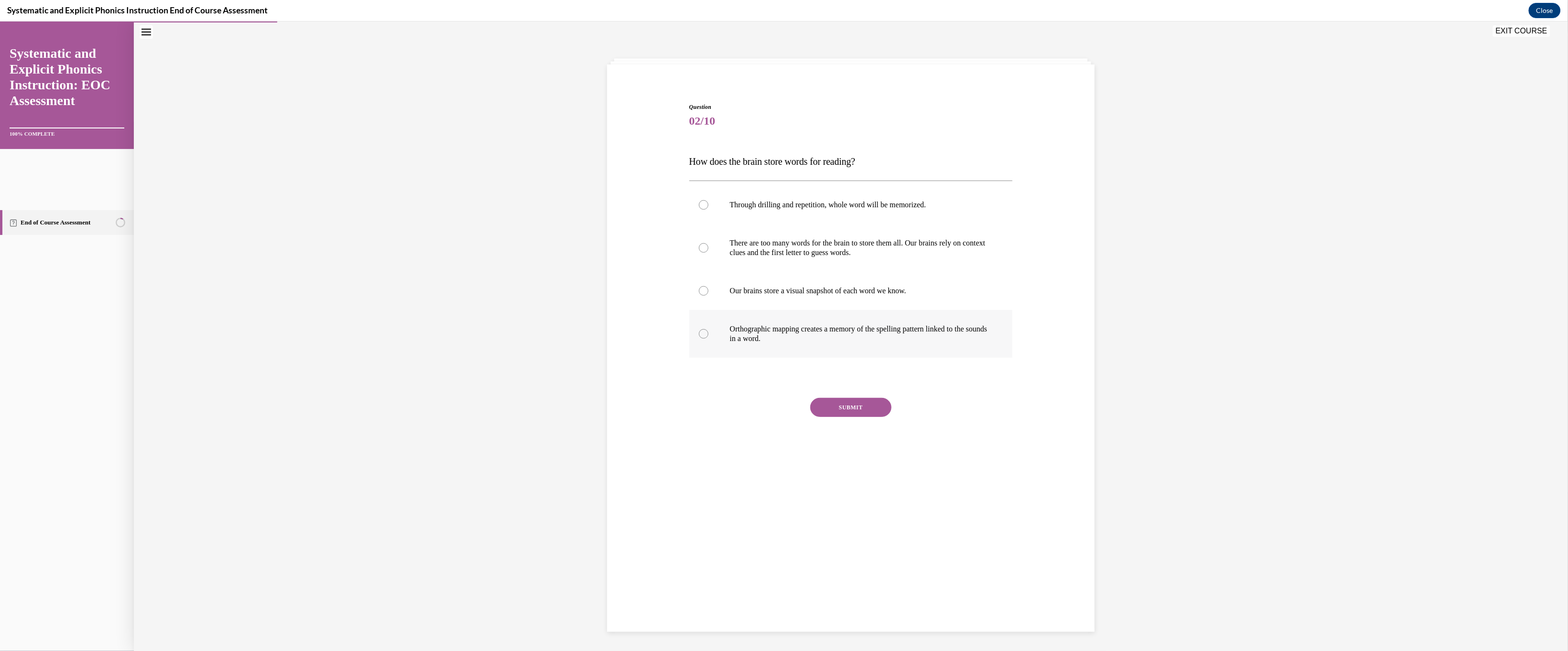
scroll to position [41, 0]
click at [551, 343] on p "Orthographic mapping creates a memory of the spelling pattern linked to the sou…" at bounding box center [859, 333] width 259 height 19
click at [551, 417] on button "SUBMIT" at bounding box center [851, 406] width 82 height 19
click at [551, 433] on button "NEXT" at bounding box center [851, 529] width 82 height 19
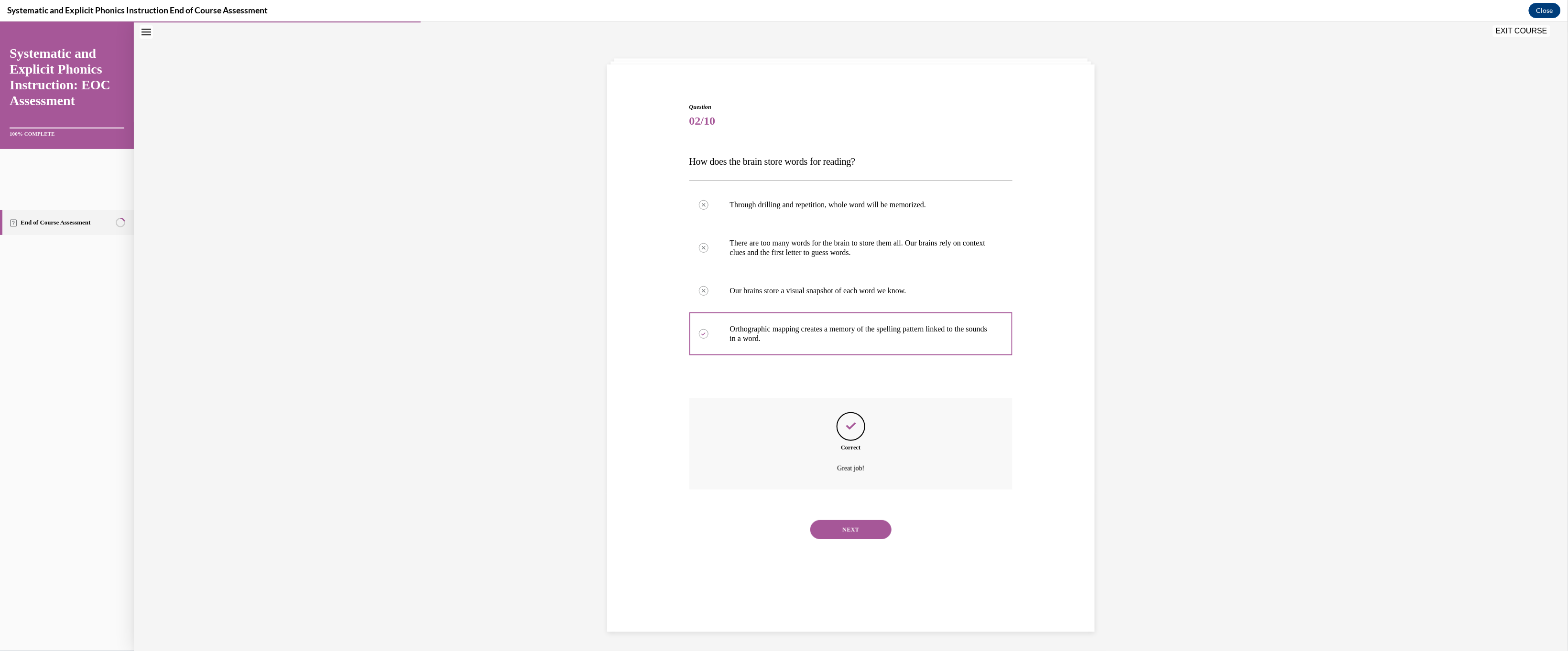
scroll to position [41, 0]
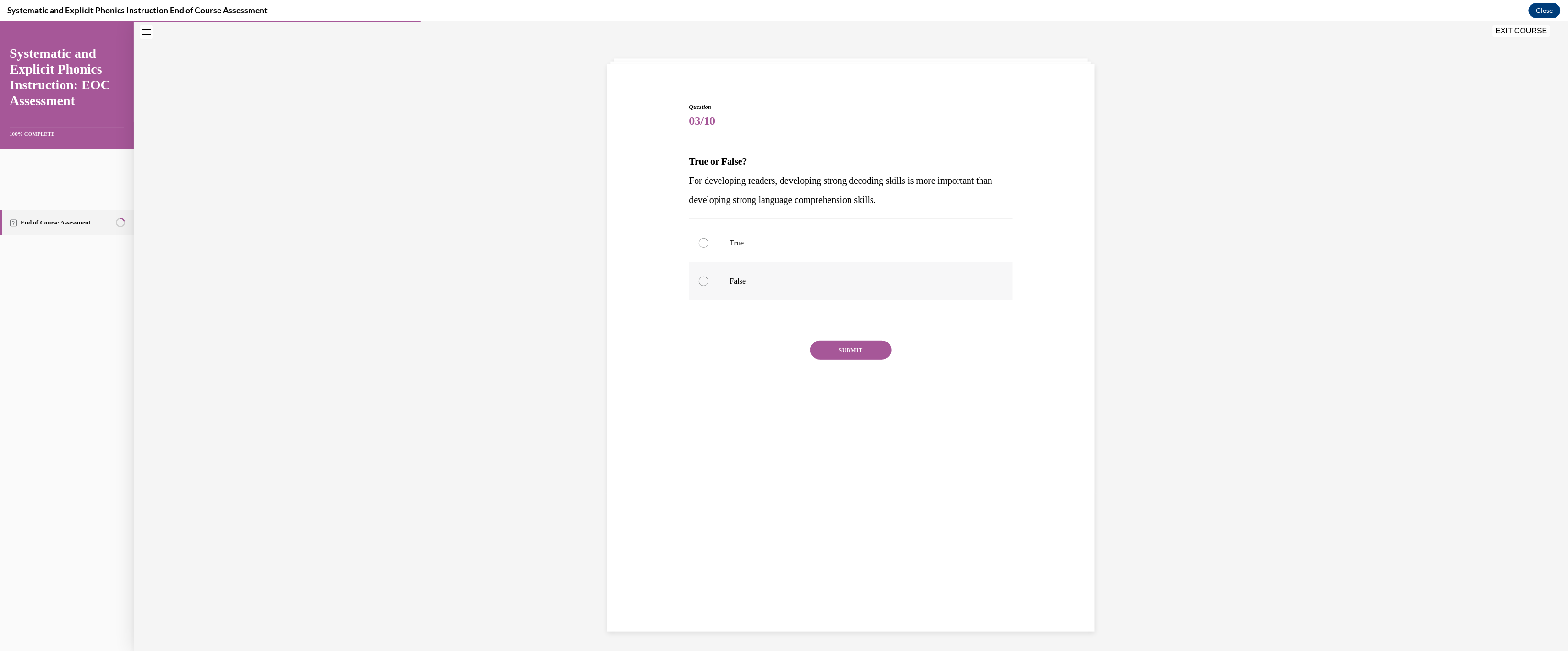
click at [551, 286] on p "False" at bounding box center [859, 281] width 259 height 10
click at [551, 360] on button "SUBMIT" at bounding box center [851, 349] width 82 height 19
click at [551, 433] on button "NEXT" at bounding box center [851, 424] width 82 height 19
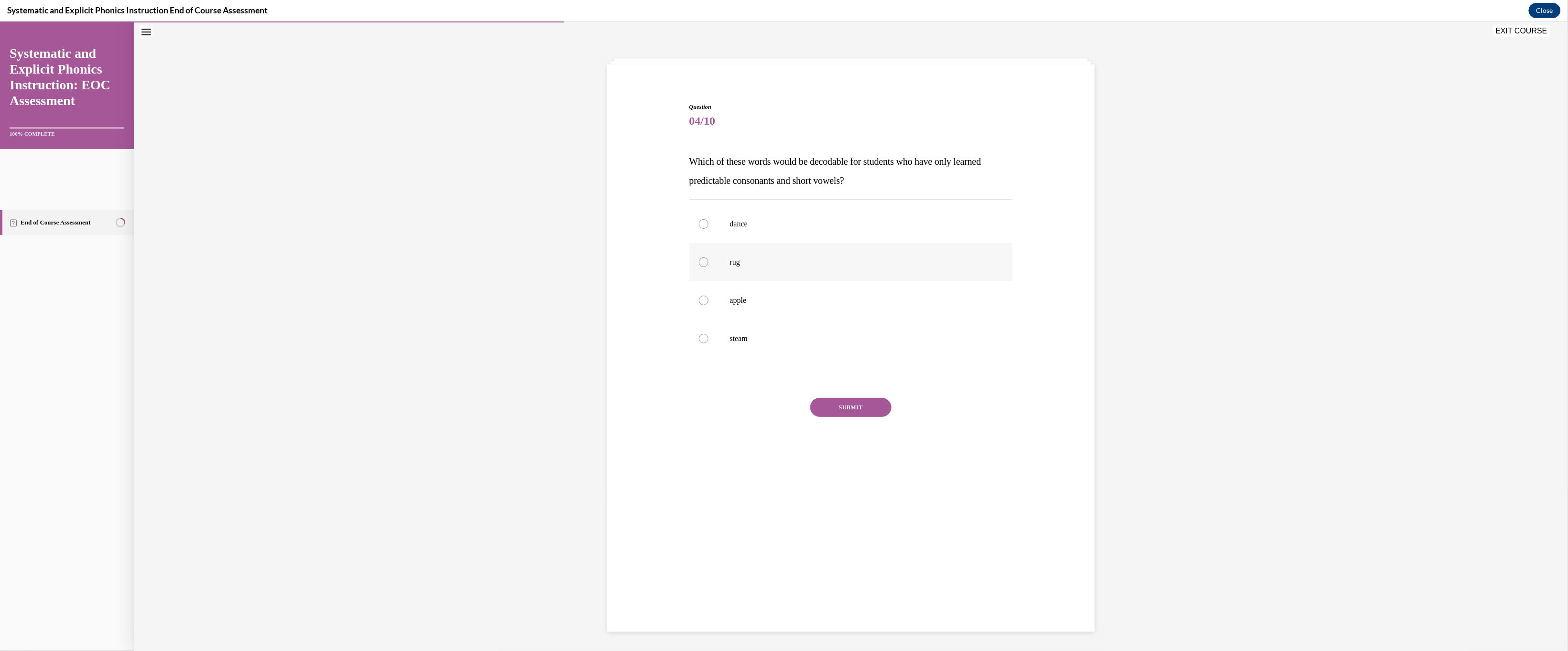
click at [551, 266] on p "rug" at bounding box center [859, 262] width 259 height 10
click at [551, 417] on button "SUBMIT" at bounding box center [851, 406] width 82 height 19
click at [551, 433] on button "NEXT" at bounding box center [851, 529] width 82 height 19
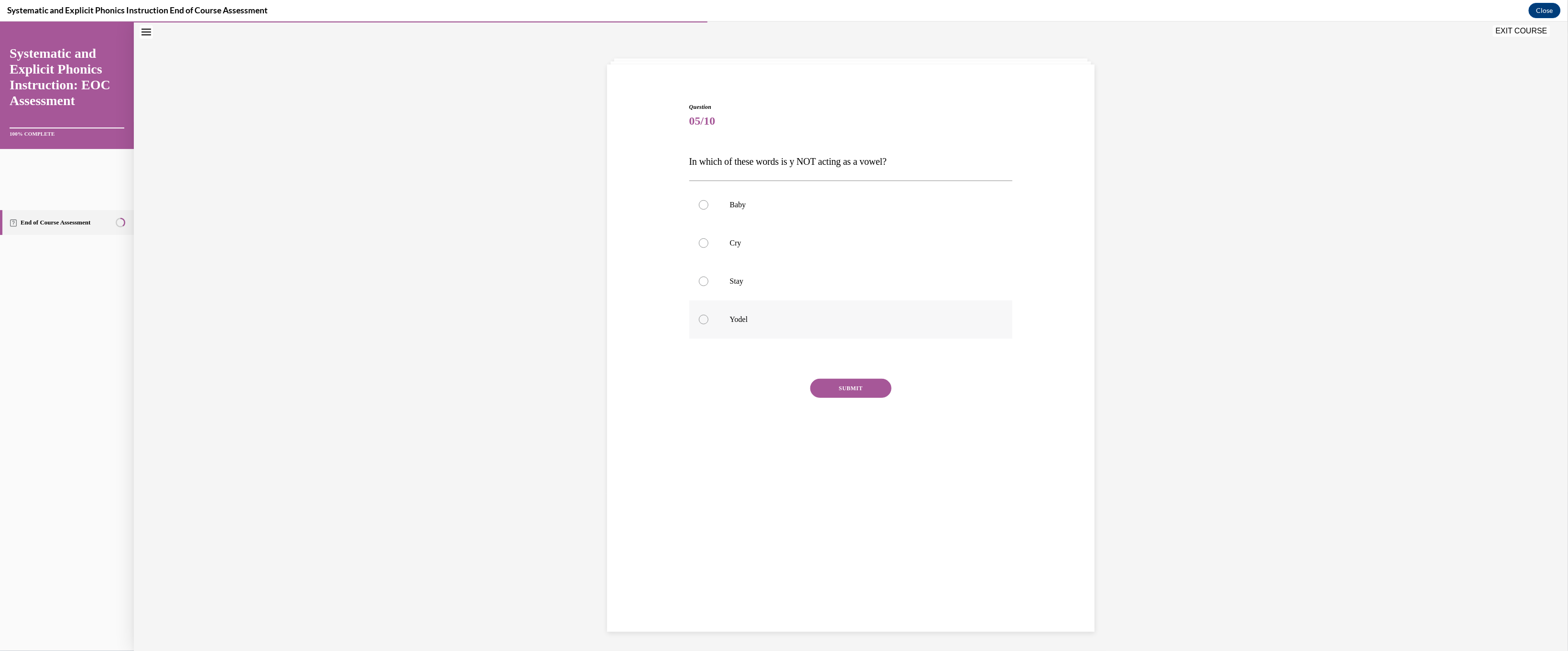
click at [551, 324] on p "Yodel" at bounding box center [859, 319] width 259 height 10
click at [551, 397] on button "SUBMIT" at bounding box center [851, 388] width 82 height 19
click at [551, 433] on button "NEXT" at bounding box center [851, 462] width 82 height 19
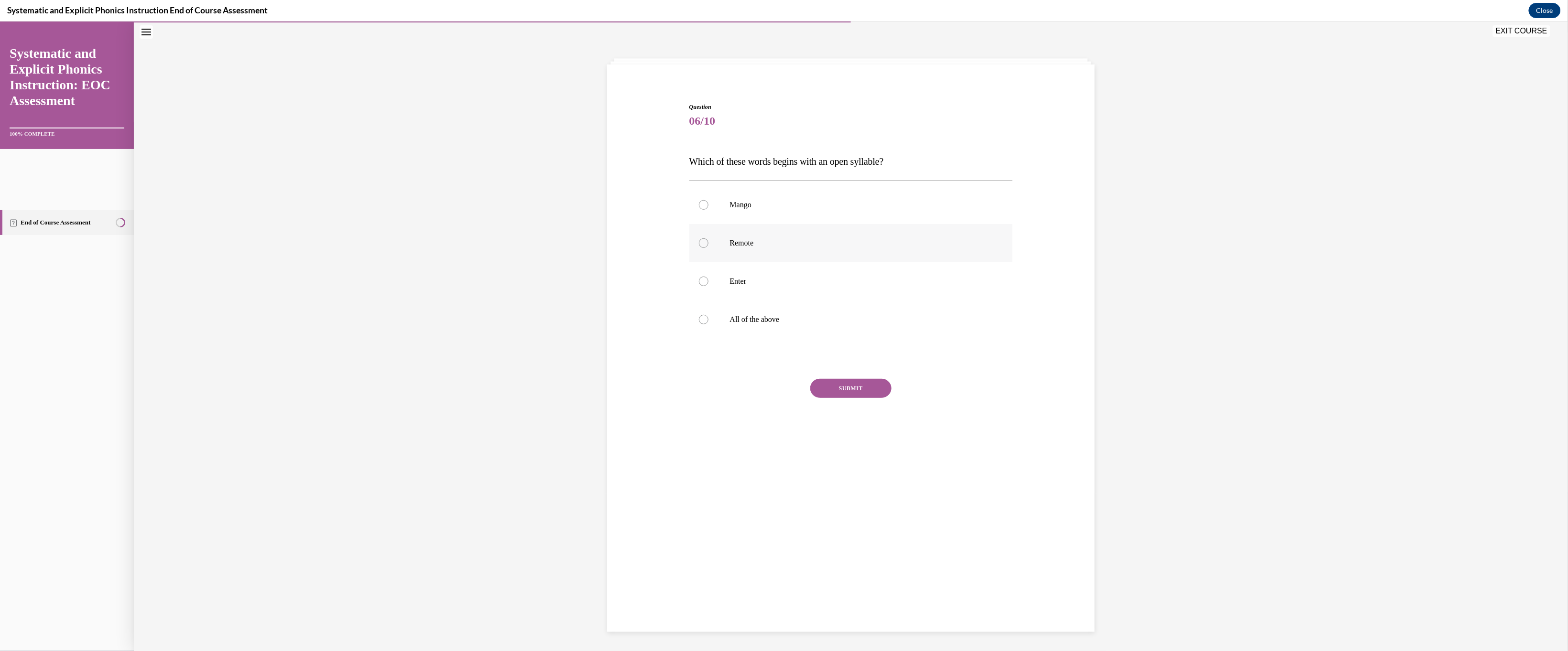
click at [551, 248] on p "Remote" at bounding box center [859, 243] width 259 height 10
click at [551, 397] on button "SUBMIT" at bounding box center [851, 388] width 82 height 19
click at [551, 433] on button "NEXT" at bounding box center [851, 510] width 82 height 19
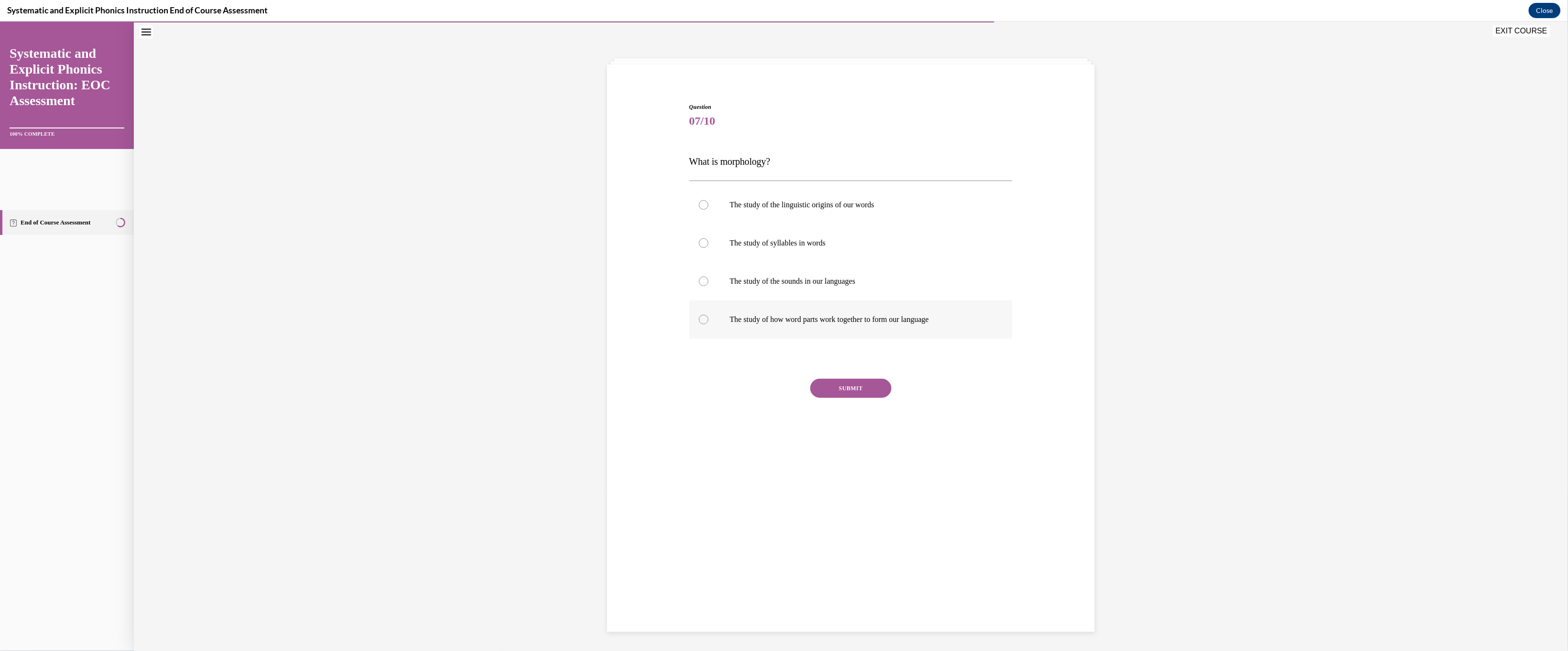
click at [551, 324] on p "The study of how word parts work together to form our language" at bounding box center [859, 319] width 259 height 10
click at [551, 397] on button "SUBMIT" at bounding box center [851, 388] width 82 height 19
click at [551, 433] on button "NEXT" at bounding box center [851, 462] width 82 height 19
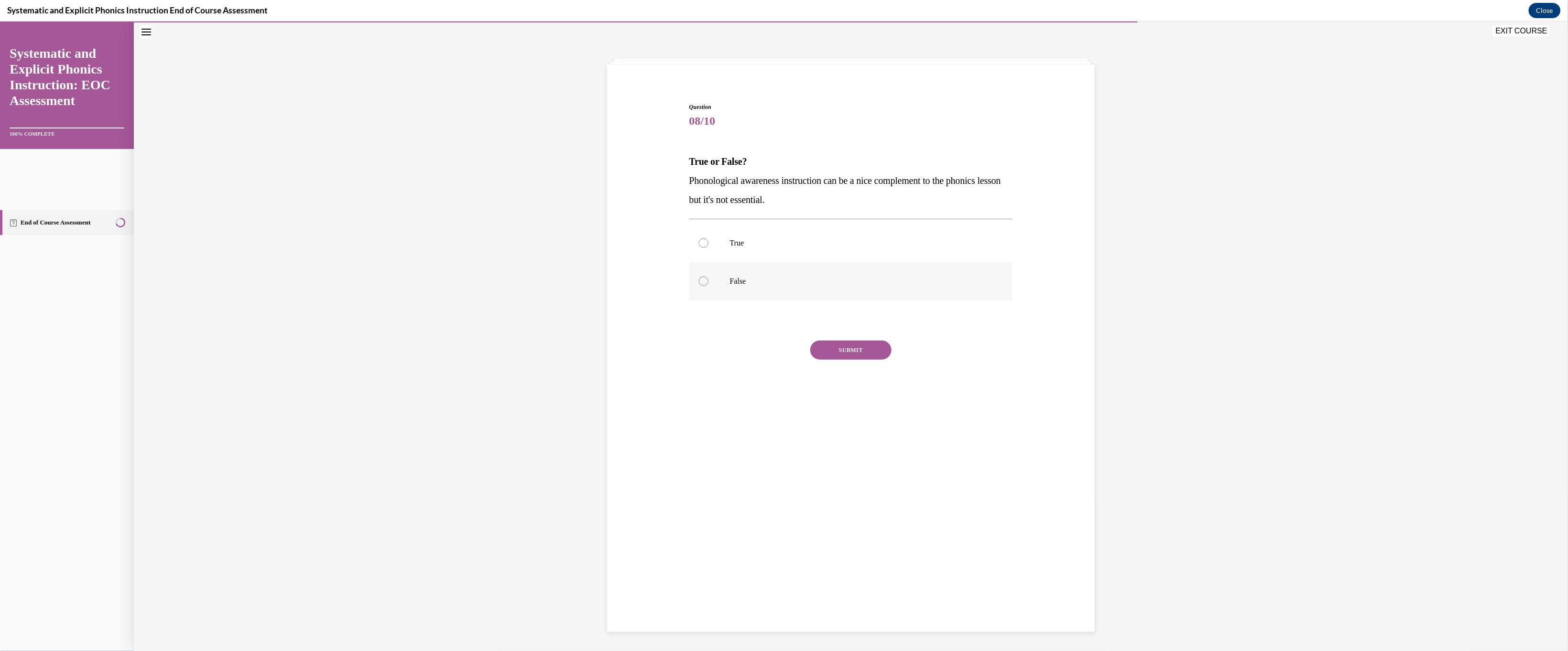
click at [551, 286] on p "False" at bounding box center [859, 281] width 259 height 10
click at [551, 360] on button "SUBMIT" at bounding box center [851, 349] width 82 height 19
click at [551, 433] on button "NEXT" at bounding box center [851, 472] width 82 height 19
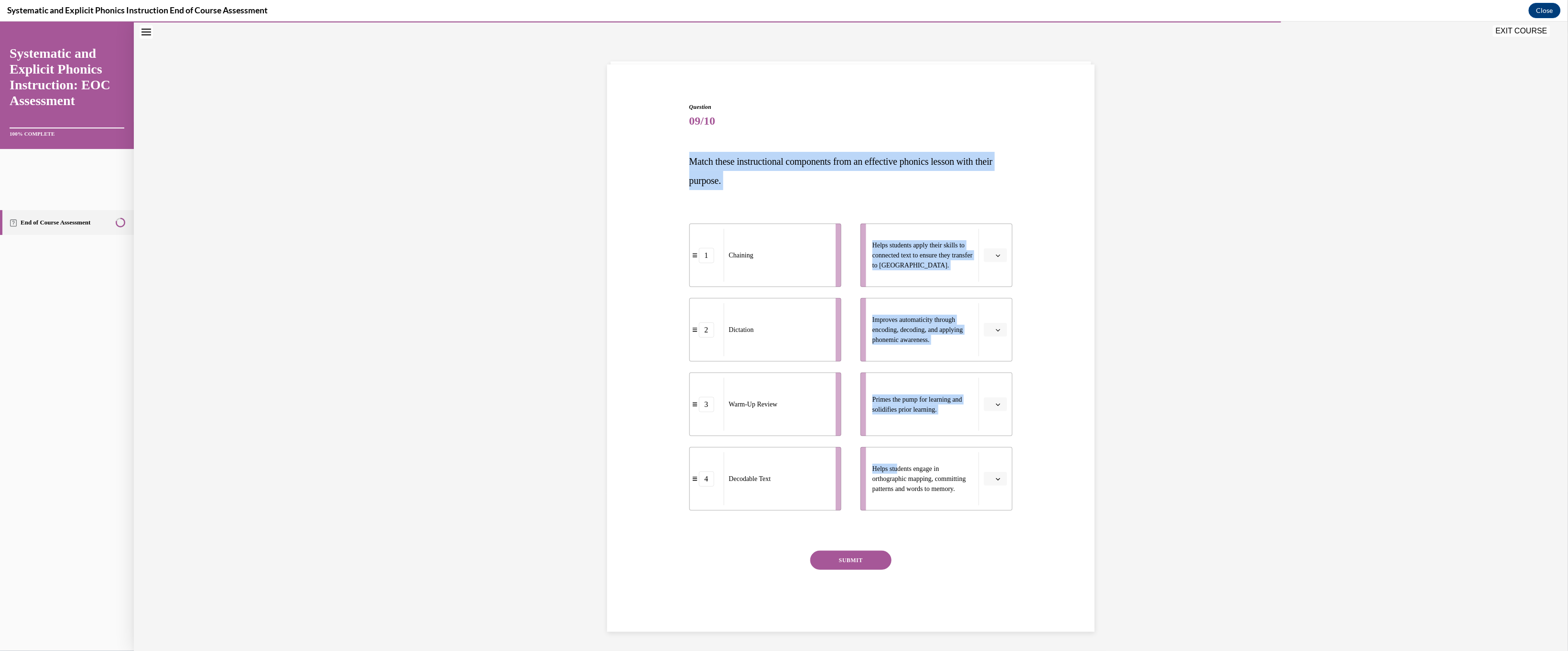
drag, startPoint x: 638, startPoint y: 190, endPoint x: 1029, endPoint y: 510, distance: 505.3
click at [551, 433] on div "Question 09/10 Match these instructional components from an effective phonics l…" at bounding box center [850, 351] width 492 height 555
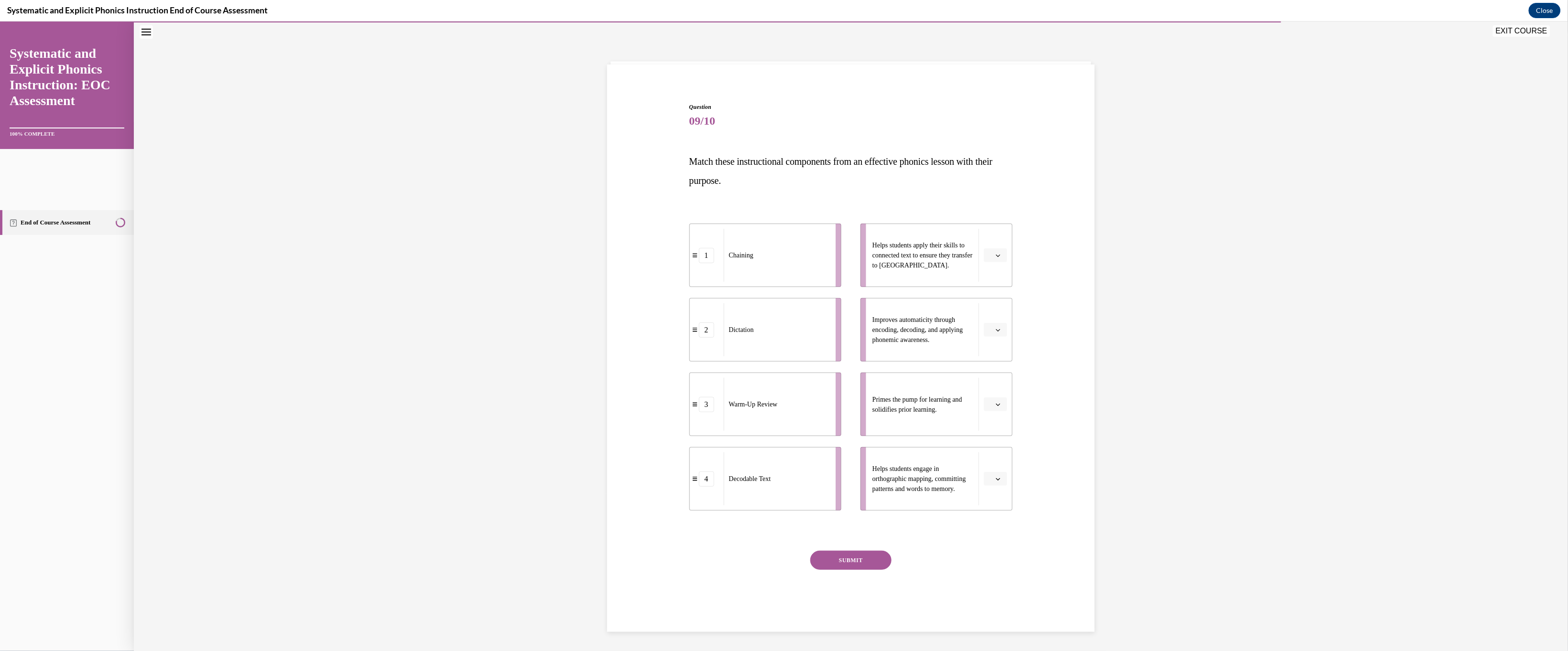
click at [551, 433] on div "Question 09/10 Match these instructional components from an effective phonics l…" at bounding box center [850, 351] width 492 height 555
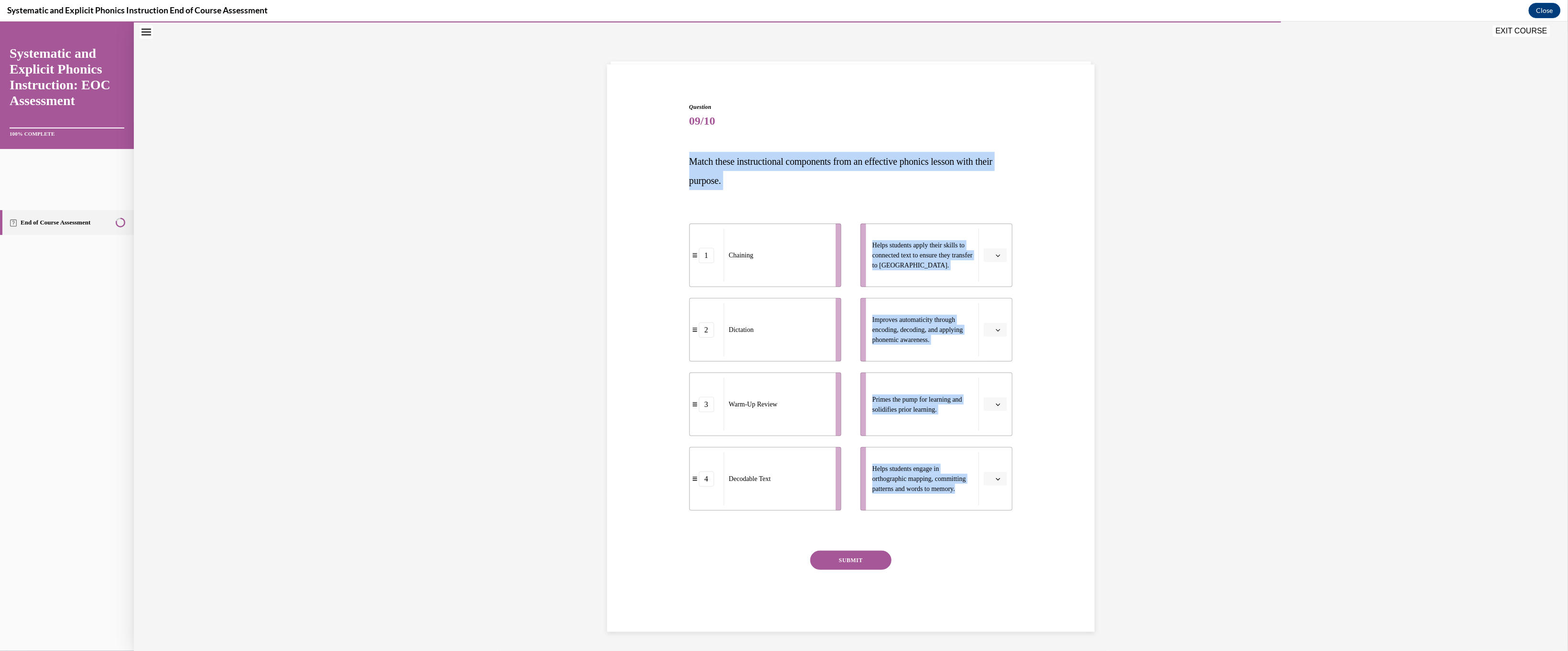
drag, startPoint x: 643, startPoint y: 195, endPoint x: 1009, endPoint y: 551, distance: 510.6
click at [551, 433] on div "Question 09/10 Match these instructional components from an effective phonics l…" at bounding box center [851, 365] width 324 height 526
click at [551, 266] on div "Question 09/10 Match these instructional components from an effective phonics l…" at bounding box center [851, 336] width 1434 height 630
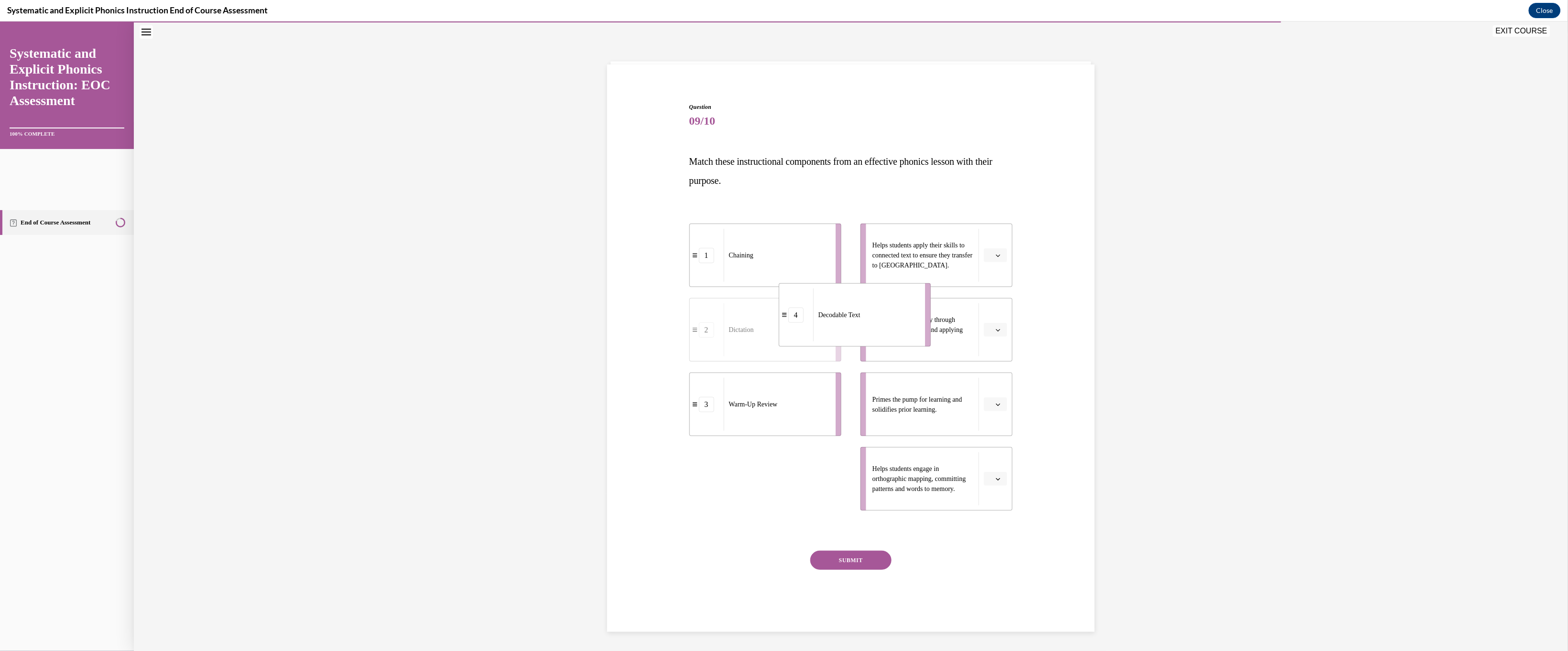
drag, startPoint x: 782, startPoint y: 535, endPoint x: 872, endPoint y: 371, distance: 187.1
click at [551, 341] on div "Decodable Text" at bounding box center [866, 315] width 106 height 53
drag, startPoint x: 785, startPoint y: 294, endPoint x: 845, endPoint y: 291, distance: 60.1
click at [551, 279] on div "Chaining" at bounding box center [838, 252] width 106 height 53
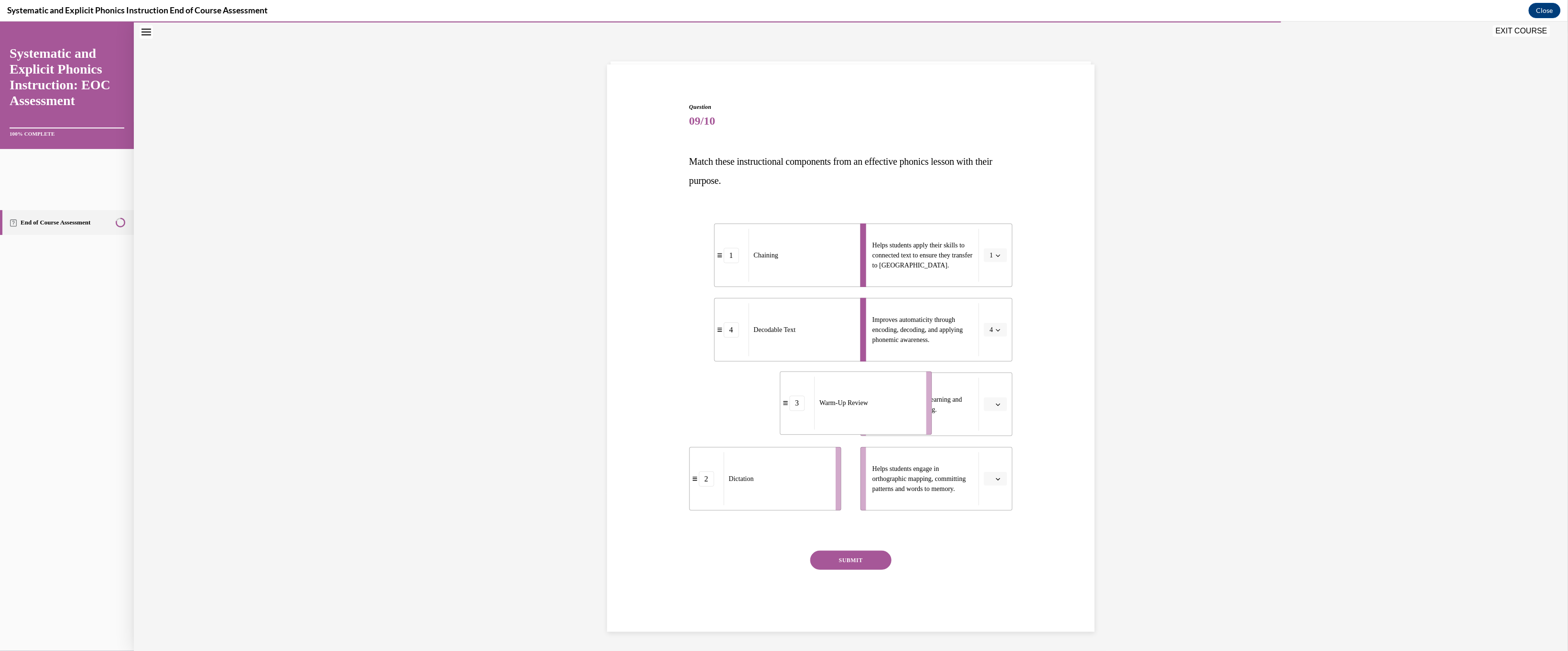
drag, startPoint x: 782, startPoint y: 452, endPoint x: 874, endPoint y: 450, distance: 92.0
click at [551, 430] on div "Warm-Up Review" at bounding box center [867, 403] width 106 height 53
drag, startPoint x: 775, startPoint y: 529, endPoint x: 850, endPoint y: 524, distance: 75.2
click at [551, 433] on div "Dictation" at bounding box center [852, 473] width 106 height 53
drag, startPoint x: 802, startPoint y: 530, endPoint x: 805, endPoint y: 538, distance: 8.5
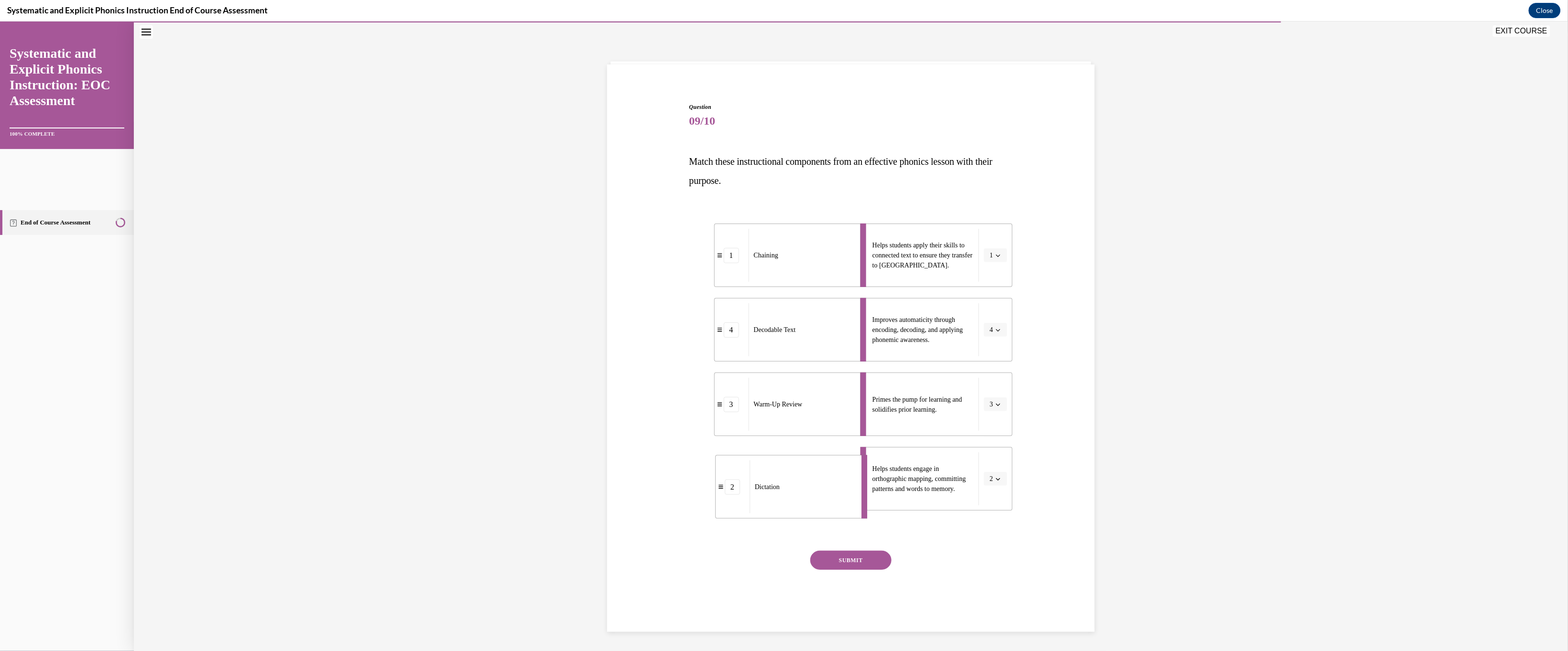
click at [551, 433] on div "Dictation" at bounding box center [802, 486] width 106 height 53
drag, startPoint x: 872, startPoint y: 609, endPoint x: 877, endPoint y: 608, distance: 5.1
click at [551, 433] on button "SUBMIT" at bounding box center [851, 560] width 82 height 19
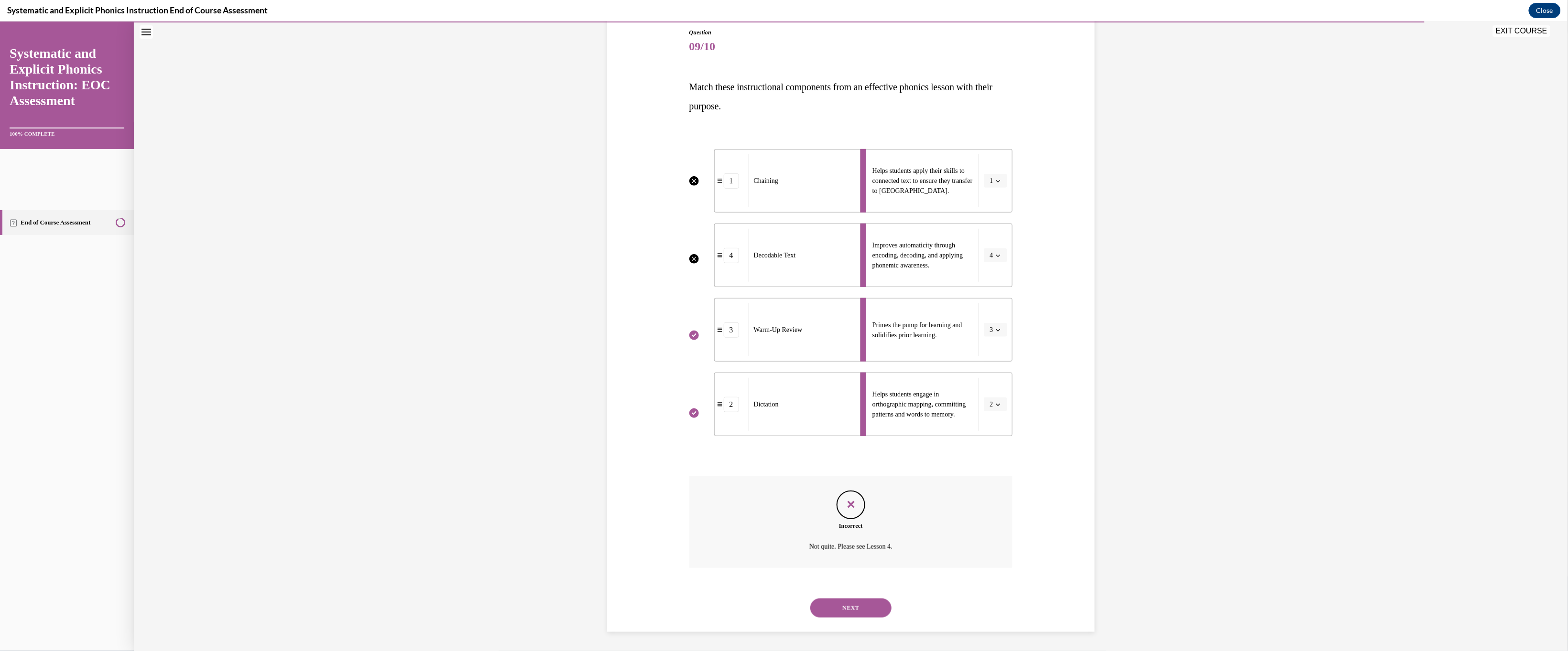
scroll to position [253, 0]
click at [551, 433] on button "NEXT" at bounding box center [851, 607] width 82 height 19
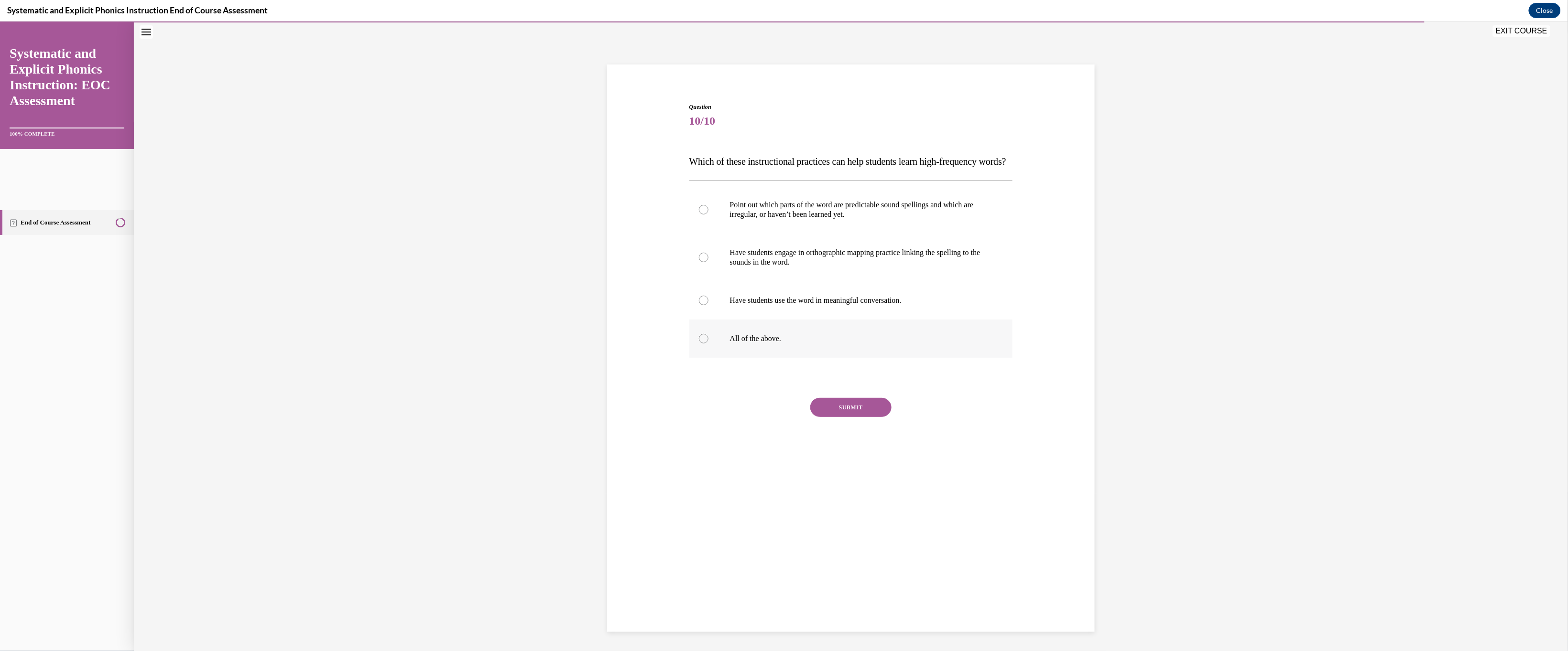
click at [551, 357] on div at bounding box center [851, 338] width 324 height 38
click at [551, 417] on button "SUBMIT" at bounding box center [851, 406] width 82 height 19
click at [551, 433] on button "NEXT" at bounding box center [851, 529] width 82 height 19
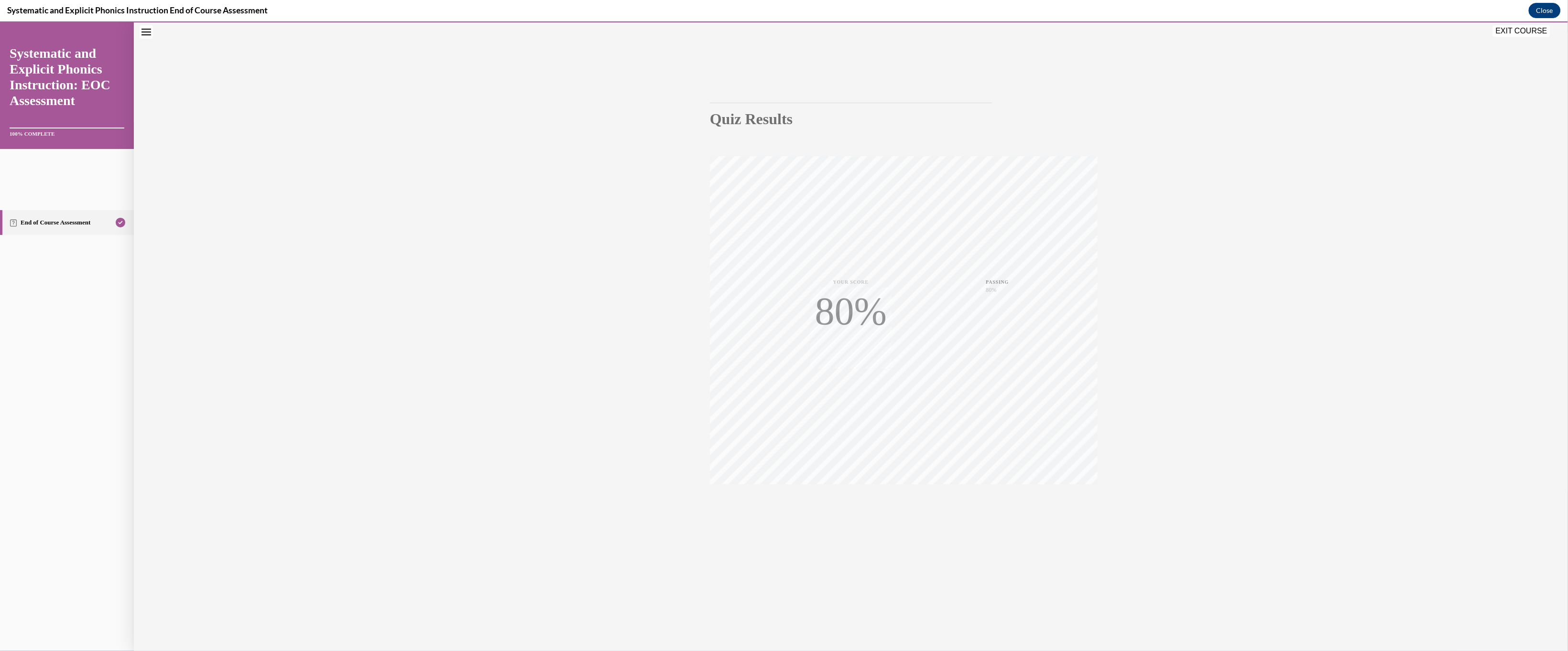
scroll to position [43, 0]
click at [551, 32] on button "EXIT COURSE" at bounding box center [1522, 30] width 57 height 12
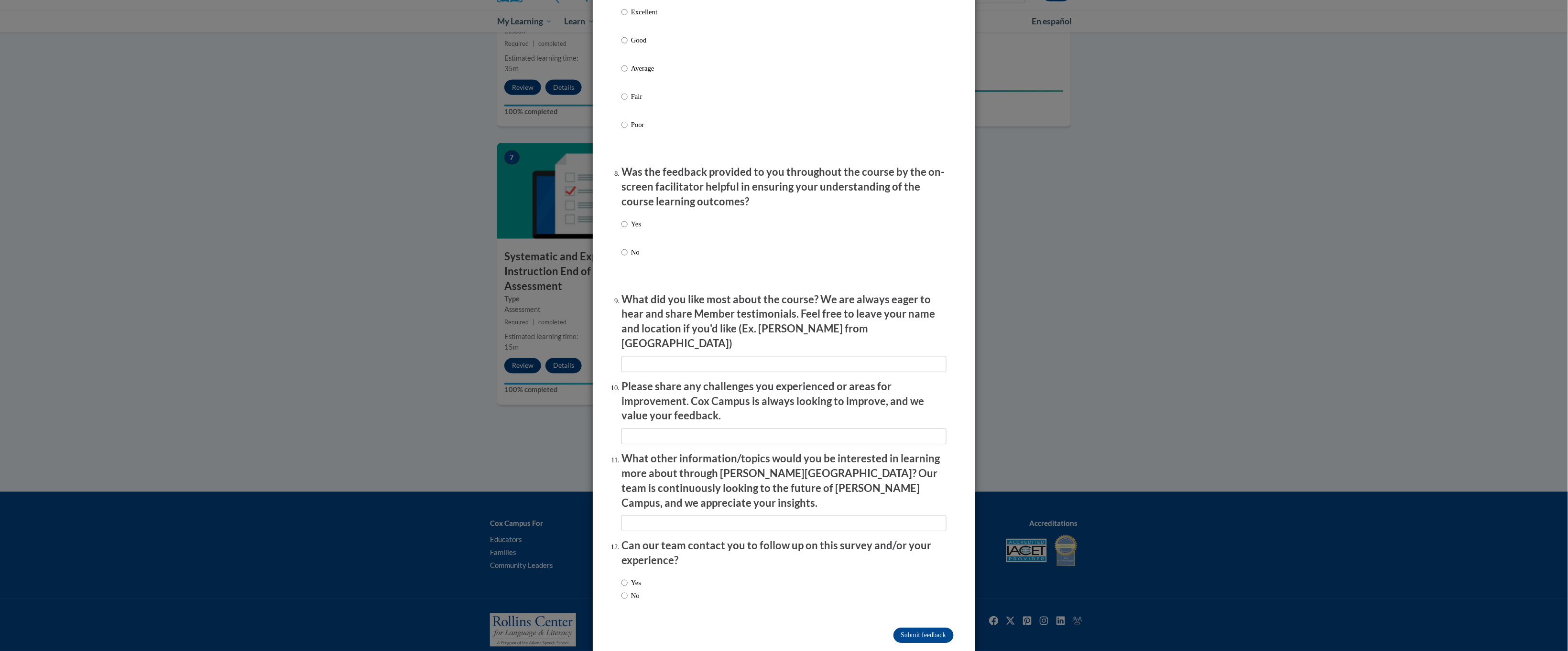
scroll to position [1335, 0]
click at [551, 433] on input "Submit feedback" at bounding box center [923, 634] width 60 height 15
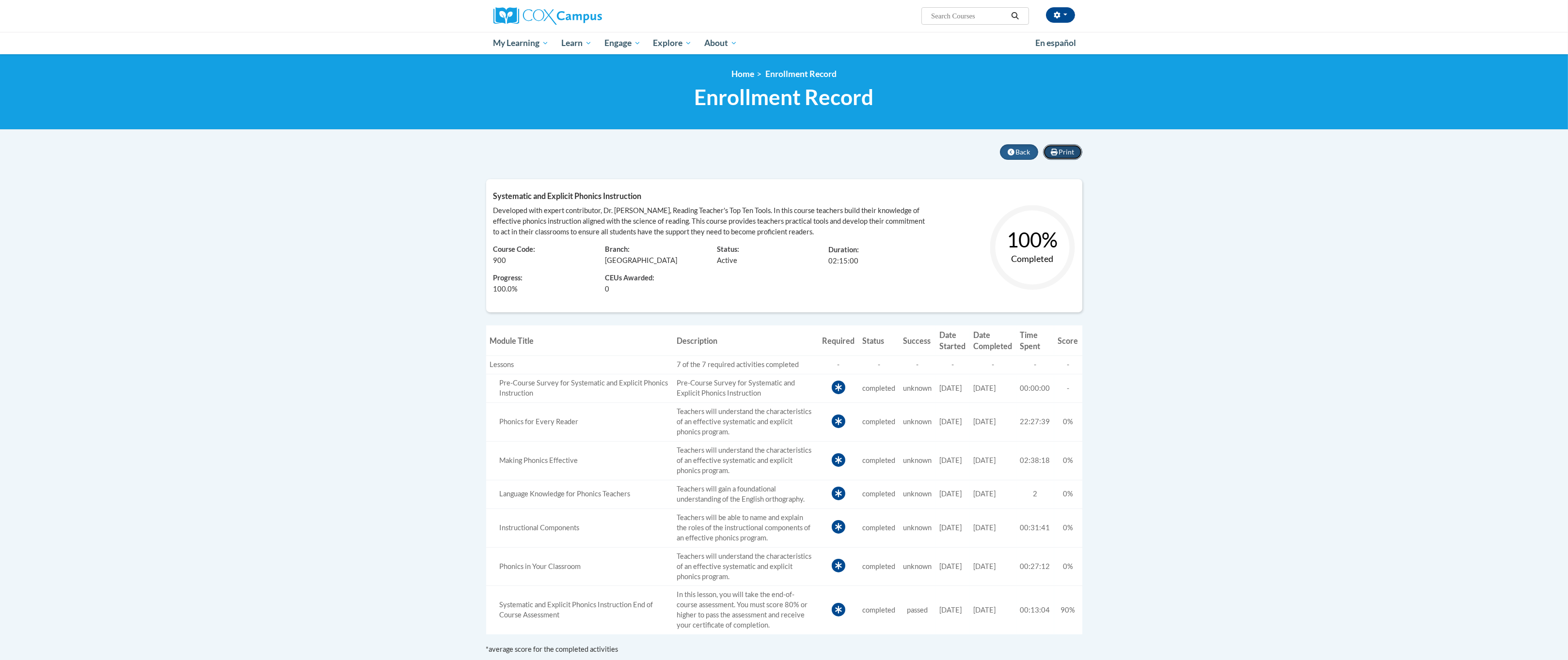
click at [1074, 148] on button "Print" at bounding box center [1063, 152] width 39 height 15
